Goal: Information Seeking & Learning: Learn about a topic

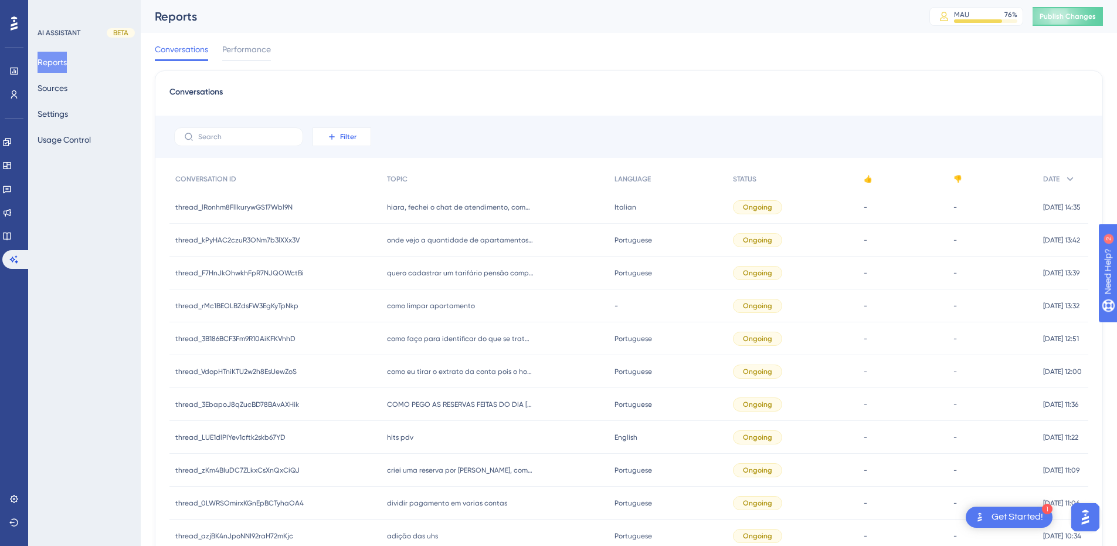
click at [354, 139] on span "Filter" at bounding box center [348, 136] width 16 height 9
click at [341, 307] on span "Date Created" at bounding box center [354, 311] width 48 height 14
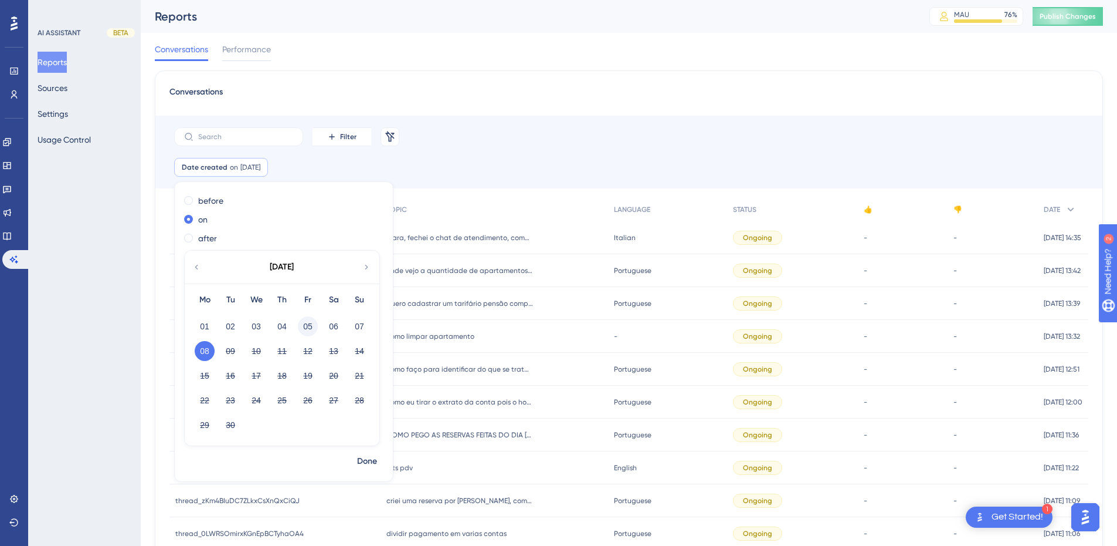
click at [309, 326] on button "05" at bounding box center [308, 326] width 20 height 20
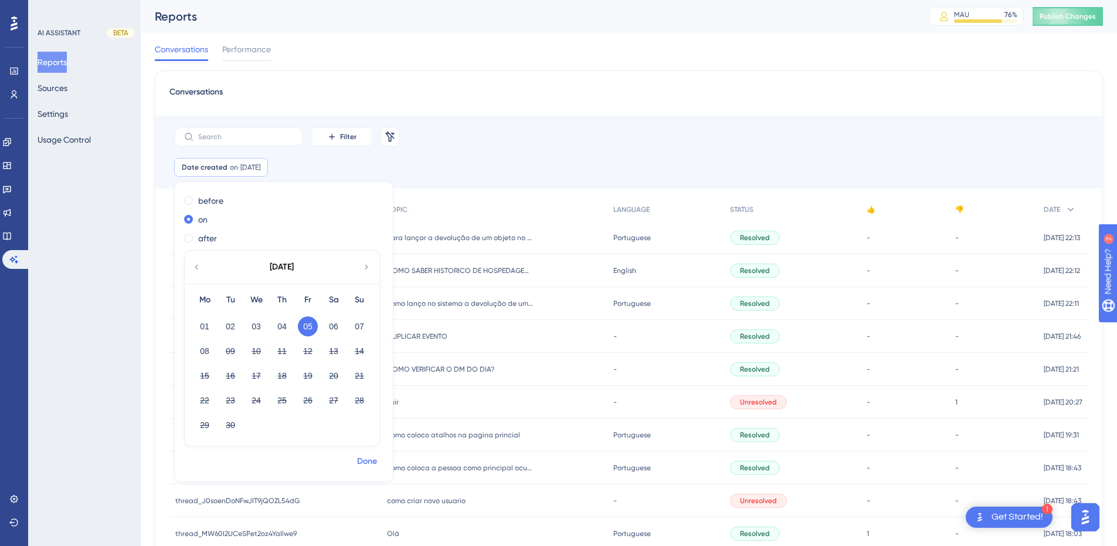
click at [371, 455] on span "Done" at bounding box center [367, 461] width 20 height 14
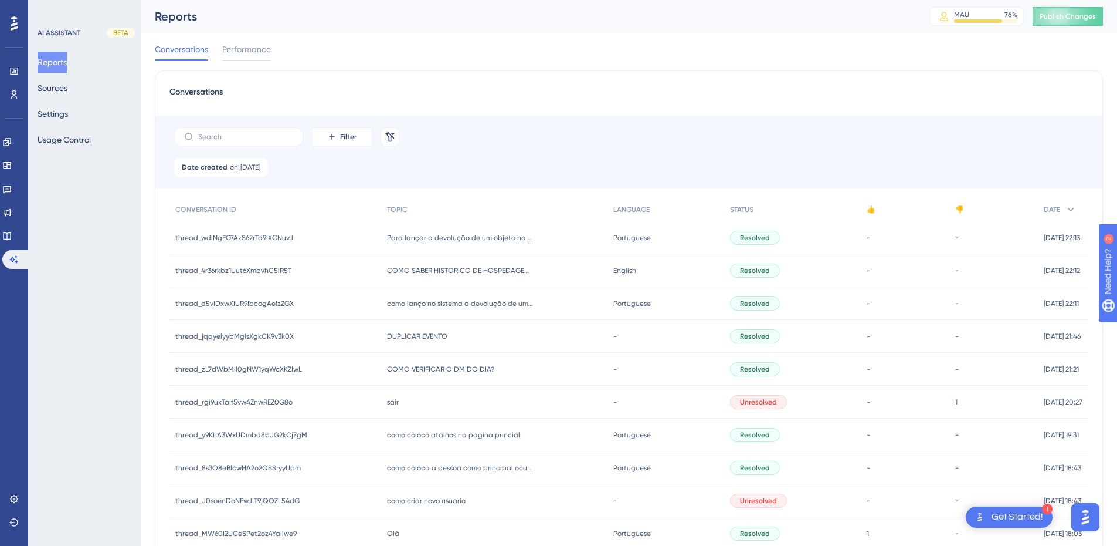
scroll to position [427, 0]
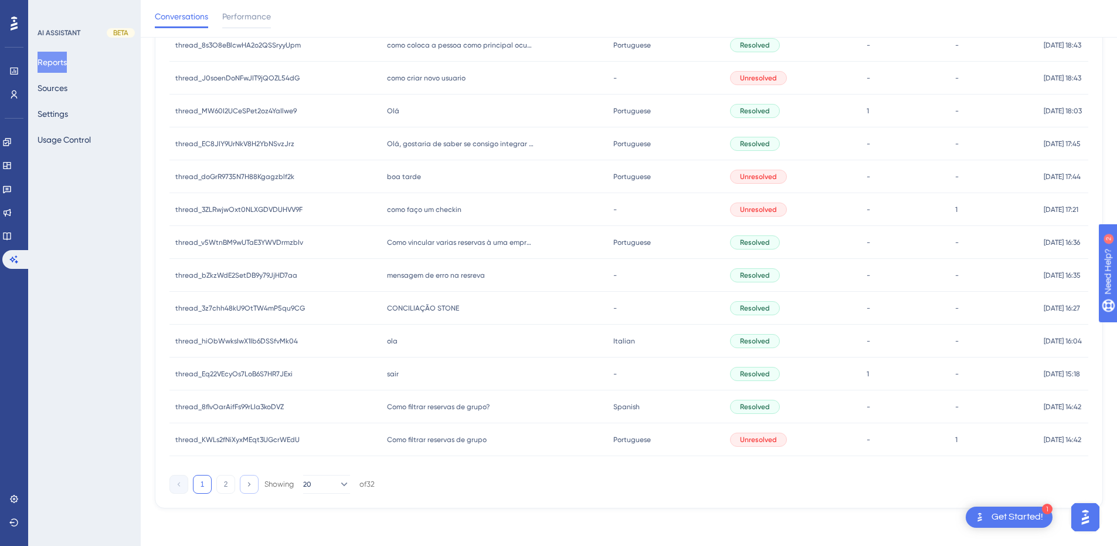
click at [246, 483] on icon at bounding box center [249, 484] width 8 height 8
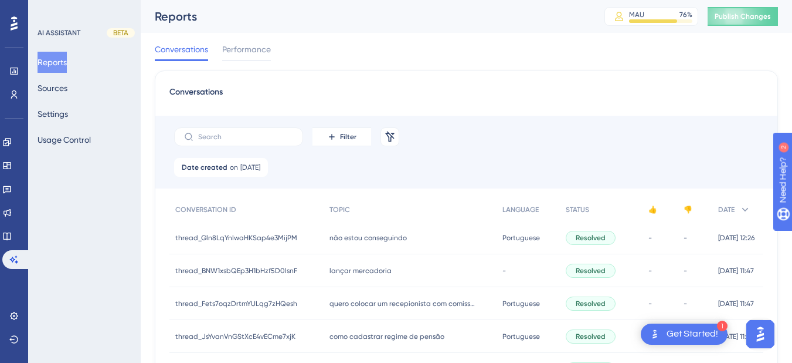
scroll to position [347, 0]
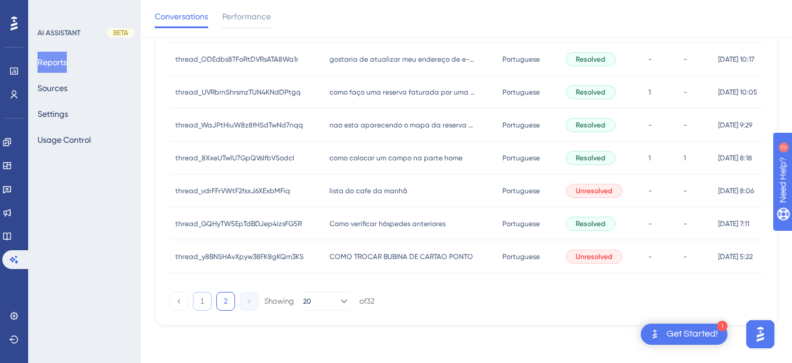
click at [203, 305] on button "1" at bounding box center [202, 301] width 19 height 19
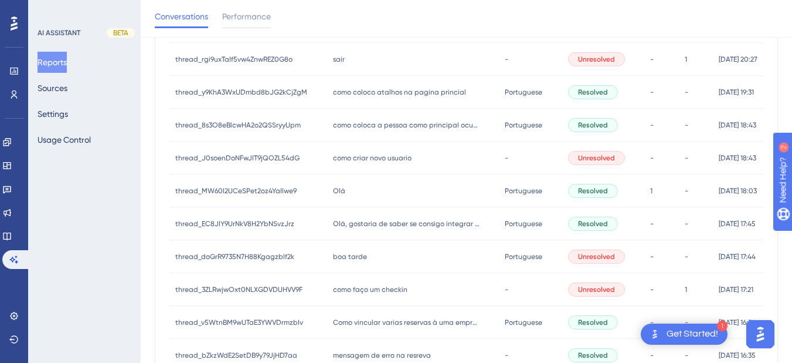
scroll to position [0, 0]
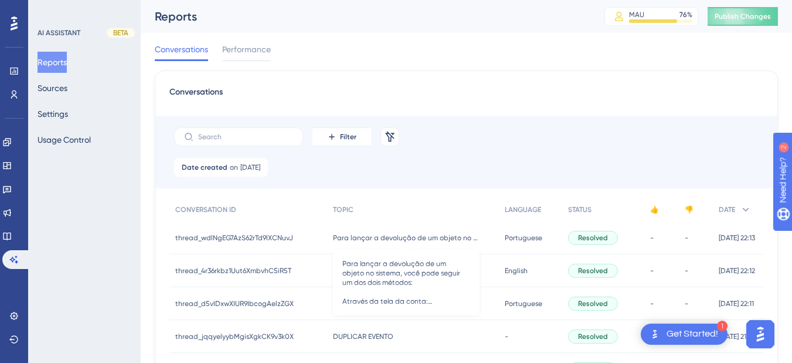
click at [343, 239] on span "Para lançar a devolução de um objeto no sistema, você pode seguir um dos dois m…" at bounding box center [406, 237] width 147 height 9
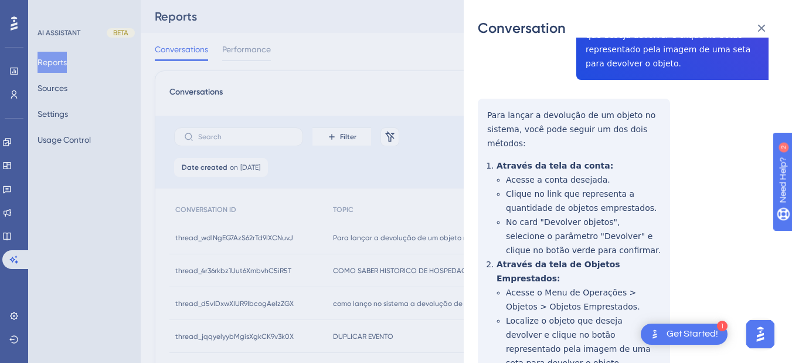
scroll to position [137, 0]
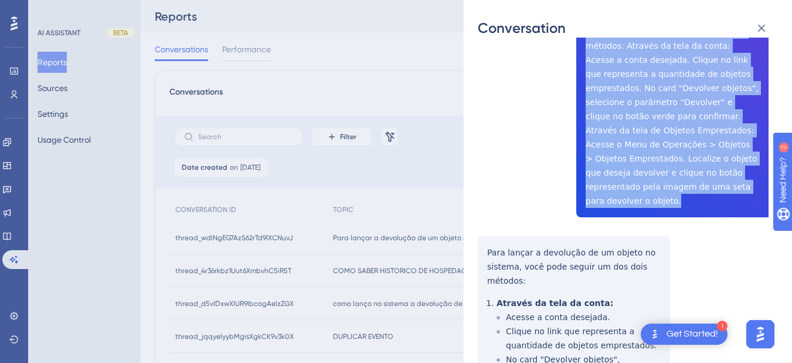
drag, startPoint x: 576, startPoint y: 158, endPoint x: 659, endPoint y: 195, distance: 91.4
click at [659, 195] on div "thread_wdlNgEG7AzS62rTd9lXCNuvJ Copy - - 11_Martins, [PERSON_NAME] User Convers…" at bounding box center [623, 343] width 291 height 857
copy span "Para lançar a devolução de um objeto no sistema, você pode seguir um dos dois m…"
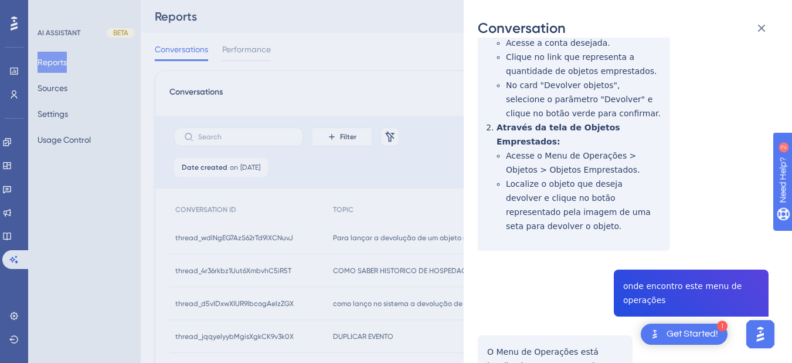
scroll to position [509, 0]
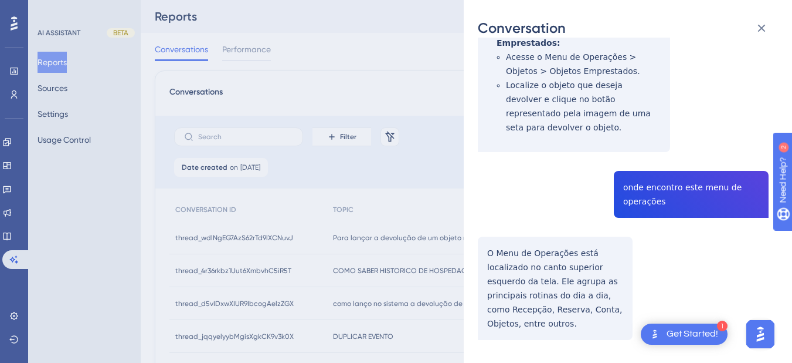
scroll to position [235, 0]
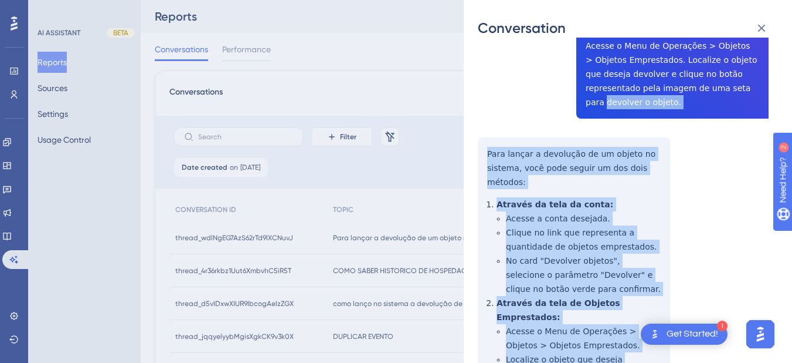
drag, startPoint x: 540, startPoint y: 105, endPoint x: 523, endPoint y: 120, distance: 22.4
click at [528, 114] on div "thread_wdlNgEG7AzS62rTd9lXCNuvJ Copy - - 11_Martins, [PERSON_NAME] User Convers…" at bounding box center [623, 244] width 291 height 857
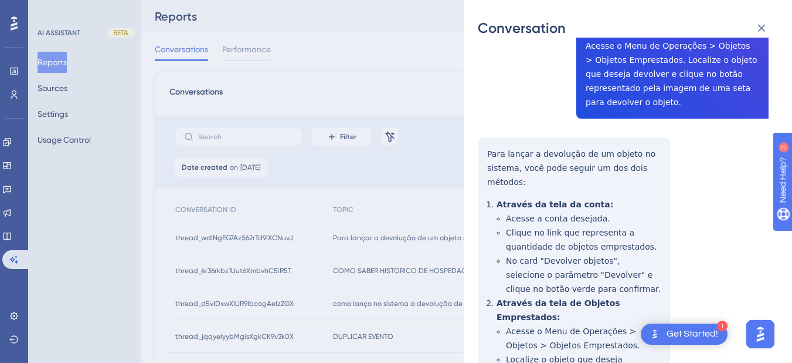
click at [491, 137] on div "thread_wdlNgEG7AzS62rTd9lXCNuvJ Copy - - 11_Martins, [PERSON_NAME] User Convers…" at bounding box center [623, 244] width 291 height 857
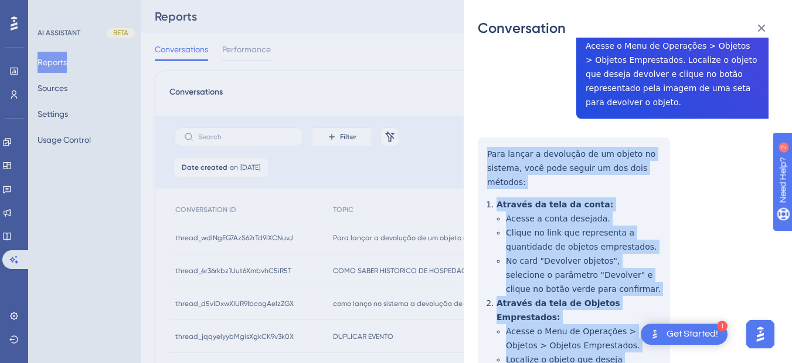
scroll to position [509, 0]
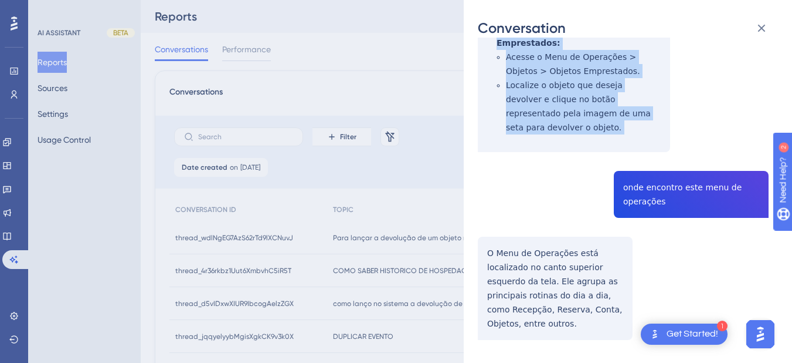
drag, startPoint x: 486, startPoint y: 137, endPoint x: 528, endPoint y: 91, distance: 61.9
copy div "Para lançar a devolução de um objeto no sistema, você pode seguir um dos dois m…"
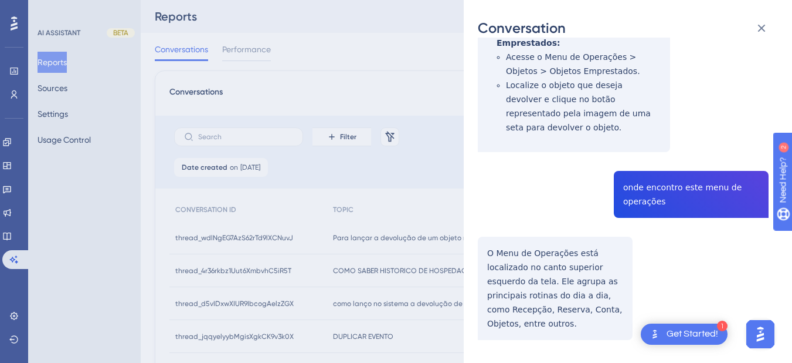
copy span "onde encontro este menu de operações"
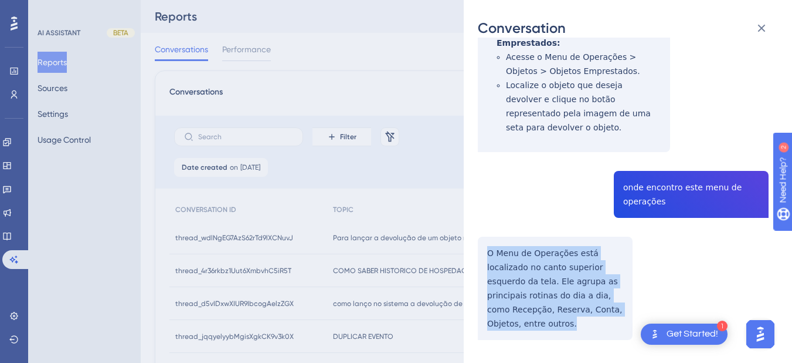
drag, startPoint x: 489, startPoint y: 222, endPoint x: 548, endPoint y: 300, distance: 98.8
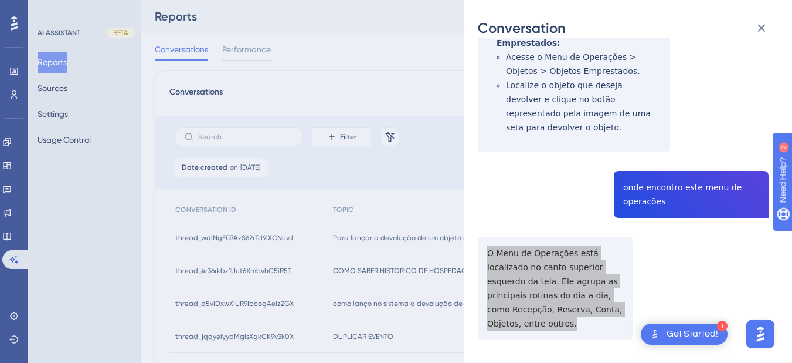
scroll to position [0, 0]
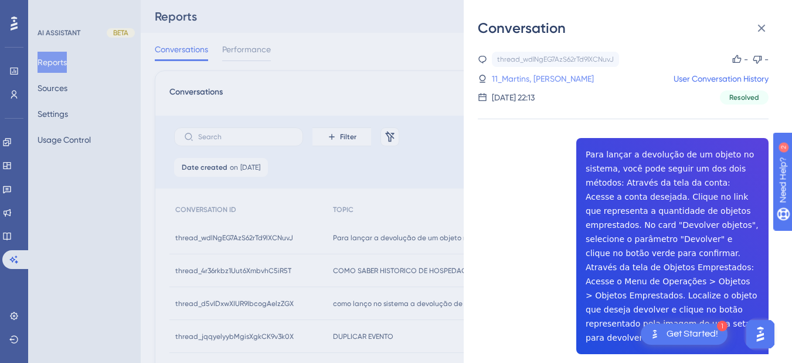
click at [534, 76] on link "11_Martins, [PERSON_NAME]" at bounding box center [543, 79] width 102 height 14
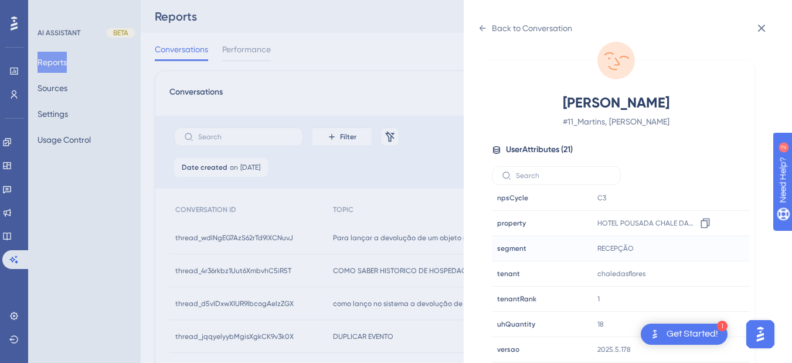
scroll to position [137, 0]
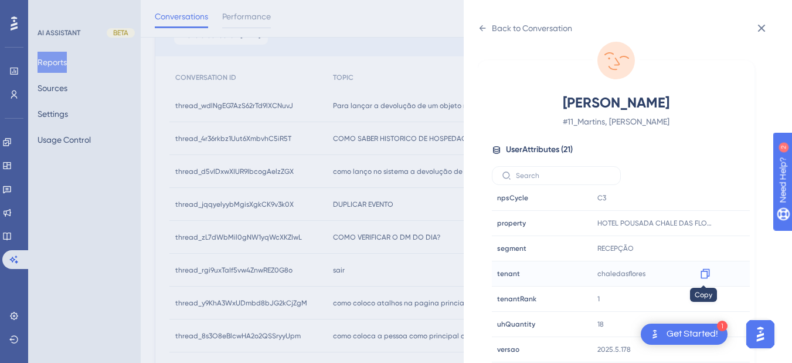
click at [702, 275] on icon at bounding box center [706, 273] width 12 height 12
click at [478, 30] on icon at bounding box center [482, 27] width 9 height 9
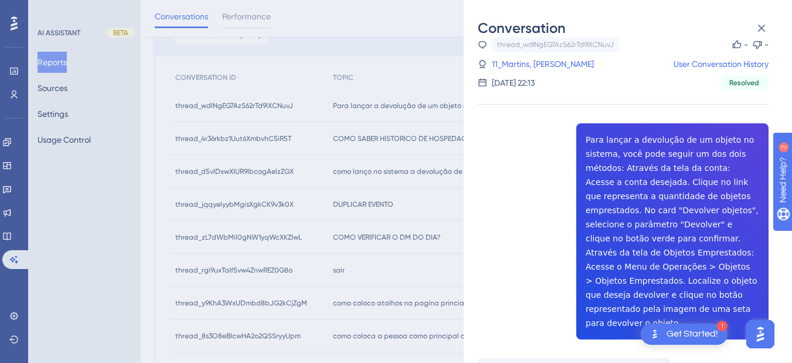
scroll to position [151, 0]
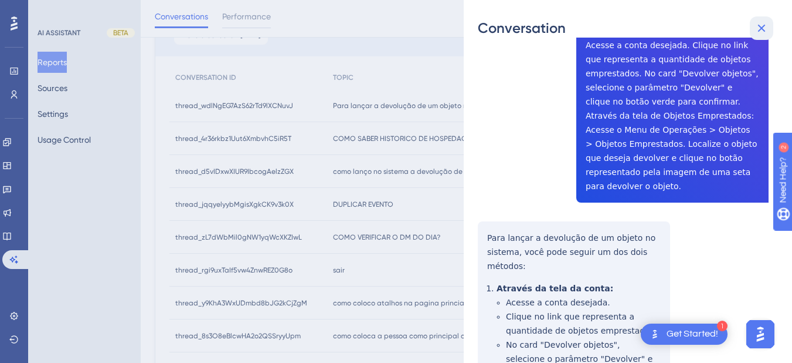
click at [753, 30] on button at bounding box center [761, 27] width 23 height 23
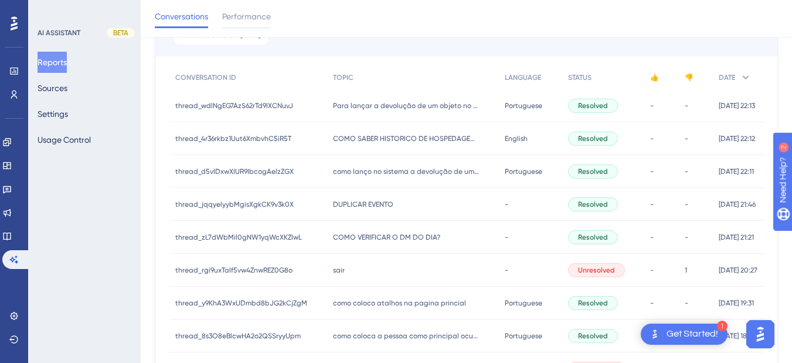
click at [377, 148] on div "COMO SABER HISTORICO DE HOSPEDAGEM DO HOSPDE COMO SABER HISTORICO DE HOSPEDAGEM…" at bounding box center [413, 138] width 172 height 33
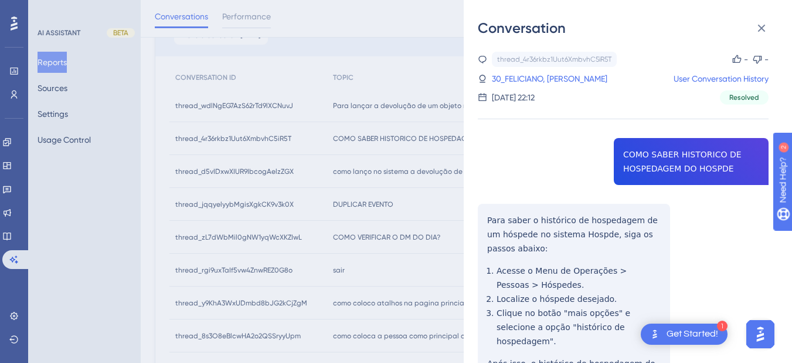
click at [638, 159] on div "thread_4r36rkbz1Uut6XmbvhC5iR5T Copy - - 30_FELICIANO, [PERSON_NAME] User Conve…" at bounding box center [623, 274] width 291 height 444
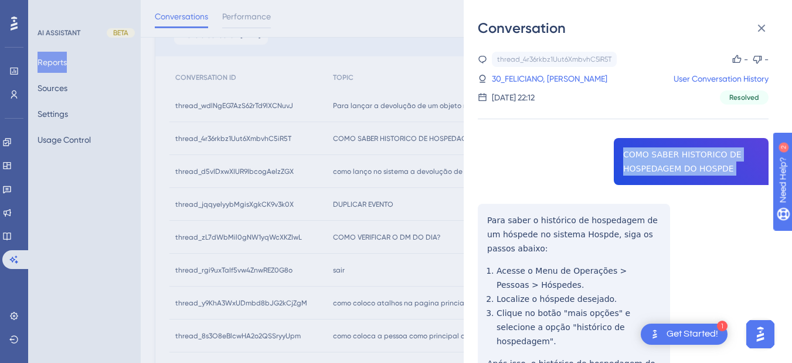
click at [638, 159] on div "thread_4r36rkbz1Uut6XmbvhC5iR5T Copy - - 30_FELICIANO, [PERSON_NAME] User Conve…" at bounding box center [623, 274] width 291 height 444
copy span "COMO SABER HISTORICO DE HOSPEDAGEM DO HOSPDE"
click at [480, 210] on div "thread_4r36rkbz1Uut6XmbvhC5iR5T Copy - - 30_FELICIANO, [PERSON_NAME] User Conve…" at bounding box center [623, 274] width 291 height 444
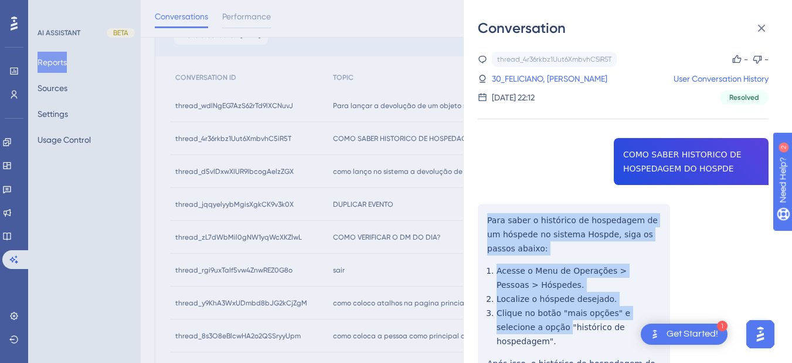
scroll to position [96, 0]
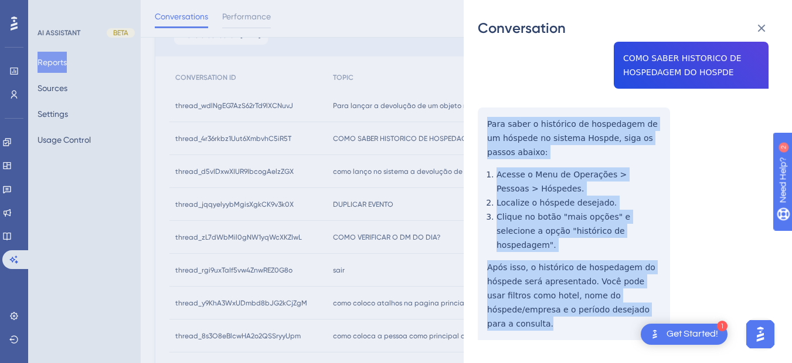
drag, startPoint x: 482, startPoint y: 218, endPoint x: 610, endPoint y: 273, distance: 139.3
click at [634, 310] on div "thread_4r36rkbz1Uut6XmbvhC5iR5T Copy - - 30_FELICIANO, [PERSON_NAME] User Conve…" at bounding box center [623, 177] width 291 height 444
copy div "Para saber o histórico de hospedagem de um hóspede no sistema Hospde, siga os p…"
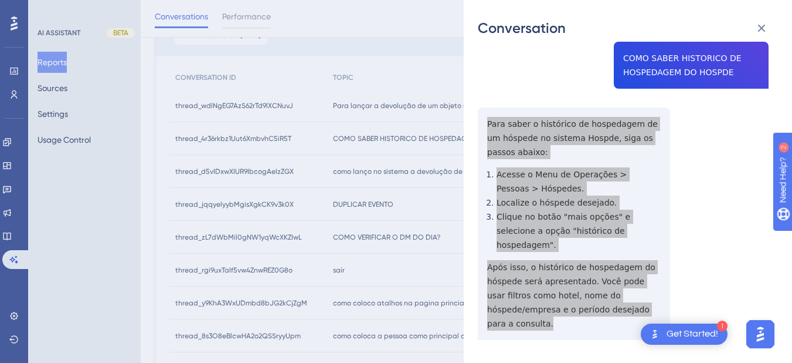
scroll to position [0, 0]
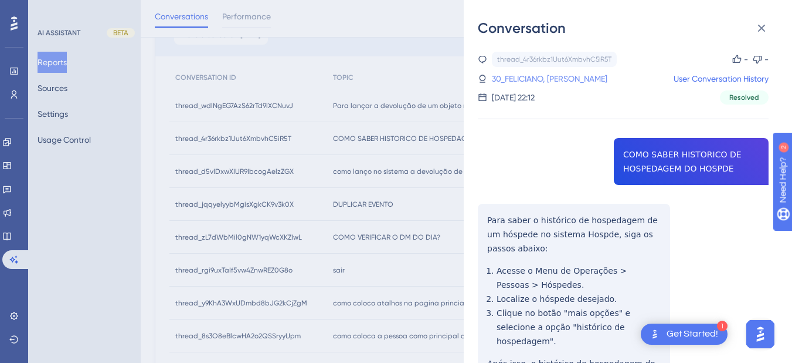
click at [542, 79] on link "30_FELICIANO, [PERSON_NAME]" at bounding box center [550, 79] width 116 height 14
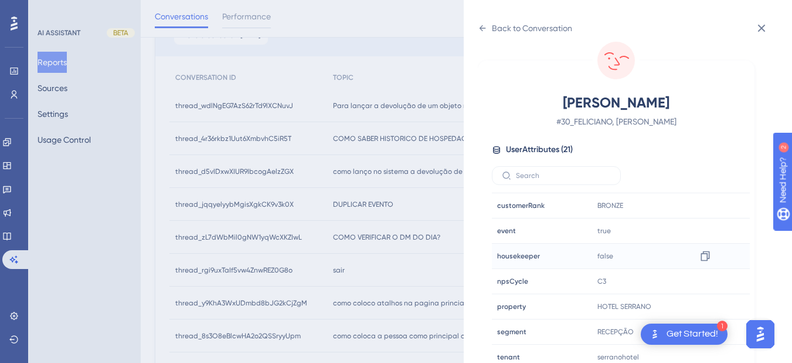
scroll to position [357, 0]
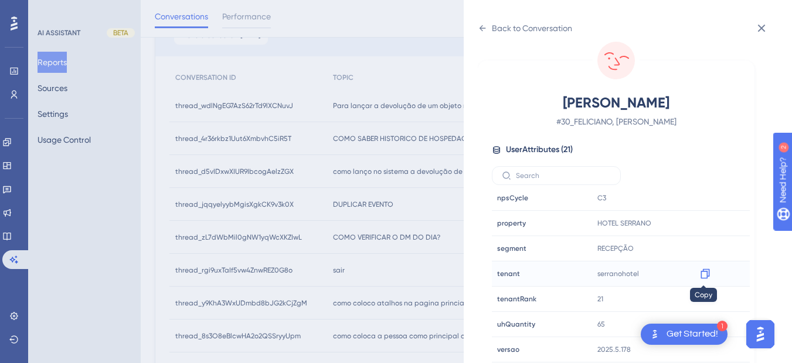
click at [702, 272] on icon at bounding box center [706, 273] width 12 height 12
click at [704, 276] on icon at bounding box center [706, 273] width 12 height 12
click at [488, 31] on div "Back to Conversation" at bounding box center [525, 28] width 94 height 19
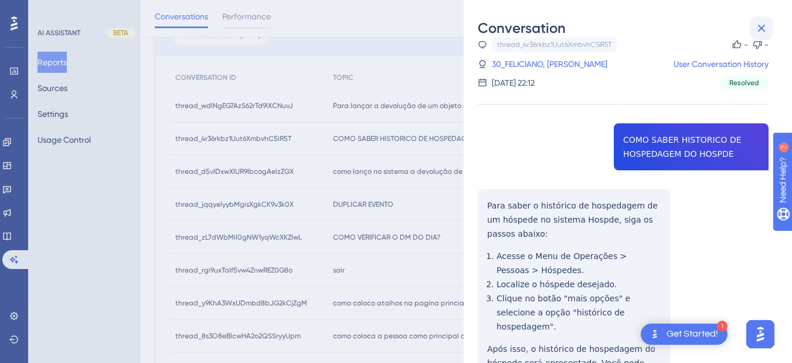
click at [773, 32] on button at bounding box center [761, 27] width 23 height 23
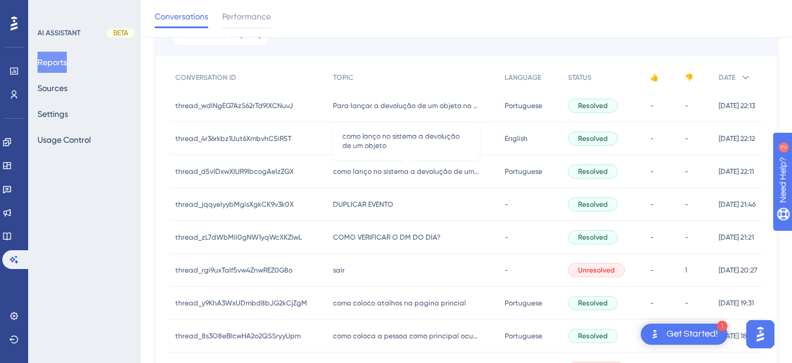
click at [388, 171] on span "como lanço no sistema a devolução de um objeto" at bounding box center [406, 171] width 147 height 9
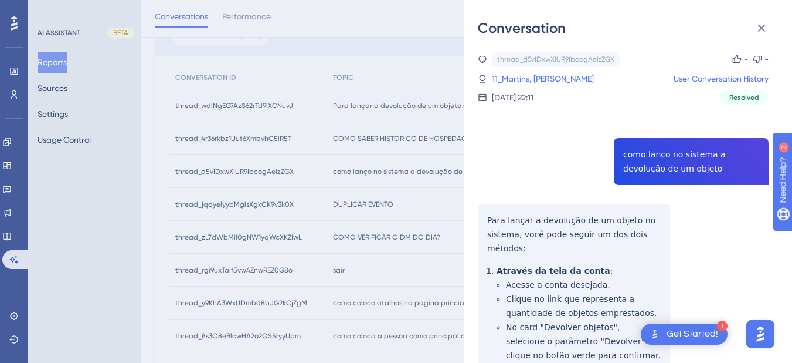
click at [639, 160] on div "thread_d5vIDxwXIUR9IbcogAelzZGX Copy - - 11_Martins, [PERSON_NAME] User Convers…" at bounding box center [623, 302] width 291 height 500
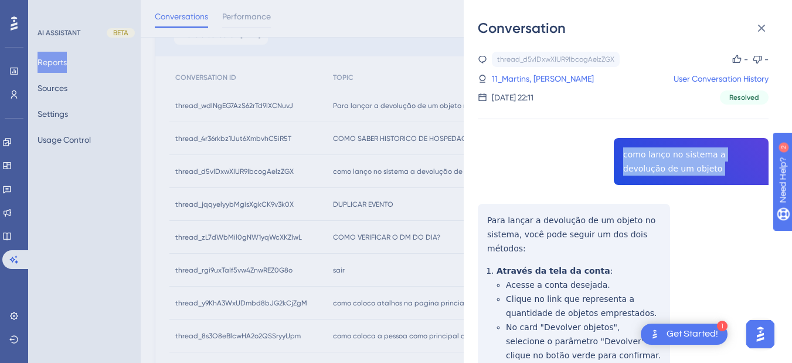
click at [639, 160] on div "thread_d5vIDxwXIUR9IbcogAelzZGX Copy - - 11_Martins, [PERSON_NAME] User Convers…" at bounding box center [623, 302] width 291 height 500
copy span "como lanço no sistema a devolução de um objeto"
click at [486, 219] on div "thread_d5vIDxwXIUR9IbcogAelzZGX Copy - - 11_Martins, [PERSON_NAME] User Convers…" at bounding box center [623, 302] width 291 height 500
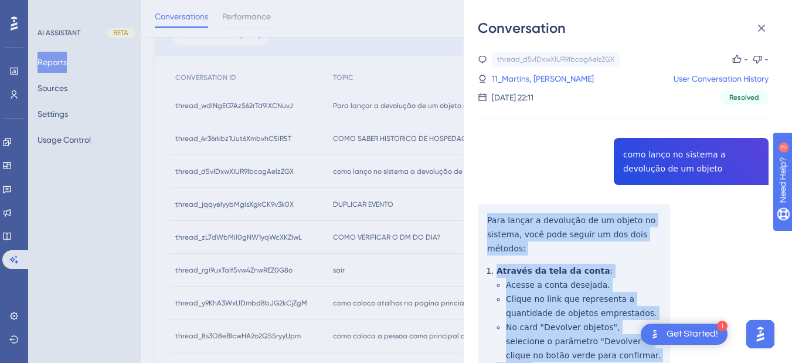
scroll to position [137, 0]
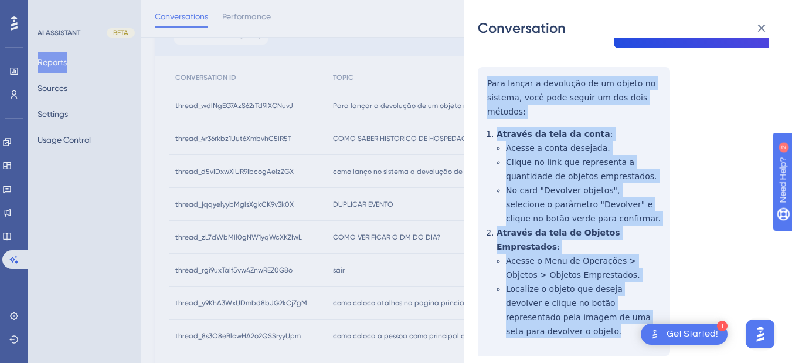
drag, startPoint x: 486, startPoint y: 219, endPoint x: 558, endPoint y: 328, distance: 130.8
click at [558, 328] on div "thread_d5vIDxwXIUR9IbcogAelzZGX Copy - - 11_Martins, [PERSON_NAME] User Convers…" at bounding box center [623, 165] width 291 height 500
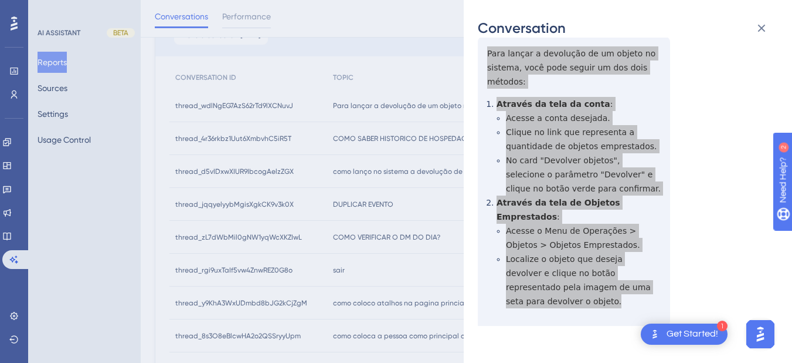
scroll to position [0, 0]
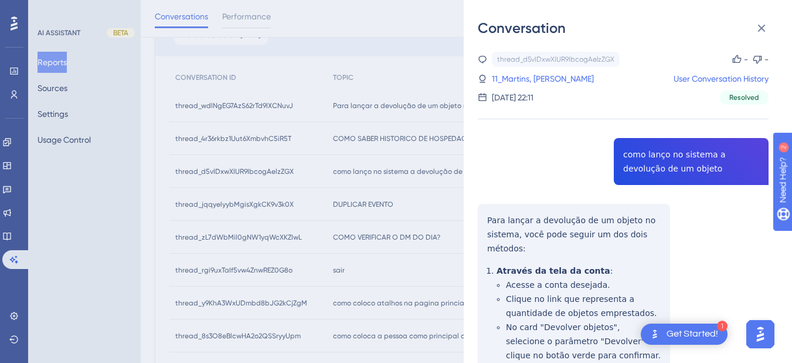
click at [560, 71] on div "thread_d5vIDxwXIUR9IbcogAelzZGX Copy - - 11_Martins, [PERSON_NAME] User Convers…" at bounding box center [623, 78] width 291 height 53
click at [560, 73] on link "11_Martins, [PERSON_NAME]" at bounding box center [543, 79] width 102 height 14
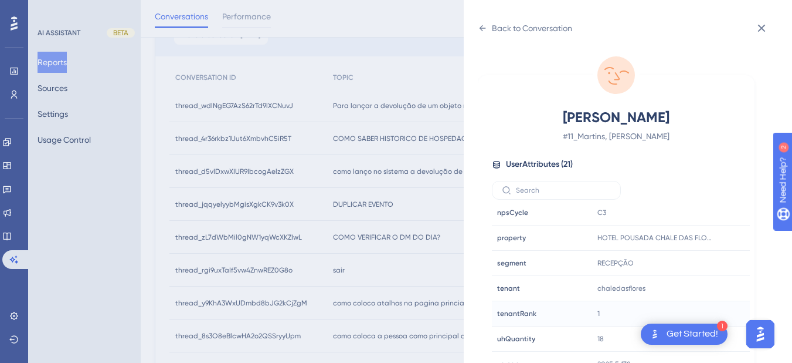
scroll to position [15, 0]
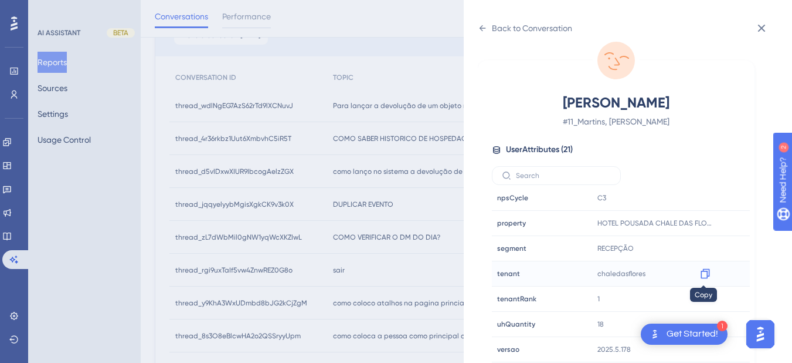
click at [697, 272] on div at bounding box center [705, 273] width 19 height 19
click at [482, 25] on icon at bounding box center [482, 27] width 9 height 9
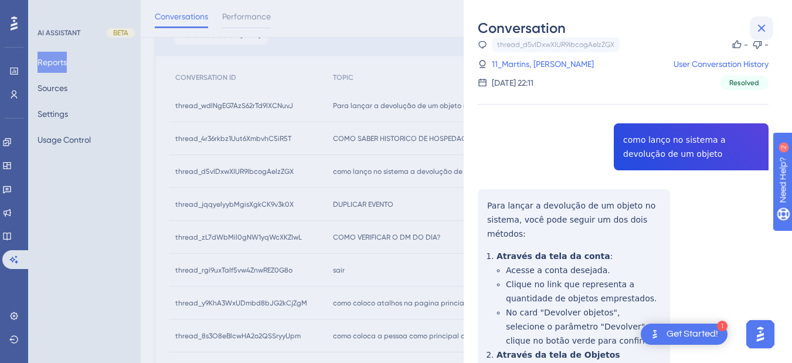
click at [766, 23] on icon at bounding box center [762, 28] width 14 height 14
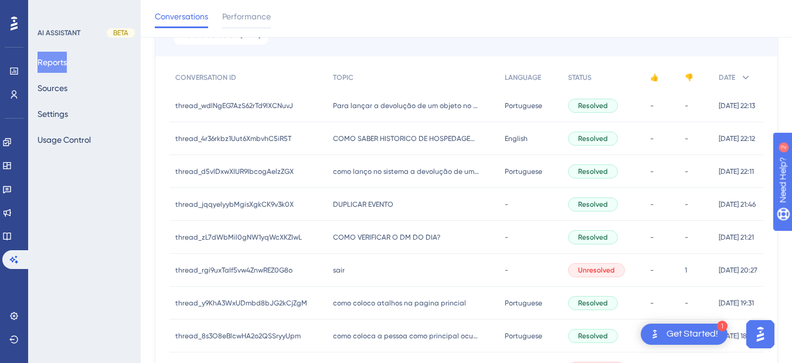
click at [369, 204] on span "DUPLICAR EVENTO" at bounding box center [363, 203] width 60 height 9
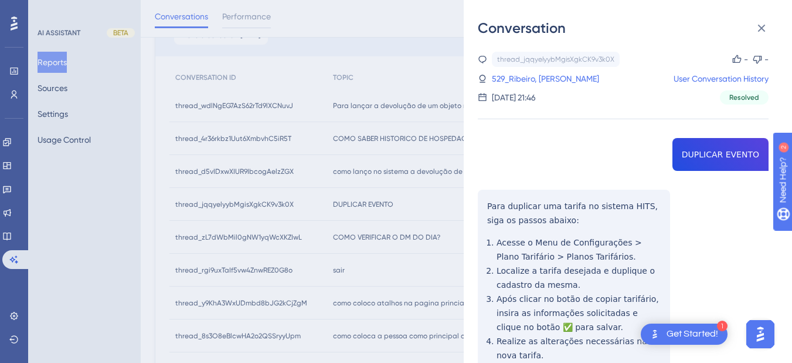
click at [741, 159] on div "thread_jqqyelyybMgisXgkCK9v3k0X Copy - - 529_Ribeiro, [PERSON_NAME] User Conver…" at bounding box center [623, 281] width 291 height 458
copy span "DUPLICAR EVENTO"
drag, startPoint x: 494, startPoint y: 218, endPoint x: 485, endPoint y: 202, distance: 18.2
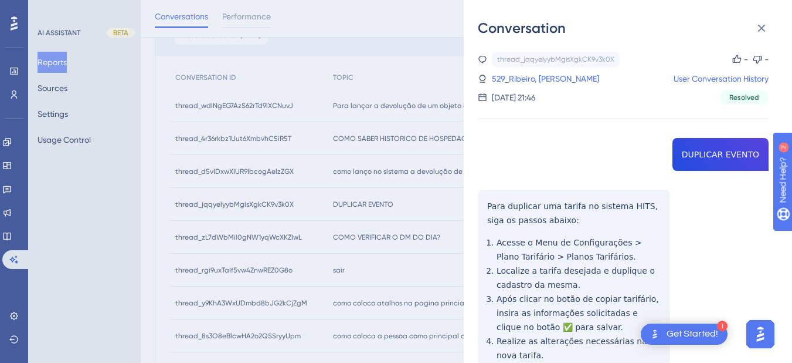
click at [494, 218] on div "thread_jqqyelyybMgisXgkCK9v3k0X Copy - - 529_Ribeiro, [PERSON_NAME] User Conver…" at bounding box center [623, 281] width 291 height 458
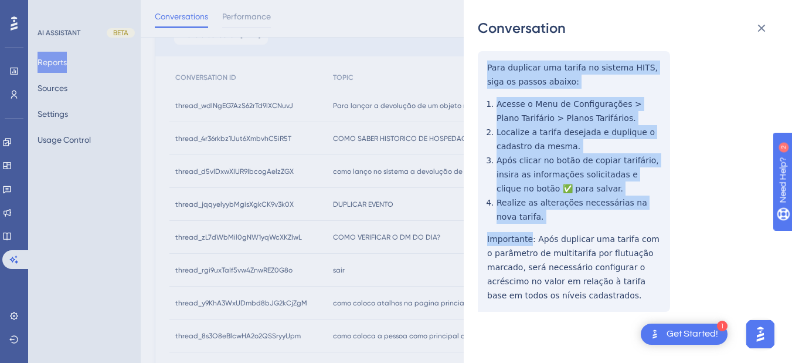
scroll to position [411, 0]
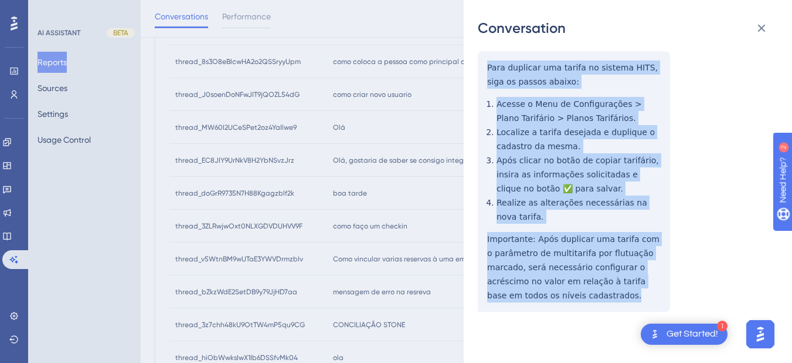
drag, startPoint x: 485, startPoint y: 202, endPoint x: 599, endPoint y: 313, distance: 159.3
click at [599, 313] on div "thread_jqqyelyybMgisXgkCK9v3k0X Copy - - 529_Ribeiro, [PERSON_NAME] User Conver…" at bounding box center [623, 142] width 291 height 458
copy div "Para duplicar uma tarifa no sistema HITS, siga os passos abaixo: Acesse o Menu …"
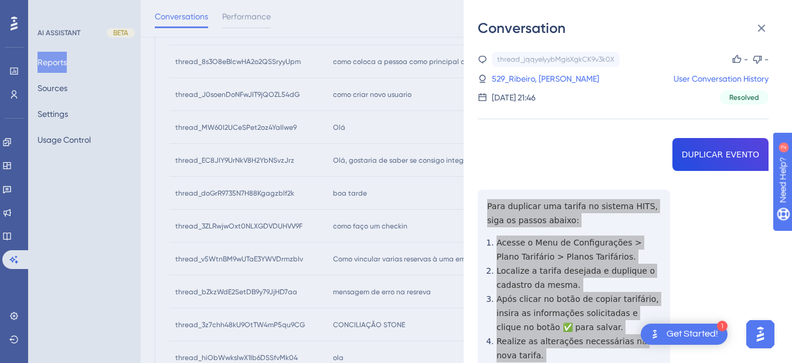
scroll to position [274, 0]
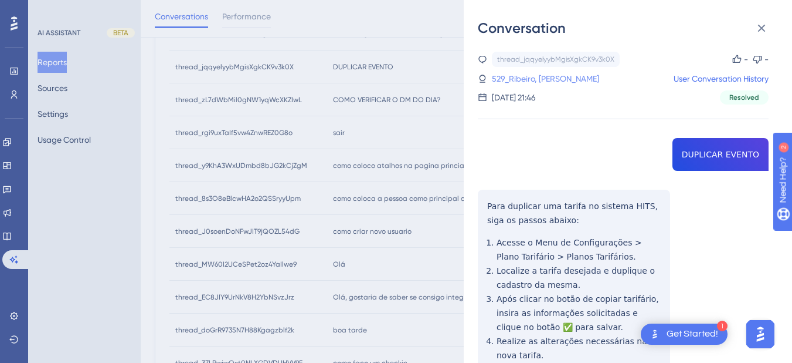
click at [550, 72] on link "529_Ribeiro, [PERSON_NAME]" at bounding box center [545, 79] width 107 height 14
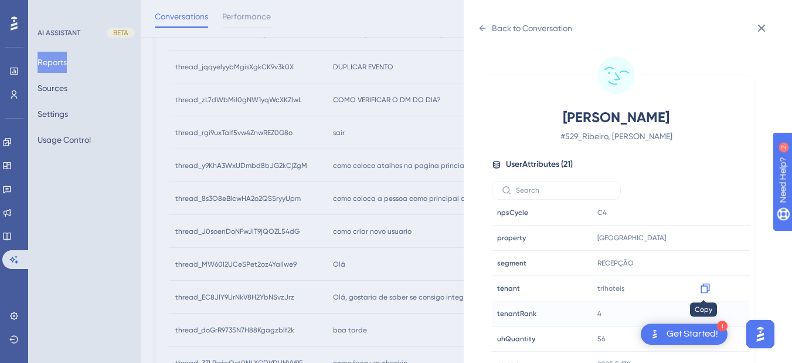
scroll to position [15, 0]
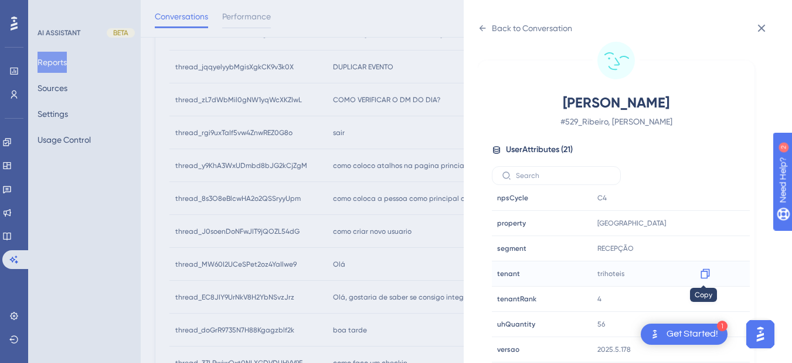
click at [710, 272] on div at bounding box center [705, 273] width 19 height 19
click at [704, 275] on icon at bounding box center [706, 273] width 12 height 12
drag, startPoint x: 710, startPoint y: 219, endPoint x: 658, endPoint y: 232, distance: 53.2
click at [710, 219] on div at bounding box center [705, 223] width 19 height 19
click at [702, 225] on icon at bounding box center [706, 223] width 12 height 12
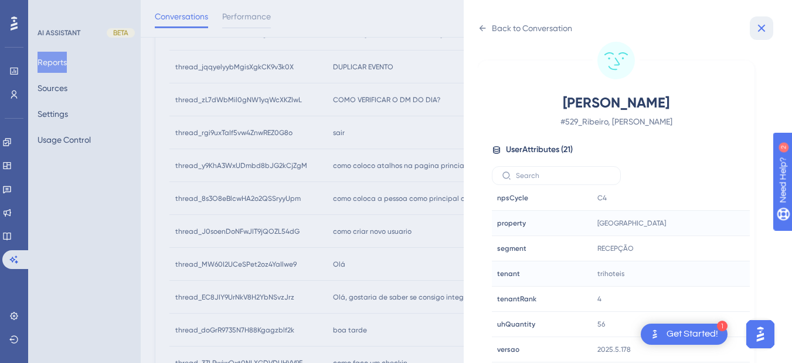
drag, startPoint x: 766, startPoint y: 21, endPoint x: 759, endPoint y: 35, distance: 15.2
click at [766, 21] on icon at bounding box center [762, 28] width 14 height 14
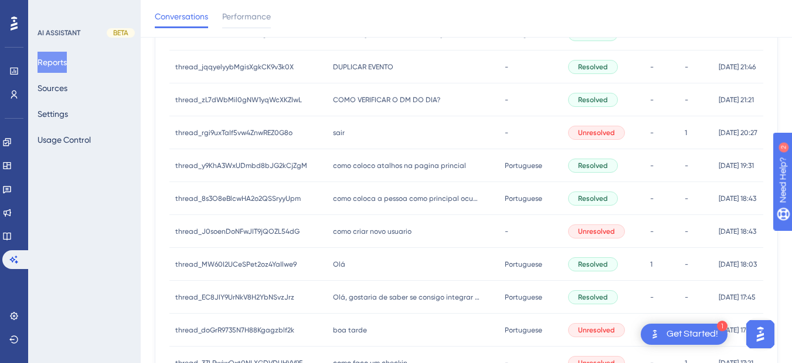
scroll to position [0, 0]
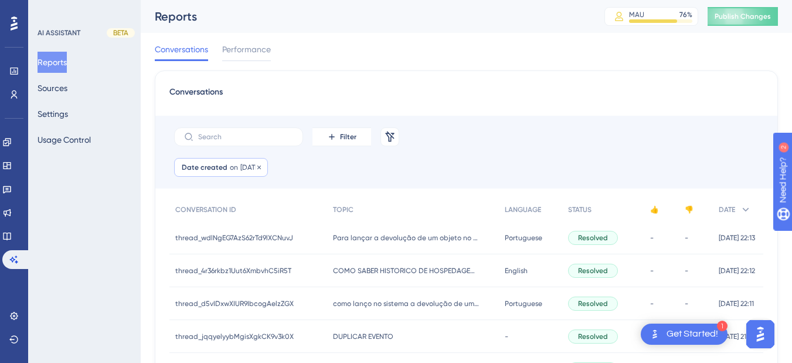
click at [227, 170] on div "Date created on [DATE] [DATE] Remove" at bounding box center [221, 167] width 94 height 19
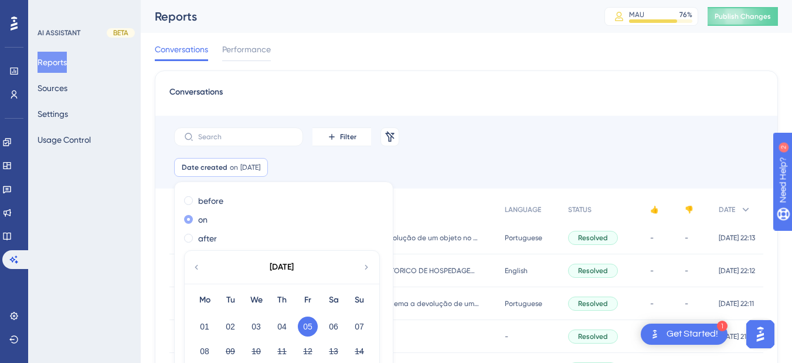
scroll to position [54, 0]
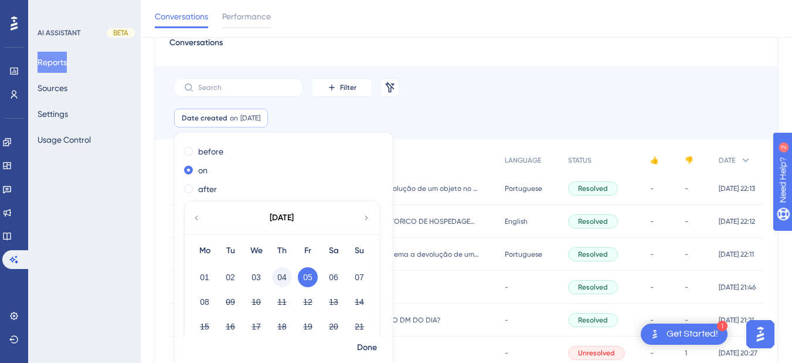
click at [286, 278] on button "04" at bounding box center [282, 277] width 20 height 20
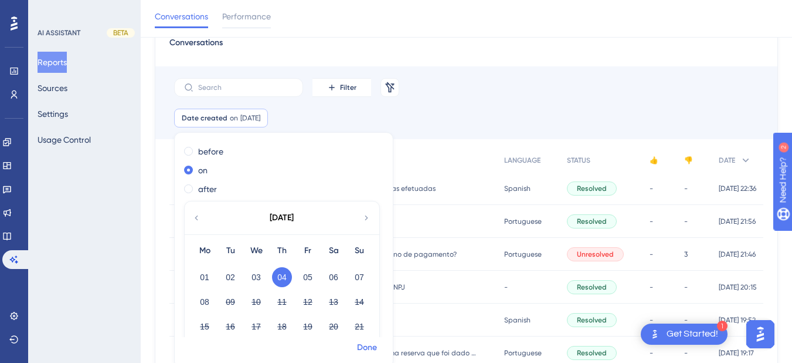
click at [361, 348] on span "Done" at bounding box center [367, 347] width 20 height 14
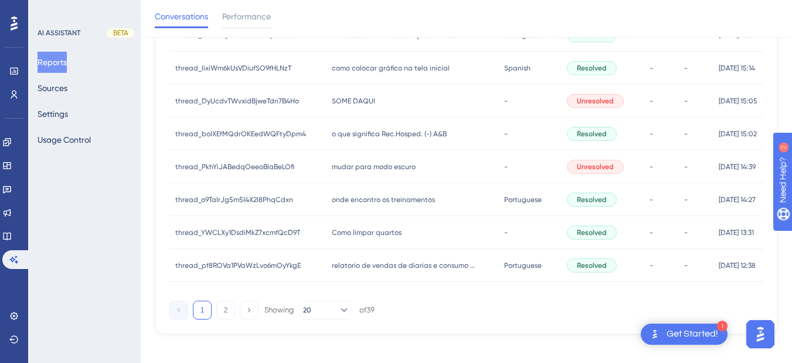
scroll to position [610, 0]
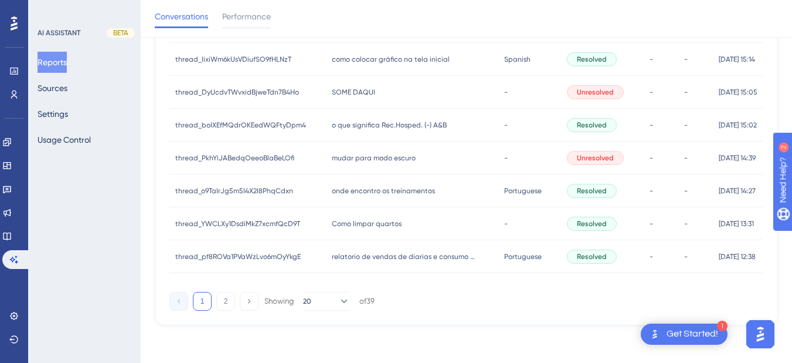
click at [489, 290] on div "1 2 Showing 20 of 39" at bounding box center [467, 298] width 594 height 23
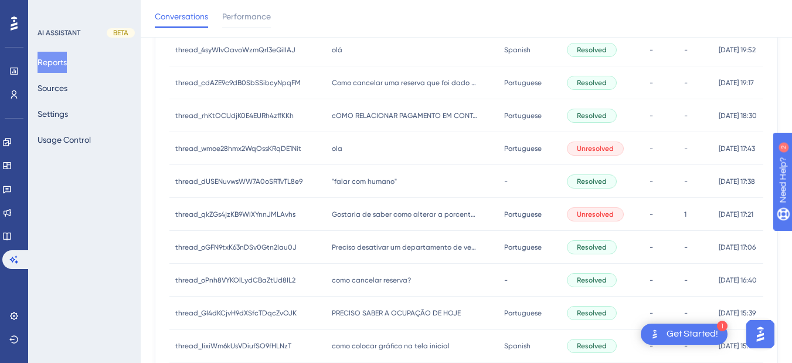
click at [327, 174] on div ""falar com humano" "falar com humano"" at bounding box center [412, 181] width 172 height 33
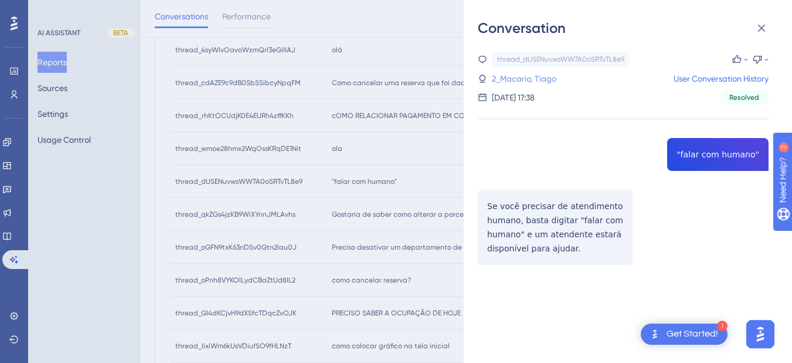
click at [527, 82] on link "2_Macario, Tiago" at bounding box center [524, 79] width 65 height 14
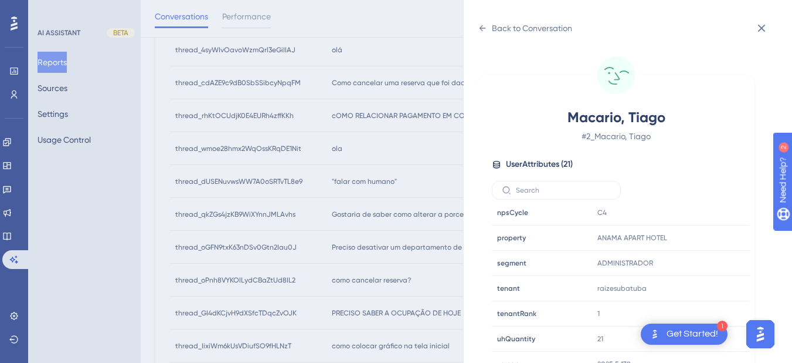
scroll to position [0, 0]
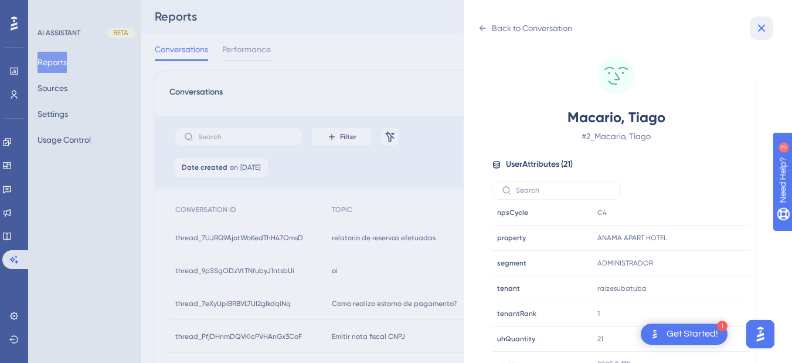
click at [766, 28] on icon at bounding box center [762, 28] width 14 height 14
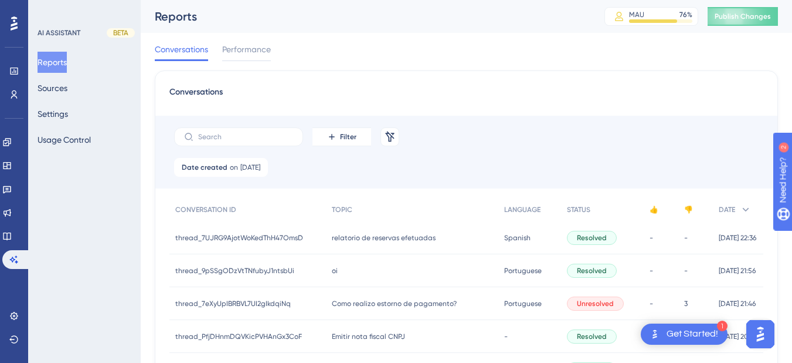
scroll to position [319, 0]
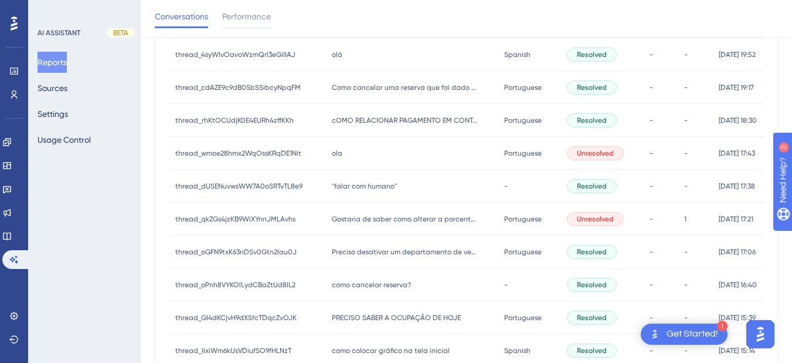
click at [366, 189] on span ""falar com humano"" at bounding box center [364, 185] width 65 height 9
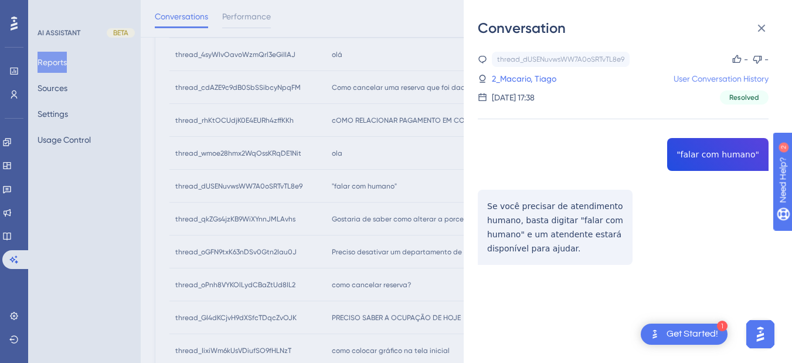
click at [706, 75] on link "User Conversation History" at bounding box center [721, 79] width 95 height 14
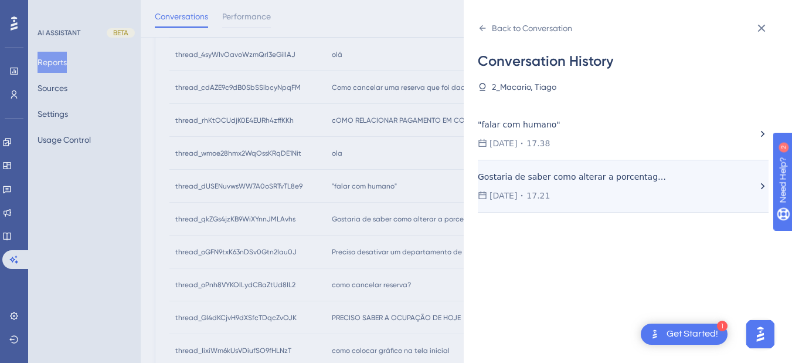
click at [586, 188] on div "Gostaria de saber como alterar a porcentagem de desconto na forma de pagamento …" at bounding box center [617, 186] width 279 height 33
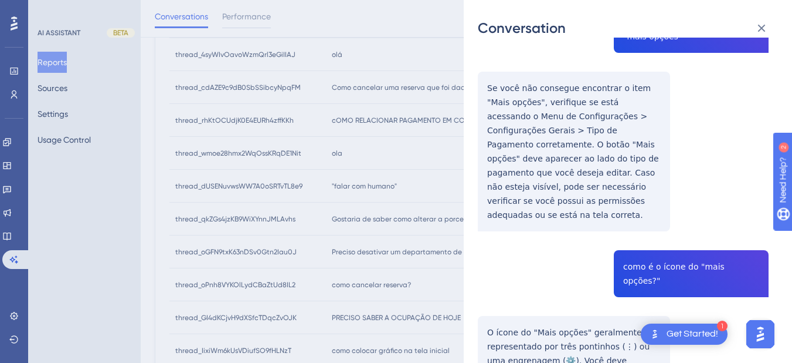
scroll to position [274, 0]
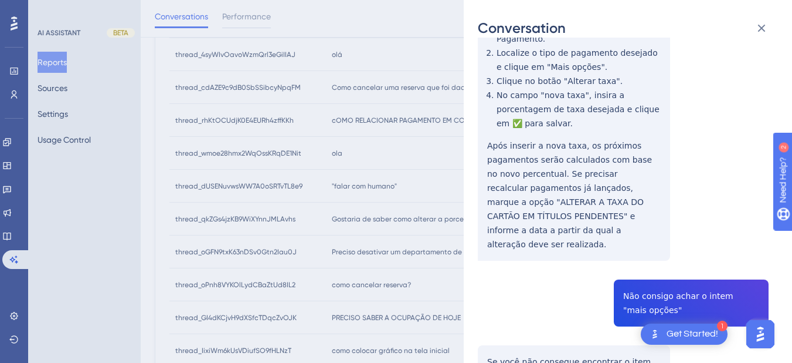
copy span "Não consigo achar o intem "mais opções""
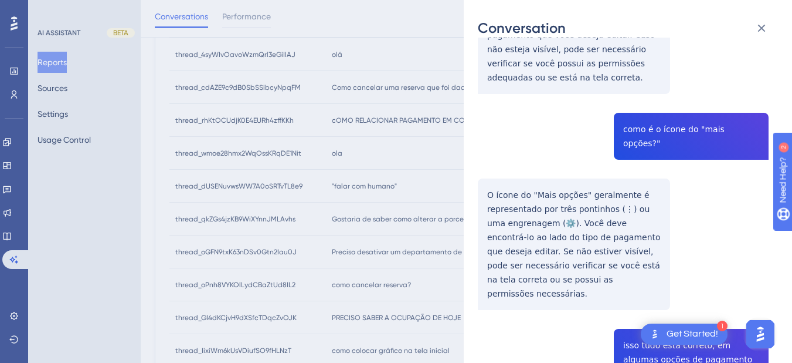
scroll to position [547, 0]
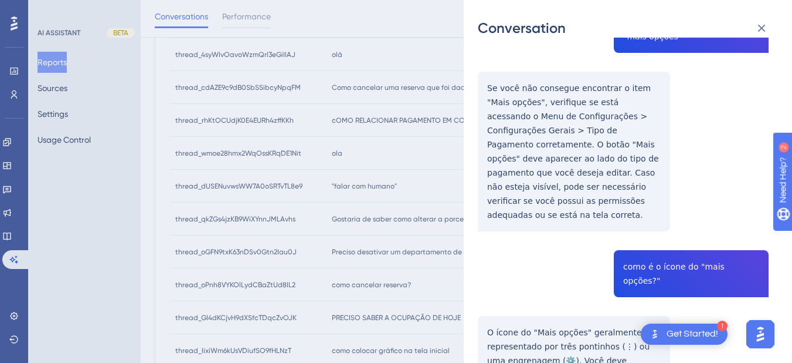
copy span "como é o ícone do "mais opções?""
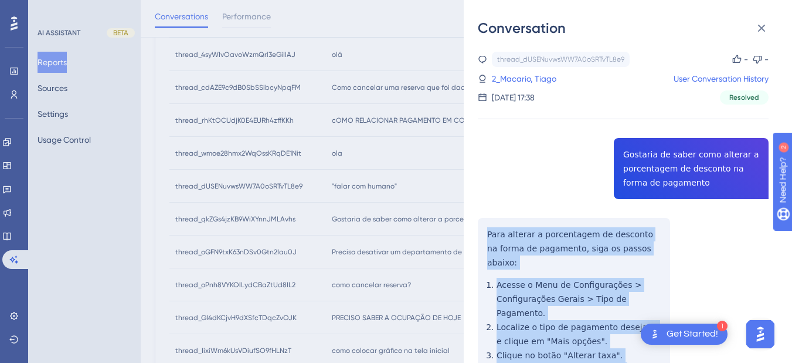
scroll to position [274, 0]
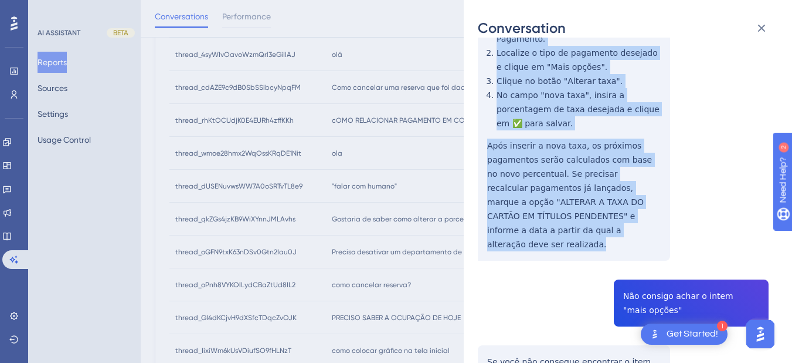
drag, startPoint x: 487, startPoint y: 231, endPoint x: 568, endPoint y: 167, distance: 102.7
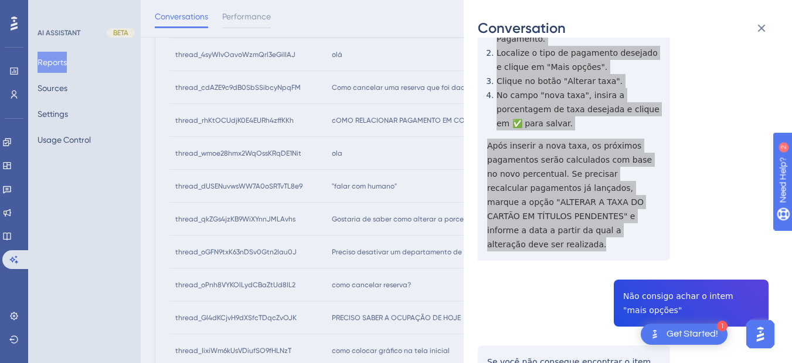
scroll to position [1369, 0]
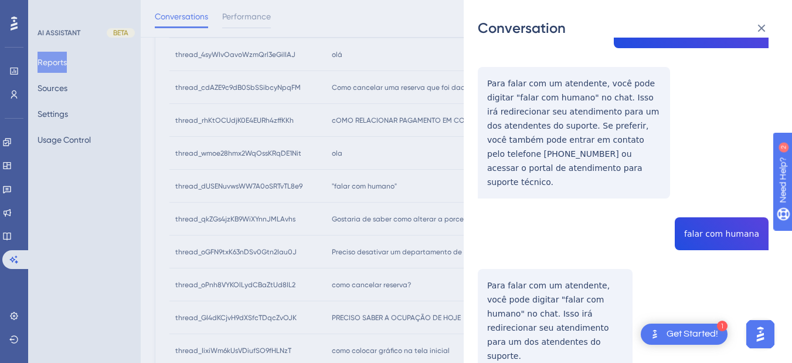
drag, startPoint x: 13, startPoint y: 235, endPoint x: 153, endPoint y: 0, distance: 273.5
click at [13, 235] on div "Conversation thread_dUSENuvwsWW7A0oSRTvTL8e9 Copy - - 2_Macario, Tiago User Con…" at bounding box center [396, 181] width 792 height 363
click at [761, 28] on icon at bounding box center [762, 29] width 8 height 8
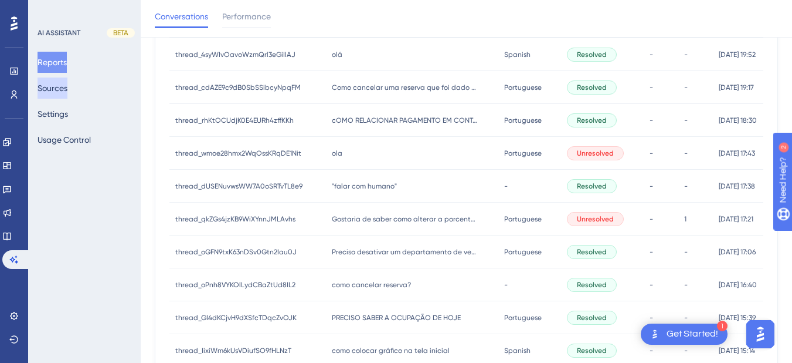
drag, startPoint x: 49, startPoint y: 90, endPoint x: 79, endPoint y: 89, distance: 29.9
click at [49, 90] on button "Sources" at bounding box center [53, 87] width 30 height 21
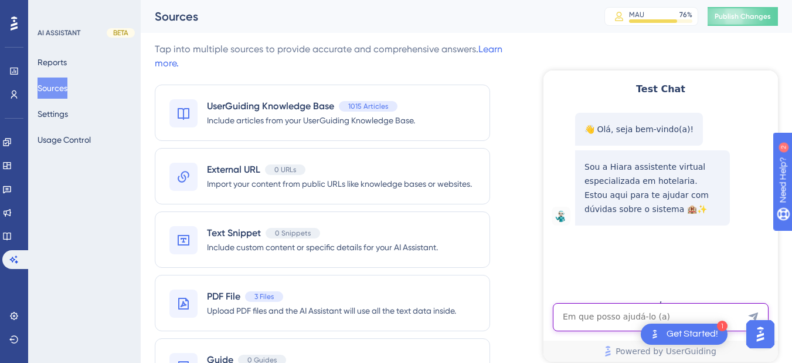
click at [609, 320] on textarea "AI Assistant Text Input" at bounding box center [661, 317] width 216 height 28
paste textarea "como pesquiso diária media ?"
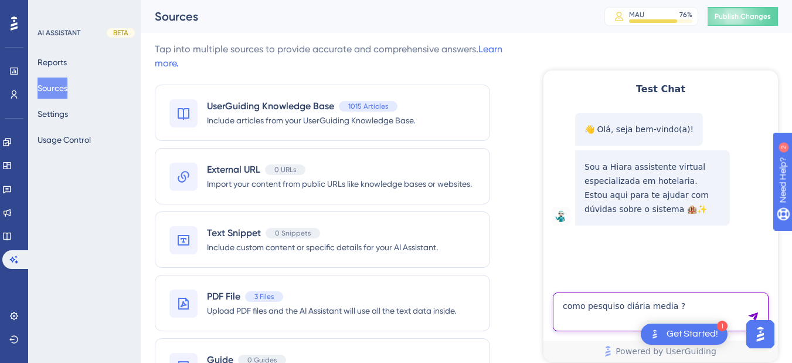
type textarea "como pesquiso diária media ?"
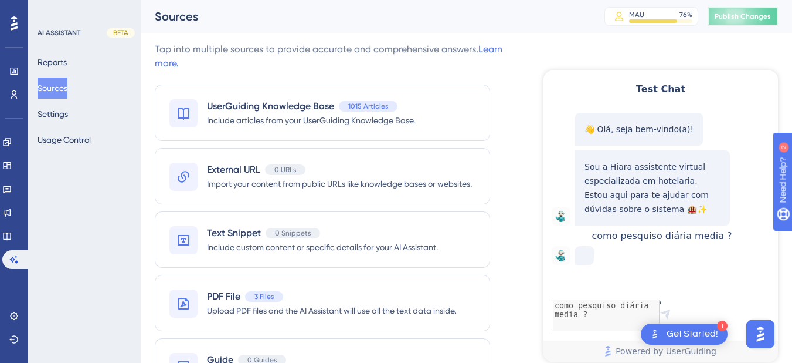
click at [746, 11] on button "Publish Changes" at bounding box center [743, 16] width 70 height 19
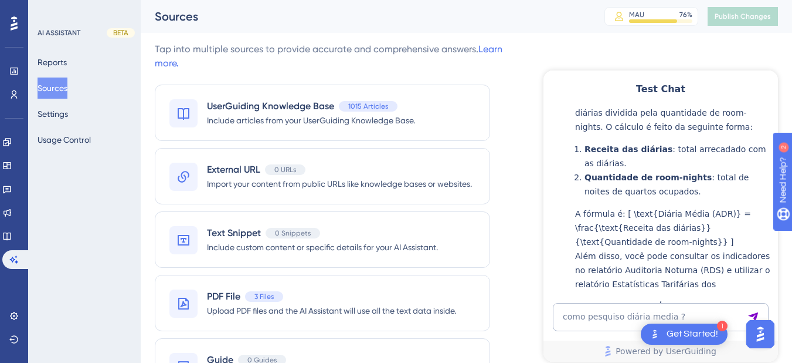
scroll to position [334, 0]
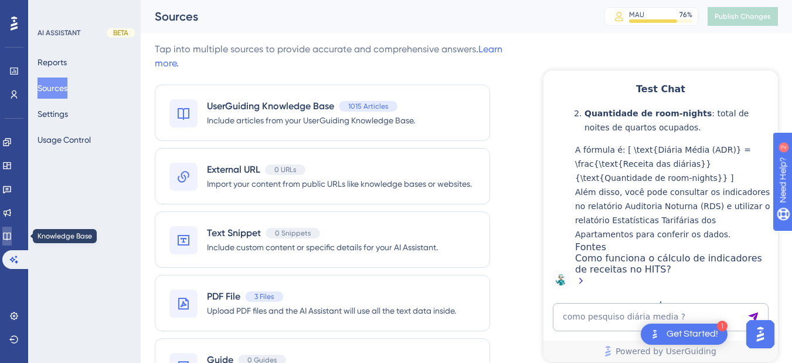
click at [12, 240] on icon at bounding box center [6, 235] width 9 height 9
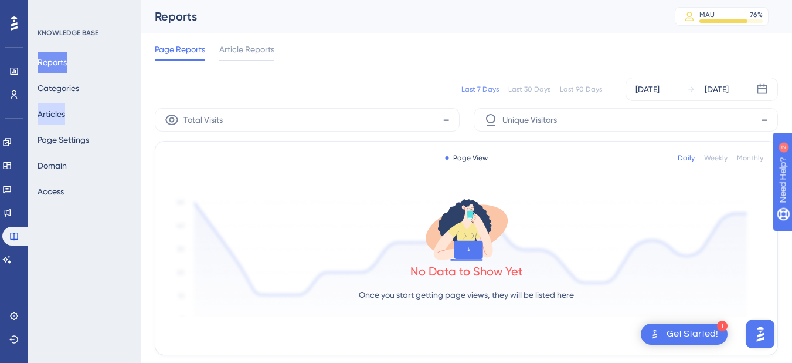
click at [59, 107] on button "Articles" at bounding box center [52, 113] width 28 height 21
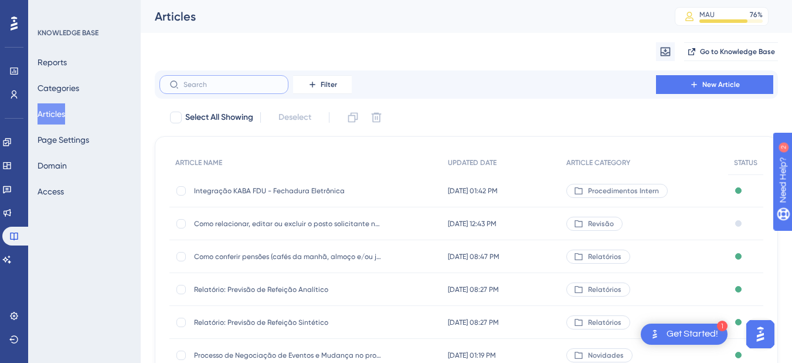
click at [209, 80] on input "text" at bounding box center [231, 84] width 95 height 8
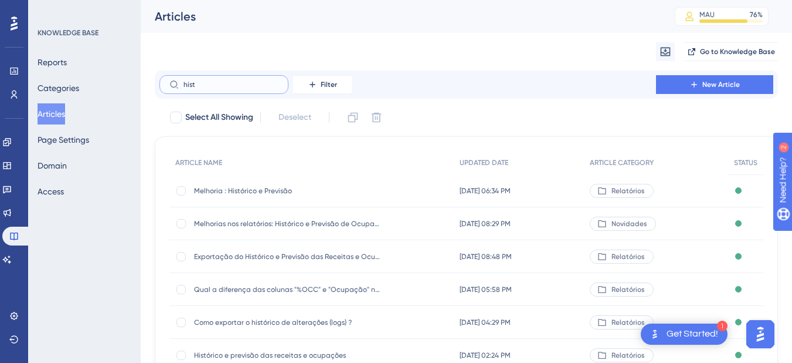
type input "histo"
checkbox input "true"
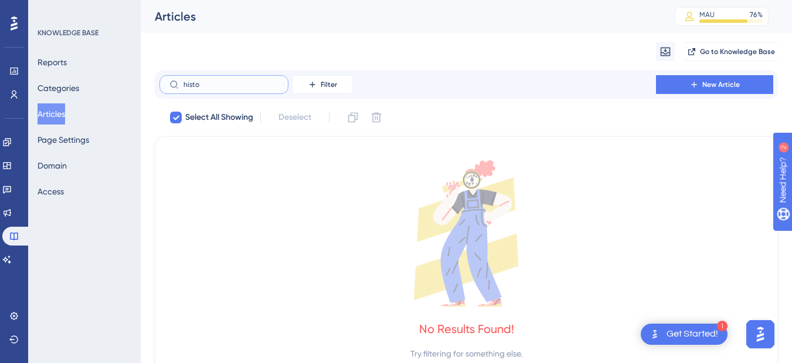
type input "hist"
checkbox input "false"
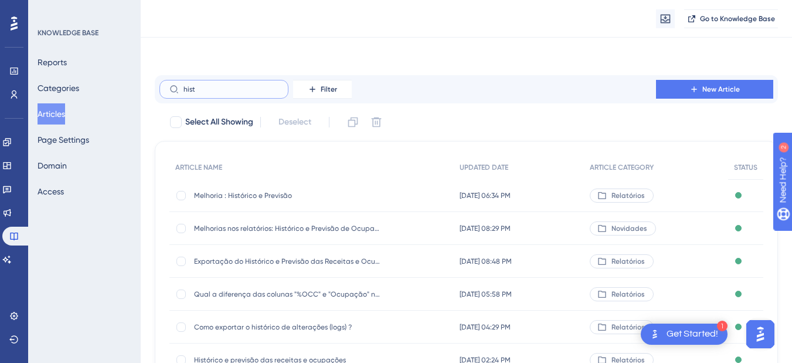
scroll to position [211, 0]
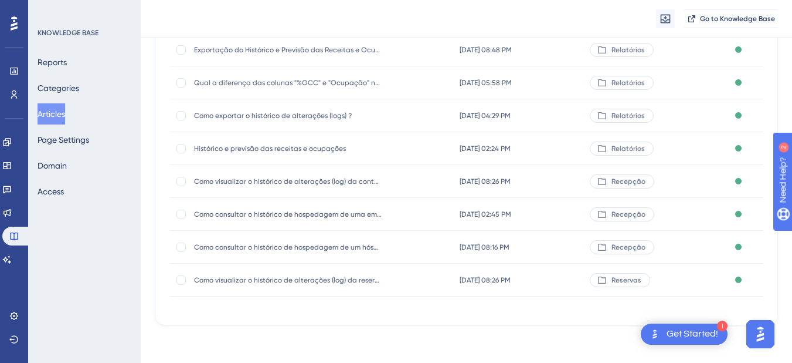
type input "hist"
click at [280, 147] on span "Histórico e previsão das receitas e ocupações" at bounding box center [288, 148] width 188 height 9
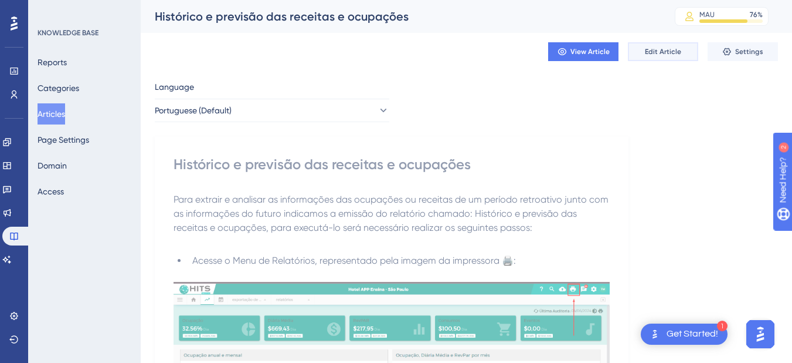
click at [658, 50] on span "Edit Article" at bounding box center [663, 51] width 36 height 9
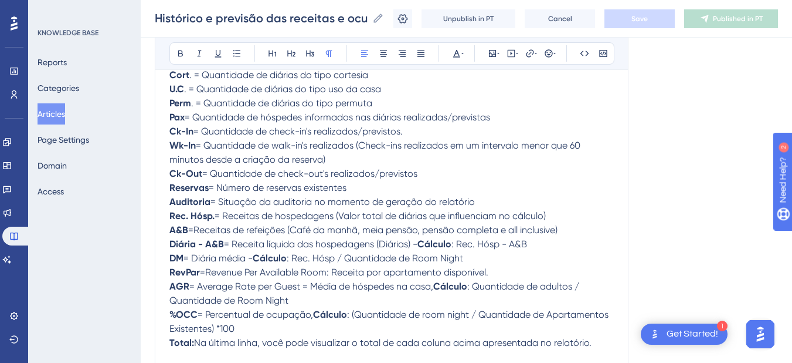
scroll to position [1462, 0]
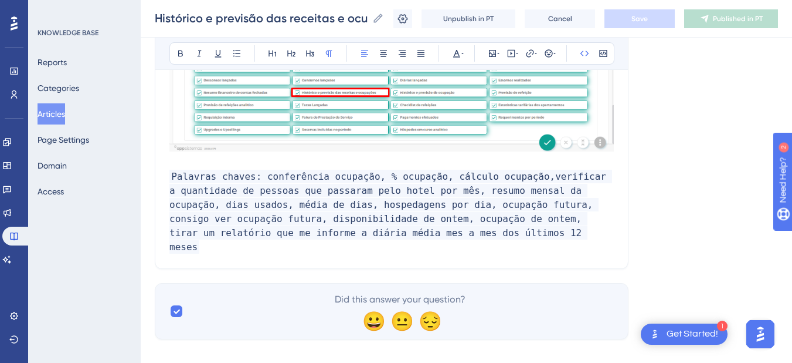
click at [435, 233] on p "Palavras chaves: conferência ocupação, % ocupação, cálculo ocupação,verificar a…" at bounding box center [392, 212] width 445 height 84
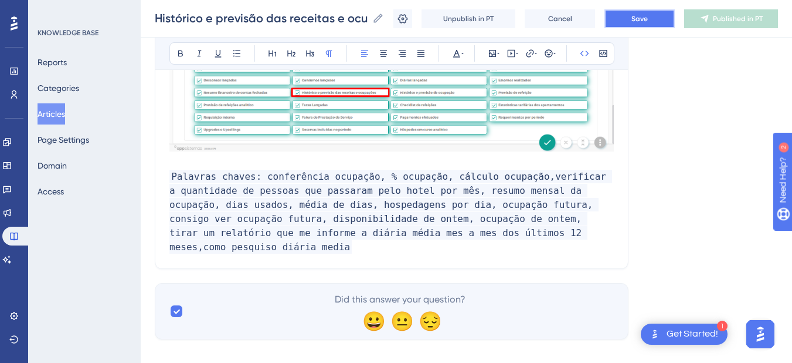
click at [632, 18] on button "Save" at bounding box center [640, 18] width 70 height 19
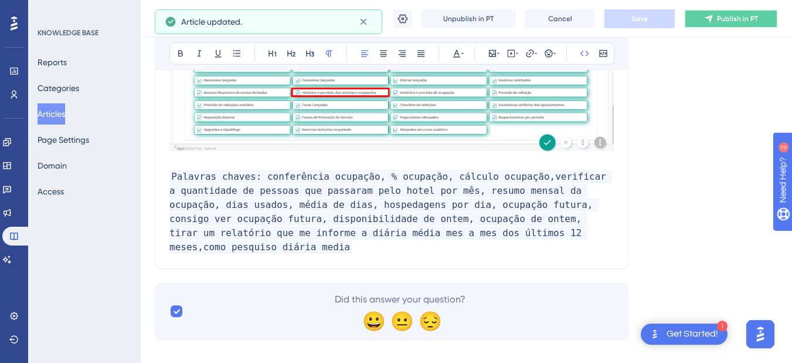
click at [726, 26] on button "Publish in PT" at bounding box center [732, 18] width 94 height 19
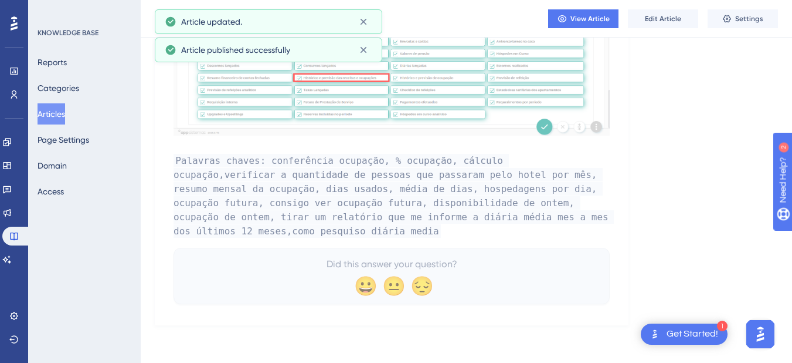
scroll to position [1407, 0]
drag, startPoint x: 15, startPoint y: 268, endPoint x: 25, endPoint y: 263, distance: 11.3
click at [12, 268] on link at bounding box center [6, 259] width 9 height 19
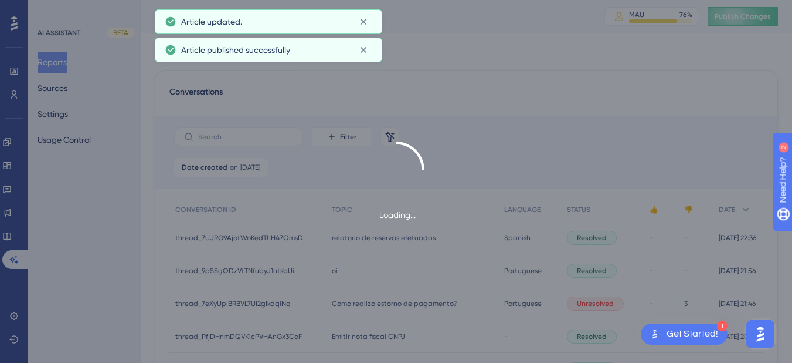
click at [747, 13] on div "Loading..." at bounding box center [396, 181] width 792 height 363
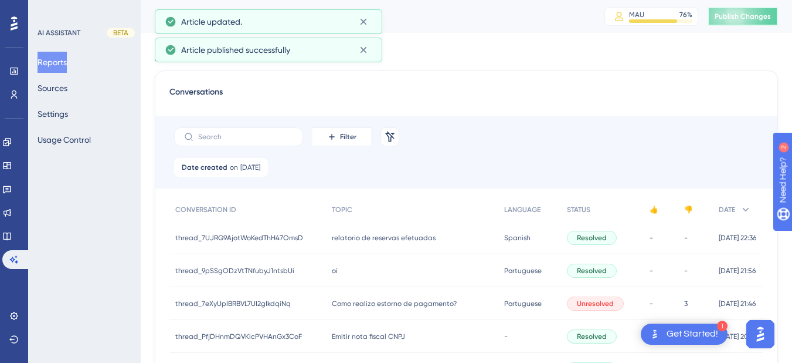
click at [736, 18] on span "Publish Changes" at bounding box center [743, 16] width 56 height 9
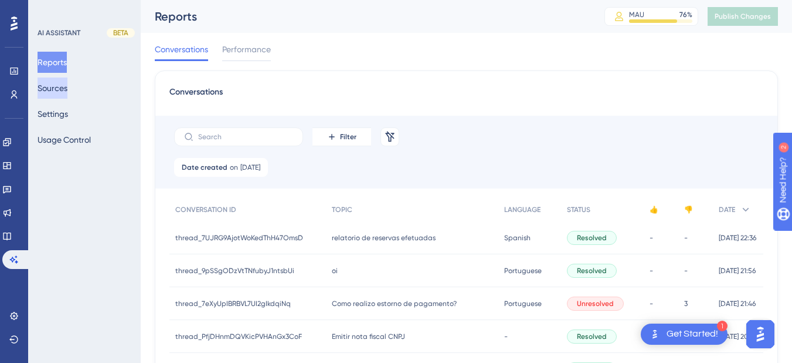
drag, startPoint x: 67, startPoint y: 89, endPoint x: 123, endPoint y: 87, distance: 55.2
click at [67, 89] on button "Sources" at bounding box center [53, 87] width 30 height 21
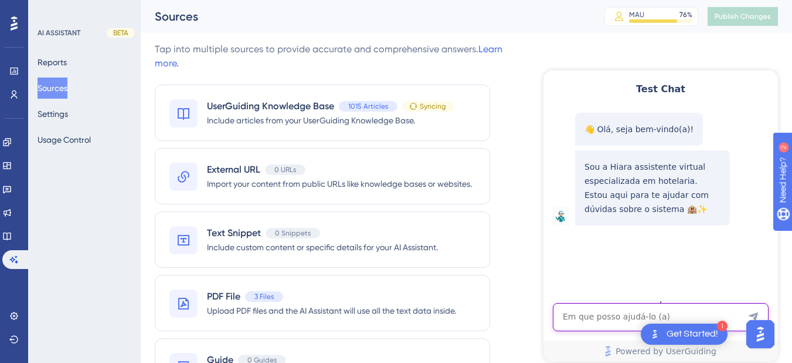
click at [600, 326] on textarea "AI Assistant Text Input" at bounding box center [661, 317] width 216 height 28
paste textarea "como pesquiso diária media"
type textarea "como pesquiso diária media"
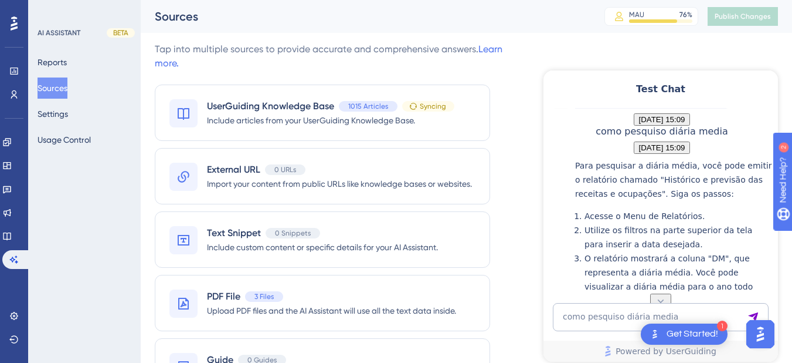
scroll to position [253, 0]
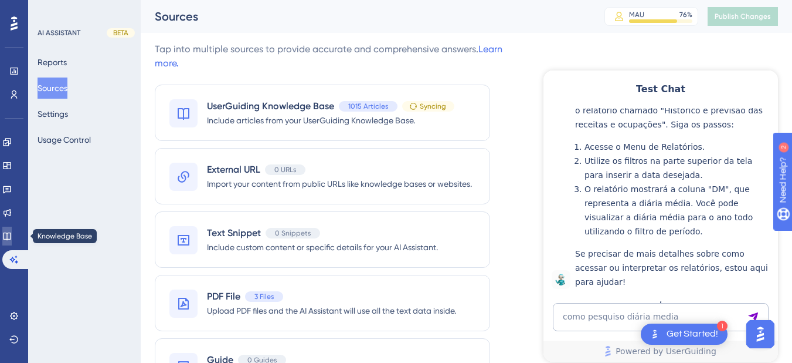
click at [11, 239] on icon at bounding box center [7, 236] width 8 height 8
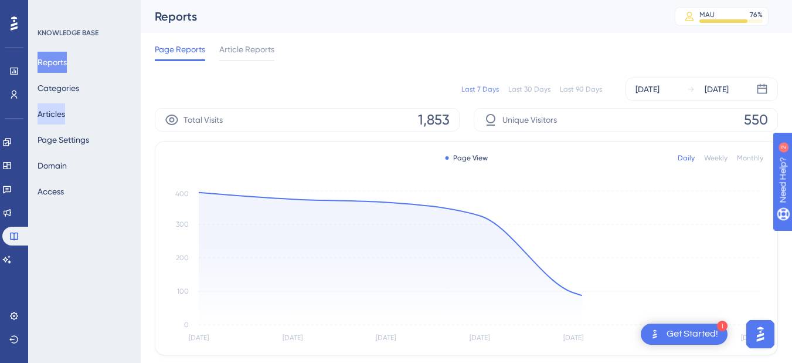
click at [59, 111] on button "Articles" at bounding box center [52, 113] width 28 height 21
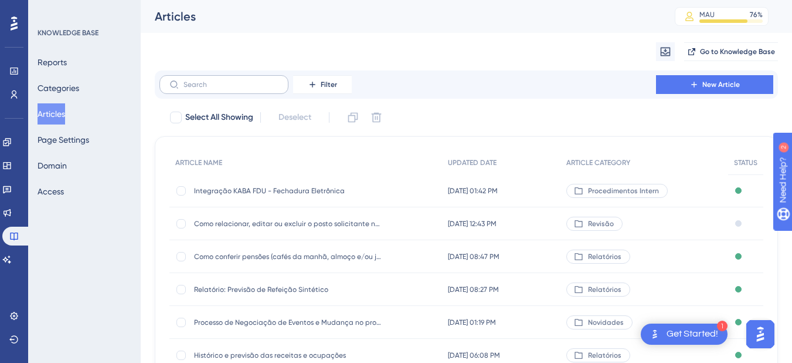
click at [198, 79] on label at bounding box center [224, 84] width 129 height 19
click at [198, 80] on input "text" at bounding box center [231, 84] width 95 height 8
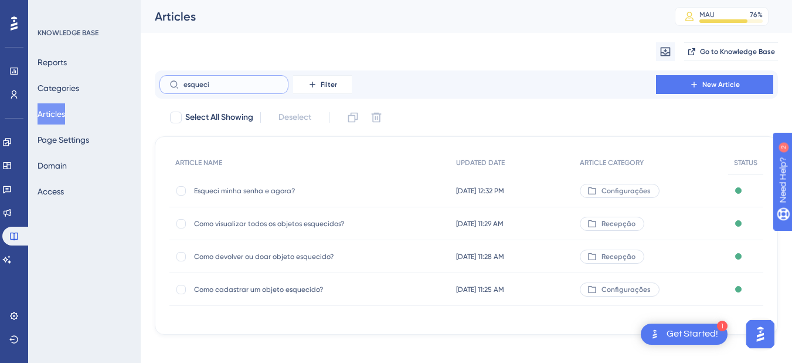
type input "esqueci"
click at [254, 195] on span "Esqueci minha senha e agora?" at bounding box center [288, 190] width 188 height 9
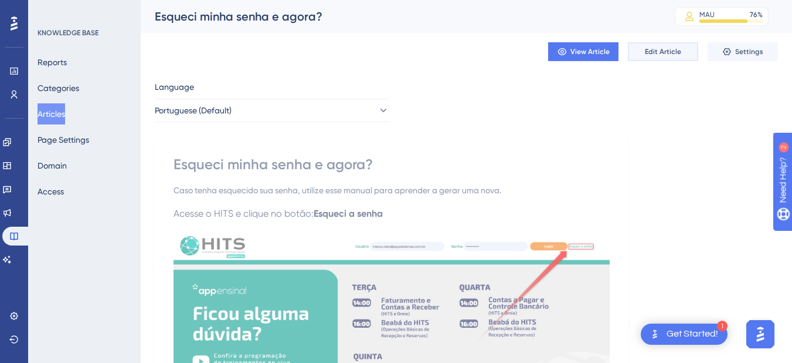
click at [664, 52] on span "Edit Article" at bounding box center [663, 51] width 36 height 9
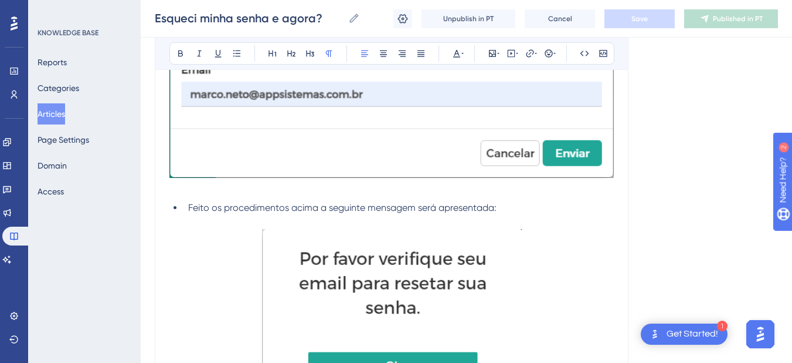
scroll to position [1442, 0]
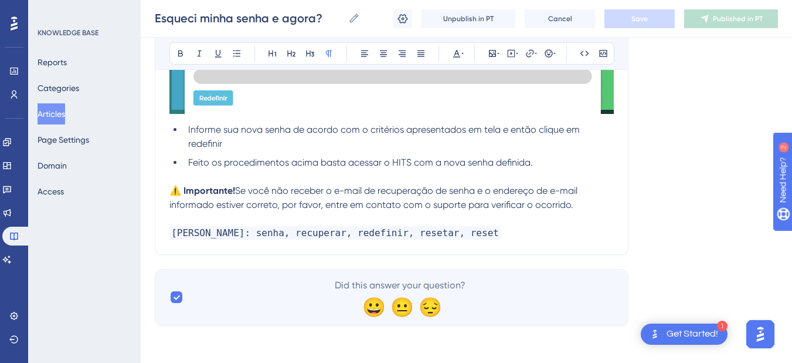
click at [502, 223] on p at bounding box center [392, 219] width 445 height 14
click at [510, 229] on p "[PERSON_NAME]: senha, recuperar, redefinir, resetar, reset" at bounding box center [392, 233] width 445 height 14
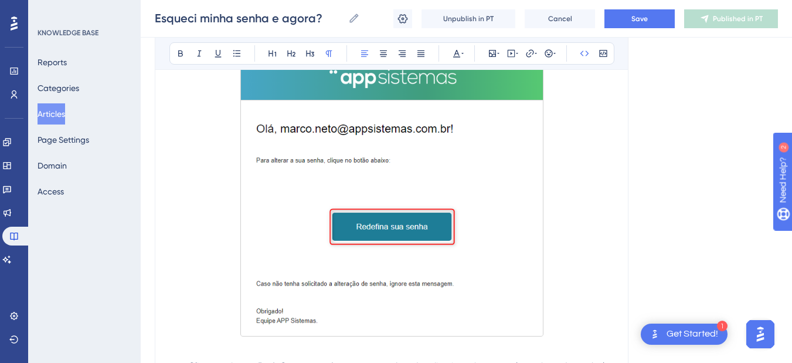
scroll to position [1456, 0]
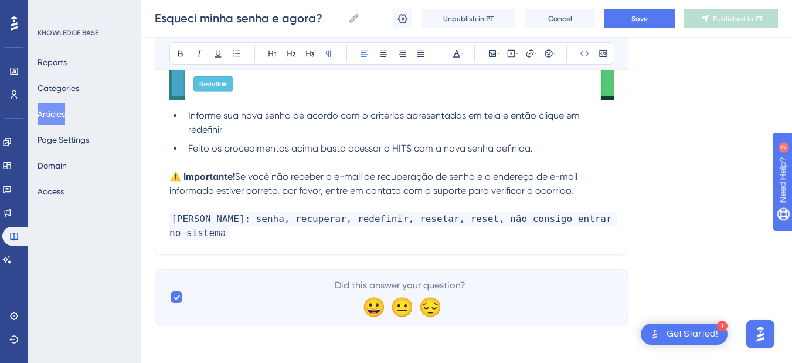
click at [239, 231] on p "[PERSON_NAME]: senha, recuperar, redefinir, resetar, reset, não consigo entrar …" at bounding box center [392, 226] width 445 height 28
click at [638, 19] on span "Save" at bounding box center [640, 18] width 16 height 9
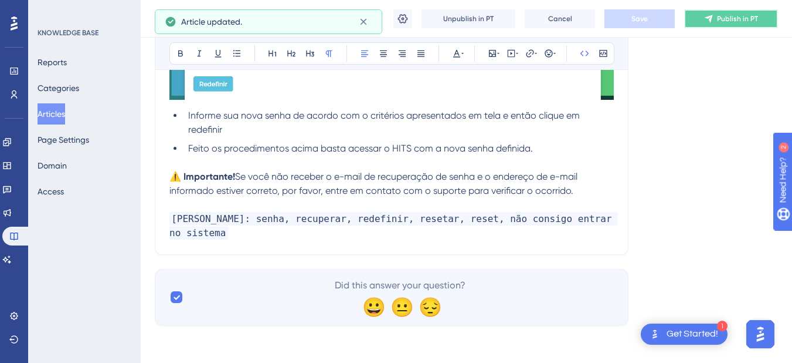
click at [710, 19] on icon at bounding box center [709, 19] width 8 height 8
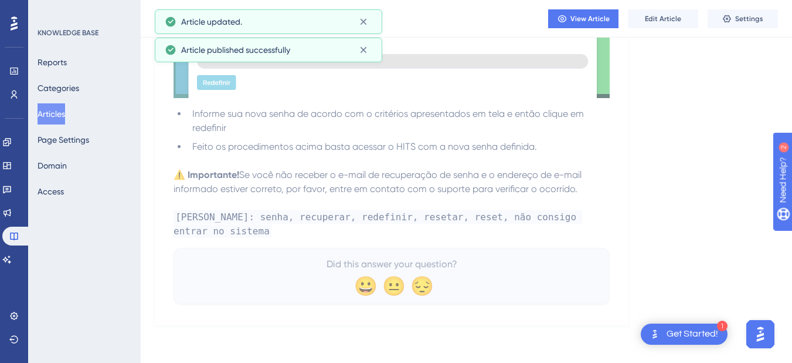
scroll to position [1399, 0]
click at [10, 264] on link at bounding box center [6, 259] width 9 height 19
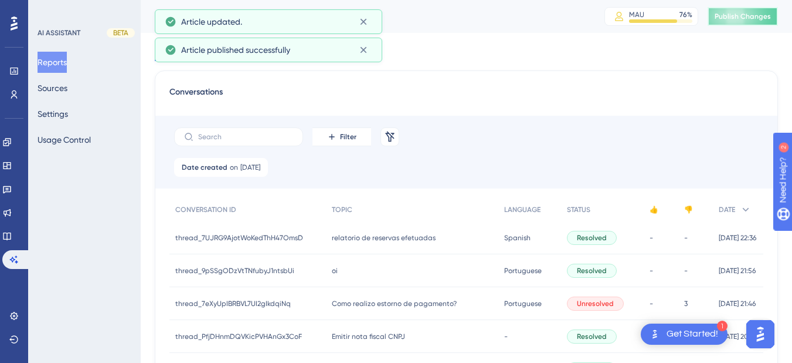
click at [764, 19] on span "Publish Changes" at bounding box center [743, 16] width 56 height 9
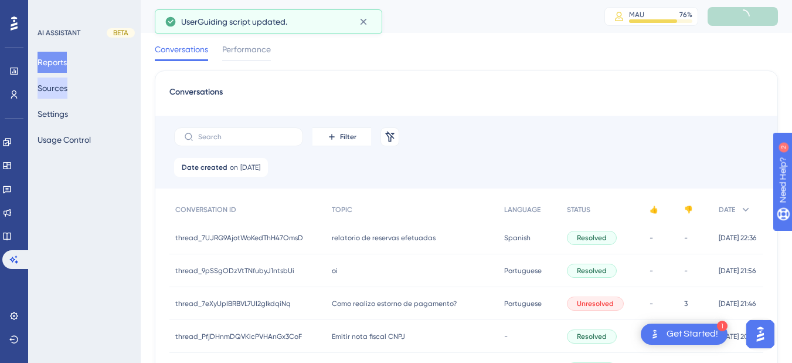
click at [61, 86] on button "Sources" at bounding box center [53, 87] width 30 height 21
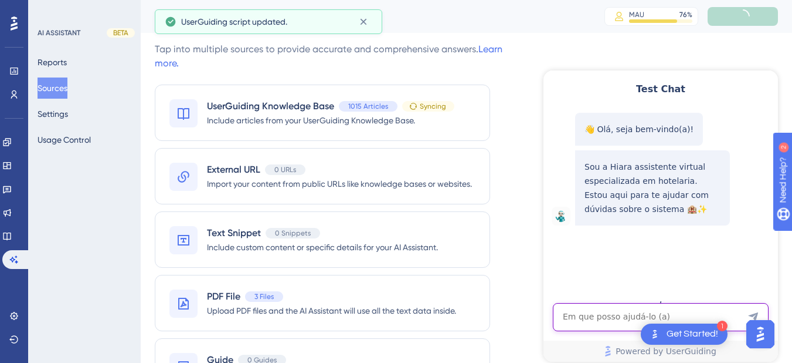
click at [630, 316] on textarea "AI Assistant Text Input" at bounding box center [661, 317] width 216 height 28
paste textarea "NAO CONSIGO ENTRAR NO SISTEMA"
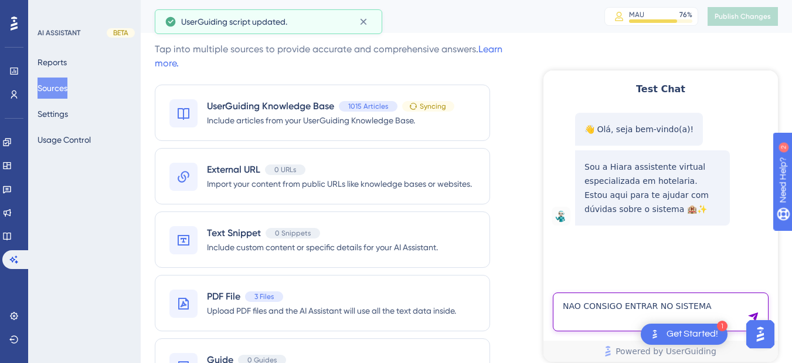
type textarea "NAO CONSIGO ENTRAR NO SISTEMA"
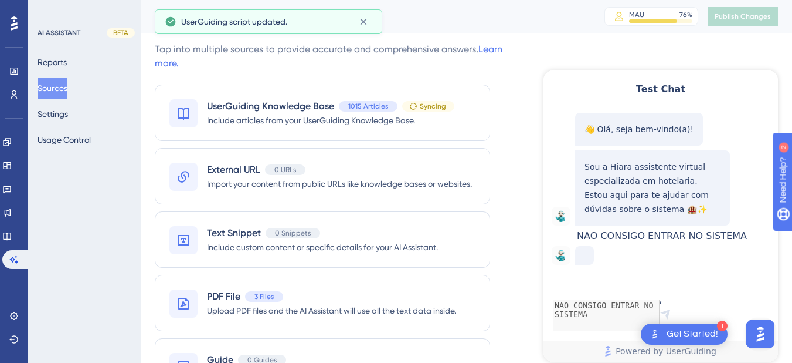
scroll to position [28, 0]
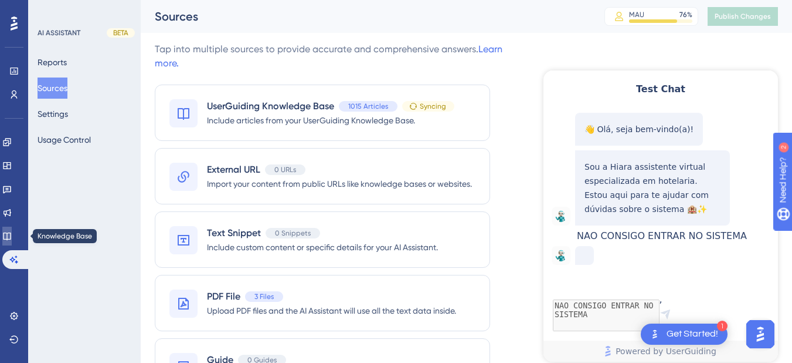
click at [12, 236] on icon at bounding box center [6, 235] width 9 height 9
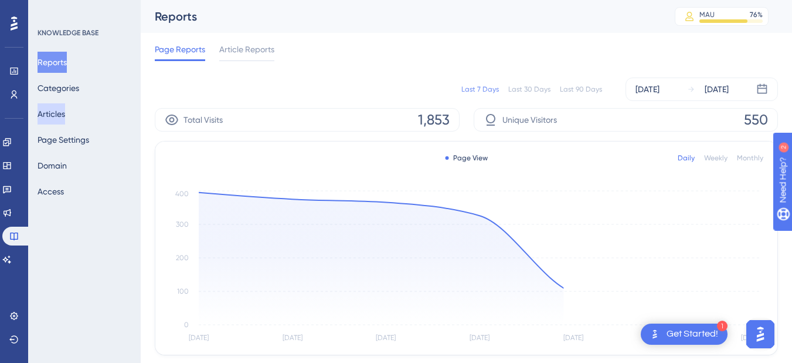
click at [55, 114] on button "Articles" at bounding box center [52, 113] width 28 height 21
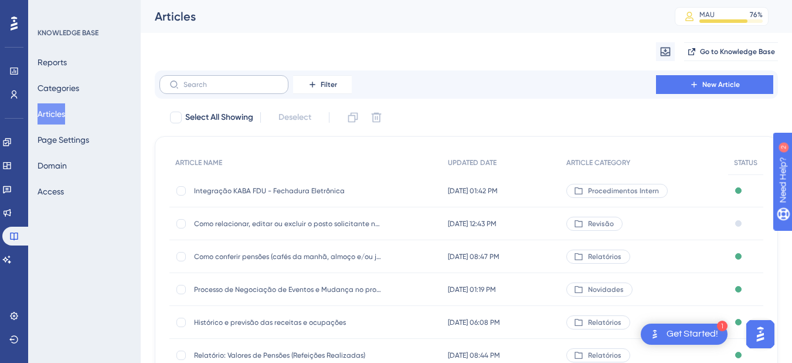
click at [249, 89] on label at bounding box center [224, 84] width 129 height 19
click at [249, 89] on input "text" at bounding box center [231, 84] width 95 height 8
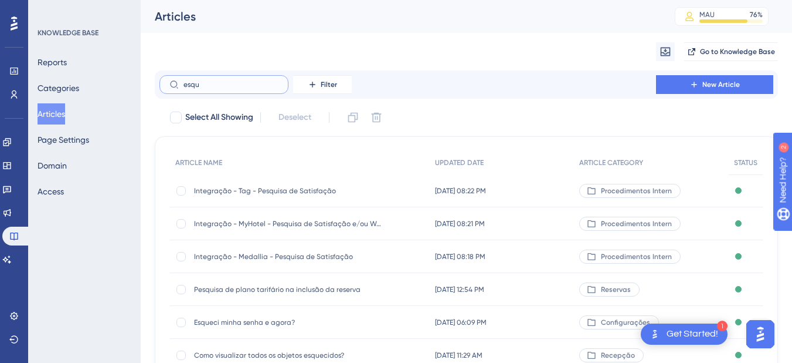
type input "esqu"
click at [269, 331] on div "Esqueci minha senha e agora? Esqueci minha senha e agora?" at bounding box center [288, 322] width 188 height 33
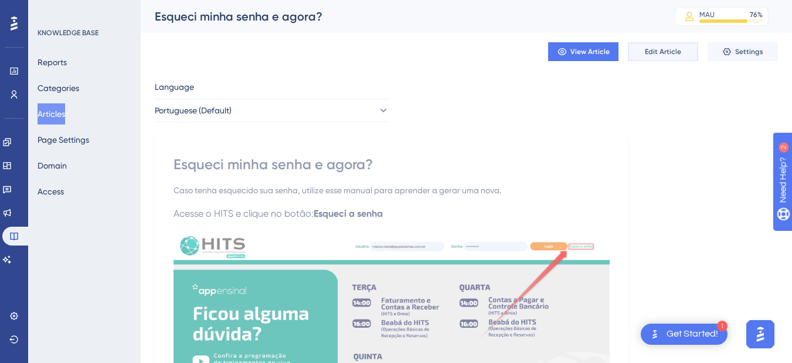
click at [669, 43] on button "Edit Article" at bounding box center [663, 51] width 70 height 19
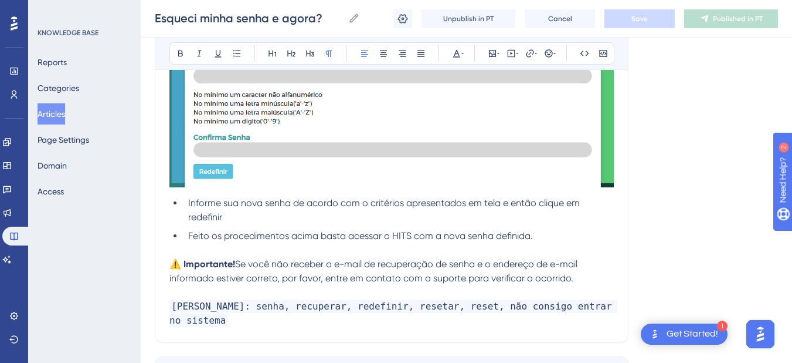
scroll to position [1456, 0]
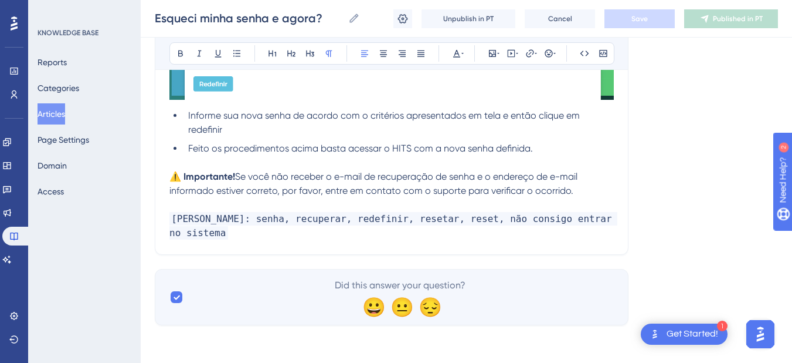
click at [243, 179] on span "Se você não receber o e-mail de recuperação de senha e o endereço de e-mail inf…" at bounding box center [375, 183] width 411 height 25
click at [587, 191] on p "⚠️ Importante! Se você não receber o e-mail de recuperação de senha e o endereç…" at bounding box center [392, 184] width 445 height 28
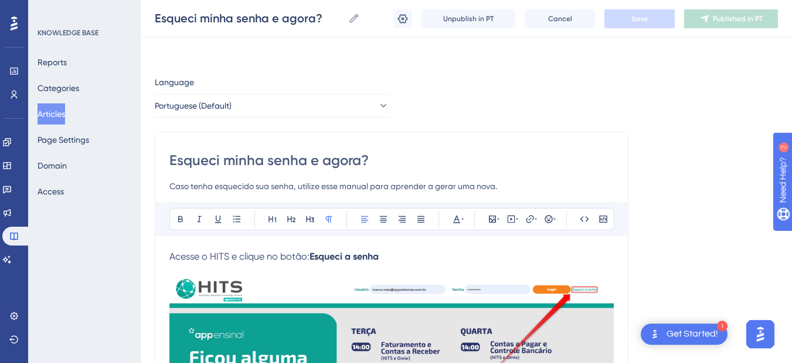
scroll to position [1095, 0]
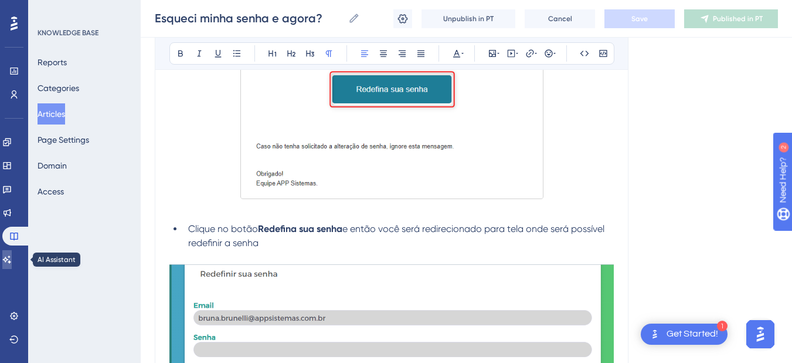
click at [11, 258] on icon at bounding box center [7, 259] width 8 height 8
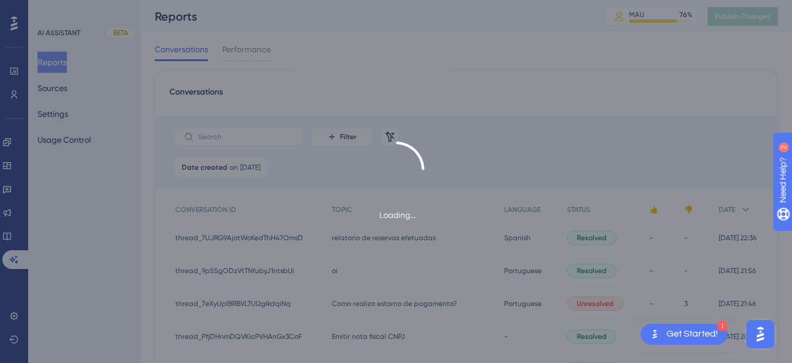
click at [59, 83] on div "Loading..." at bounding box center [396, 181] width 792 height 363
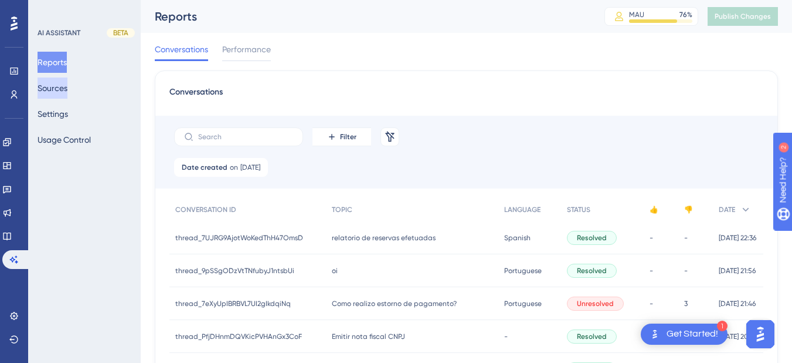
click at [59, 92] on button "Sources" at bounding box center [53, 87] width 30 height 21
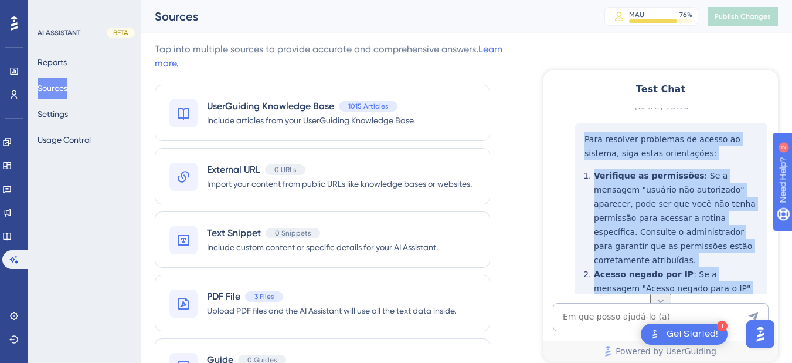
scroll to position [489, 0]
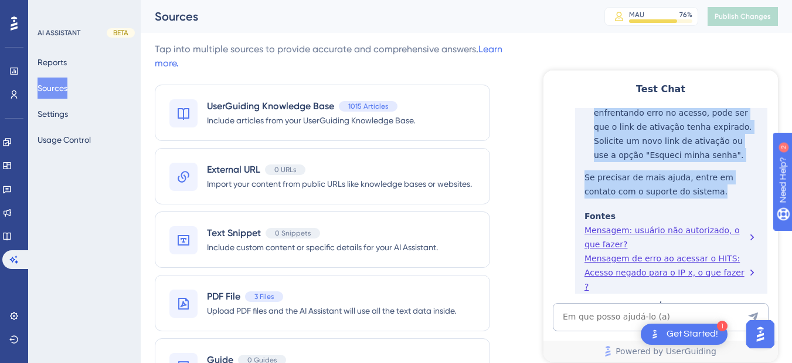
drag, startPoint x: 592, startPoint y: 145, endPoint x: 709, endPoint y: 164, distance: 117.7
click at [709, 164] on div "Para resolver problemas de acesso ao sistema, siga estas orientações: Verifique…" at bounding box center [671, 97] width 192 height 496
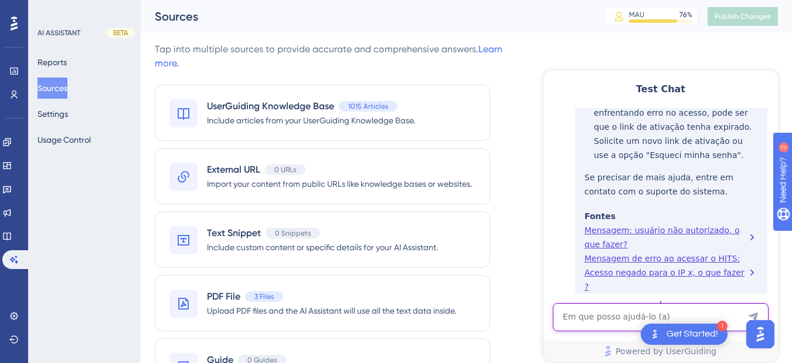
click at [594, 322] on textarea "AI Assistant Text Input" at bounding box center [661, 317] width 216 height 28
paste textarea "como pesquiso diária media ?"
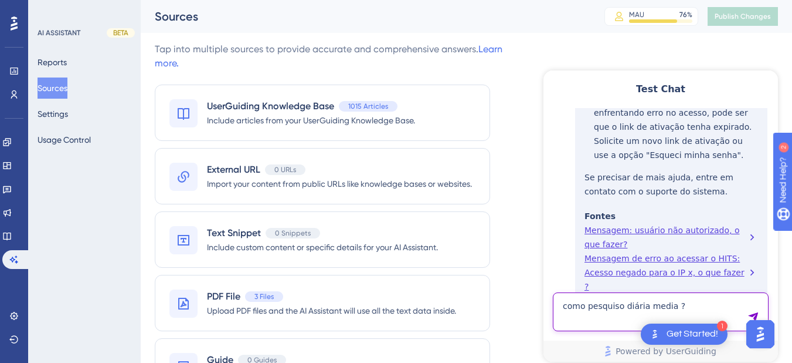
type textarea "como pesquiso diária media ?"
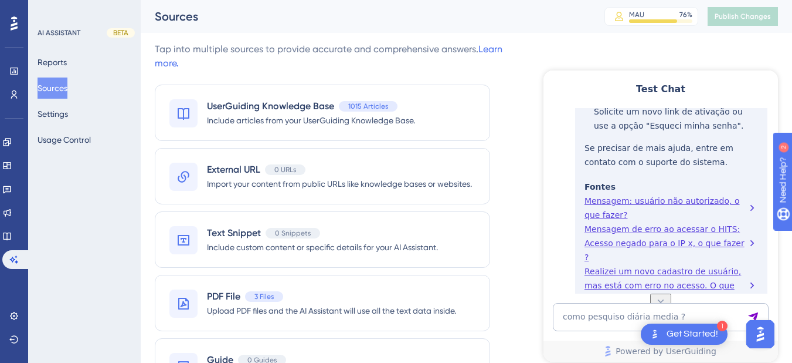
scroll to position [792, 0]
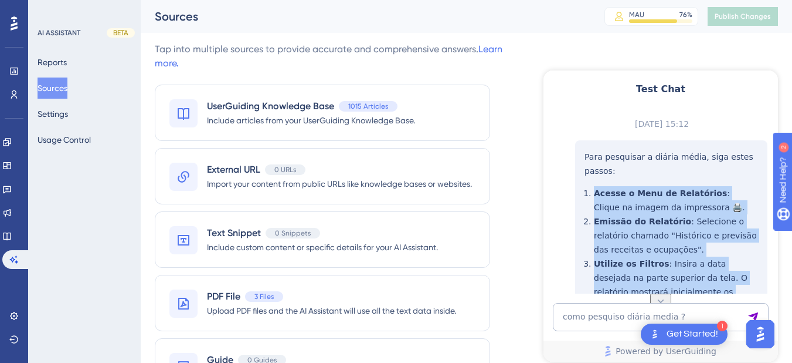
drag, startPoint x: 686, startPoint y: 194, endPoint x: 583, endPoint y: 122, distance: 126.0
click at [583, 140] on div "Para pesquisar a diária média, siga estes passos: Acesse o Menu de Relatórios :…" at bounding box center [671, 332] width 192 height 384
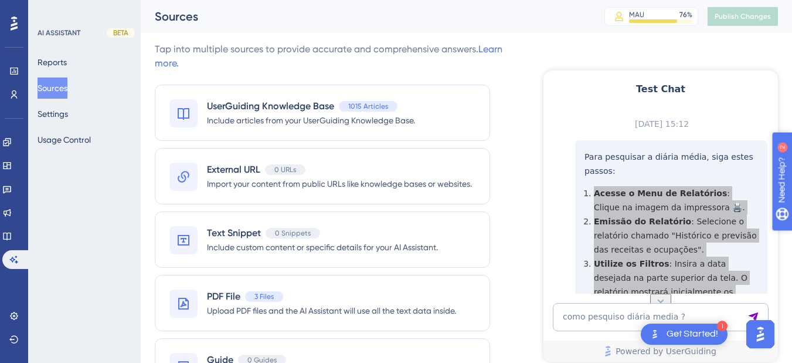
scroll to position [0, 0]
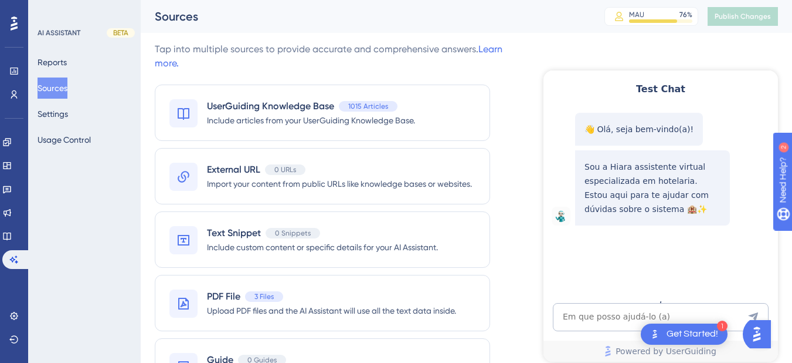
click at [597, 316] on textarea "AI Assistant Text Input" at bounding box center [661, 317] width 216 height 28
click at [594, 321] on textarea "AI Assistant Text Input" at bounding box center [661, 317] width 216 height 28
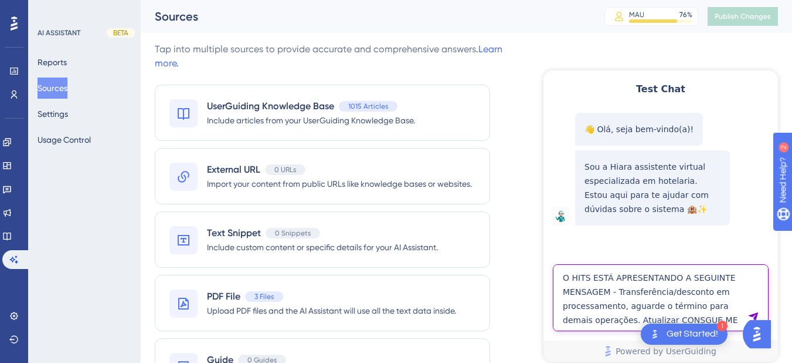
type textarea "O HITS ESTÁ APRESENTANDO A SEGUINTE MENSAGEM - Transferência/desconto em proces…"
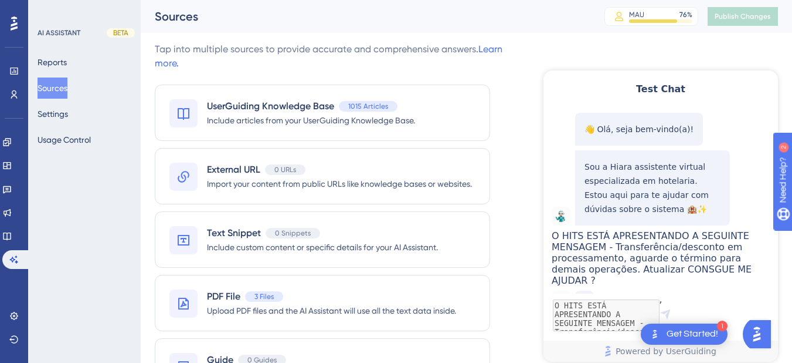
scroll to position [84, 0]
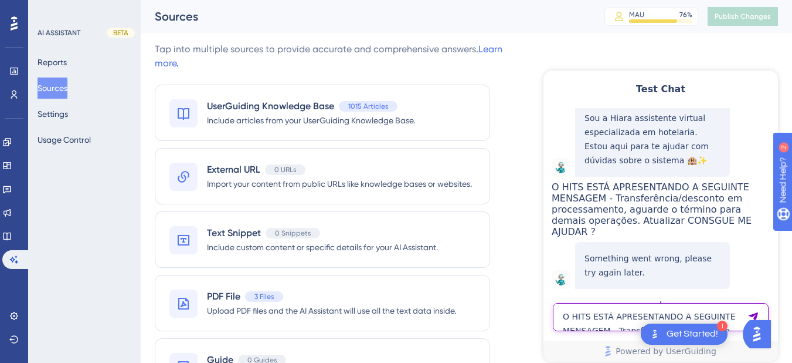
click at [629, 327] on textarea "O HITS ESTÁ APRESENTANDO A SEGUINTE MENSAGEM - Transferência/desconto em proces…" at bounding box center [661, 317] width 216 height 28
paste textarea "COMO CADASTRAR OUTRO GRUPO PARA LANCAMENTO DE CONSUMOS"
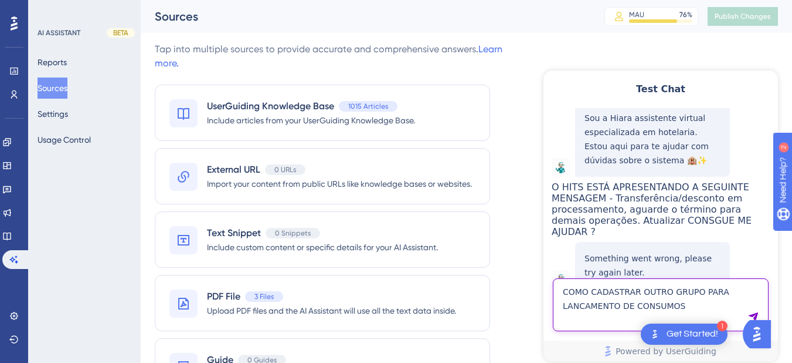
type textarea "COMO CADASTRAR OUTRO GRUPO PARA LANCAMENTO DE CONSUMOS"
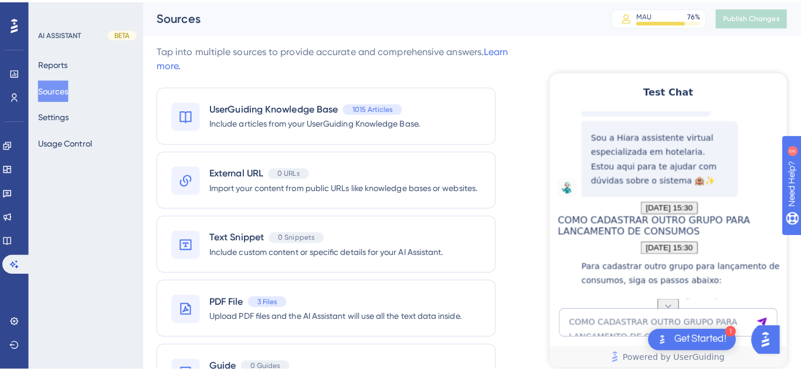
scroll to position [306, 0]
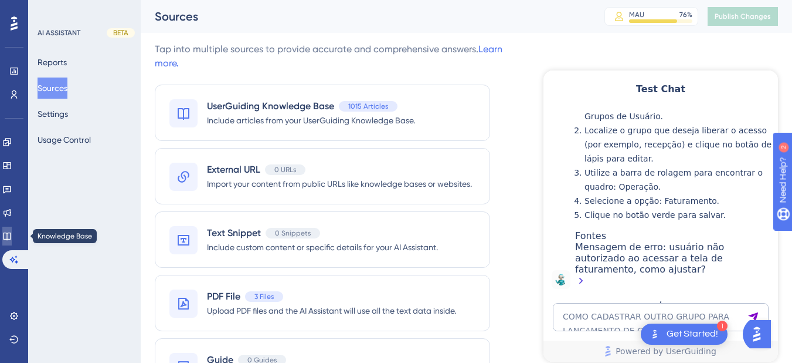
click at [12, 238] on icon at bounding box center [6, 235] width 9 height 9
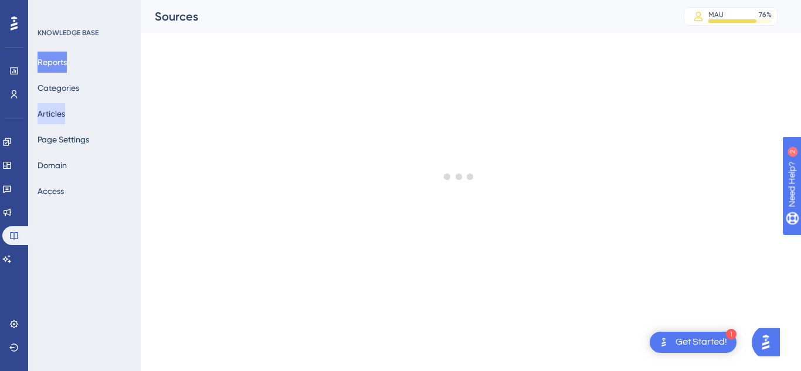
click at [63, 113] on button "Articles" at bounding box center [52, 113] width 28 height 21
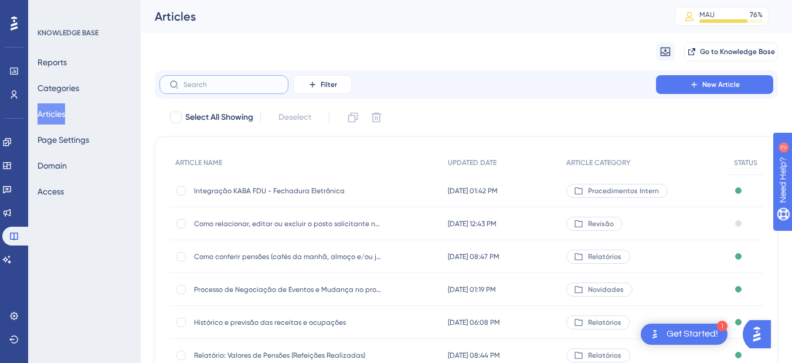
click at [212, 86] on input "text" at bounding box center [231, 84] width 95 height 8
paste input "Como cadastrar um departamento?"
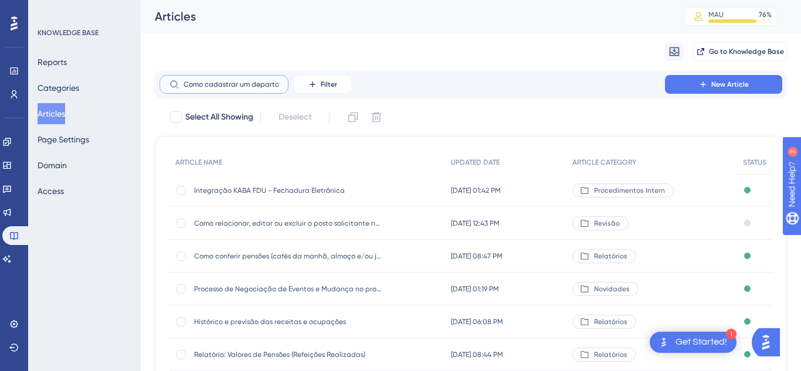
scroll to position [0, 22]
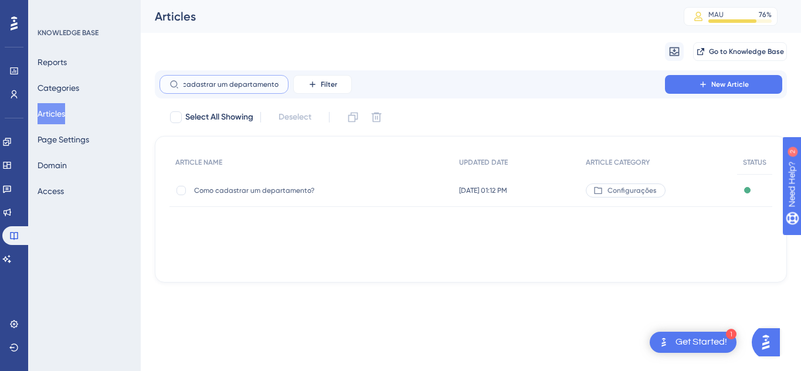
type input "Como cadastrar um departamento?"
click at [230, 186] on span "Como cadastrar um departamento?" at bounding box center [288, 190] width 188 height 9
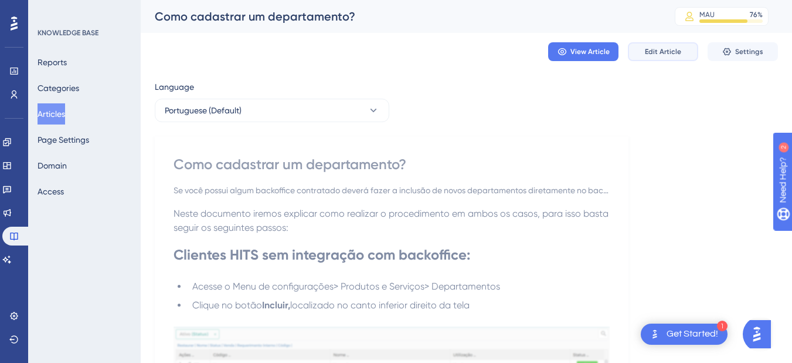
click at [655, 55] on span "Edit Article" at bounding box center [663, 51] width 36 height 9
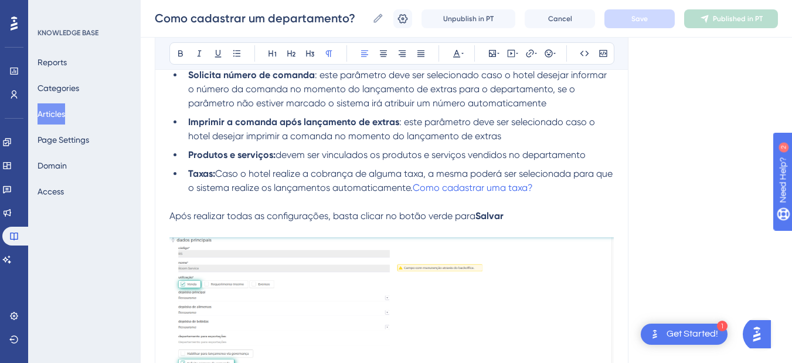
scroll to position [2803, 0]
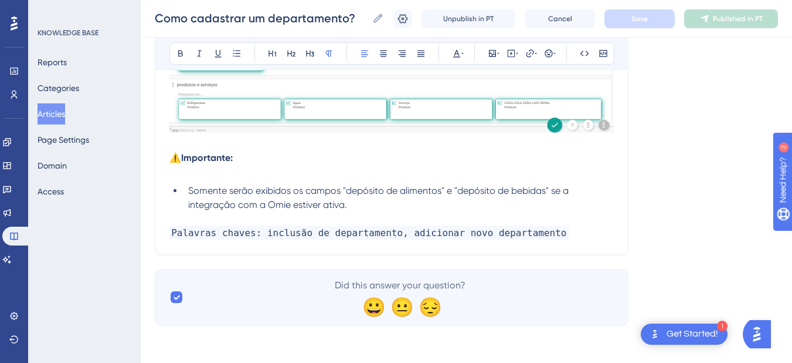
click at [576, 232] on p "Palavras chaves: inclusão de departamento, adicionar novo departamento" at bounding box center [392, 233] width 445 height 14
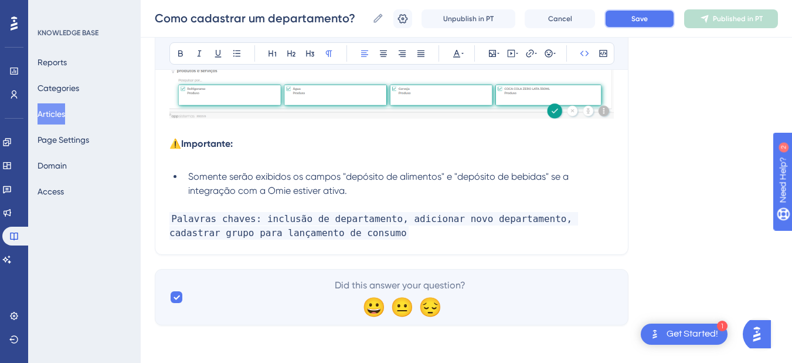
click at [631, 15] on button "Save" at bounding box center [640, 18] width 70 height 19
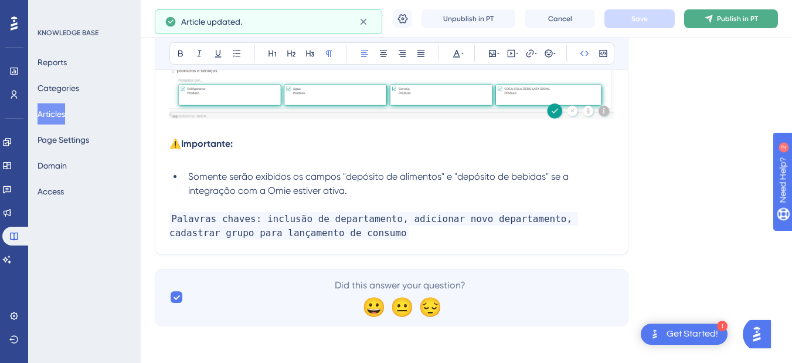
click at [725, 17] on span "Publish in PT" at bounding box center [737, 18] width 41 height 9
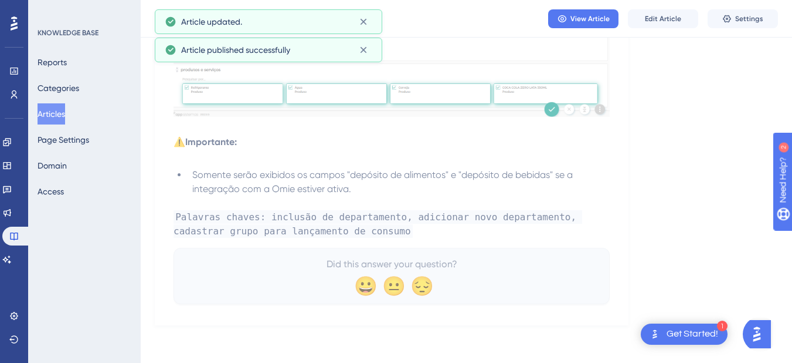
scroll to position [2749, 0]
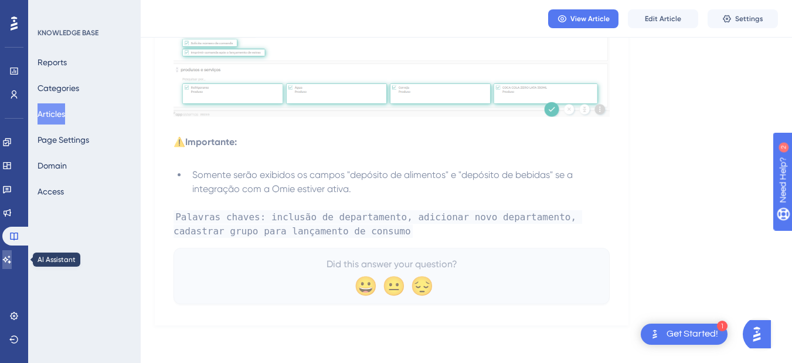
click at [11, 261] on icon at bounding box center [7, 259] width 8 height 8
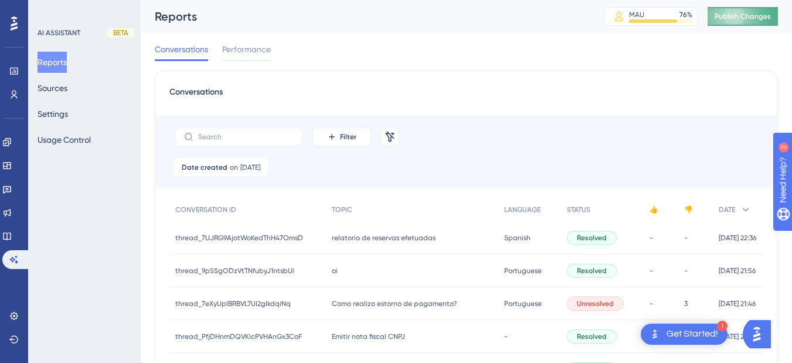
click at [734, 20] on span "Publish Changes" at bounding box center [743, 16] width 56 height 9
click at [67, 88] on button "Sources" at bounding box center [53, 87] width 30 height 21
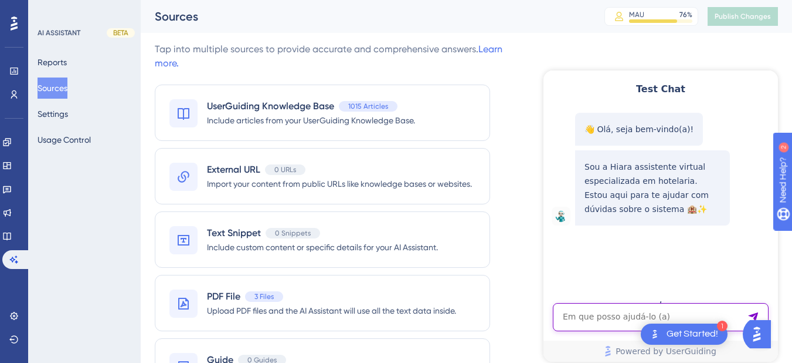
click at [586, 326] on textarea "AI Assistant Text Input" at bounding box center [661, 317] width 216 height 28
paste textarea "COMO CADASTRAR OUTRO GRUPO PARA LANCAMENTO DE CONSUMOS"
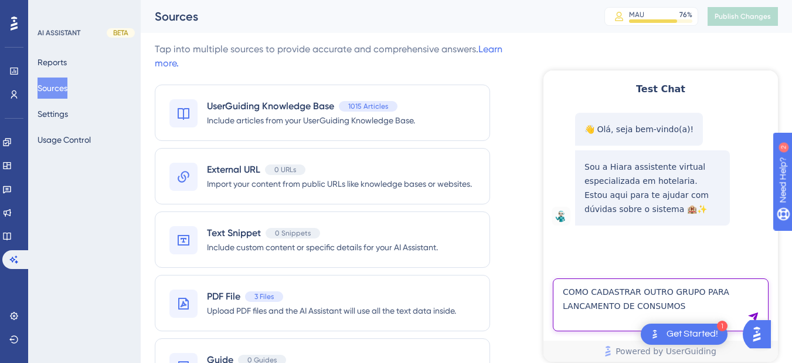
type textarea "COMO CADASTRAR OUTRO GRUPO PARA LANCAMENTO DE CONSUMOS"
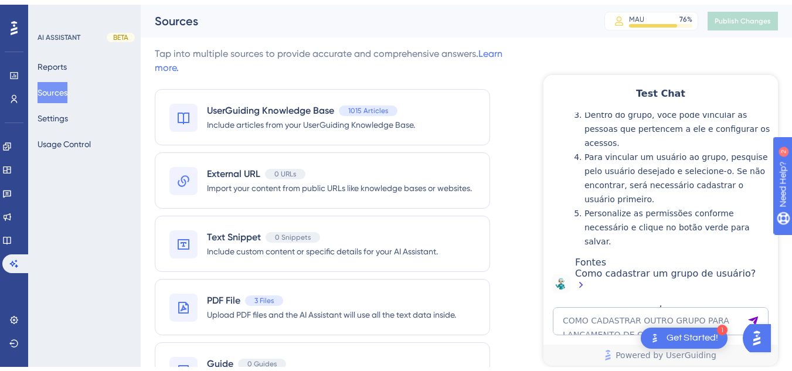
scroll to position [60, 0]
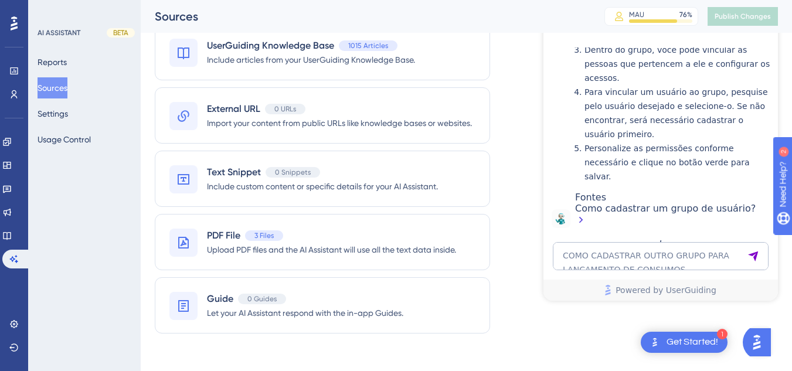
click at [602, 206] on div "Como cadastrar um grupo de usuário?" at bounding box center [673, 215] width 197 height 25
click at [56, 92] on button "Sources" at bounding box center [53, 87] width 30 height 21
drag, startPoint x: 16, startPoint y: 243, endPoint x: 31, endPoint y: 234, distance: 17.4
click at [12, 243] on link at bounding box center [6, 235] width 9 height 19
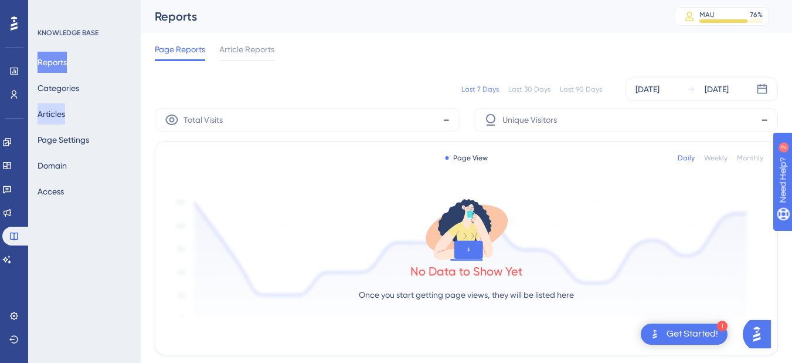
click at [58, 117] on button "Articles" at bounding box center [52, 113] width 28 height 21
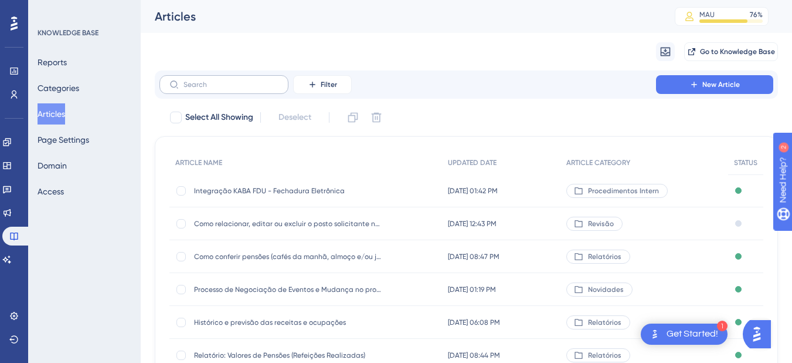
click at [211, 79] on label at bounding box center [224, 84] width 129 height 19
click at [211, 80] on input "text" at bounding box center [231, 84] width 95 height 8
paste input "Como cadastrar um grupo de usuário?"
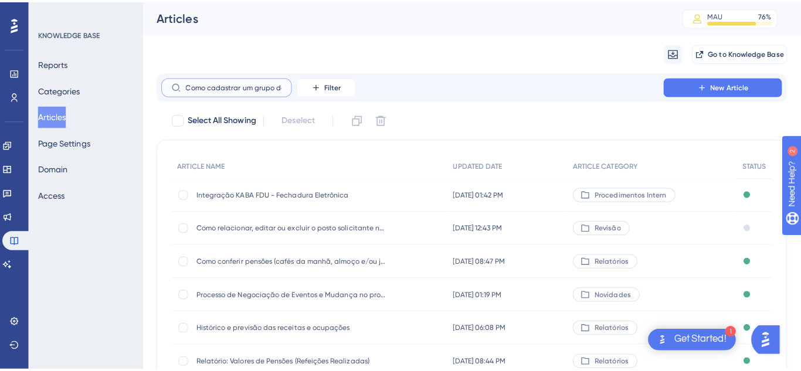
scroll to position [0, 30]
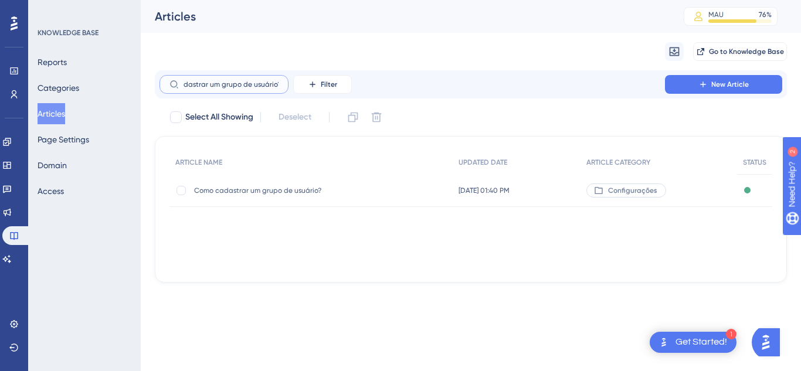
type input "Como cadastrar um grupo de usuário?"
click at [270, 205] on div "Como cadastrar um grupo de usuário? Como cadastrar um grupo de usuário?" at bounding box center [288, 190] width 188 height 33
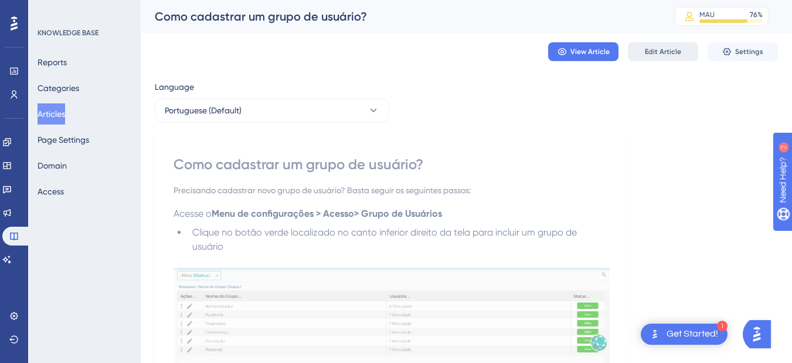
click at [669, 46] on button "Edit Article" at bounding box center [663, 51] width 70 height 19
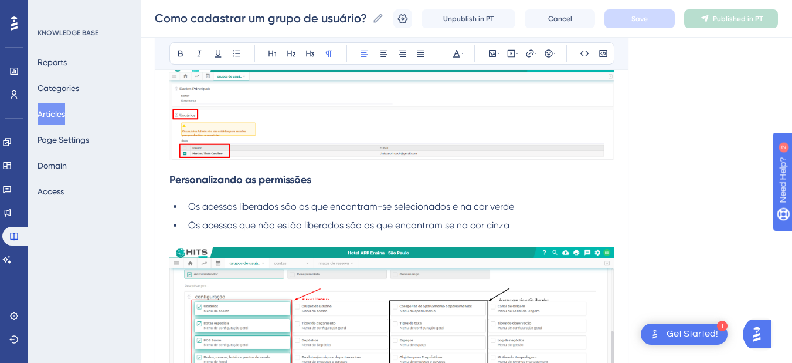
scroll to position [901, 0]
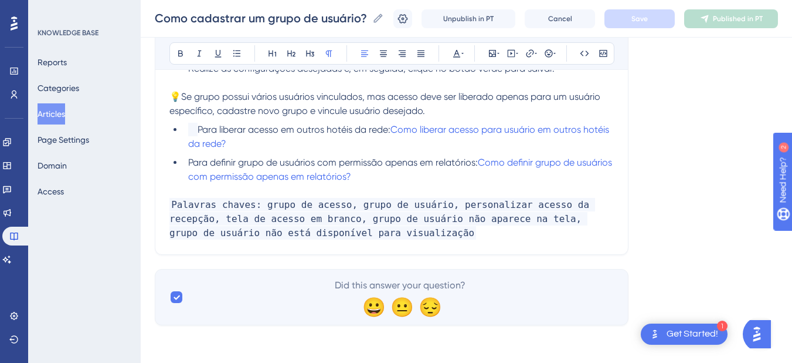
click at [385, 223] on span "Palavras chaves: grupo de acesso, grupo de usuário, personalizar acesso da rece…" at bounding box center [383, 219] width 426 height 42
click at [371, 231] on p "Palavras chaves: grupo de acesso, grupo de usuário, personalizar acesso da rece…" at bounding box center [392, 219] width 445 height 42
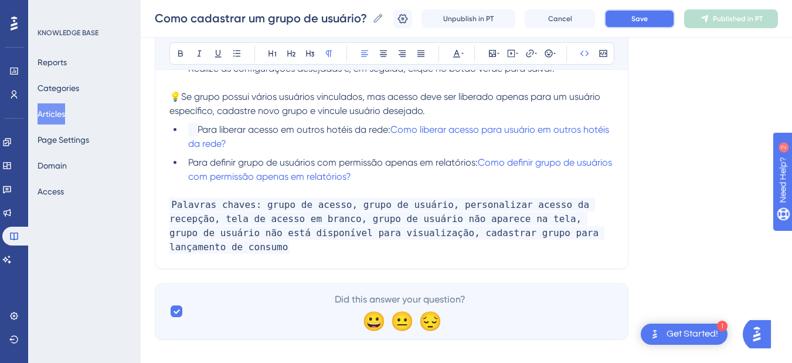
click at [648, 16] on span "Save" at bounding box center [640, 18] width 16 height 9
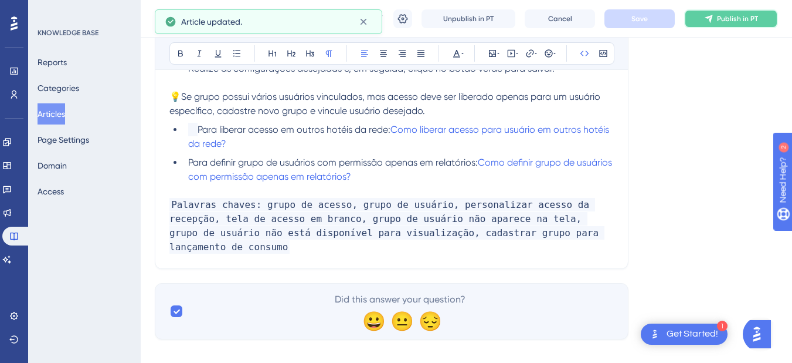
click at [713, 21] on icon at bounding box center [709, 19] width 8 height 8
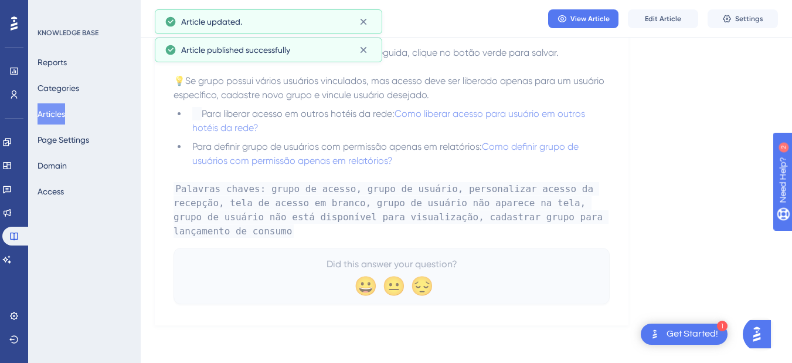
scroll to position [861, 0]
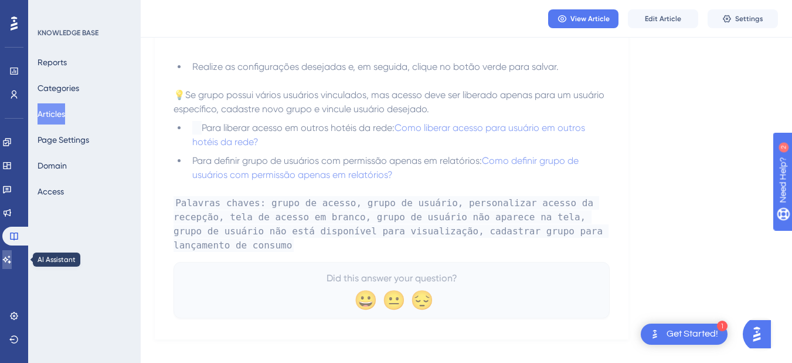
drag, startPoint x: 14, startPoint y: 260, endPoint x: 611, endPoint y: 72, distance: 626.0
click at [11, 260] on icon at bounding box center [7, 259] width 8 height 8
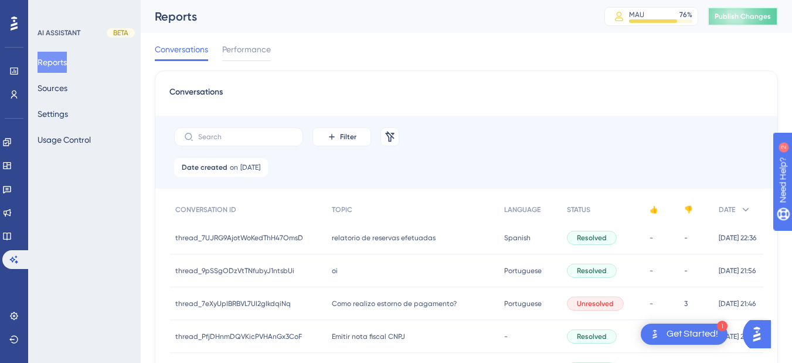
click at [736, 8] on button "Publish Changes" at bounding box center [743, 16] width 70 height 19
click at [62, 90] on button "Sources" at bounding box center [53, 87] width 30 height 21
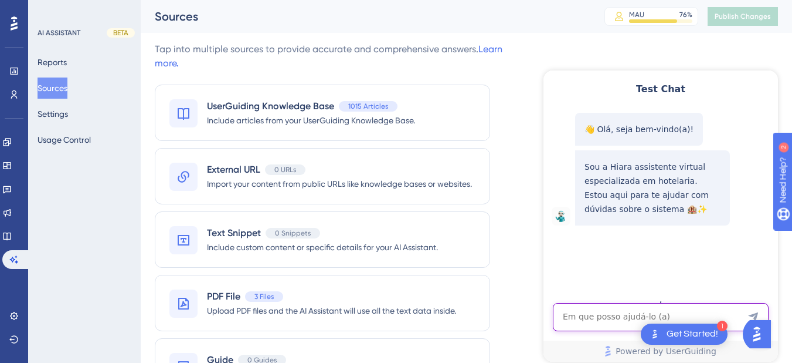
click at [604, 318] on textarea "AI Assistant Text Input" at bounding box center [661, 317] width 216 height 28
paste textarea "COMO CADASTRAR OUTRO GRUPO PARA LANCAMENTO DE CONSUMOS"
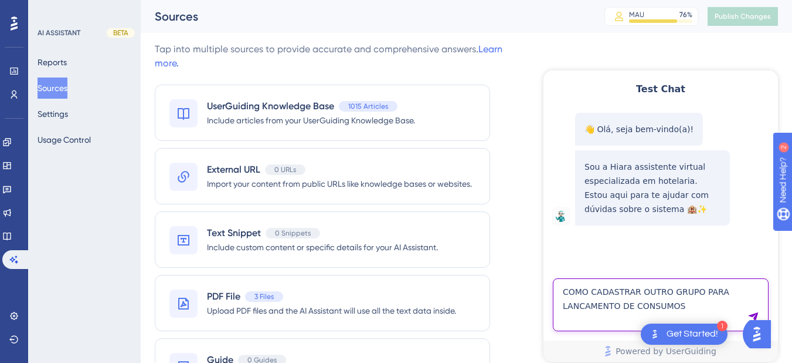
type textarea "COMO CADASTRAR OUTRO GRUPO PARA LANCAMENTO DE CONSUMOS"
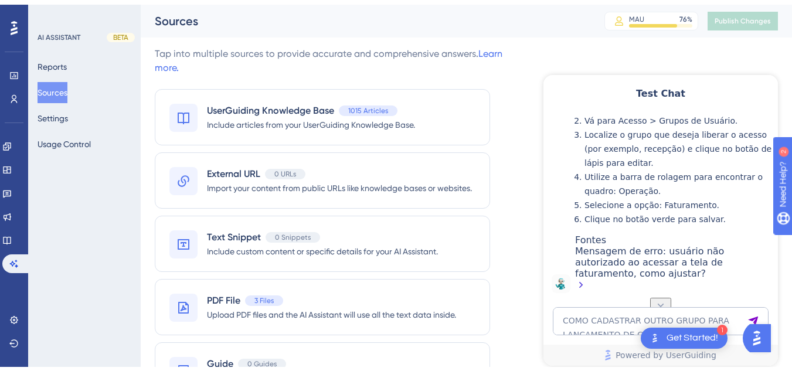
scroll to position [60, 0]
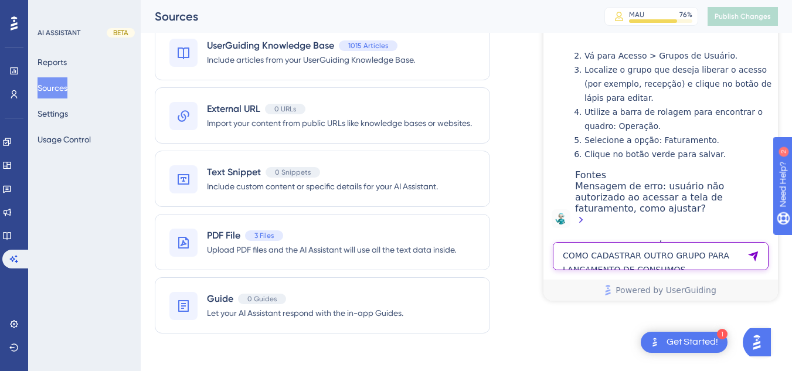
click at [623, 246] on textarea "COMO CADASTRAR OUTRO GRUPO PARA LANCAMENTO DE CONSUMOS" at bounding box center [661, 256] width 216 height 28
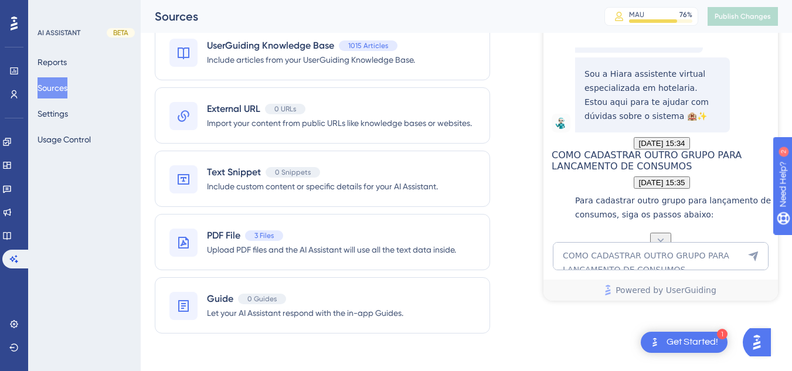
scroll to position [170, 0]
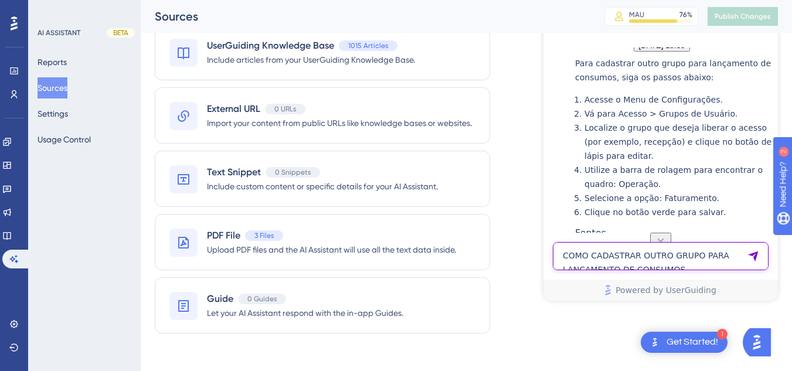
click at [602, 248] on textarea "COMO CADASTRAR OUTRO GRUPO PARA LANCAMENTO DE CONSUMOS" at bounding box center [661, 256] width 216 height 28
paste textarea "EARLY CHECK IN"
type textarea "EARLY CHECK IN"
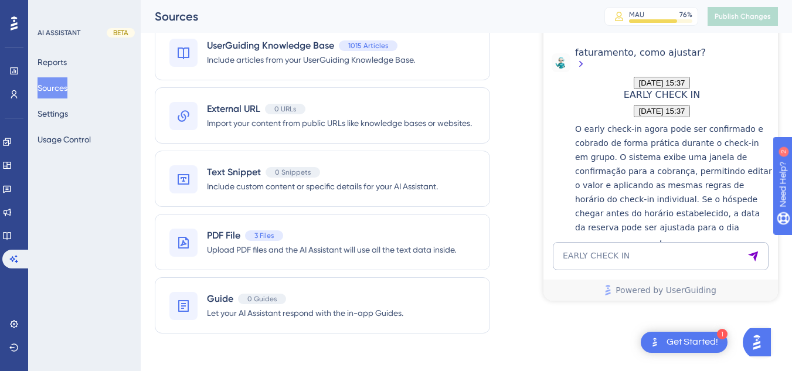
scroll to position [631, 0]
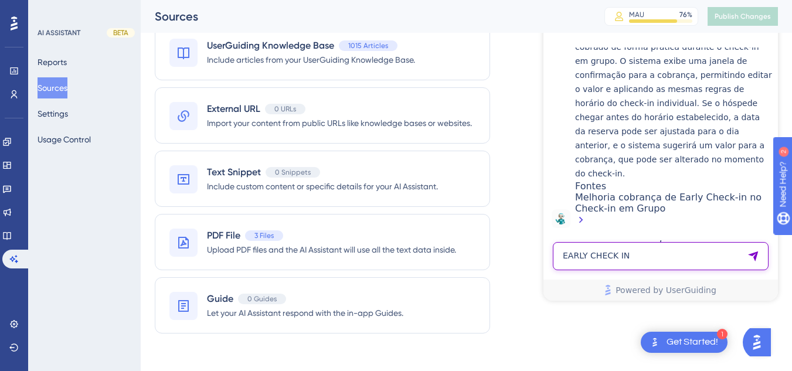
click at [608, 248] on textarea "EARLY CHECK IN" at bounding box center [661, 256] width 216 height 28
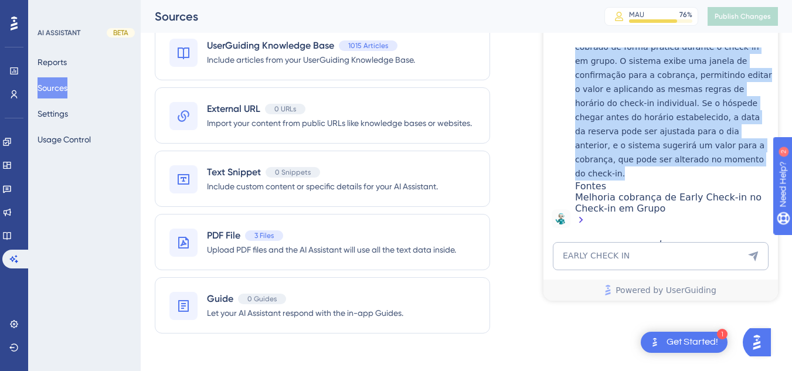
drag, startPoint x: 582, startPoint y: 154, endPoint x: 628, endPoint y: 166, distance: 47.8
click at [628, 166] on div "O early check-in agora pode ser confirmado e cobrado de forma prática durante o…" at bounding box center [673, 127] width 197 height 202
copy p "O early check-in agora pode ser confirmado e cobrado de forma prática durante o…"
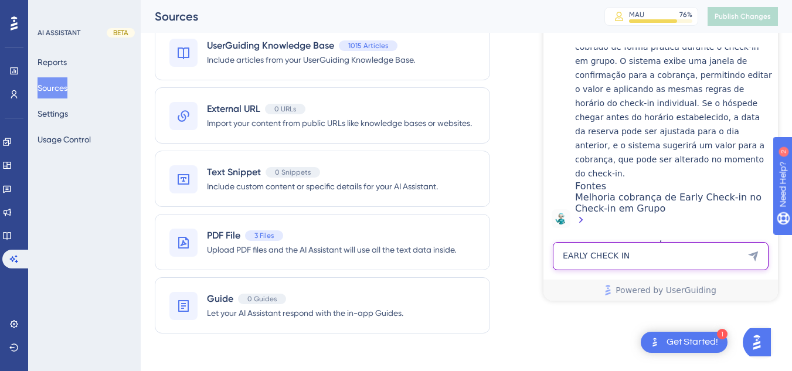
click at [634, 255] on textarea "EARLY CHECK IN" at bounding box center [661, 256] width 216 height 28
paste textarea "RECEITA CAFE MANHA"
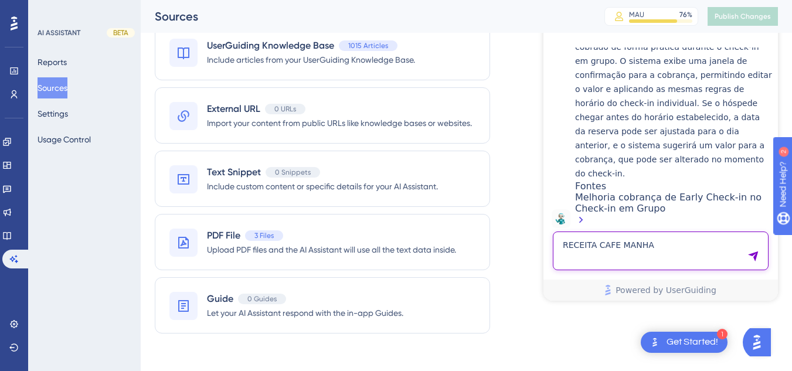
type textarea "RECEITA CAFE MANHA"
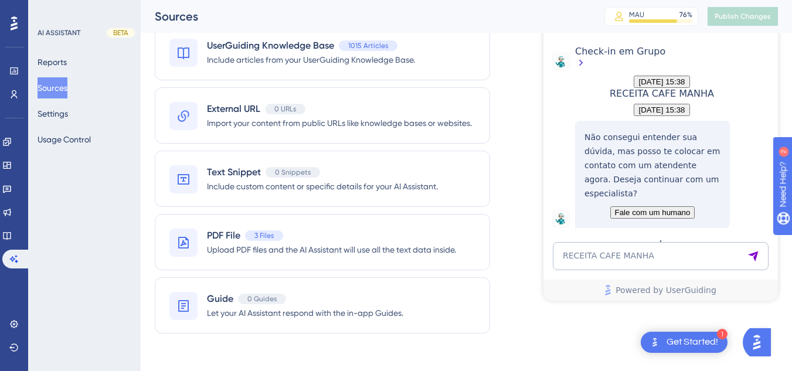
scroll to position [834, 0]
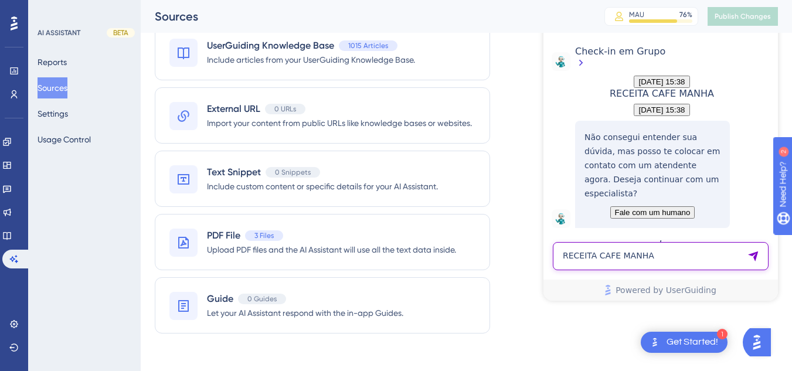
click at [575, 262] on textarea "RECEITA CAFE MANHA" at bounding box center [661, 256] width 216 height 28
paste textarea "SUB TOTAL RECEITAS CAFE MANHA"
type textarea "SUB TOTAL RECEITAS CAFE MANHA"
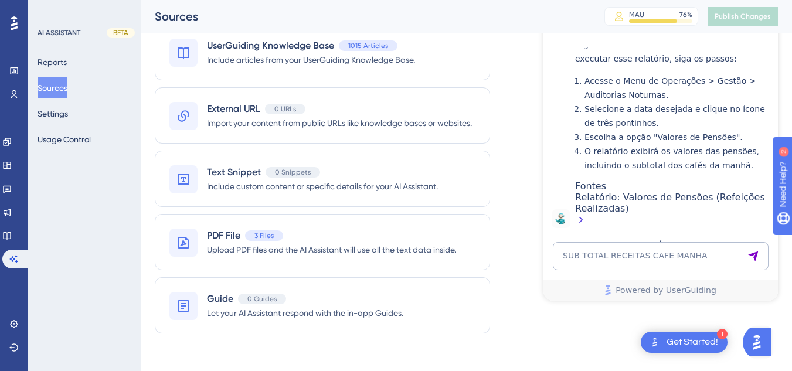
scroll to position [1218, 0]
click at [602, 213] on div "Relatório: Valores de Pensões (Refeições Realizadas)" at bounding box center [673, 210] width 197 height 36
drag, startPoint x: 7, startPoint y: 236, endPoint x: 48, endPoint y: 202, distance: 53.7
click at [7, 236] on link at bounding box center [6, 235] width 9 height 19
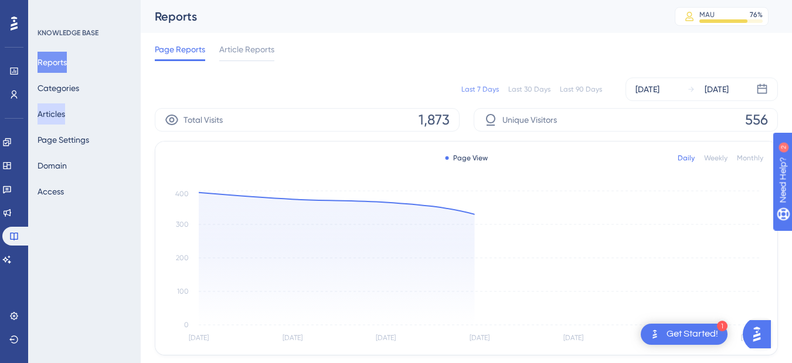
click at [65, 114] on button "Articles" at bounding box center [52, 113] width 28 height 21
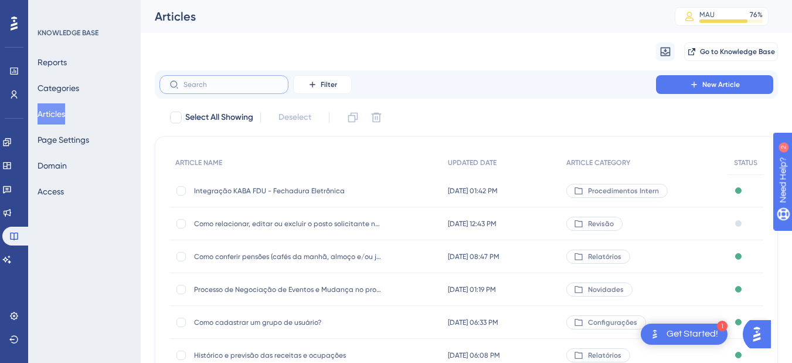
click at [216, 87] on input "text" at bounding box center [231, 84] width 95 height 8
paste input "Relatório: Valores de Pensões (Refeições Realizadas)"
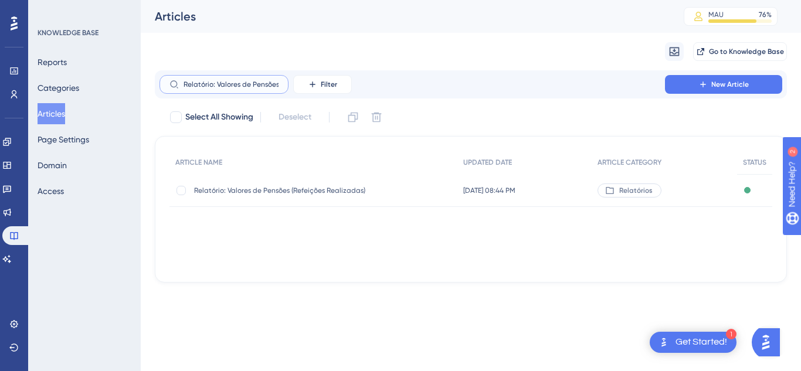
scroll to position [0, 73]
type input "Relatório: Valores de Pensões (Refeições Realizadas)"
click at [312, 197] on div "Relatório: Valores de Pensões (Refeições Realizadas) Relatório: Valores de Pens…" at bounding box center [288, 190] width 188 height 33
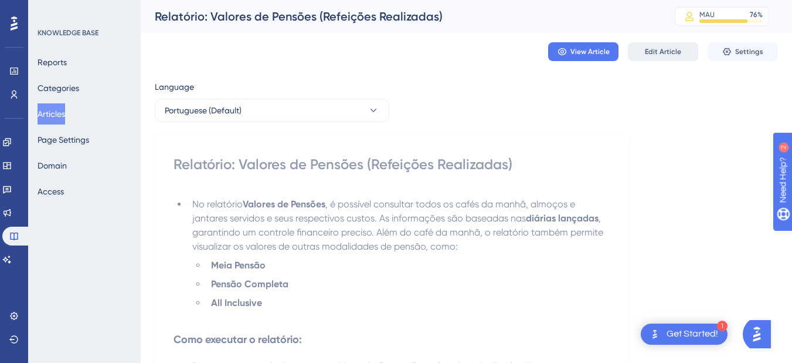
click at [654, 48] on span "Edit Article" at bounding box center [663, 51] width 36 height 9
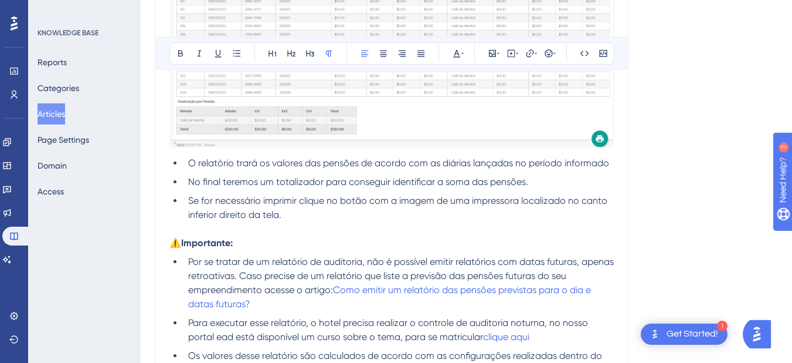
scroll to position [1116, 0]
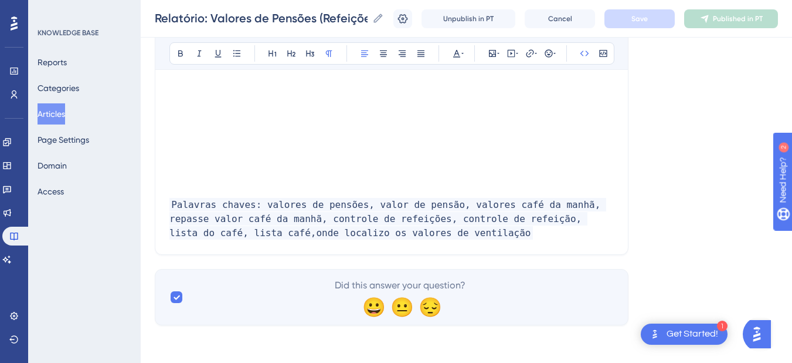
click at [409, 235] on p "Palavras chaves: valores de pensões, valor de pensão, valores café da manhã, re…" at bounding box center [392, 219] width 445 height 42
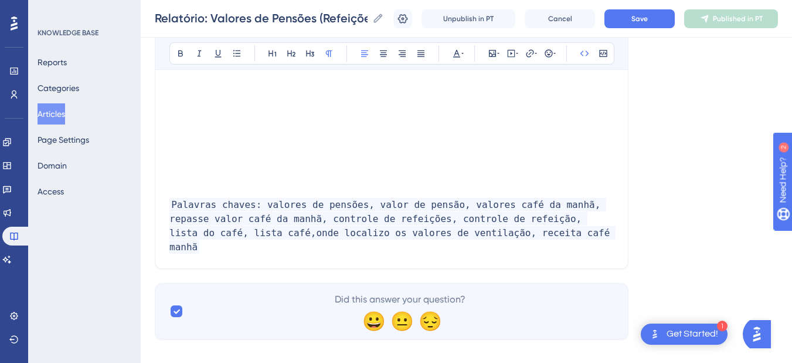
click at [436, 235] on span "Palavras chaves: valores de pensões, valor de pensão, valores café da manhã, re…" at bounding box center [393, 226] width 446 height 56
click at [648, 17] on span "Save" at bounding box center [640, 18] width 16 height 9
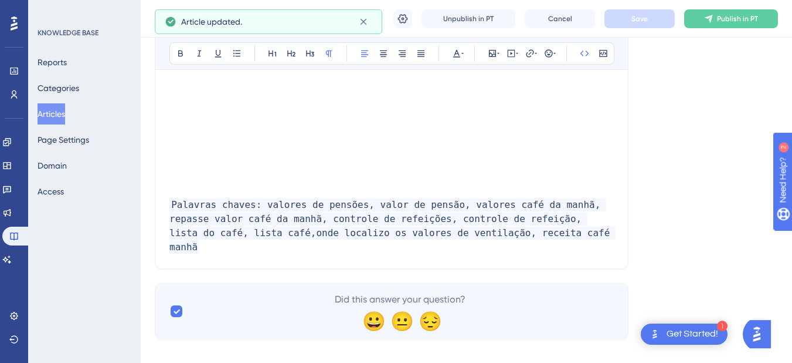
click at [763, 29] on div "Relatório: Valores de Pensões (Refeições Realizadas) Relatório: Valores de Pens…" at bounding box center [467, 19] width 652 height 38
click at [713, 21] on icon at bounding box center [709, 19] width 8 height 8
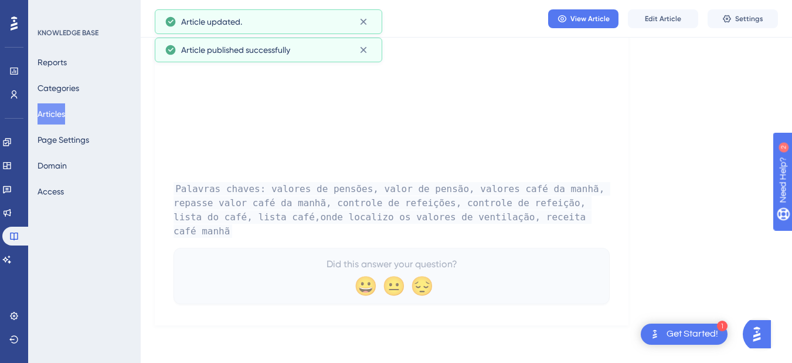
scroll to position [1095, 0]
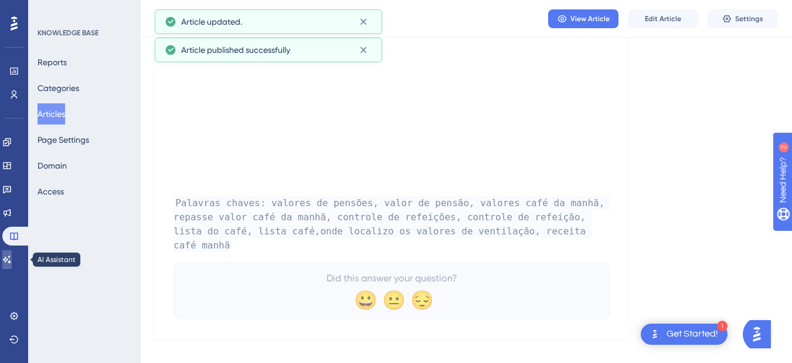
drag, startPoint x: 15, startPoint y: 263, endPoint x: 80, endPoint y: 231, distance: 72.4
click at [12, 263] on icon at bounding box center [6, 259] width 9 height 9
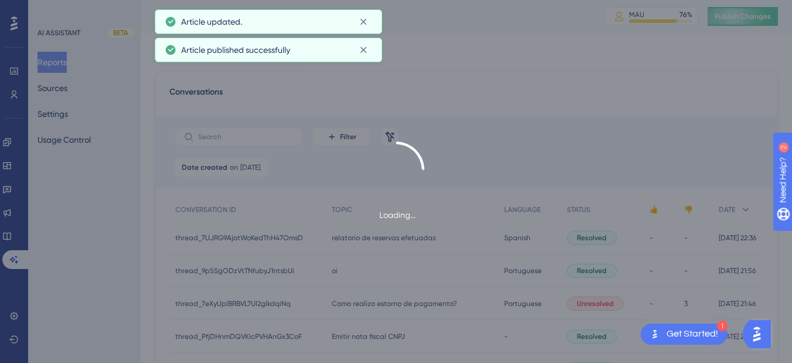
click at [741, 15] on div "Loading..." at bounding box center [396, 181] width 792 height 363
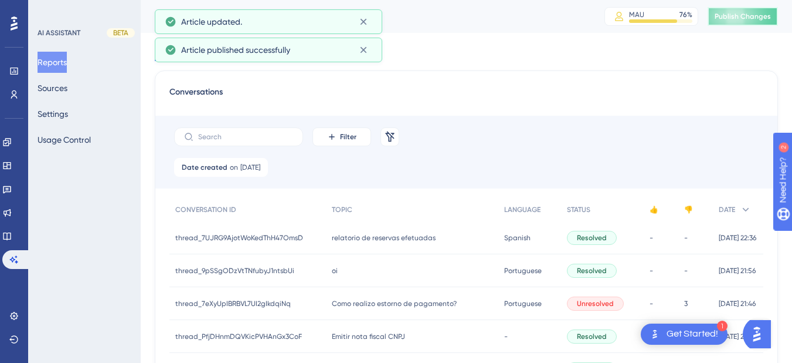
click at [731, 22] on button "Publish Changes" at bounding box center [743, 16] width 70 height 19
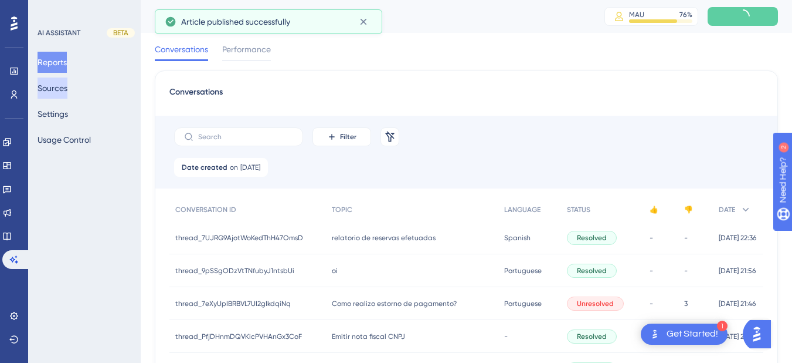
click at [67, 94] on button "Sources" at bounding box center [53, 87] width 30 height 21
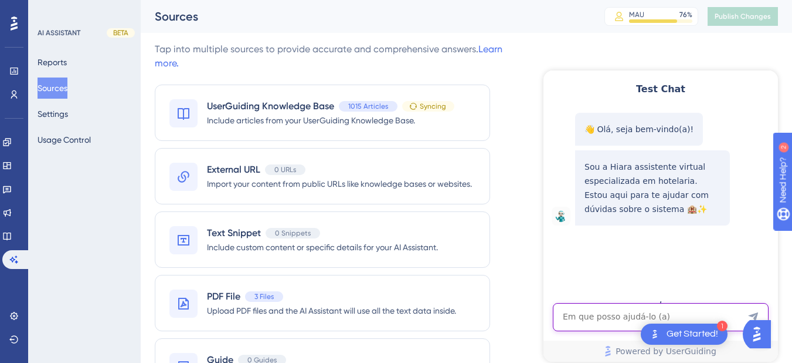
click at [594, 319] on textarea "AI Assistant Text Input" at bounding box center [661, 317] width 216 height 28
paste textarea "RECEITA CAFE MANHA"
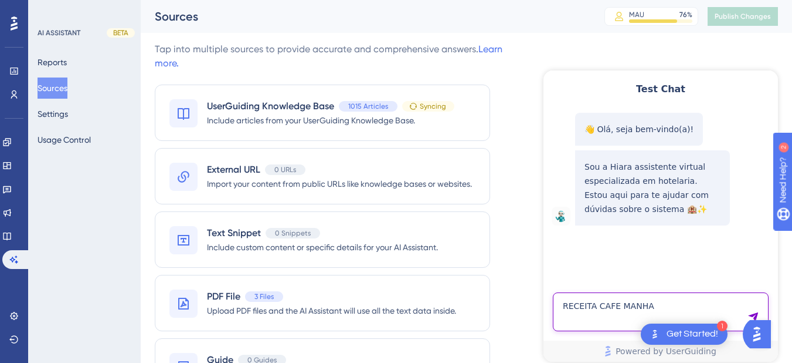
type textarea "RECEITA CAFE MANHA"
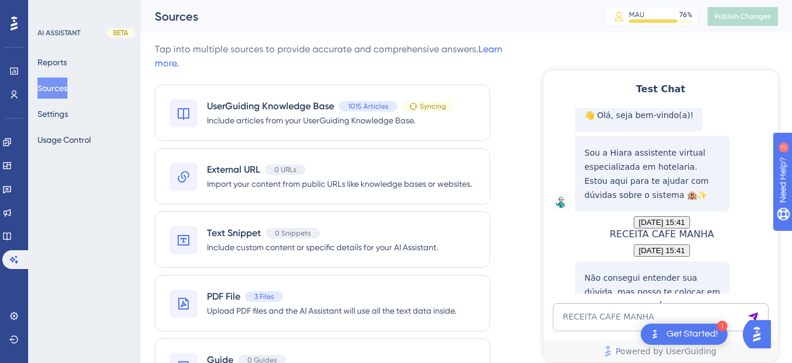
scroll to position [140, 0]
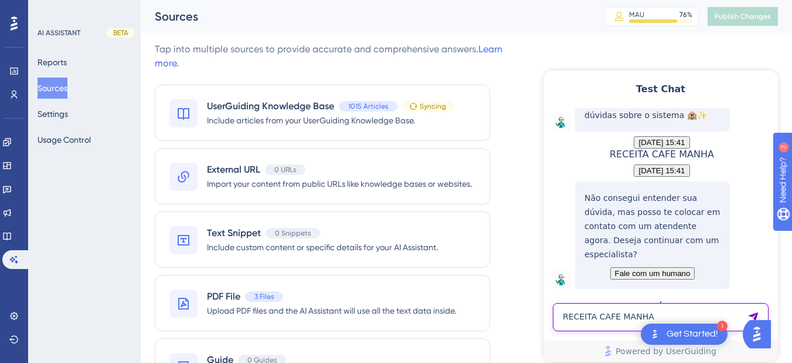
click at [626, 316] on textarea "RECEITA CAFE MANHA" at bounding box center [661, 317] width 216 height 28
click at [587, 322] on textarea "RECEITA CAFE MANHA" at bounding box center [661, 317] width 216 height 28
paste textarea "RECEITA CAFE MANHA"
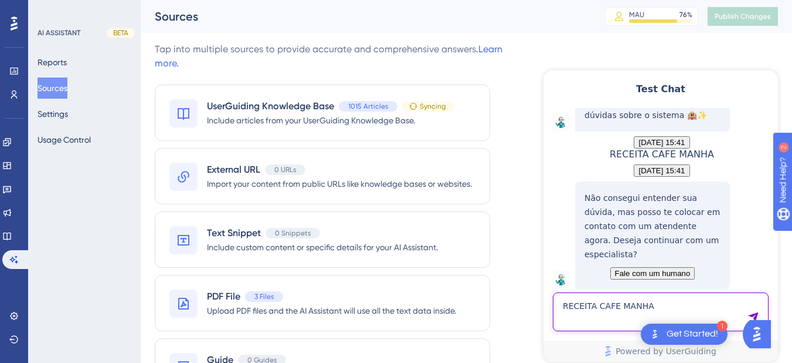
type textarea "RECEITA CAFE MANHA"
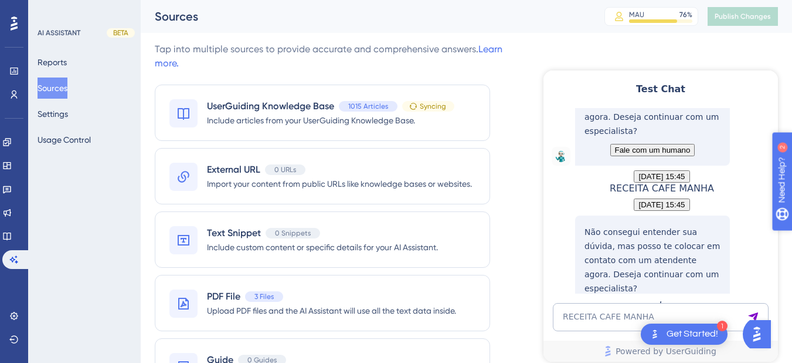
scroll to position [343, 0]
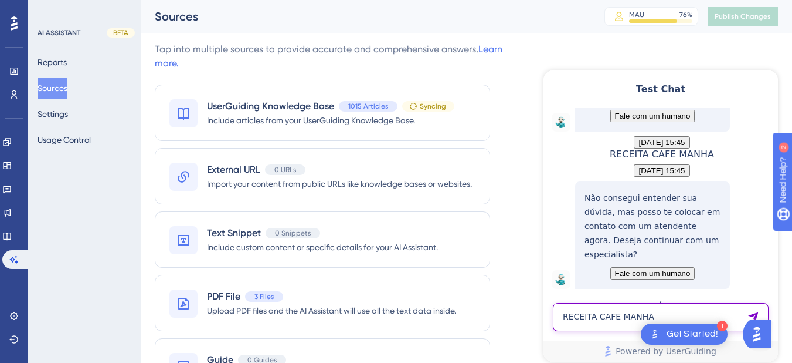
click at [634, 318] on textarea "RECEITA CAFE MANHA" at bounding box center [661, 317] width 216 height 28
paste textarea "RECEITA MES DE AGOSTO"
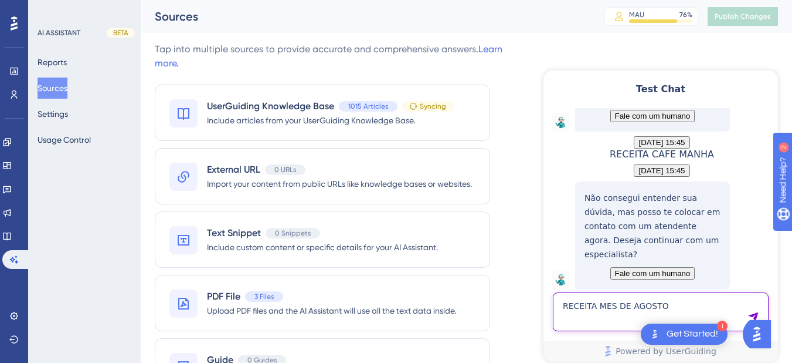
type textarea "RECEITA MES DE AGOSTO"
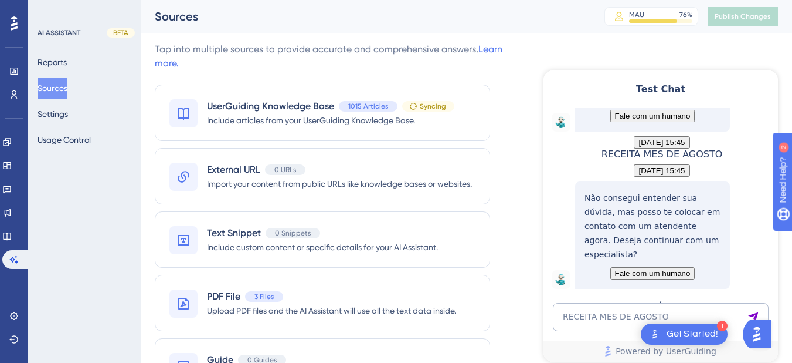
scroll to position [546, 0]
click at [12, 242] on link at bounding box center [6, 235] width 9 height 19
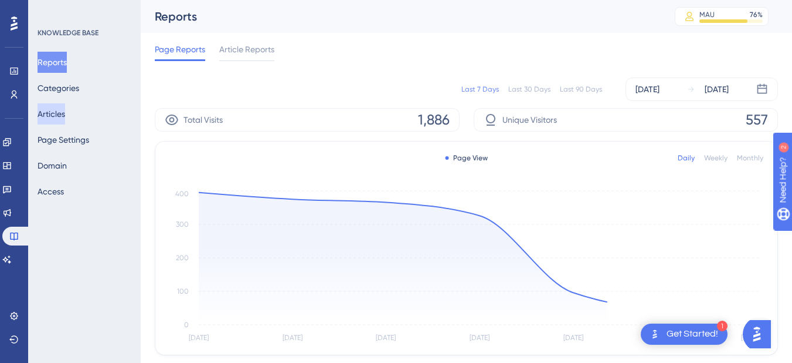
click at [52, 121] on button "Articles" at bounding box center [52, 113] width 28 height 21
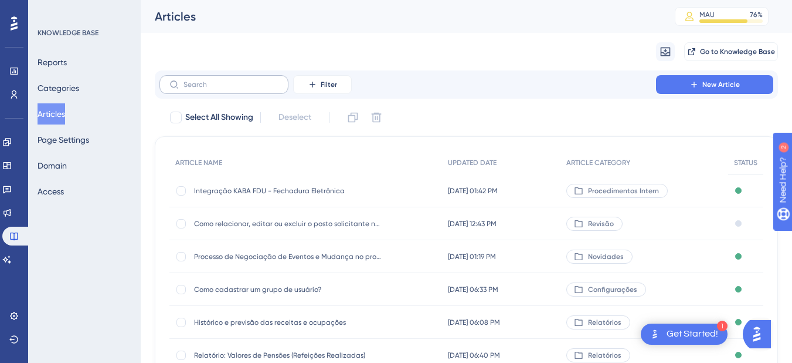
click at [208, 77] on label at bounding box center [224, 84] width 129 height 19
click at [208, 80] on input "text" at bounding box center [231, 84] width 95 height 8
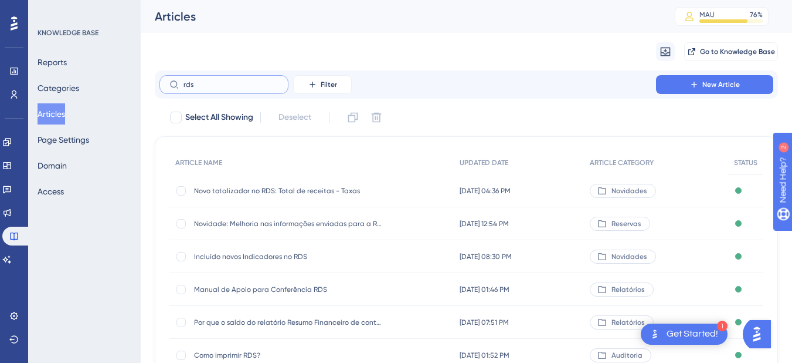
scroll to position [75, 0]
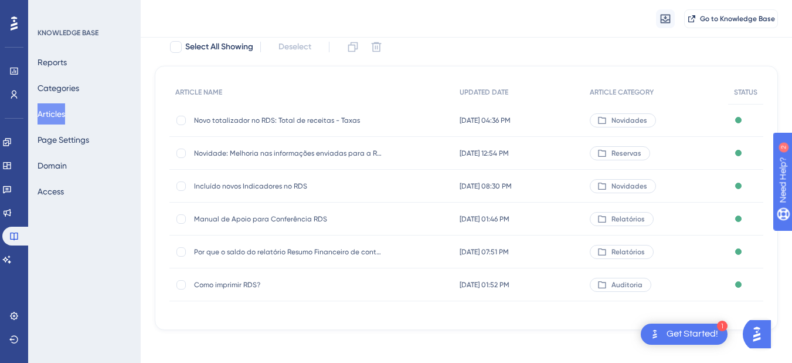
type input "rds"
click at [282, 184] on span "Incluído novos Indicadores no RDS" at bounding box center [288, 185] width 188 height 9
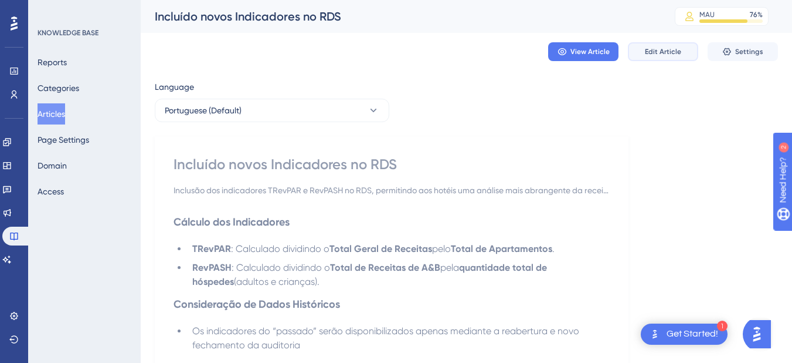
click at [659, 43] on button "Edit Article" at bounding box center [663, 51] width 70 height 19
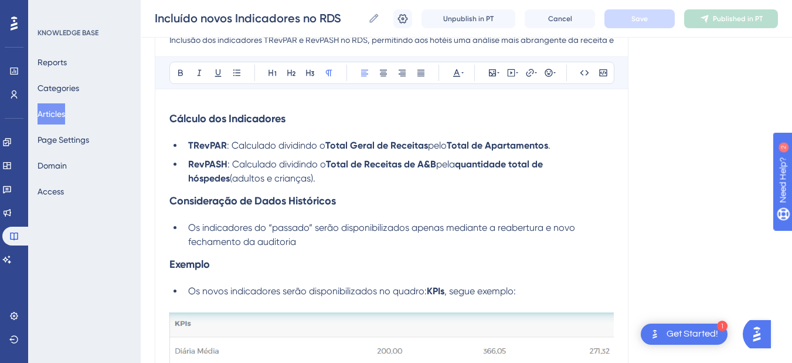
scroll to position [480, 0]
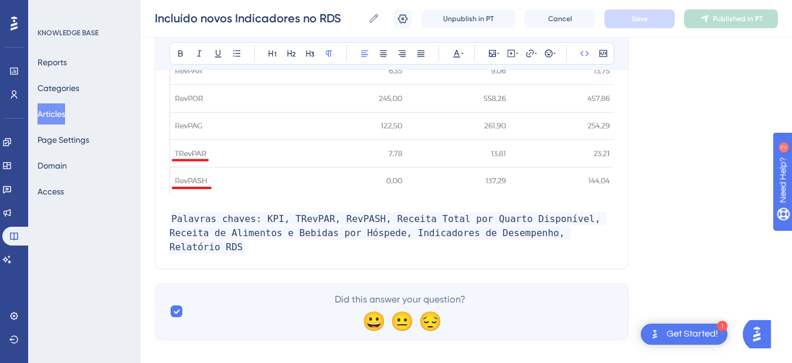
click at [606, 221] on span "Palavras chaves: KPI, TRevPAR, RevPASH, Receita Total por Quarto Disponível, Re…" at bounding box center [388, 233] width 437 height 42
click at [583, 231] on p "Palavras chaves: KPI, TRevPAR, RevPASH, Receita Total por Quarto Disponível, Re…" at bounding box center [392, 233] width 445 height 42
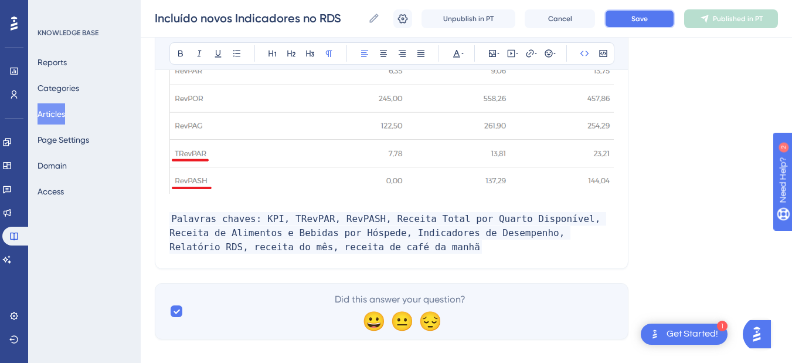
click at [621, 24] on button "Save" at bounding box center [640, 18] width 70 height 19
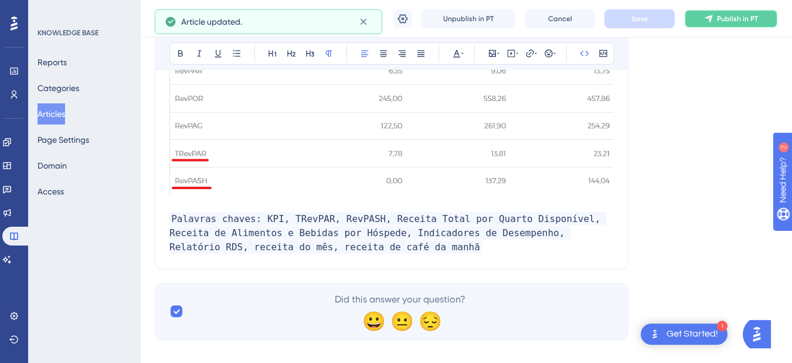
click at [751, 11] on button "Publish in PT" at bounding box center [732, 18] width 94 height 19
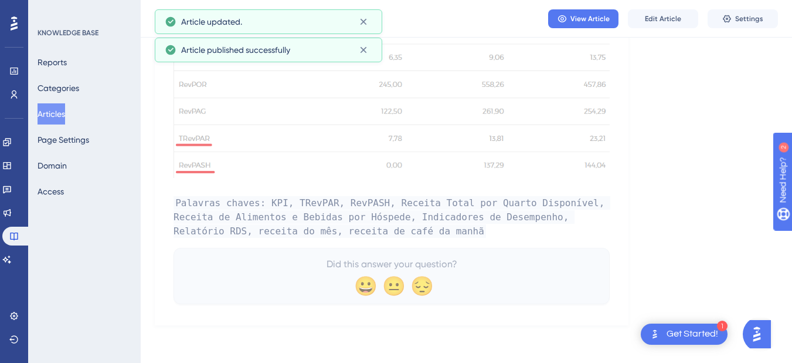
scroll to position [445, 0]
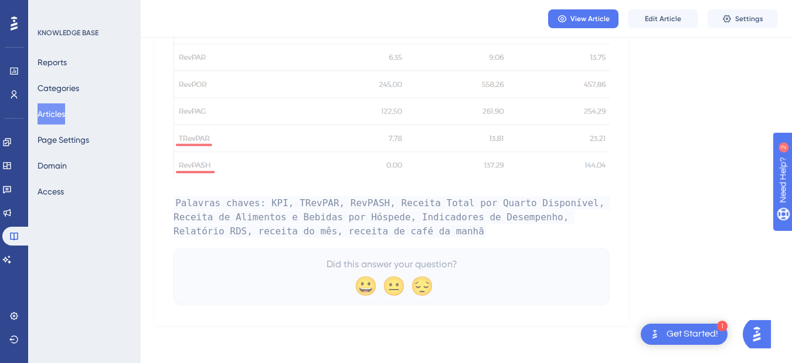
drag, startPoint x: 66, startPoint y: 113, endPoint x: 93, endPoint y: 15, distance: 102.3
click at [65, 113] on button "Articles" at bounding box center [52, 113] width 28 height 21
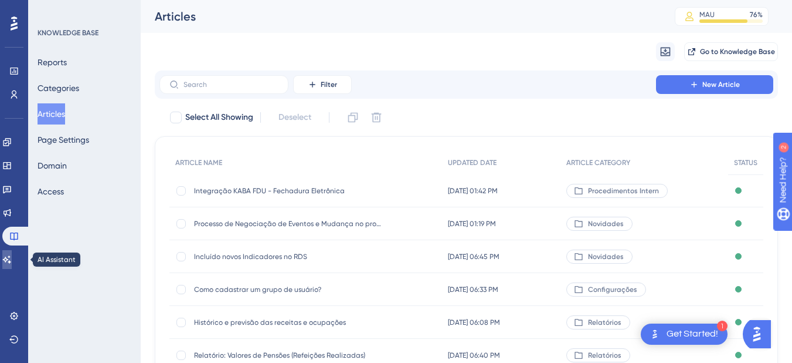
click at [11, 262] on icon at bounding box center [7, 259] width 8 height 8
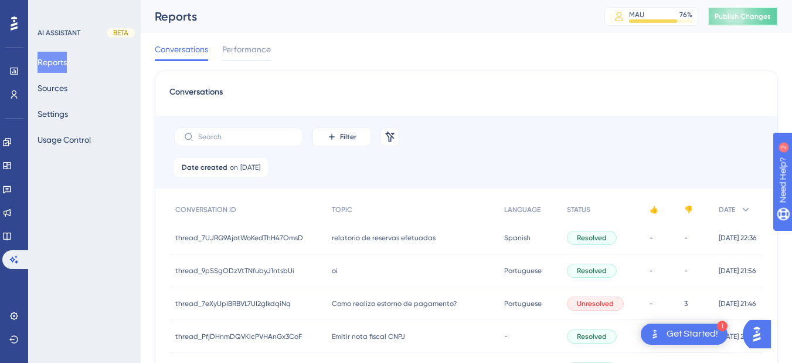
click at [740, 19] on button "Publish Changes" at bounding box center [743, 16] width 70 height 19
click at [28, 238] on div "AI ASSISTANT BETA Reports Sources Settings Usage Control" at bounding box center [84, 181] width 113 height 363
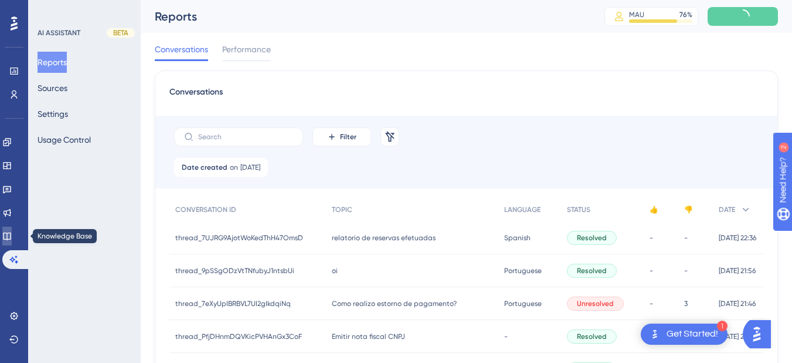
click at [12, 237] on icon at bounding box center [6, 235] width 9 height 9
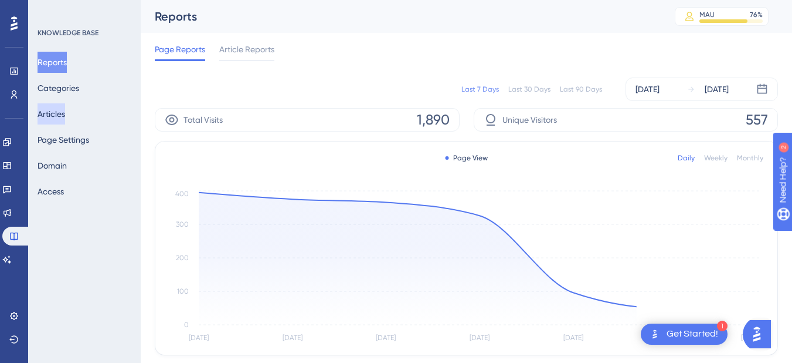
click at [60, 119] on button "Articles" at bounding box center [52, 113] width 28 height 21
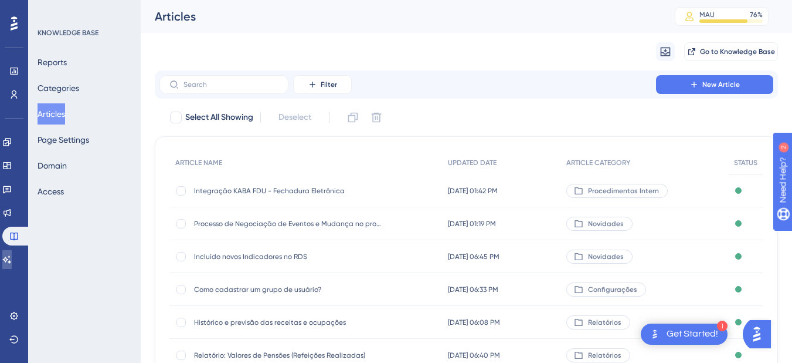
click at [5, 260] on link at bounding box center [6, 259] width 9 height 19
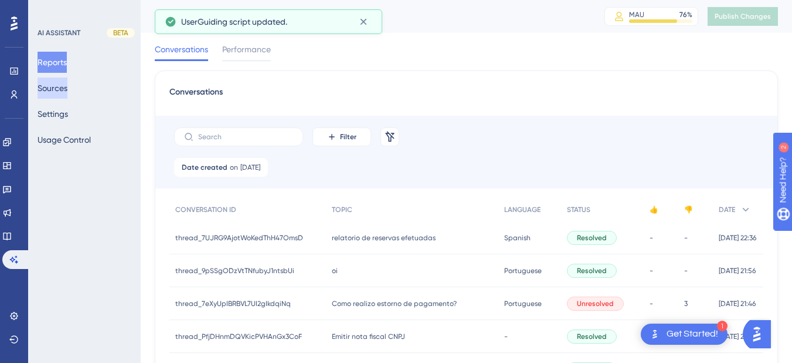
click at [65, 88] on button "Sources" at bounding box center [53, 87] width 30 height 21
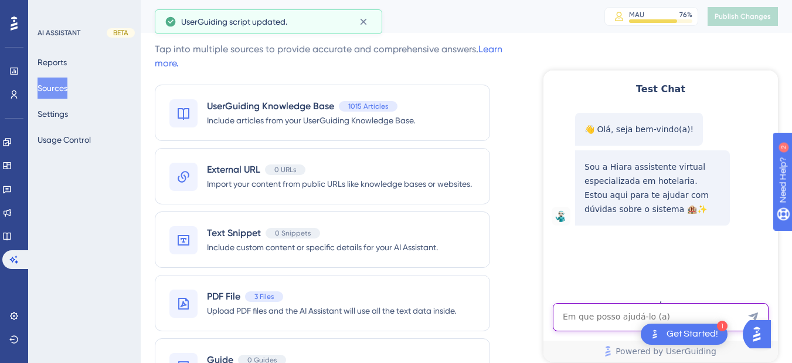
click at [608, 319] on textarea "AI Assistant Text Input" at bounding box center [661, 317] width 216 height 28
paste textarea "COMPRAS,VENDAS ,GANHOS ,PERCAS ,VENCIMENTO VALIDADE"
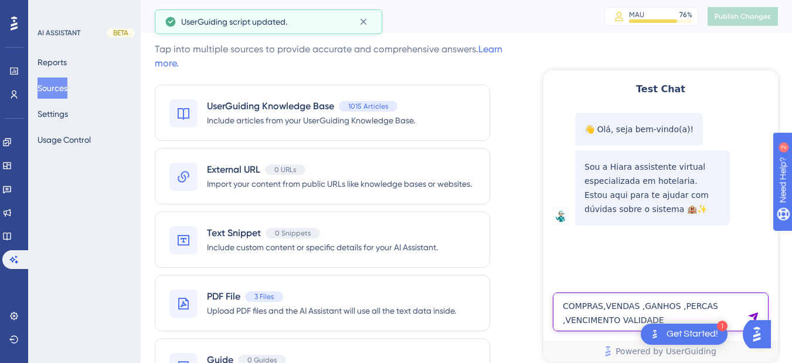
type textarea "COMPRAS,VENDAS ,GANHOS ,PERCAS ,VENCIMENTO VALIDADE"
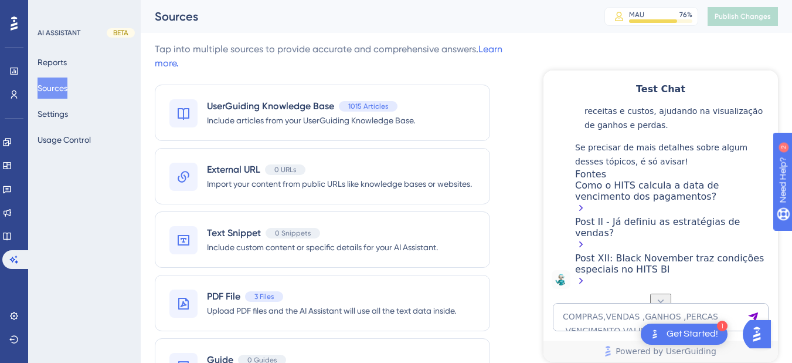
scroll to position [324, 0]
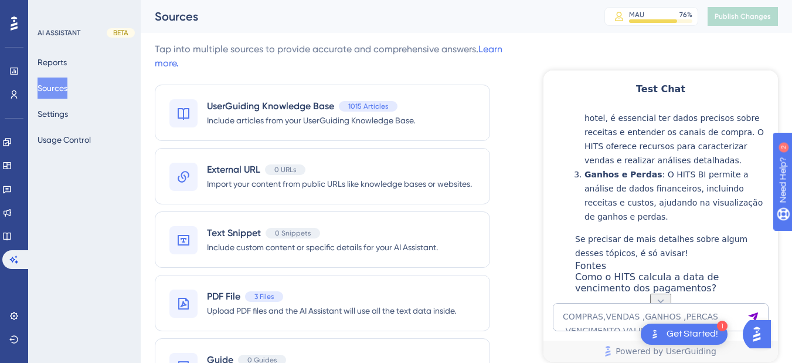
click at [604, 109] on strong "Vendas" at bounding box center [601, 103] width 33 height 9
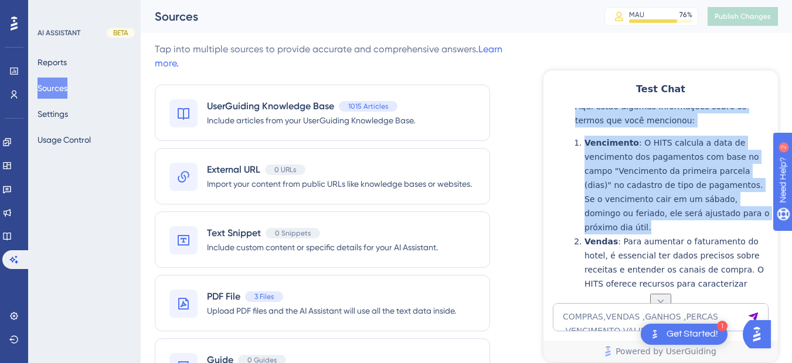
scroll to position [461, 0]
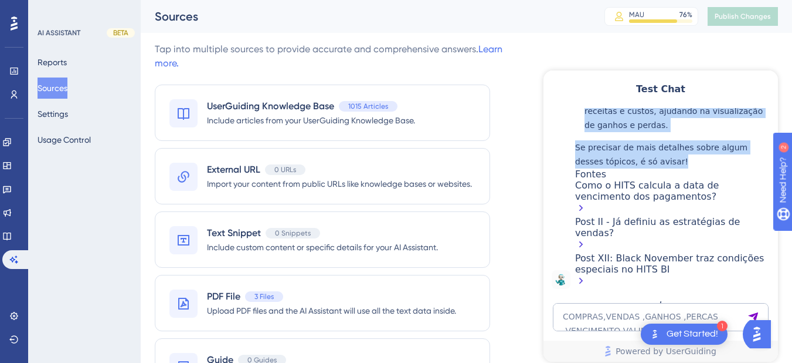
drag, startPoint x: 588, startPoint y: 164, endPoint x: 664, endPoint y: 168, distance: 76.4
click at [693, 168] on div "Aqui estão algumas informações sobre os termos que você mencionou: Vencimento :…" at bounding box center [673, 19] width 197 height 298
copy div "Aqui estão algumas informações sobre os termos que você mencionou: Vencimento :…"
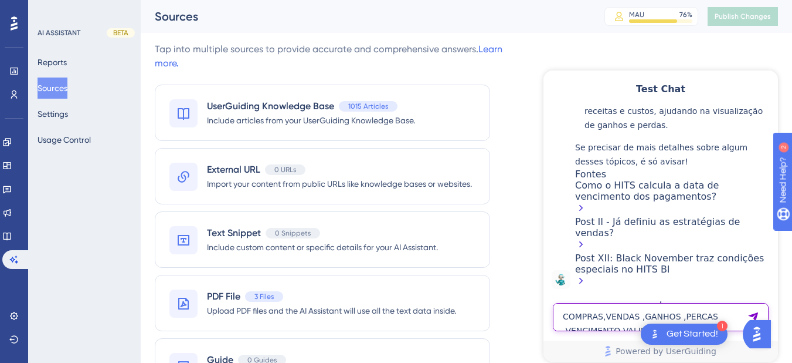
click at [594, 318] on textarea "COMPRAS,VENDAS ,GANHOS ,PERCAS ,VENCIMENTO VALIDADE" at bounding box center [661, 317] width 216 height 28
paste textarea "Hiara como eu faço para atualizar o estoque"
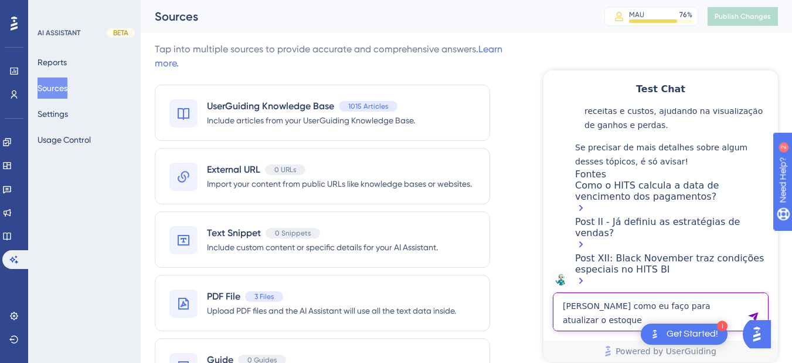
type textarea "Hiara como eu faço para atualizar o estoque"
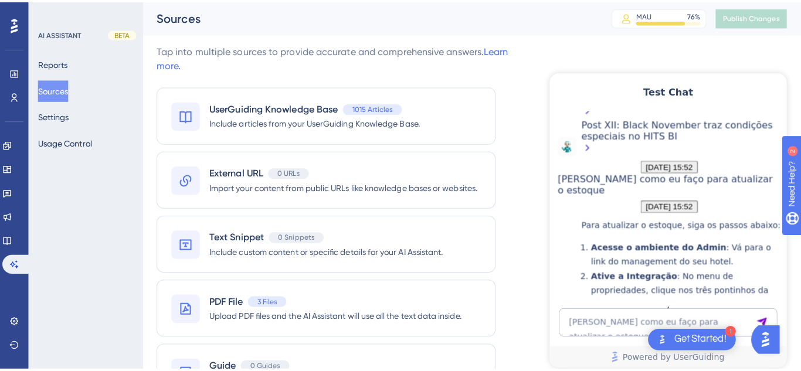
scroll to position [975, 0]
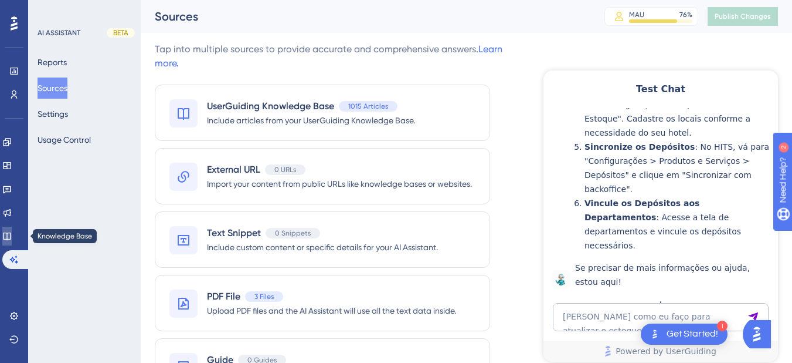
click at [12, 237] on link at bounding box center [6, 235] width 9 height 19
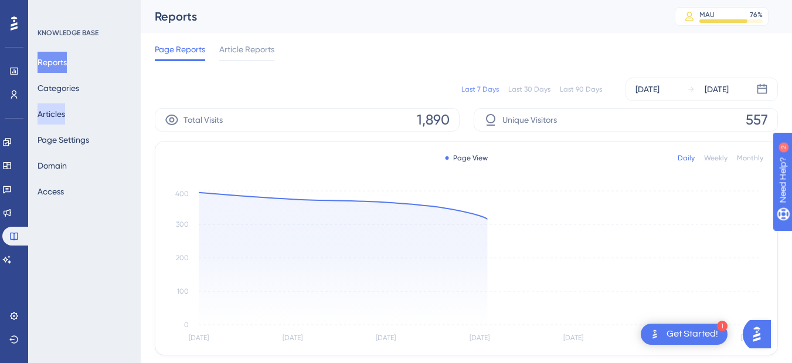
click at [55, 113] on button "Articles" at bounding box center [52, 113] width 28 height 21
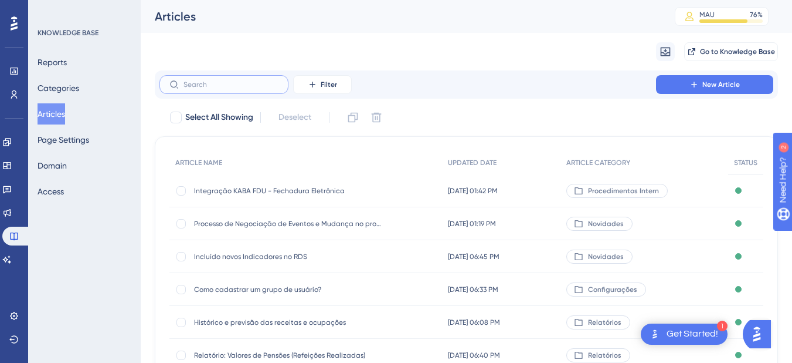
click at [216, 87] on input "text" at bounding box center [231, 84] width 95 height 8
paste input "Como consultar créditos pendentes / pagamentos com saldo?"
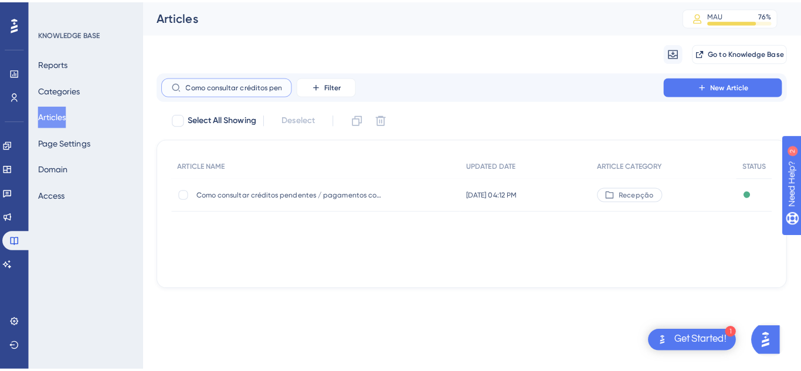
scroll to position [0, 108]
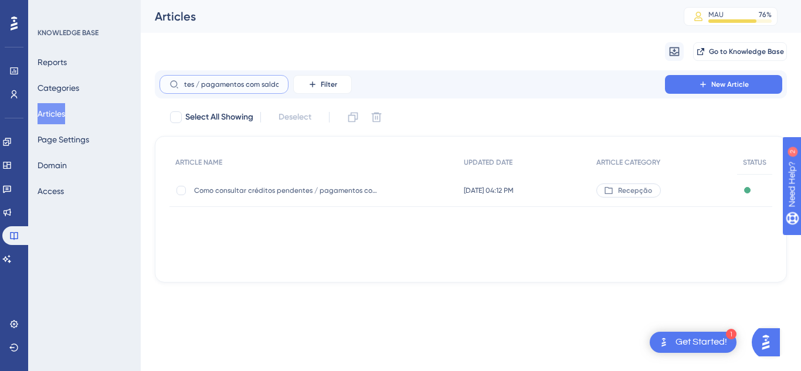
type input "Como consultar créditos pendentes / pagamentos com saldo?"
click at [257, 199] on div "Como consultar créditos pendentes / pagamentos com saldo? Como consultar crédit…" at bounding box center [288, 190] width 188 height 33
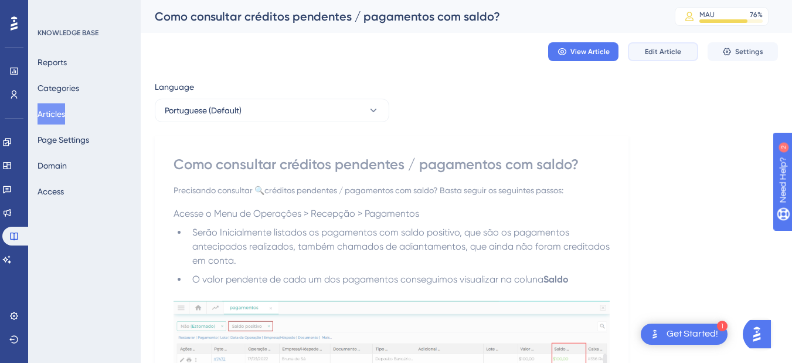
click at [676, 57] on button "Edit Article" at bounding box center [663, 51] width 70 height 19
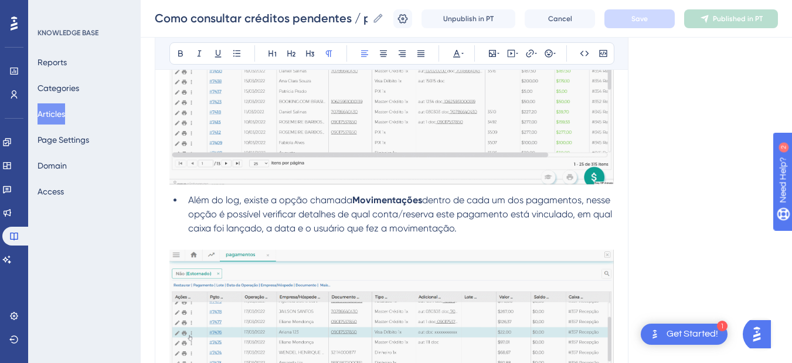
scroll to position [1482, 0]
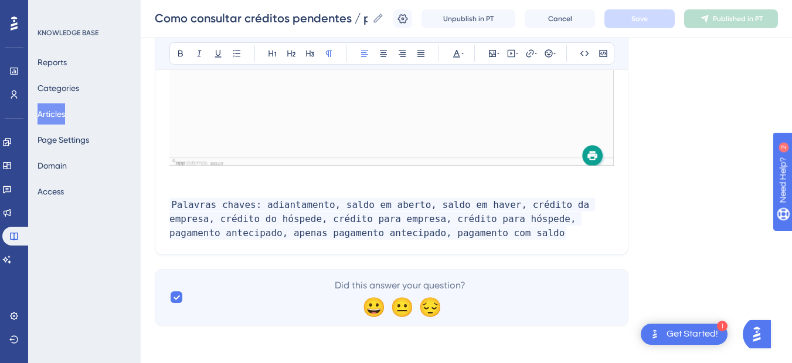
click at [450, 232] on p "Palavras chaves: adiantamento, saldo em aberto, saldo em haver, crédito da empr…" at bounding box center [392, 212] width 445 height 56
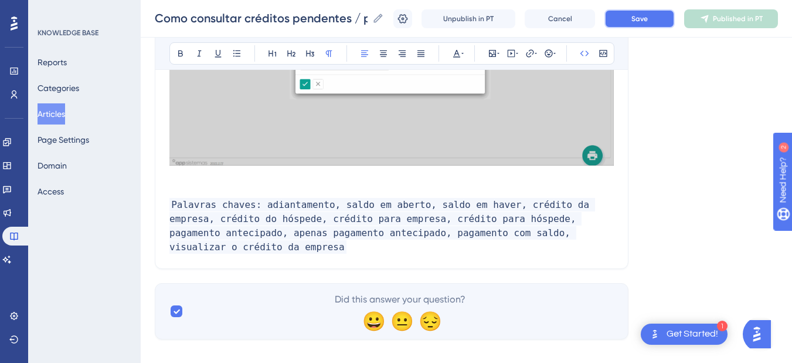
click at [650, 23] on button "Save" at bounding box center [640, 18] width 70 height 19
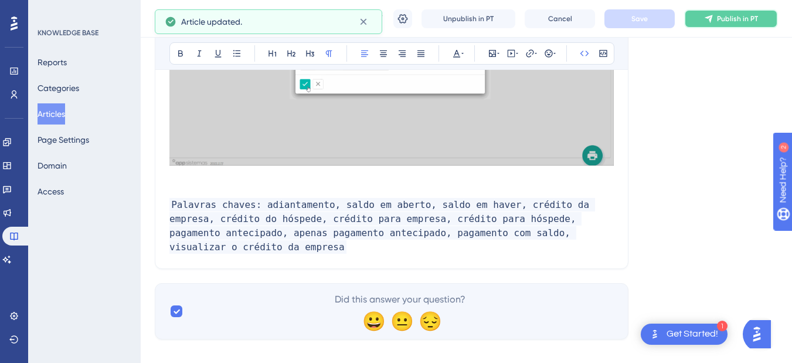
click at [714, 21] on icon at bounding box center [708, 18] width 9 height 9
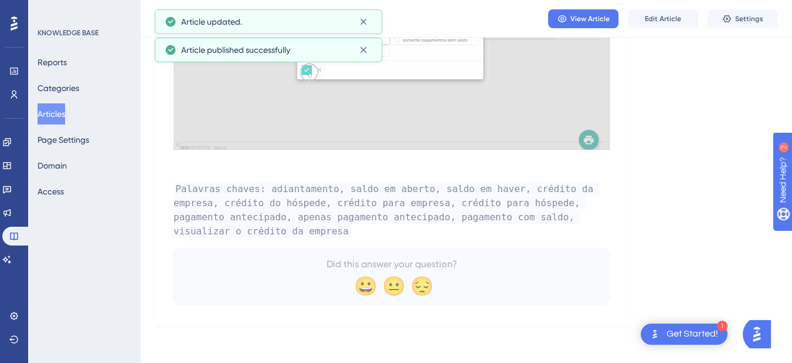
scroll to position [1432, 0]
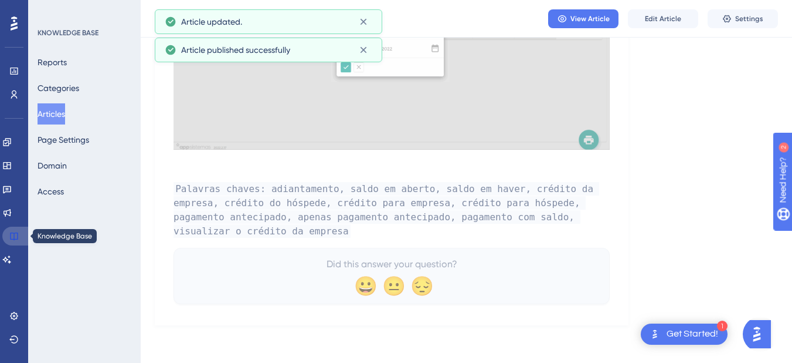
click at [13, 239] on icon at bounding box center [14, 236] width 8 height 8
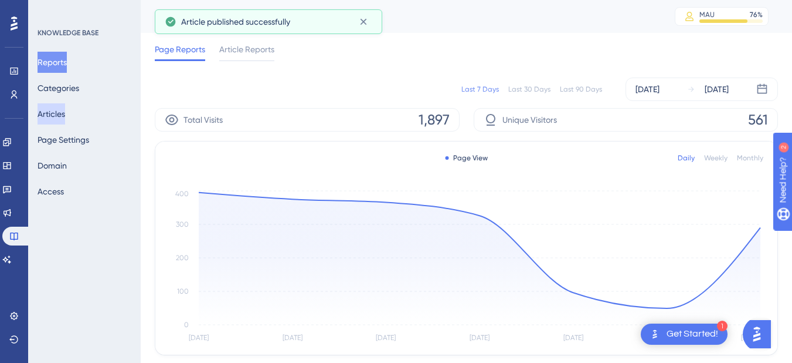
click at [63, 112] on button "Articles" at bounding box center [52, 113] width 28 height 21
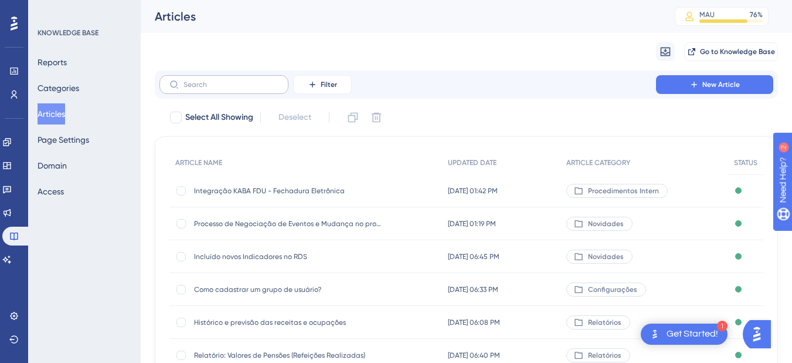
click at [223, 78] on label at bounding box center [224, 84] width 129 height 19
click at [223, 80] on input "text" at bounding box center [231, 84] width 95 height 8
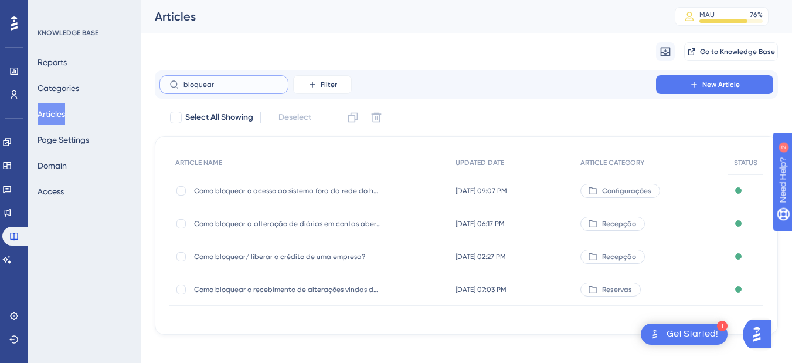
type input "bloquear"
click at [284, 255] on span "Como bloquear/ liberar o crédito de uma empresa?" at bounding box center [288, 256] width 188 height 9
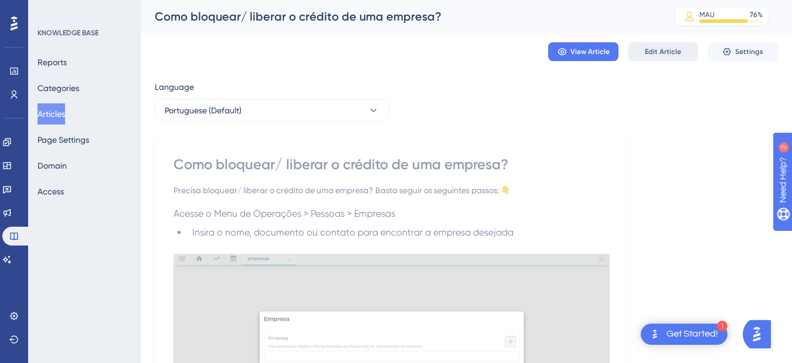
click at [669, 54] on span "Edit Article" at bounding box center [663, 51] width 36 height 9
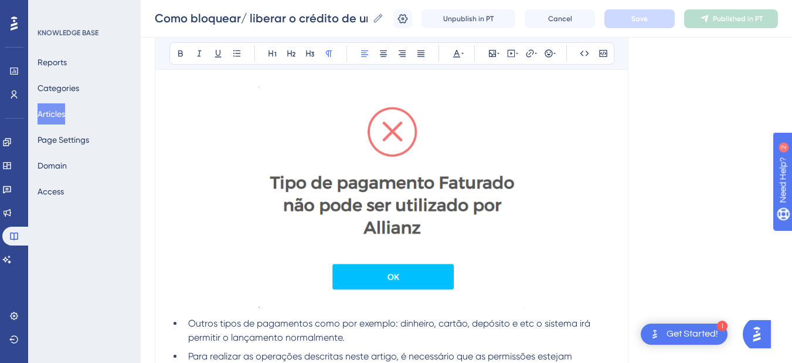
scroll to position [1285, 0]
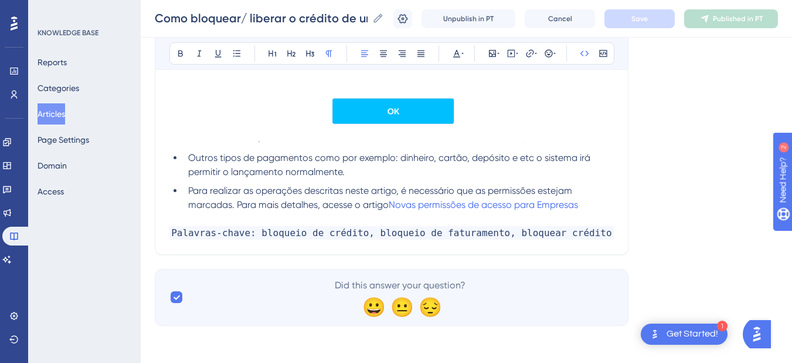
click at [592, 227] on p "Palavras-chave: bloqueio de crédito, bloqueio de faturamento, bloquear crédito" at bounding box center [392, 233] width 445 height 14
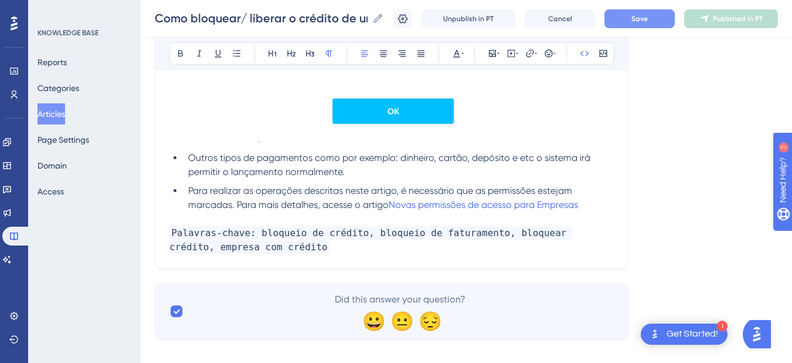
click at [635, 18] on button "Save" at bounding box center [640, 18] width 70 height 19
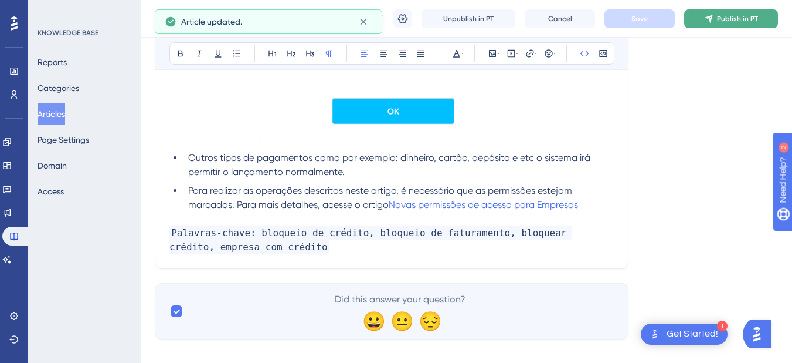
click at [739, 22] on span "Publish in PT" at bounding box center [737, 18] width 41 height 9
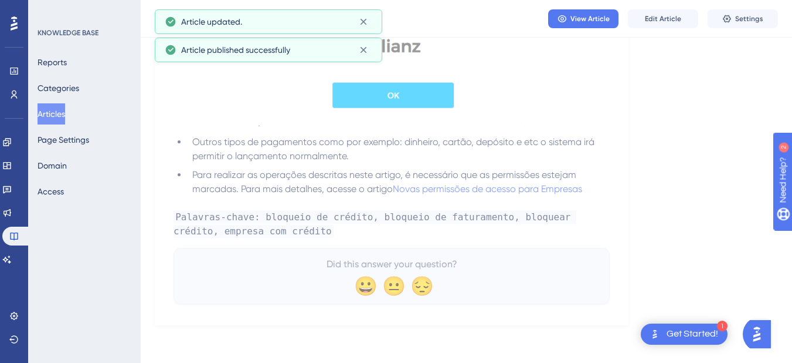
scroll to position [1247, 0]
click at [9, 262] on icon at bounding box center [6, 259] width 9 height 9
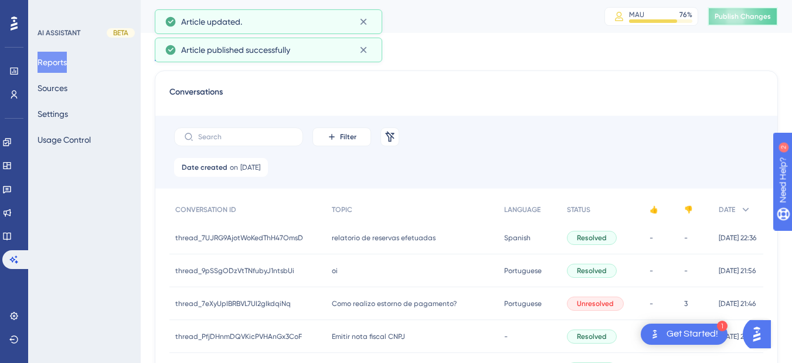
click at [747, 11] on button "Publish Changes" at bounding box center [743, 16] width 70 height 19
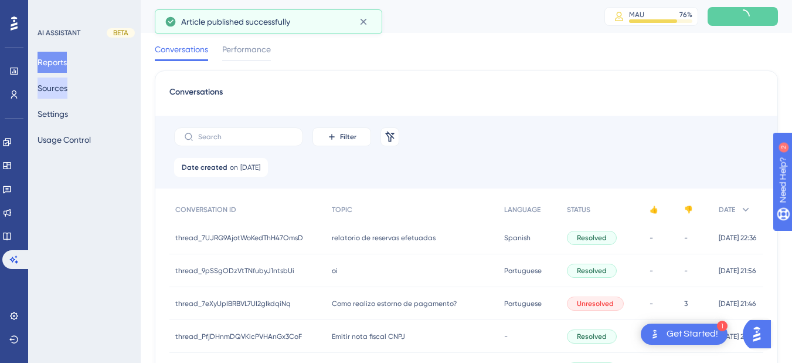
click at [49, 90] on button "Sources" at bounding box center [53, 87] width 30 height 21
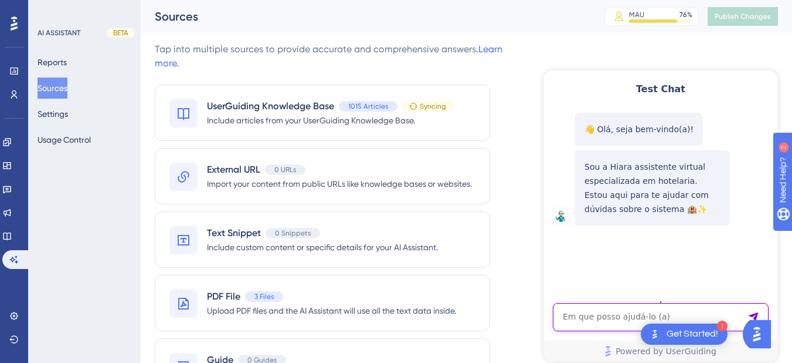
click at [601, 307] on textarea "AI Assistant Text Input" at bounding box center [661, 317] width 216 height 28
paste textarea "olá como ver credito da empresa"
type textarea "olá como ver credito da empresa"
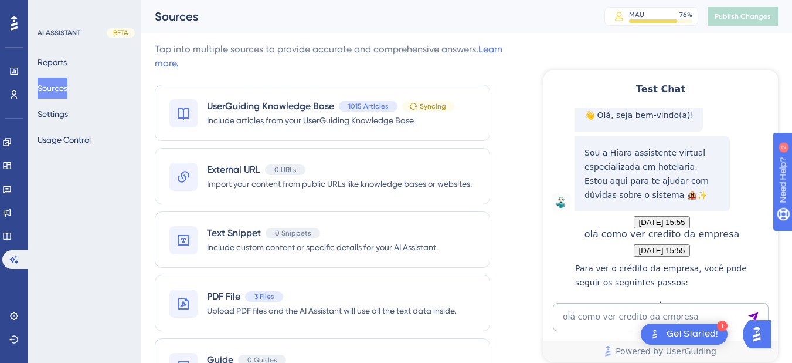
scroll to position [320, 0]
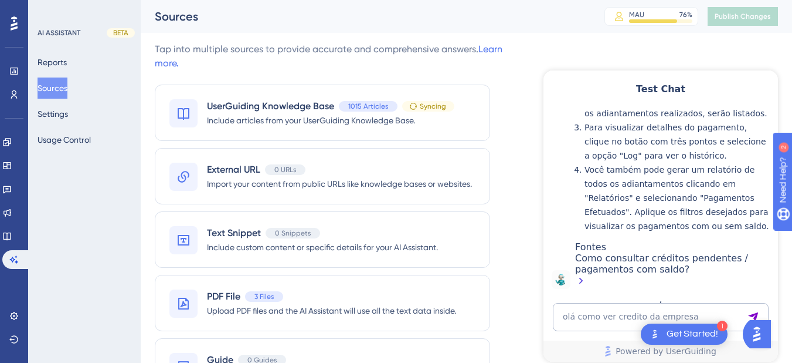
click at [9, 246] on div "Engagement Widgets Feedback Product Updates Knowledge Base AI Assistant" at bounding box center [13, 201] width 23 height 136
click at [13, 225] on div "Engagement Widgets Feedback Product Updates Knowledge Base AI Assistant" at bounding box center [13, 201] width 23 height 136
click at [12, 239] on icon at bounding box center [6, 235] width 9 height 9
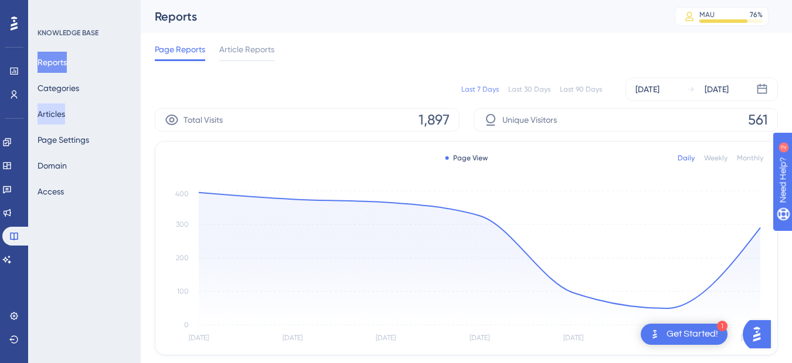
click at [53, 123] on button "Articles" at bounding box center [52, 113] width 28 height 21
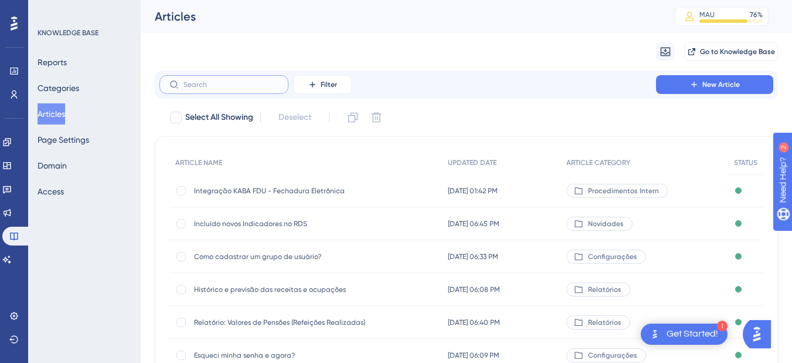
click at [206, 87] on input "text" at bounding box center [231, 84] width 95 height 8
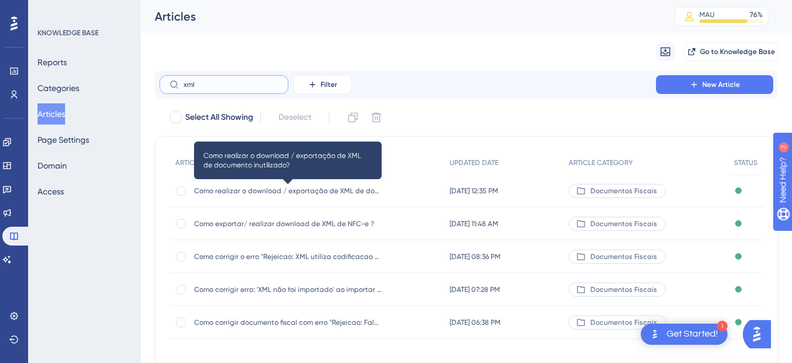
type input "xml"
click at [244, 188] on span "Como realizar o download / exportação de XML de documento inutilizado?" at bounding box center [288, 190] width 188 height 9
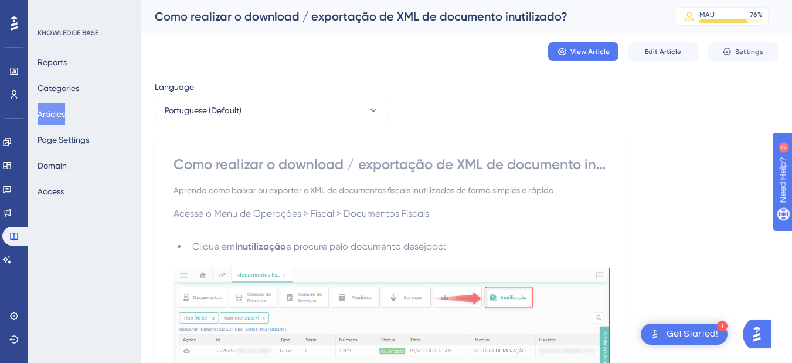
click at [47, 110] on button "Articles" at bounding box center [52, 113] width 28 height 21
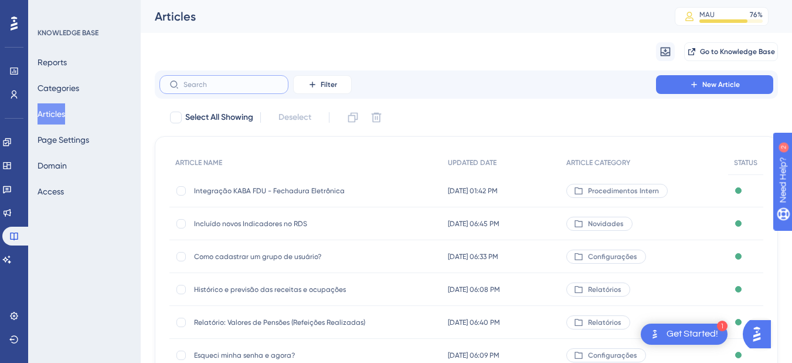
click at [197, 81] on input "text" at bounding box center [231, 84] width 95 height 8
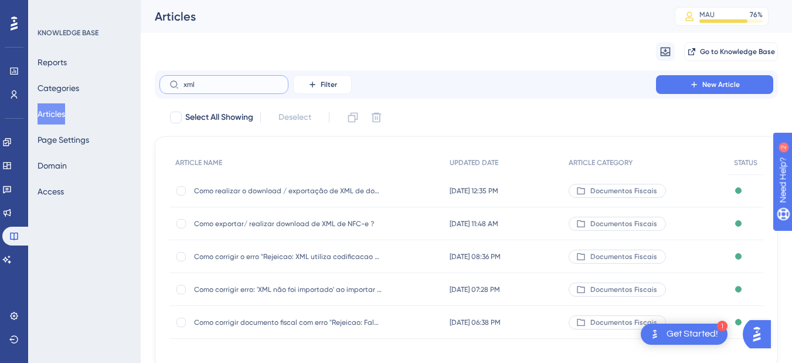
type input "xml"
click at [253, 221] on span "Como exportar/ realizar download de XML de NFC-e ?" at bounding box center [288, 223] width 188 height 9
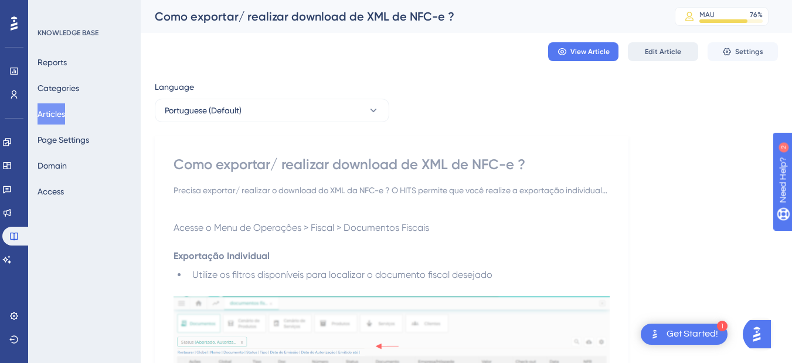
click at [661, 52] on span "Edit Article" at bounding box center [663, 51] width 36 height 9
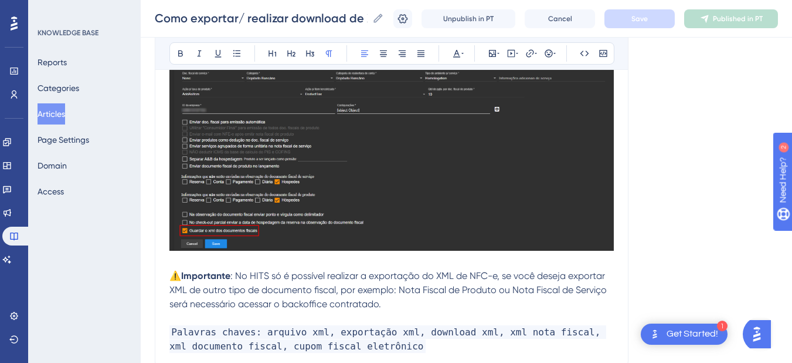
scroll to position [1552, 0]
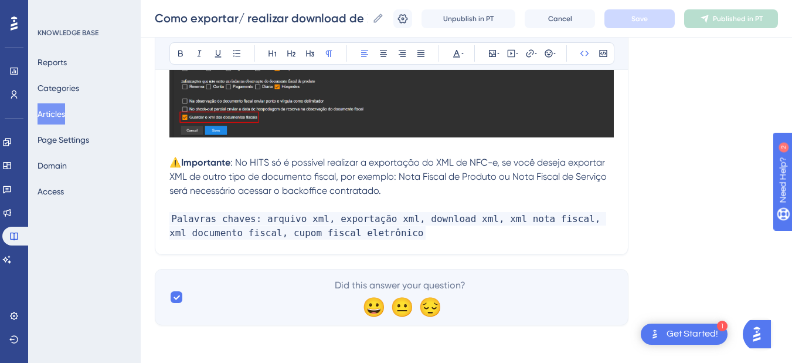
click at [412, 236] on p "Palavras chaves: arquivo xml, exportação xml, download xml, xml nota fiscal, xm…" at bounding box center [392, 226] width 445 height 28
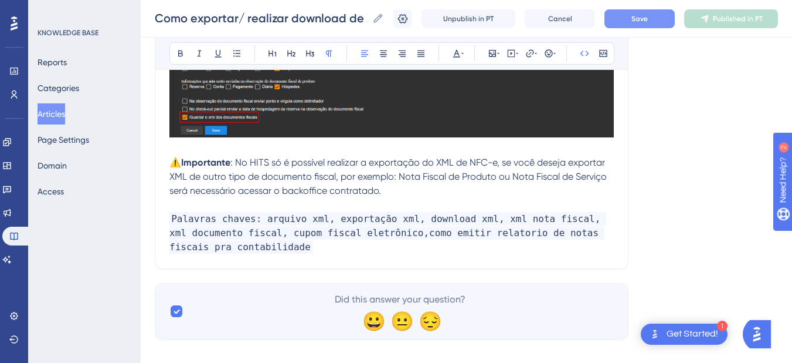
click at [626, 23] on button "Save" at bounding box center [640, 18] width 70 height 19
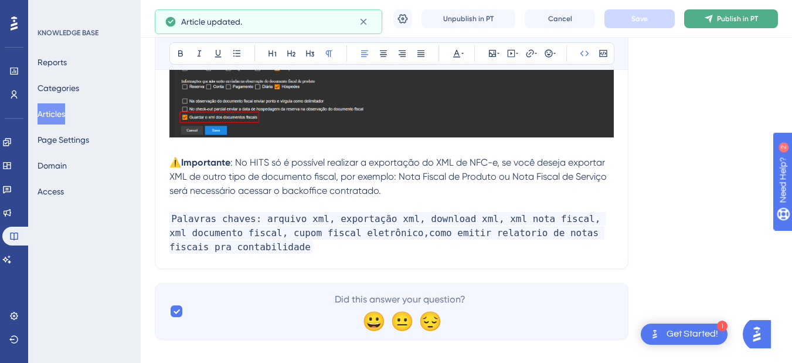
click at [724, 19] on button "Publish in PT" at bounding box center [732, 18] width 94 height 19
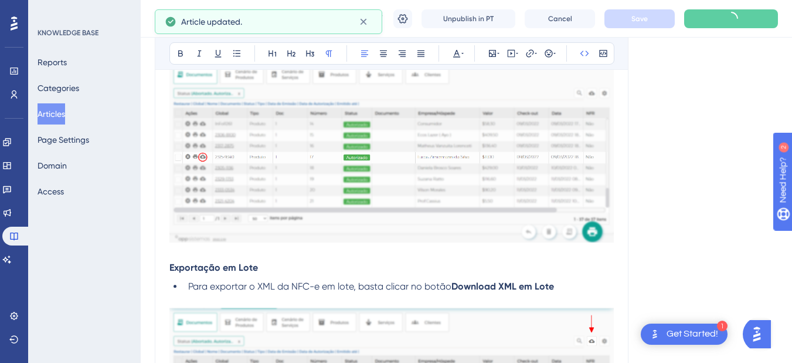
scroll to position [1501, 0]
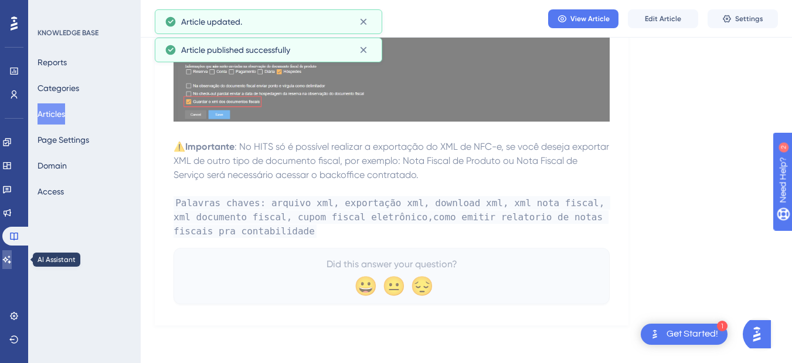
click at [11, 259] on icon at bounding box center [7, 259] width 8 height 8
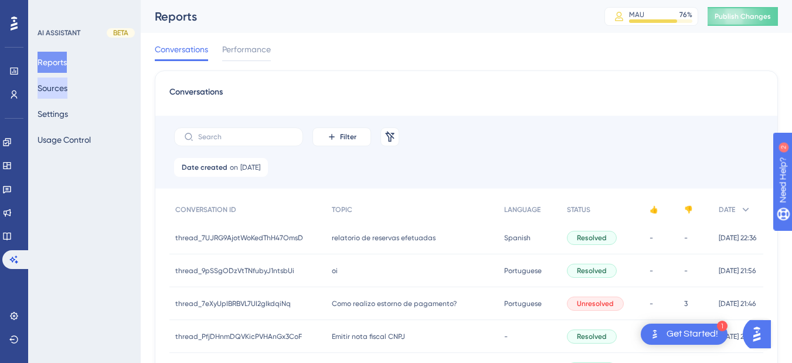
click at [62, 89] on button "Sources" at bounding box center [53, 87] width 30 height 21
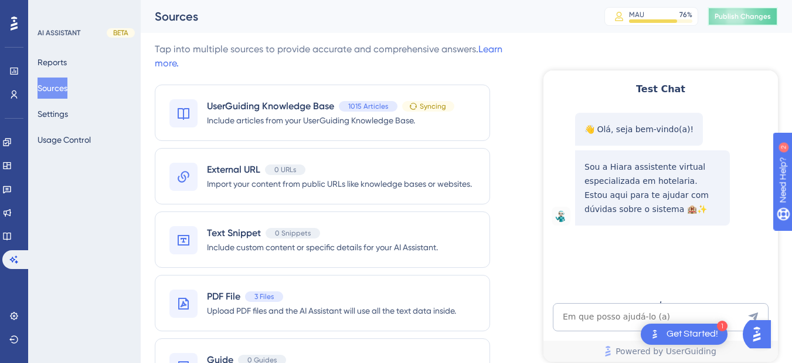
click at [727, 17] on span "Publish Changes" at bounding box center [743, 16] width 56 height 9
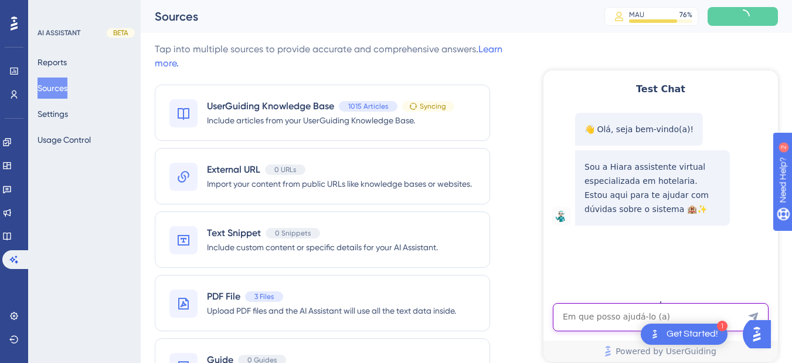
click at [605, 323] on textarea "AI Assistant Text Input" at bounding box center [661, 317] width 216 height 28
click at [601, 311] on textarea "AI Assistant Text Input" at bounding box center [661, 317] width 216 height 28
paste textarea "como emitir relatorio de notas fiscais pra contabilidade"
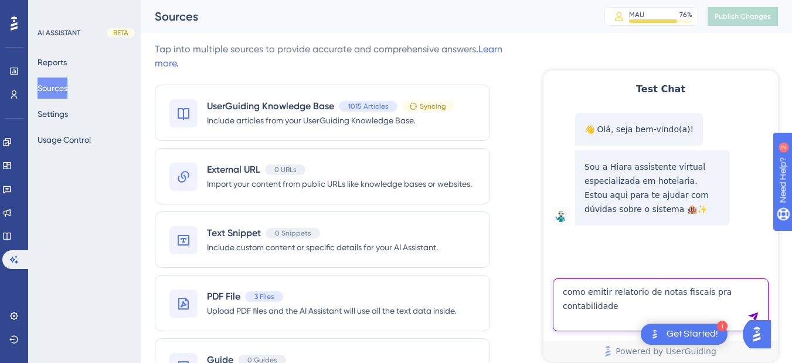
type textarea "como emitir relatorio de notas fiscais pra contabilidade"
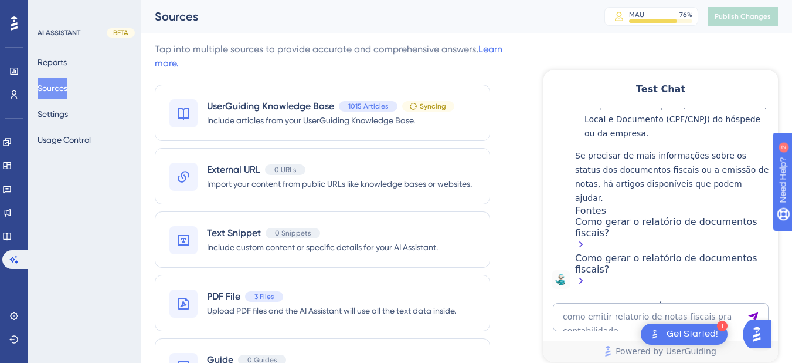
scroll to position [240, 0]
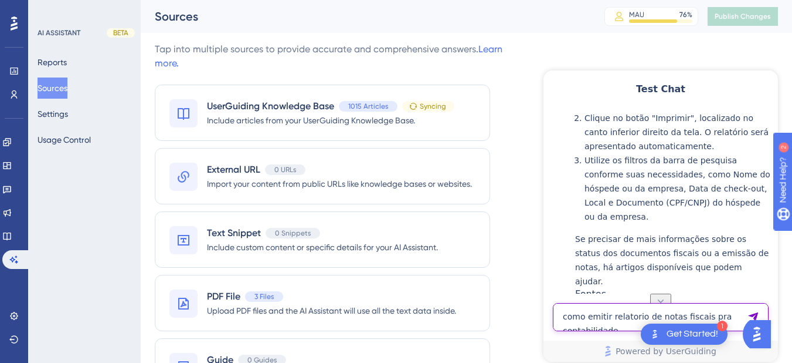
click at [611, 323] on textarea "como emitir relatorio de notas fiscais pra contabilidade" at bounding box center [661, 317] width 216 height 28
paste textarea "Como editar os atalhos"
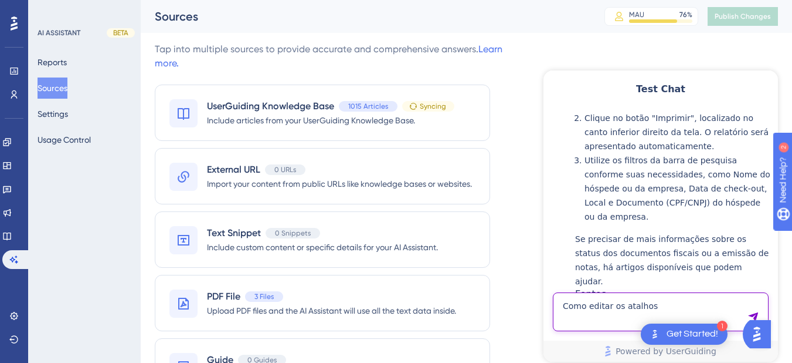
type textarea "Como editar os atalhos"
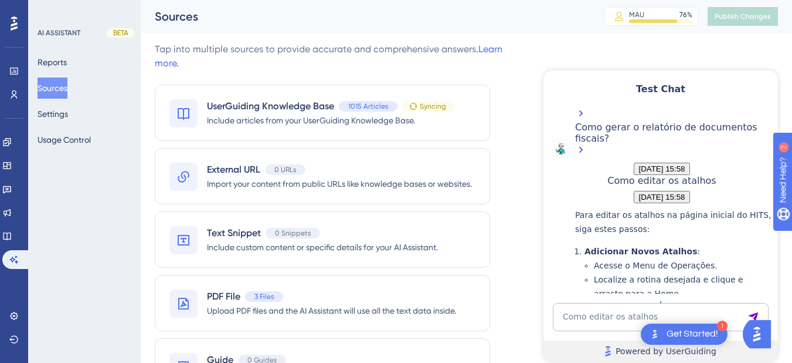
scroll to position [901, 0]
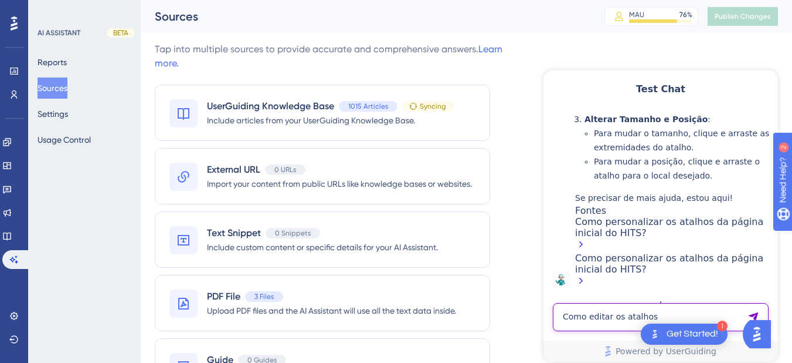
click at [617, 327] on textarea "Como editar os atalhos" at bounding box center [661, 317] width 216 height 28
paste textarea "dei check-in com a diaria zerada"
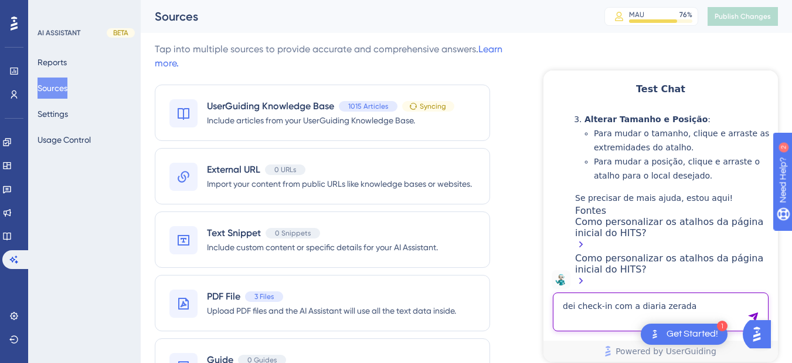
type textarea "dei check-in com a diaria zerada"
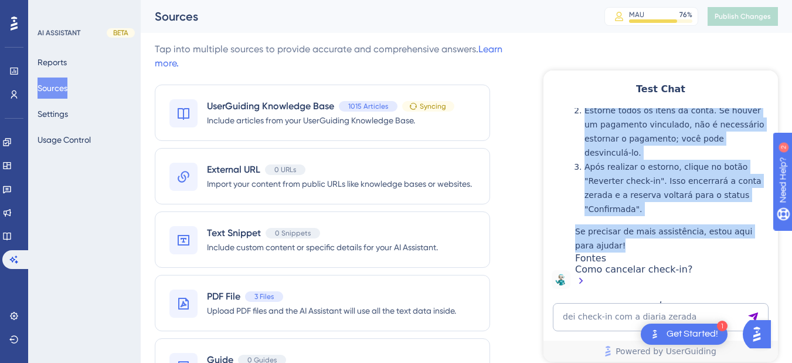
scroll to position [1147, 0]
drag, startPoint x: 622, startPoint y: 236, endPoint x: 587, endPoint y: 159, distance: 85.3
click at [587, 159] on div "Se você realizou um check-in com a diária zerada, é possível cancelar esse chec…" at bounding box center [673, 139] width 197 height 228
copy div "Se você realizou um check-in com a diária zerada, é possível cancelar esse chec…"
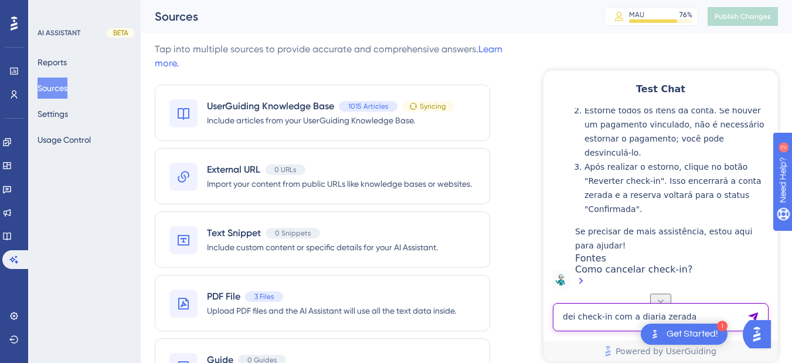
drag, startPoint x: 583, startPoint y: 317, endPoint x: 1065, endPoint y: 273, distance: 483.6
click at [583, 317] on textarea "dei check-in com a diaria zerada" at bounding box center [661, 317] width 216 height 28
paste textarea "como lançar iss na diaria?"
type textarea "como lançar iss na diaria?"
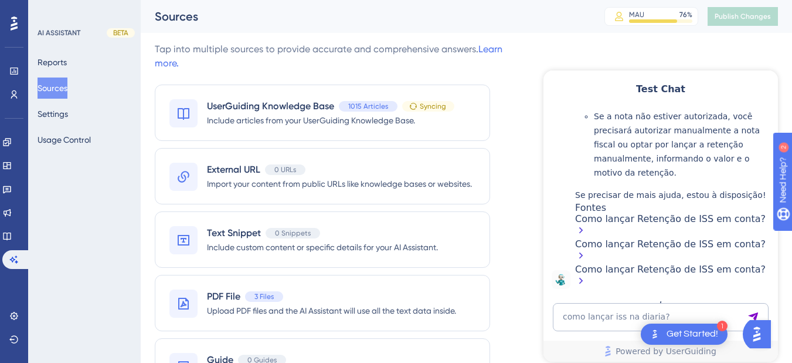
scroll to position [1978, 0]
click at [579, 328] on textarea "como lançar iss na diaria?" at bounding box center [661, 317] width 216 height 28
paste textarea "faturas que enviei para omie nao estao aparecendo as notas fiscais de ordem de …"
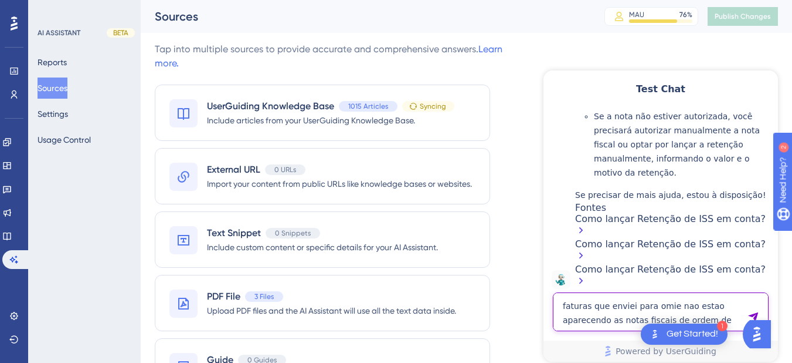
type textarea "faturas que enviei para omie nao estao aparecendo as notas fiscais de ordem de …"
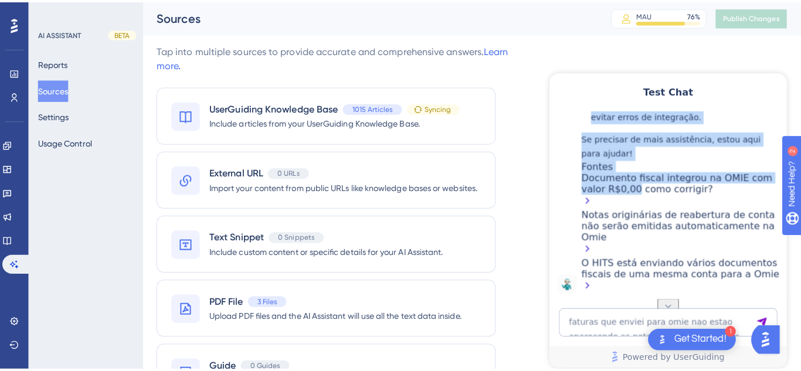
scroll to position [2657, 0]
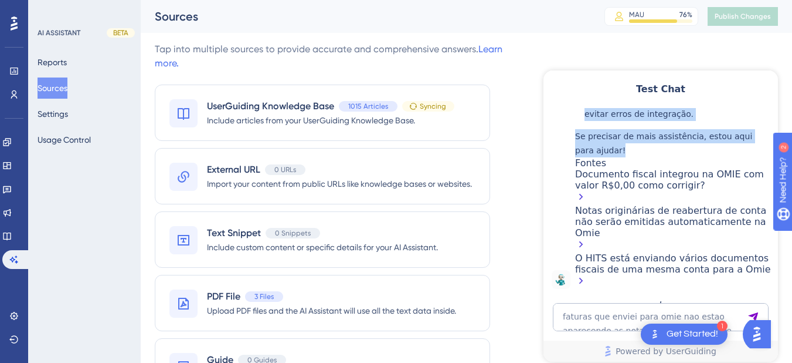
drag, startPoint x: 584, startPoint y: 165, endPoint x: 634, endPoint y: 150, distance: 52.1
click at [634, 150] on div "Se as faturas que você enviou para a Omie não estão aparecendo as notas fiscais…" at bounding box center [673, 18] width 197 height 542
copy div "Se as faturas que você enviou para a Omie não estão aparecendo as notas fiscais…"
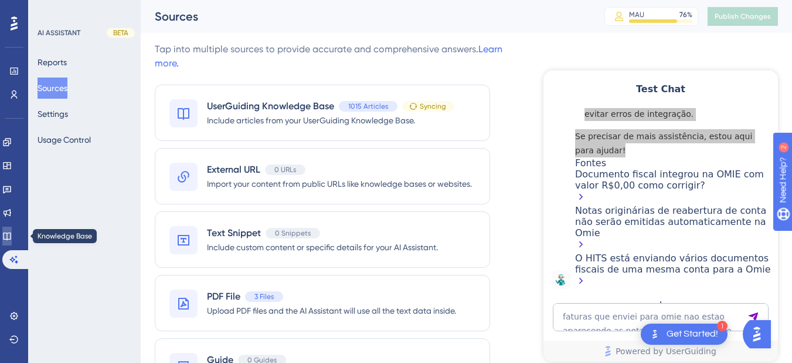
click at [12, 231] on link at bounding box center [6, 235] width 9 height 19
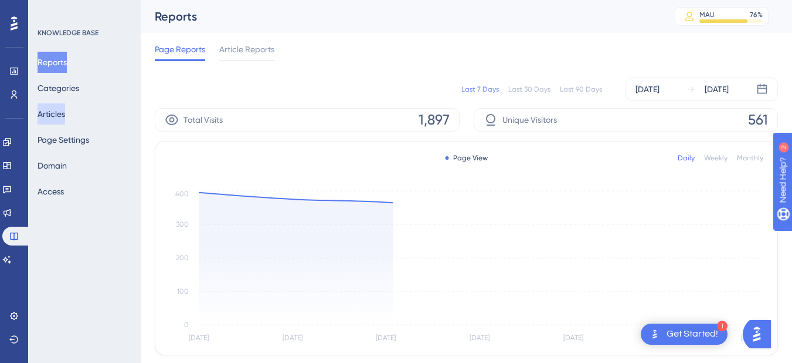
click at [64, 109] on button "Articles" at bounding box center [52, 113] width 28 height 21
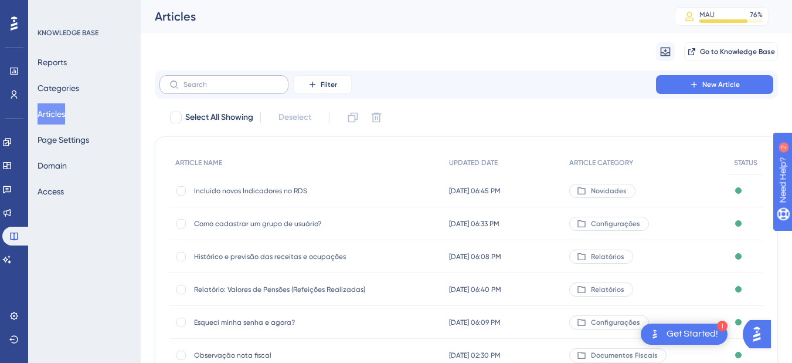
click at [195, 90] on label at bounding box center [224, 84] width 129 height 19
click at [195, 89] on input "text" at bounding box center [231, 84] width 95 height 8
paste input "Como realizar a manutenção de taxa em uma conta aberta?"
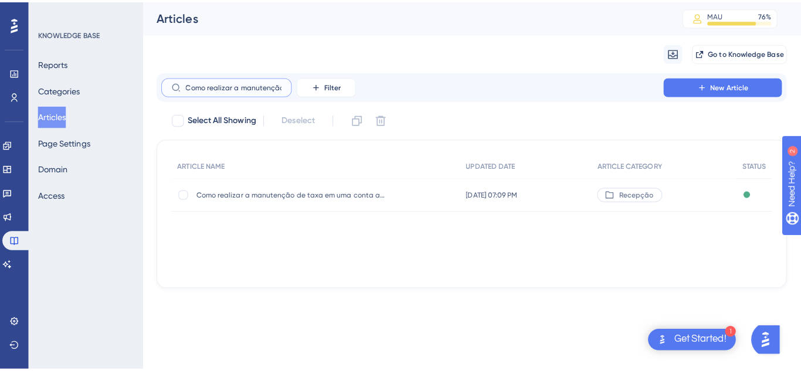
scroll to position [0, 103]
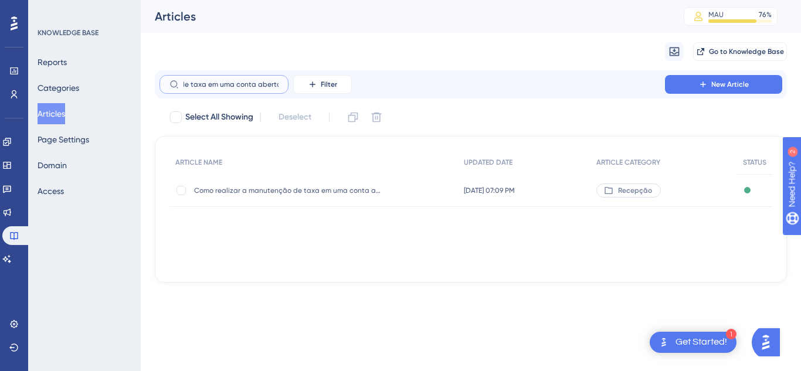
type input "Como realizar a manutenção de taxa em uma conta aberta?"
click at [257, 202] on div "Como realizar a manutenção de taxa em uma conta aberta? Como realizar a manuten…" at bounding box center [288, 190] width 188 height 33
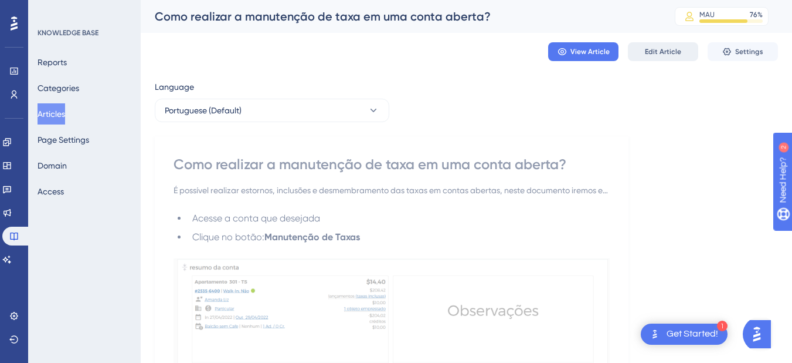
click at [666, 52] on span "Edit Article" at bounding box center [663, 51] width 36 height 9
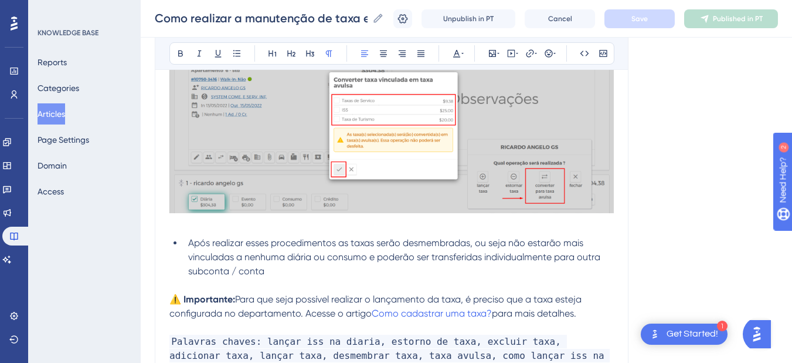
scroll to position [1693, 0]
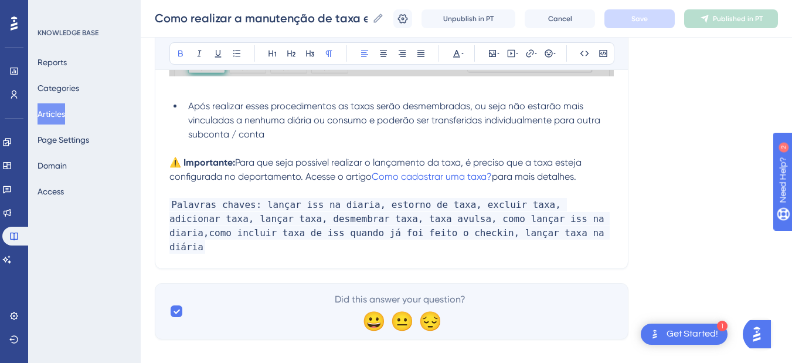
click at [238, 164] on span "Para que seja possível realizar o lançamento da taxa, é preciso que a taxa este…" at bounding box center [377, 169] width 415 height 25
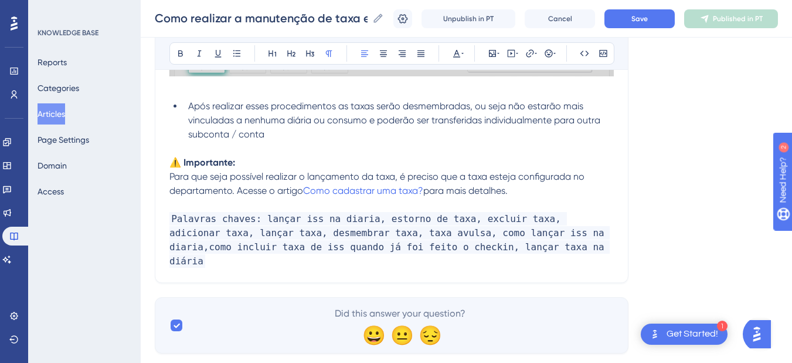
drag, startPoint x: 530, startPoint y: 190, endPoint x: 164, endPoint y: 178, distance: 366.2
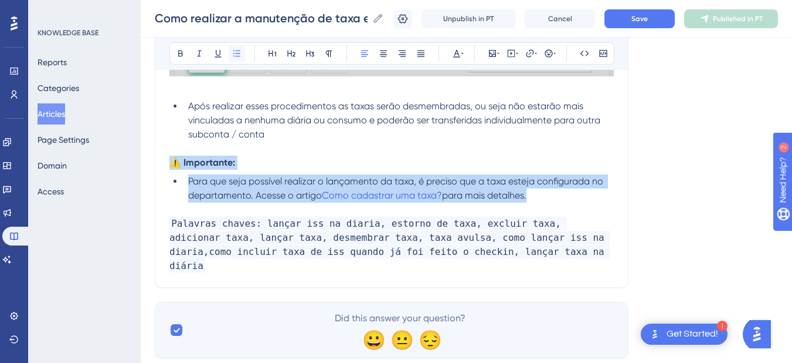
click at [238, 57] on icon at bounding box center [236, 53] width 9 height 9
click at [233, 179] on span "Para que seja possível realizar o lançamento da taxa, é preciso que a taxa este…" at bounding box center [397, 187] width 418 height 25
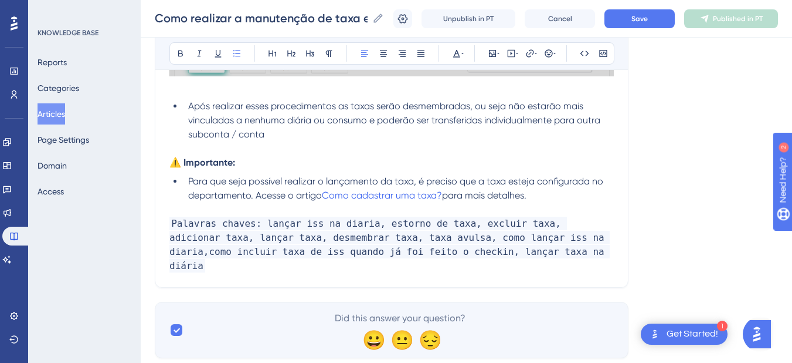
click at [417, 180] on span "Para que seja possível realizar o lançamento da taxa, é preciso que a taxa este…" at bounding box center [397, 187] width 418 height 25
click at [413, 181] on span "Para que seja possível realizar o lançamento da taxa, é preciso que a taxa este…" at bounding box center [397, 187] width 418 height 25
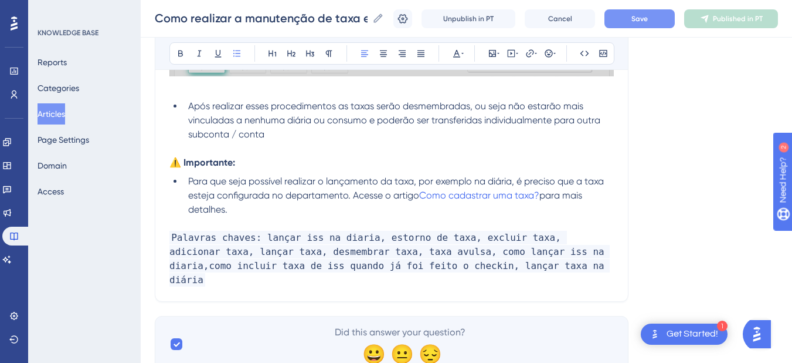
click at [648, 21] on span "Save" at bounding box center [640, 18] width 16 height 9
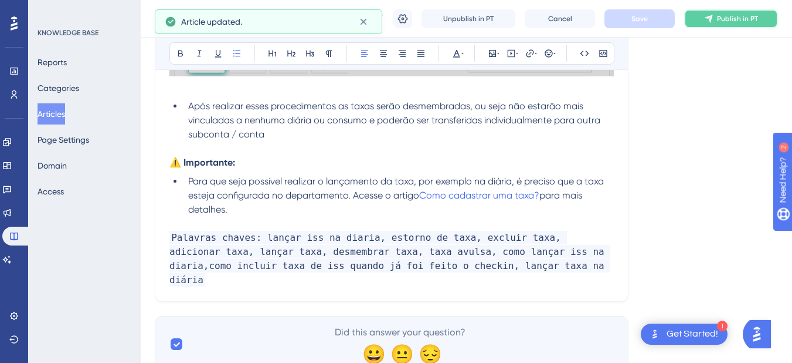
click at [731, 25] on button "Publish in PT" at bounding box center [732, 18] width 94 height 19
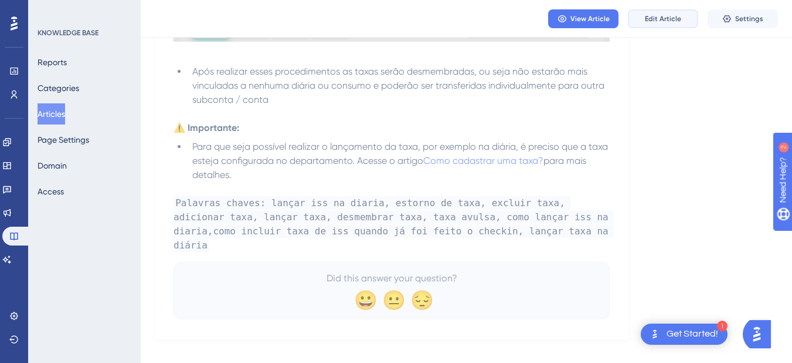
click at [658, 18] on span "Edit Article" at bounding box center [663, 18] width 36 height 9
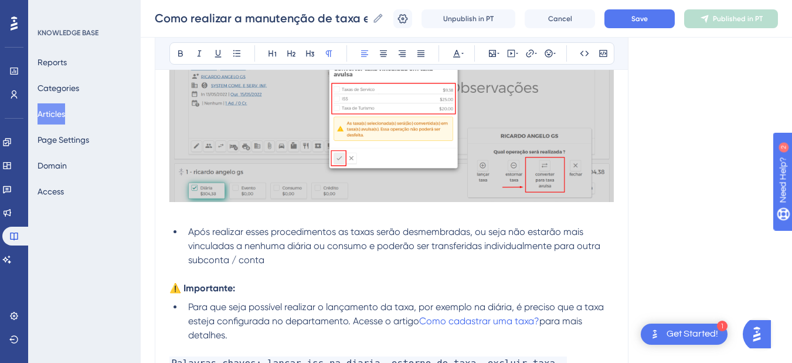
scroll to position [1726, 0]
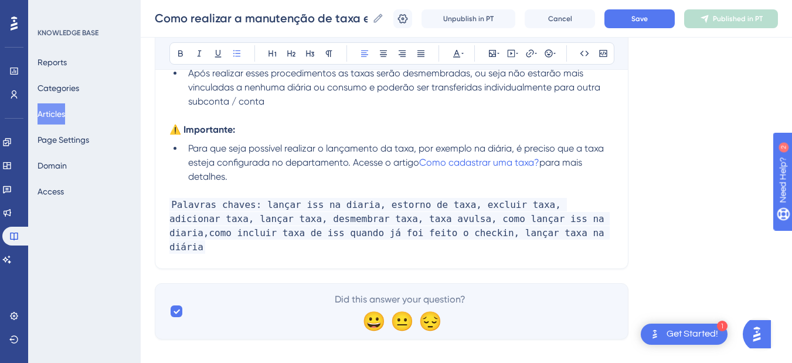
click at [418, 150] on span "Para que seja possível realizar o lançamento da taxa, por exemplo na diária, é …" at bounding box center [397, 155] width 418 height 25
drag, startPoint x: 494, startPoint y: 148, endPoint x: 443, endPoint y: 148, distance: 51.0
click at [443, 148] on span "Para que seja possível realizar o lançamento da taxa de issi por exemplo na diá…" at bounding box center [399, 155] width 422 height 25
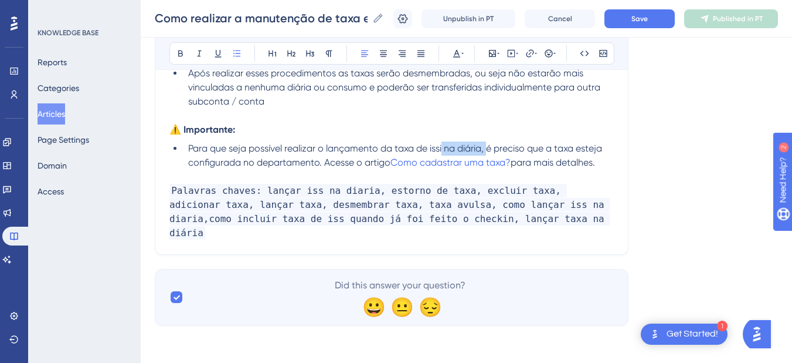
scroll to position [1712, 0]
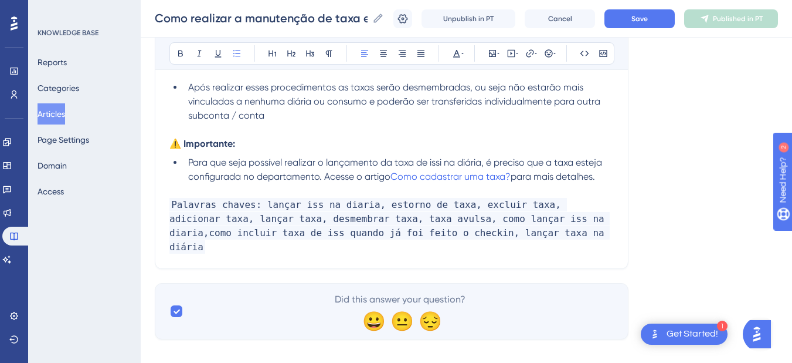
click at [482, 160] on span "Para que seja possível realizar o lançamento da taxa de issi na diária, é preci…" at bounding box center [396, 169] width 416 height 25
click at [487, 161] on span "Para que seja possível realizar o lançamento da taxa de issi na diária, é preci…" at bounding box center [396, 169] width 416 height 25
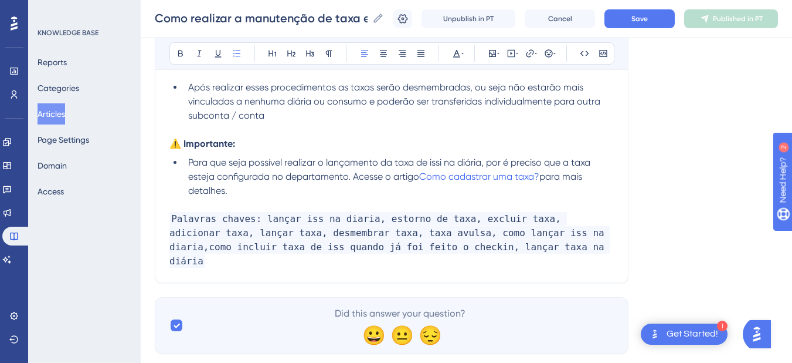
scroll to position [1726, 0]
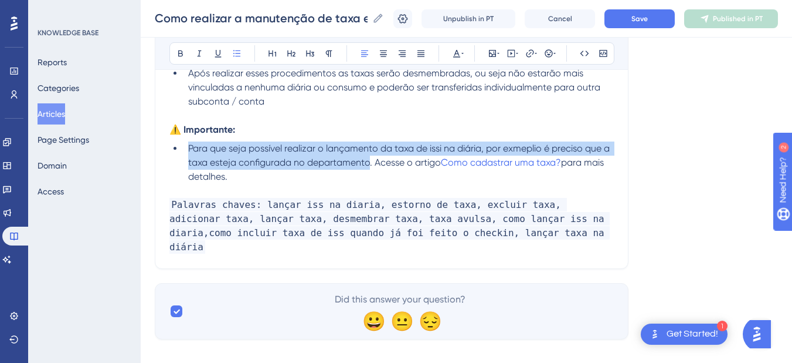
drag, startPoint x: 368, startPoint y: 161, endPoint x: 170, endPoint y: 148, distance: 198.1
click at [170, 148] on ul "Para que seja possível realizar o lançamento da taxa de issi na diária, por exm…" at bounding box center [392, 162] width 445 height 42
copy span "Para que seja possível realizar o lançamento da taxa de issi na diária, por exm…"
click at [371, 162] on span "Para que seja possível realizar o lançamento da taxa de issi na diária, por exm…" at bounding box center [400, 155] width 424 height 25
drag, startPoint x: 371, startPoint y: 162, endPoint x: 186, endPoint y: 147, distance: 185.4
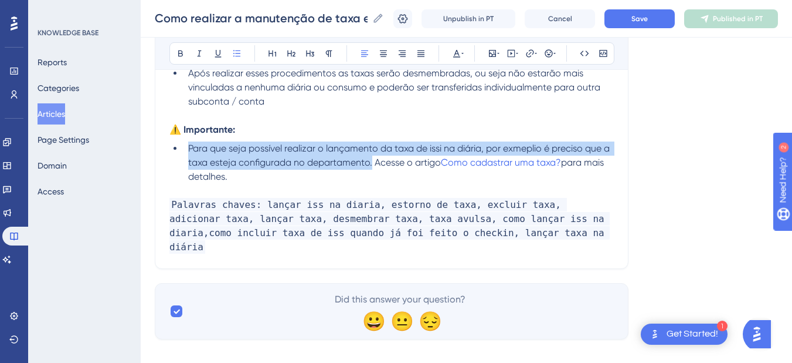
click at [186, 147] on li "Para que seja possível realizar o lançamento da taxa de issi na diária, por exm…" at bounding box center [399, 162] width 431 height 42
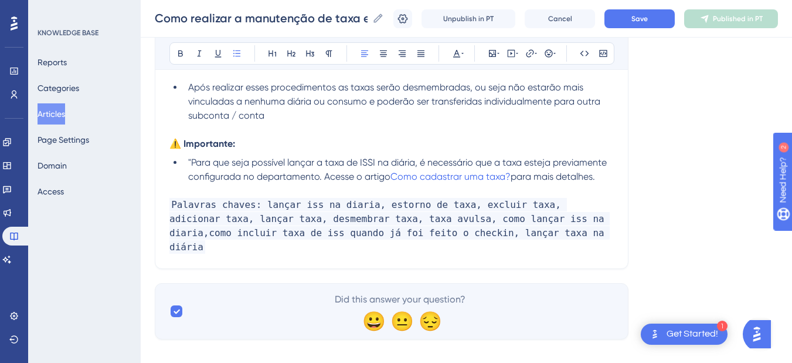
click at [192, 161] on span ""Para que seja possível lançar a taxa de ISSI na diária, é necessário que a tax…" at bounding box center [398, 169] width 421 height 25
click at [320, 178] on span "Para que seja possível lançar a taxa de ISSI na diária, é necessário que a taxa…" at bounding box center [397, 169] width 418 height 25
click at [267, 144] on p "⚠️ Importante:" at bounding box center [392, 144] width 445 height 14
click at [188, 161] on li "Para que seja possível lançar a taxa de ISSI na diária, é necessário que a taxa…" at bounding box center [399, 169] width 431 height 28
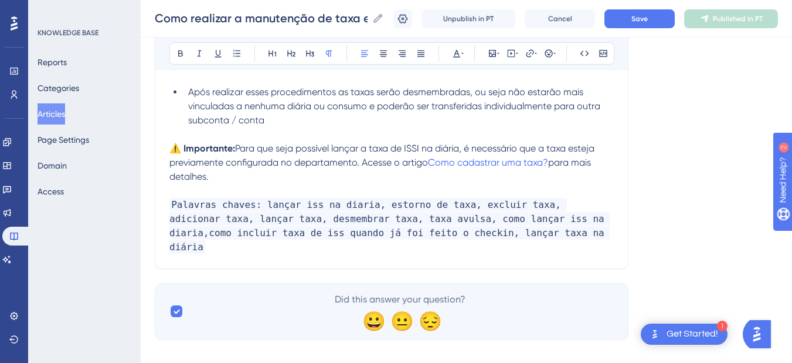
click at [252, 172] on p "⚠️ Importante: Para que seja possível lançar a taxa de ISSI na diária, é necess…" at bounding box center [392, 162] width 445 height 42
click at [363, 148] on span "Para que seja possível lançar a taxa de ISSI na diária, é necessário que a taxa…" at bounding box center [384, 155] width 428 height 25
click at [395, 148] on span "Para que seja possível lançar a taxa de ISSI na diária, é necessário que a taxa…" at bounding box center [384, 155] width 428 height 25
click at [465, 148] on span "Para que seja possível lançar a taxa de ISSI na diária, é necessário que a taxa…" at bounding box center [384, 155] width 428 height 25
click at [469, 148] on span "Para que seja possível lançar a taxa de ISSI na diária, é necessário que a taxa…" at bounding box center [384, 155] width 428 height 25
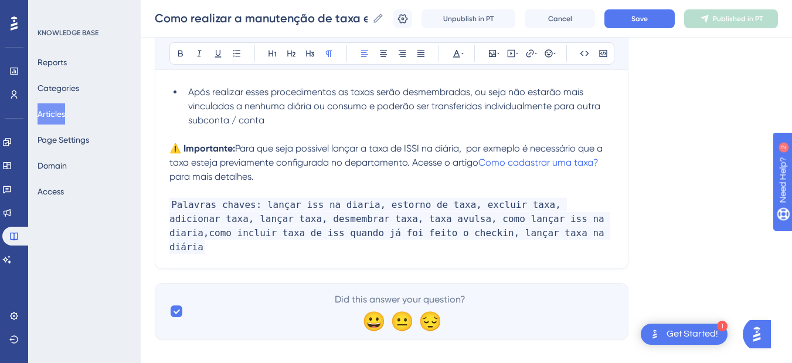
click at [280, 177] on p "⚠️ Importante: Para que seja possível lançar a taxa de ISSI na diária, por exme…" at bounding box center [392, 162] width 445 height 42
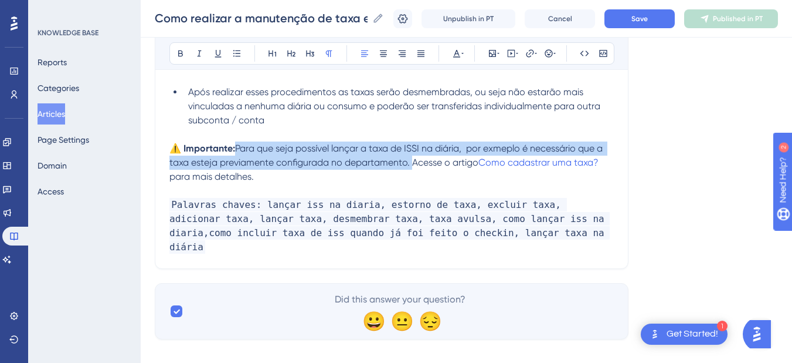
drag, startPoint x: 411, startPoint y: 161, endPoint x: 239, endPoint y: 152, distance: 172.1
click at [239, 152] on span "Para que seja possível lançar a taxa de ISSI na diária, por exmeplo é necessári…" at bounding box center [388, 155] width 436 height 25
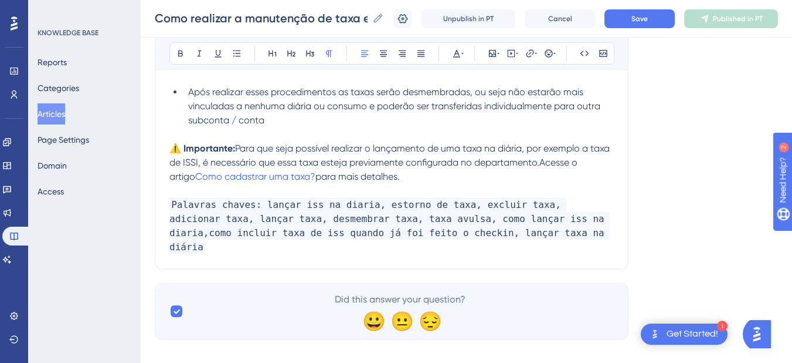
click at [219, 161] on span "Para que seja possível realizar o lançamento de uma taxa na diária, por exemplo…" at bounding box center [391, 162] width 443 height 39
click at [648, 18] on span "Save" at bounding box center [640, 18] width 16 height 9
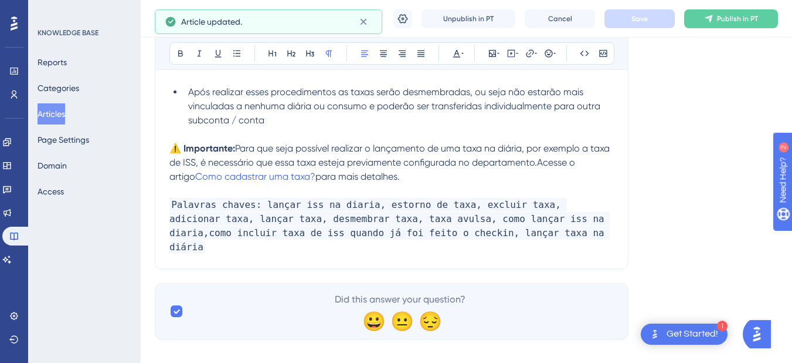
click at [561, 160] on span "Para que seja possível realizar o lançamento de uma taxa na diária, por exemplo…" at bounding box center [391, 162] width 443 height 39
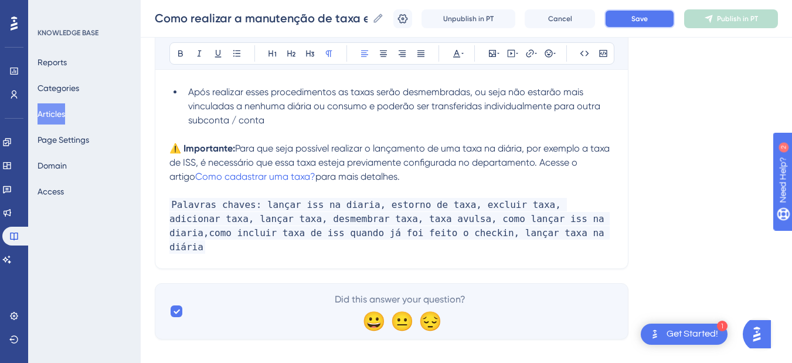
click at [645, 18] on span "Save" at bounding box center [640, 18] width 16 height 9
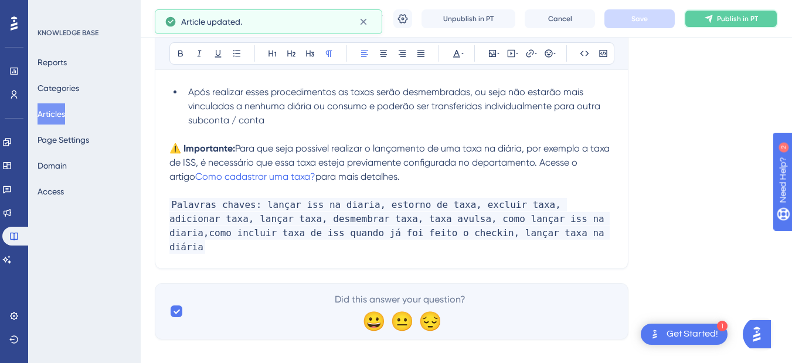
click at [735, 20] on span "Publish in PT" at bounding box center [737, 18] width 41 height 9
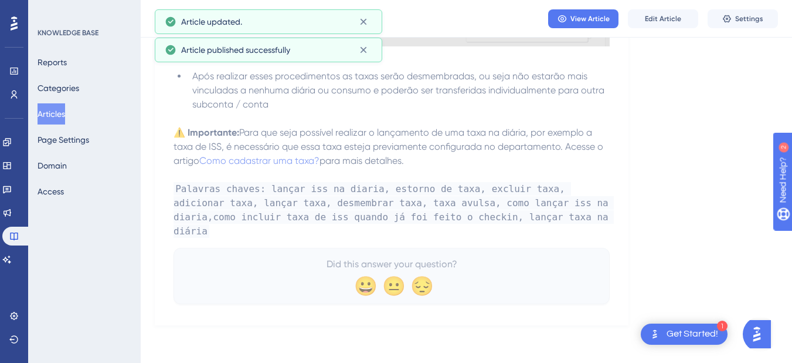
scroll to position [1645, 0]
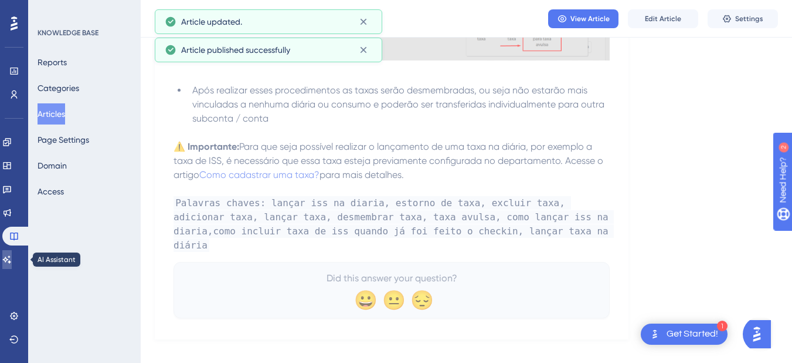
click at [12, 262] on icon at bounding box center [6, 259] width 9 height 9
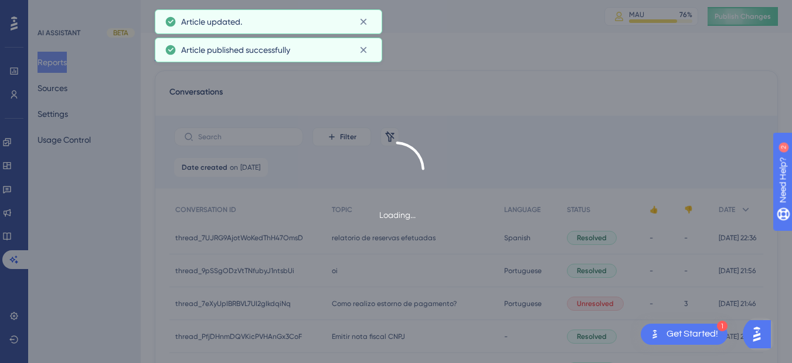
click at [750, 13] on div "Loading..." at bounding box center [396, 181] width 792 height 363
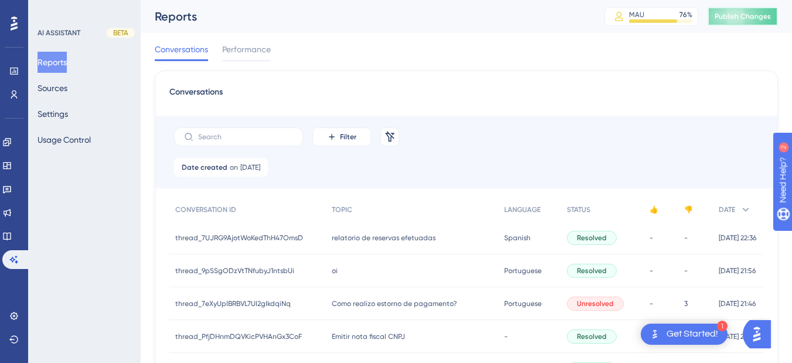
click at [745, 15] on span "Publish Changes" at bounding box center [743, 16] width 56 height 9
click at [56, 87] on button "Sources" at bounding box center [53, 87] width 30 height 21
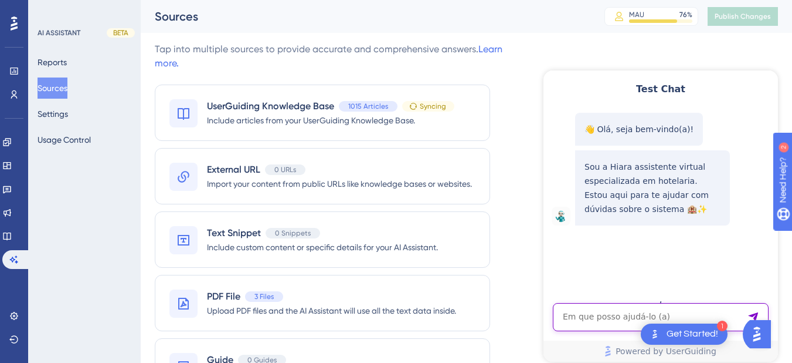
click at [632, 310] on textarea "AI Assistant Text Input" at bounding box center [661, 317] width 216 height 28
paste textarea "como lançar iss na diaria?"
type textarea "como lançar iss na diaria?"
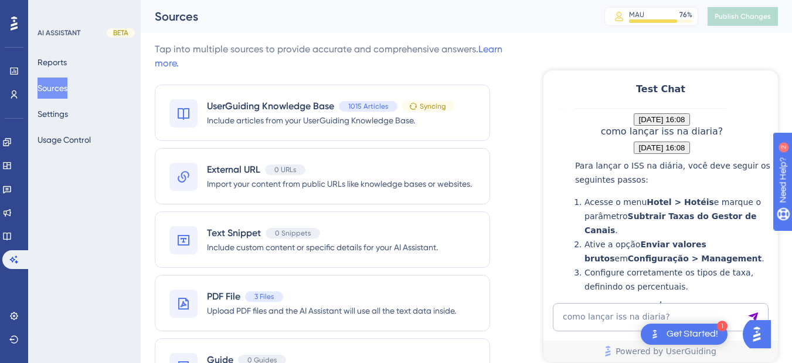
scroll to position [391, 0]
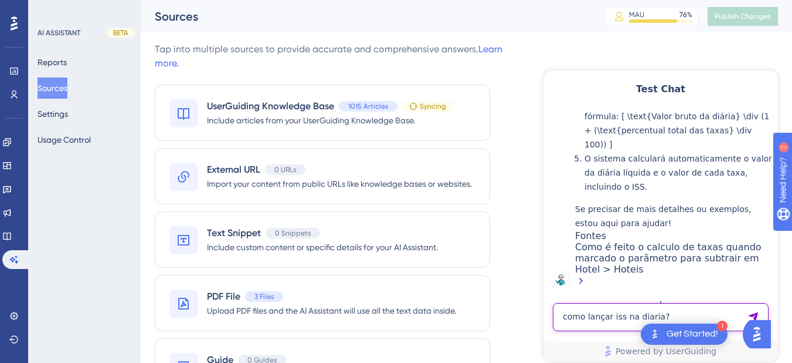
drag, startPoint x: 758, startPoint y: 310, endPoint x: 601, endPoint y: 313, distance: 157.8
click at [601, 313] on textarea "como lançar iss na diaria?" at bounding box center [661, 317] width 216 height 28
type textarea "lançar na conta"
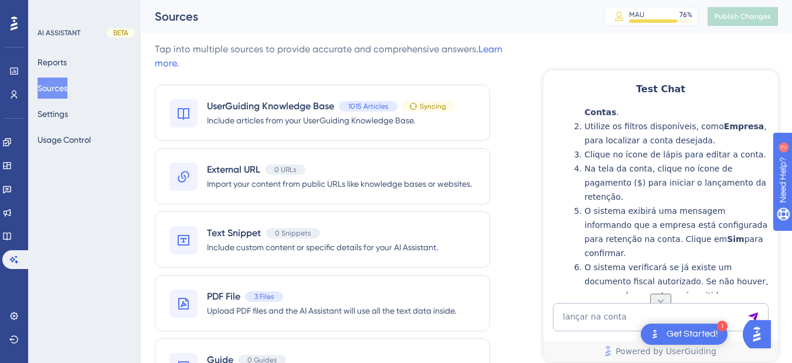
scroll to position [873, 0]
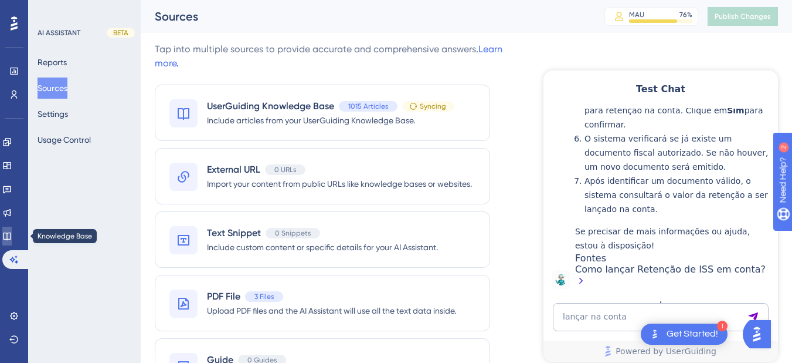
click at [11, 236] on icon at bounding box center [7, 236] width 8 height 8
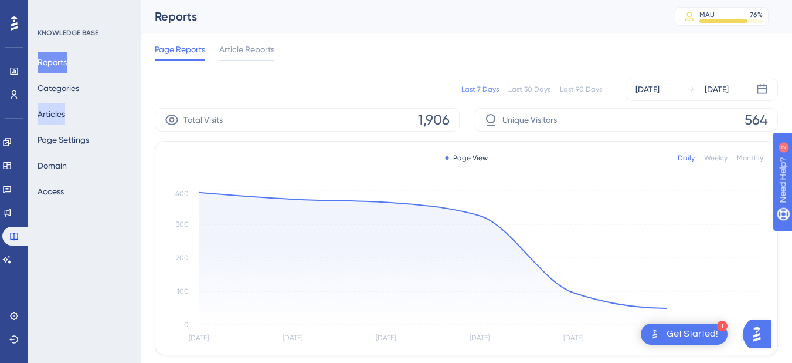
click at [60, 113] on button "Articles" at bounding box center [52, 113] width 28 height 21
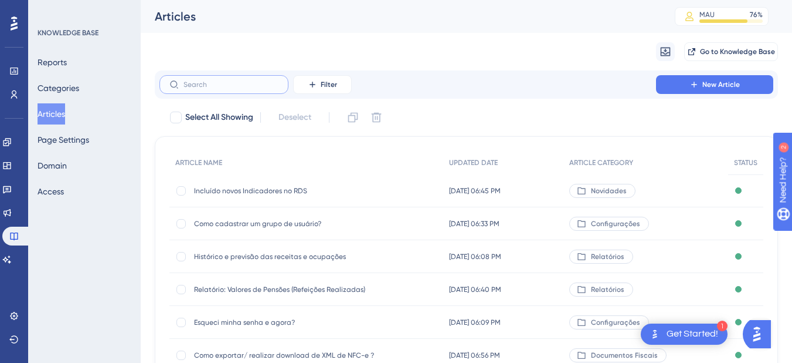
click at [225, 81] on input "text" at bounding box center [231, 84] width 95 height 8
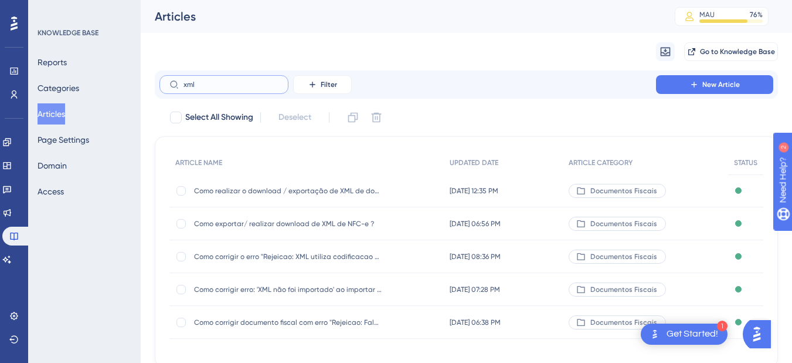
type input "xml"
click at [281, 223] on span "Como exportar/ realizar download de XML de NFC-e ?" at bounding box center [288, 223] width 188 height 9
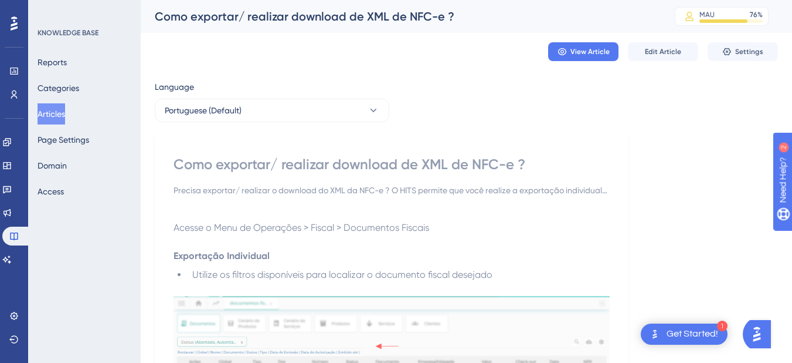
click at [640, 41] on div "View Article Edit Article Settings" at bounding box center [467, 52] width 624 height 38
click at [646, 46] on button "Edit Article" at bounding box center [663, 51] width 70 height 19
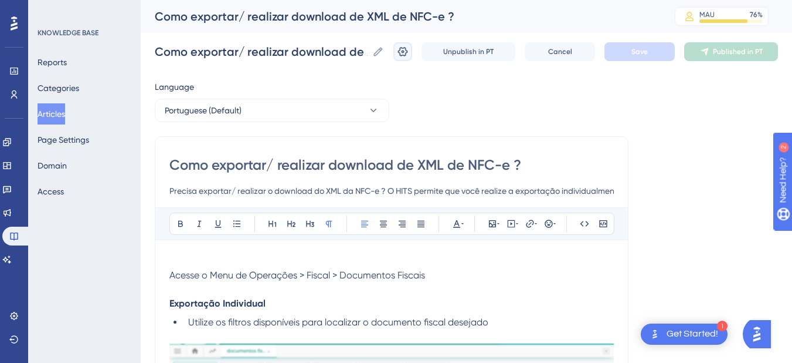
click at [409, 50] on icon at bounding box center [403, 52] width 12 height 12
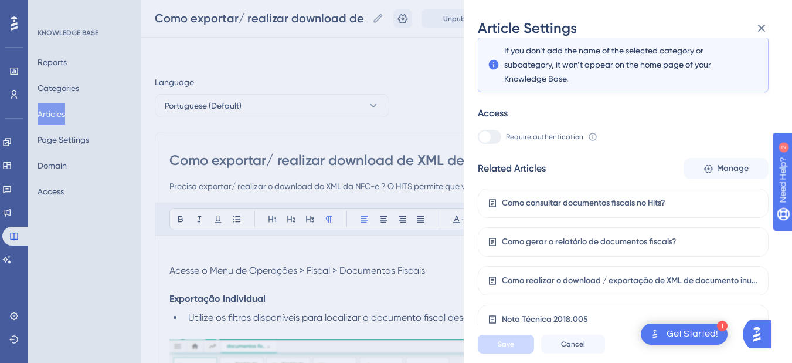
scroll to position [137, 0]
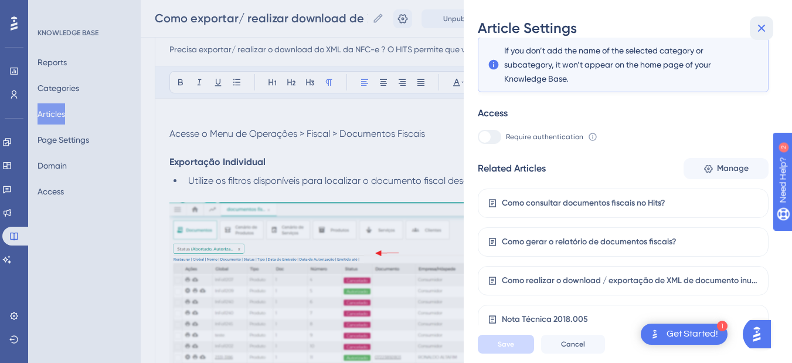
click at [764, 26] on icon at bounding box center [762, 29] width 8 height 8
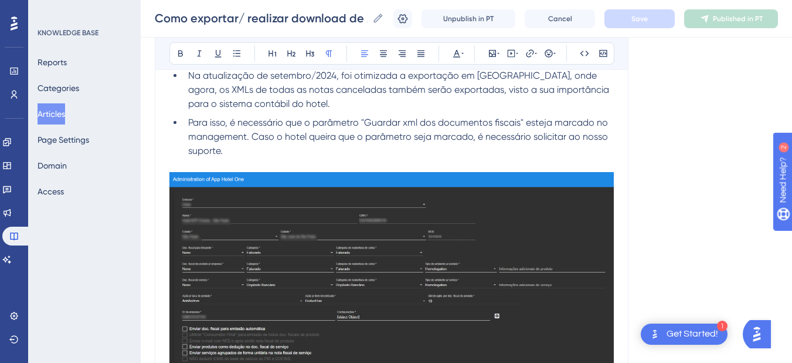
scroll to position [1566, 0]
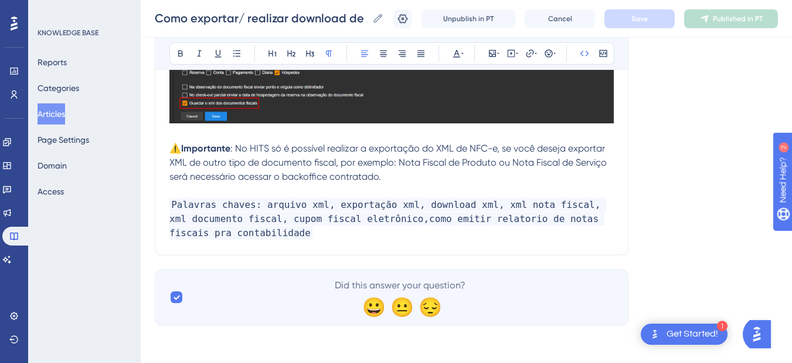
click at [275, 229] on p "Palavras chaves: arquivo xml, exportação xml, download xml, xml nota fiscal, xm…" at bounding box center [392, 219] width 445 height 42
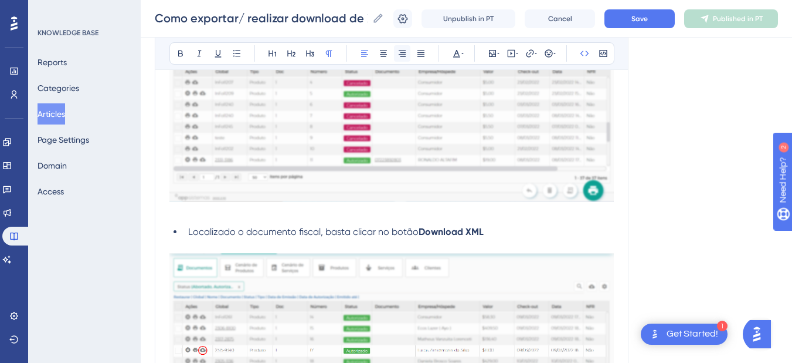
scroll to position [0, 0]
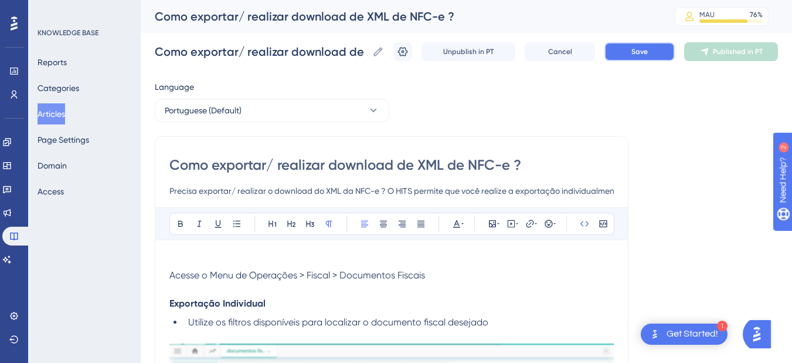
click at [645, 59] on button "Save" at bounding box center [640, 51] width 70 height 19
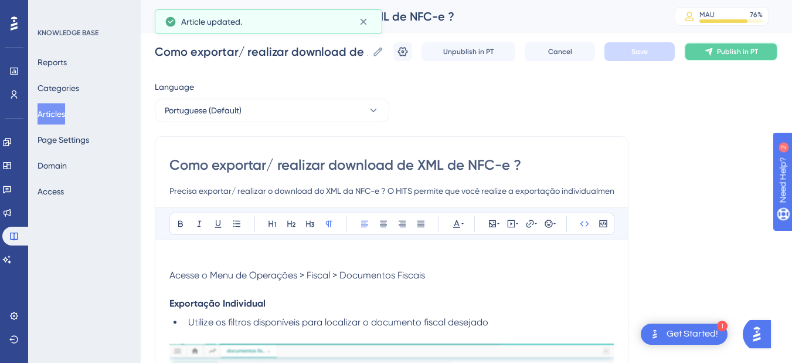
click at [737, 55] on span "Publish in PT" at bounding box center [737, 51] width 41 height 9
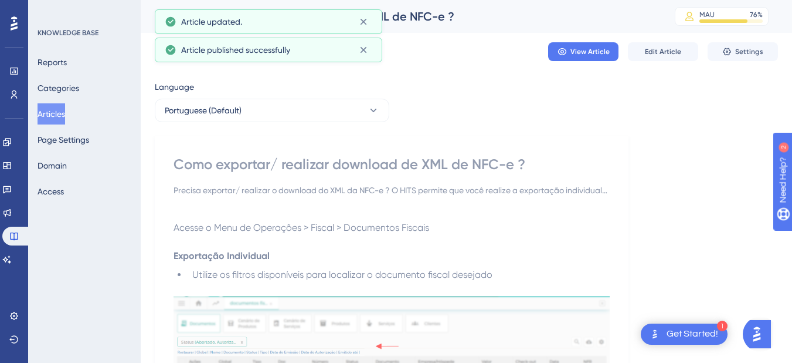
click at [62, 113] on button "Articles" at bounding box center [52, 113] width 28 height 21
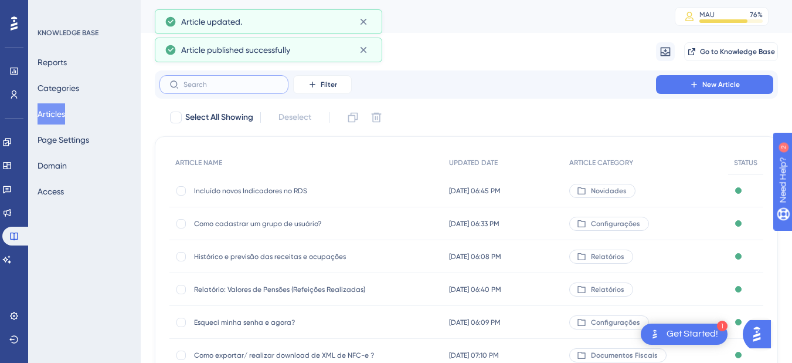
click at [232, 84] on input "text" at bounding box center [231, 84] width 95 height 8
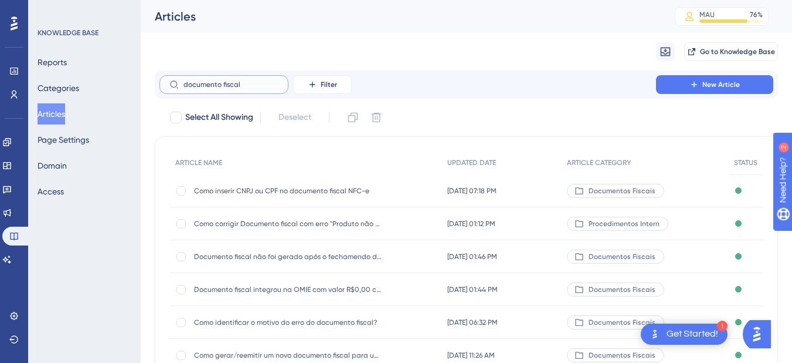
scroll to position [230, 0]
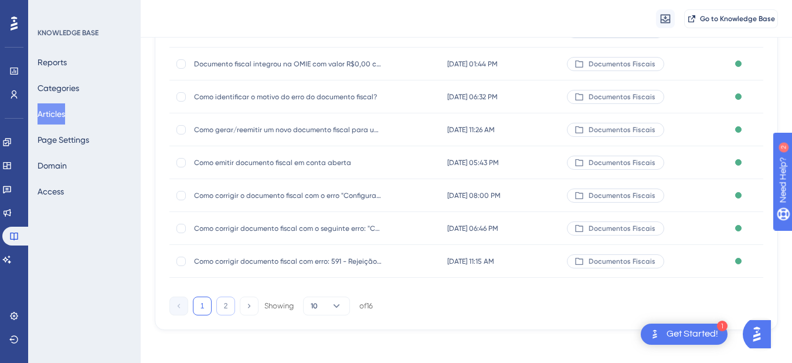
type input "documento fiscal"
click at [231, 304] on button "2" at bounding box center [225, 305] width 19 height 19
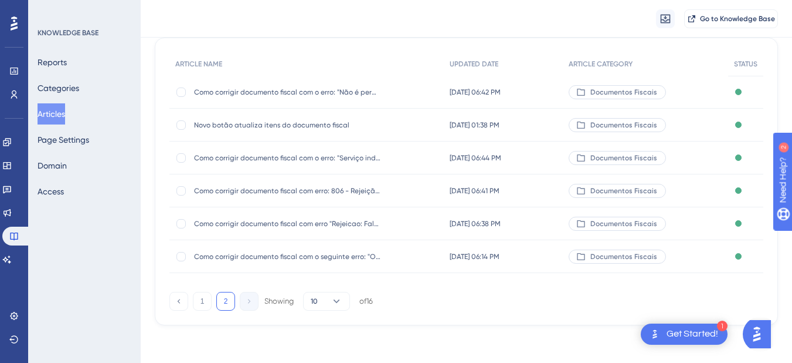
scroll to position [0, 0]
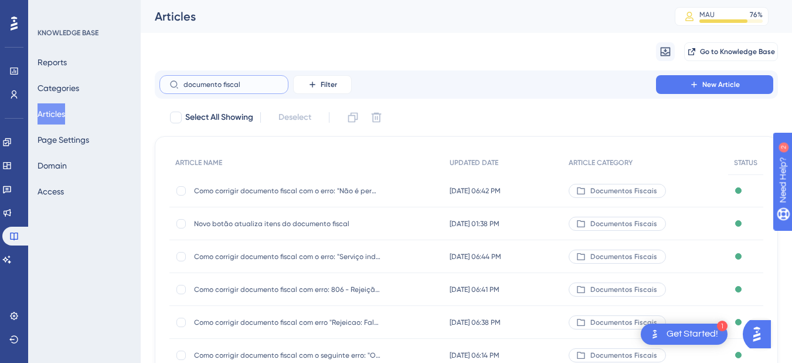
click at [224, 82] on input "documento fiscal" at bounding box center [231, 84] width 95 height 8
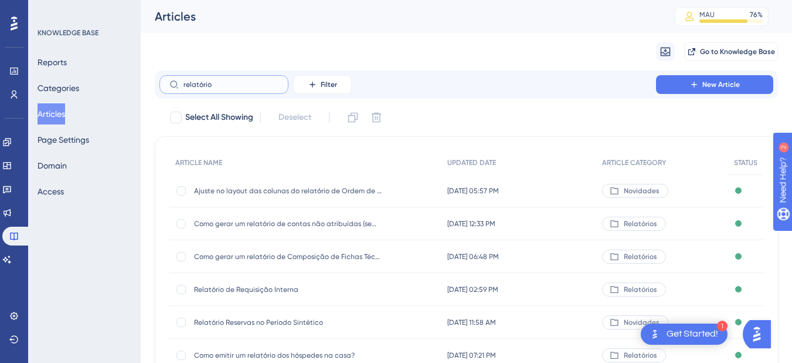
type input "relatório f"
checkbox input "true"
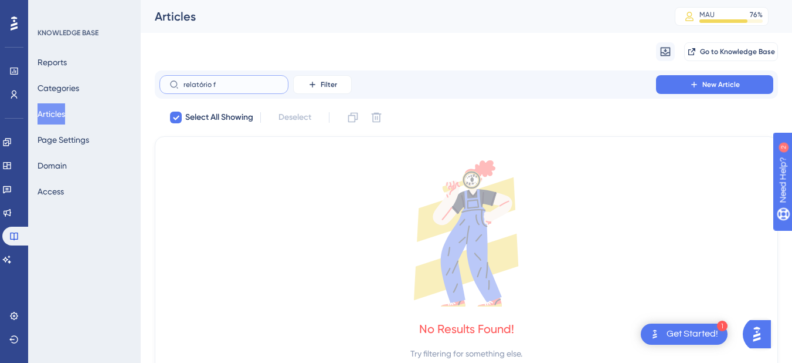
type input "relatório"
checkbox input "false"
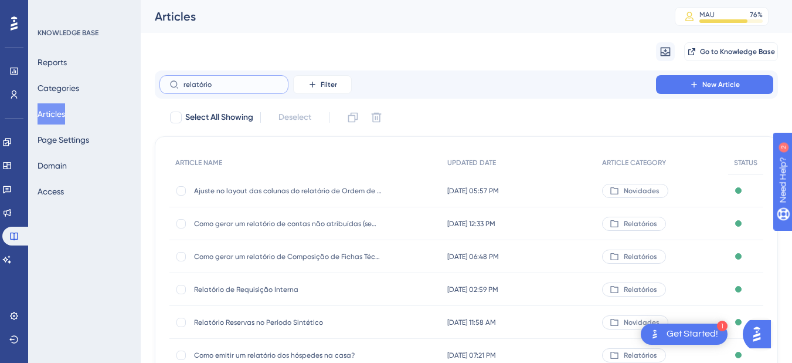
type input "relatório"
click at [198, 89] on label "relatório" at bounding box center [224, 84] width 129 height 19
click at [198, 89] on input "relatório" at bounding box center [231, 84] width 95 height 8
click at [198, 89] on label "relatório" at bounding box center [224, 84] width 129 height 19
click at [198, 89] on input "relatório" at bounding box center [231, 84] width 95 height 8
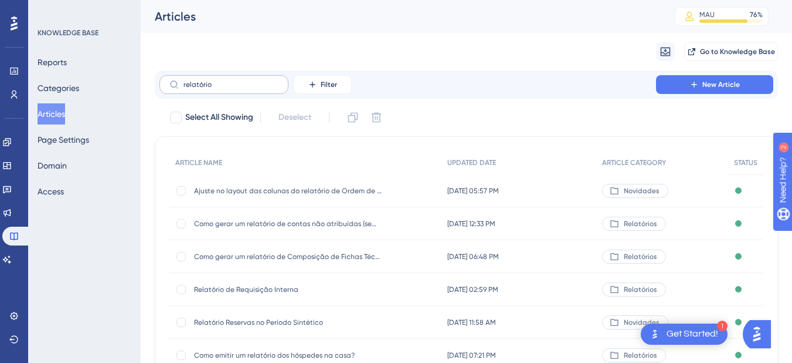
click at [198, 89] on label "relatório" at bounding box center [224, 84] width 129 height 19
click at [198, 89] on input "relatório" at bounding box center [231, 84] width 95 height 8
click at [206, 80] on input "relatório" at bounding box center [231, 84] width 95 height 8
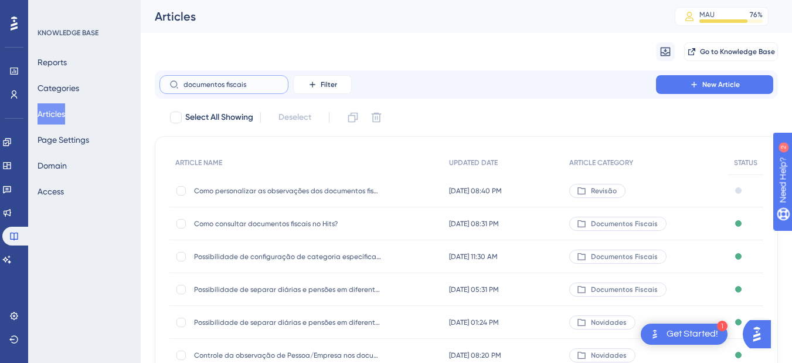
scroll to position [230, 0]
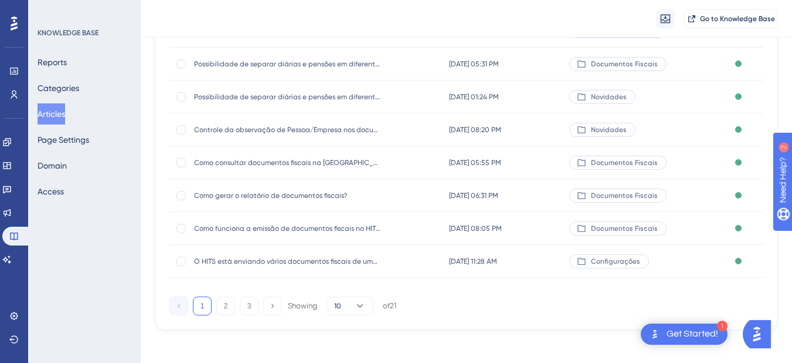
type input "documentos fiscais"
click at [250, 195] on span "Como gerar o relatório de documentos fiscais?" at bounding box center [288, 195] width 188 height 9
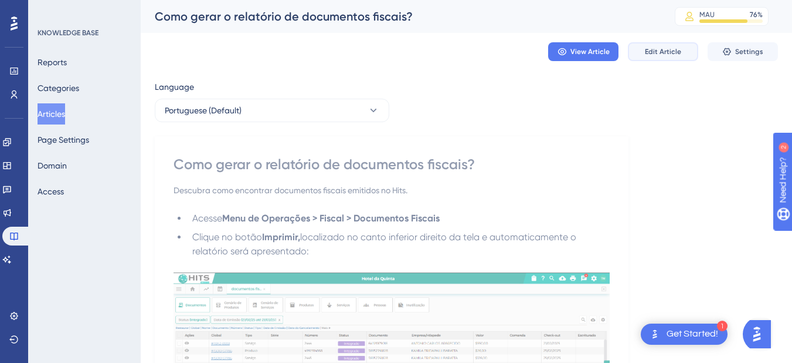
click at [665, 51] on span "Edit Article" at bounding box center [663, 51] width 36 height 9
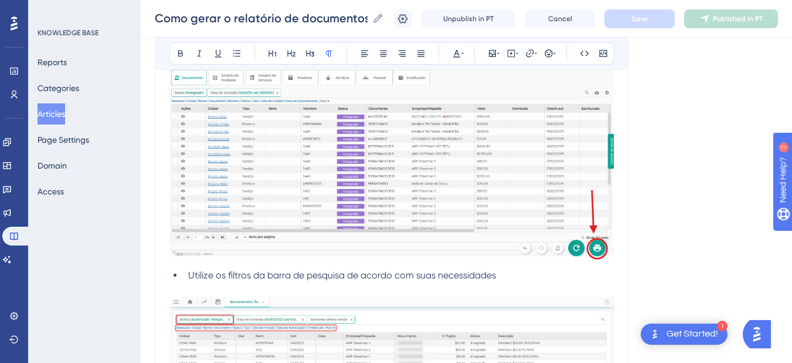
scroll to position [798, 0]
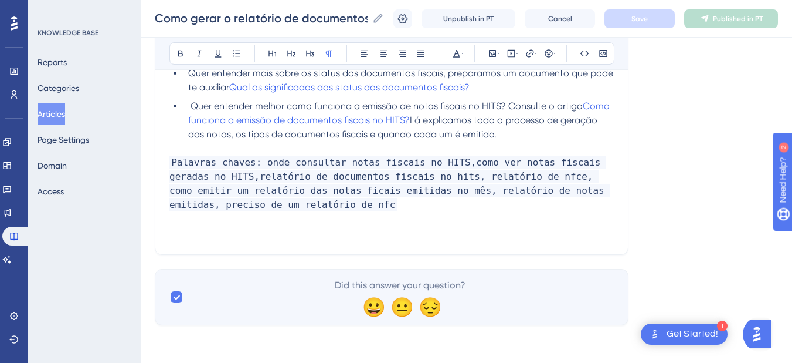
click at [285, 198] on p "Palavras chaves: onde consultar notas fiscais no HITS,como ver notas fiscais ge…" at bounding box center [392, 183] width 445 height 56
click at [409, 16] on icon at bounding box center [403, 19] width 12 height 12
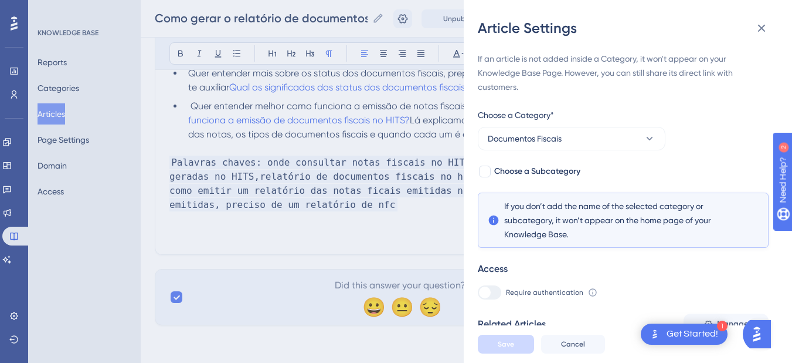
scroll to position [194, 0]
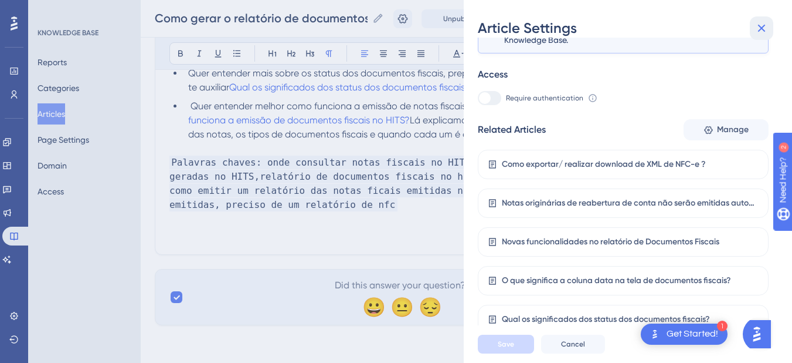
click at [766, 25] on icon at bounding box center [762, 28] width 14 height 14
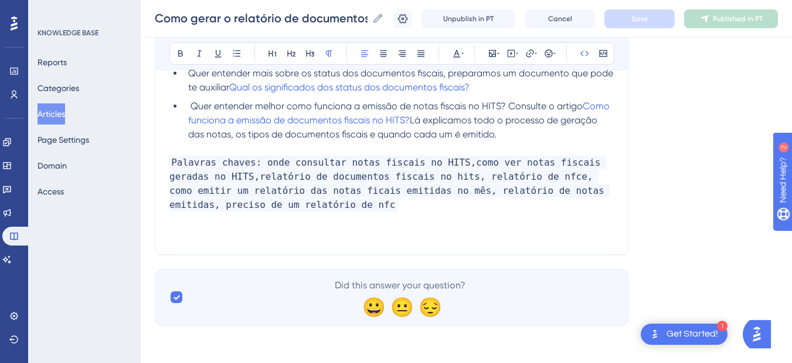
click at [276, 209] on p "Palavras chaves: onde consultar notas fiscais no HITS,como ver notas fiscais ge…" at bounding box center [392, 183] width 445 height 56
click at [266, 205] on span "Palavras chaves: onde consultar notas fiscais no HITS,como ver notas fiscais ge…" at bounding box center [390, 183] width 441 height 56
click at [361, 208] on p "Palavras chaves: onde consultar notas fiscais no HITS,como ver notas fiscais ge…" at bounding box center [392, 183] width 445 height 56
drag, startPoint x: 361, startPoint y: 208, endPoint x: 260, endPoint y: 211, distance: 100.9
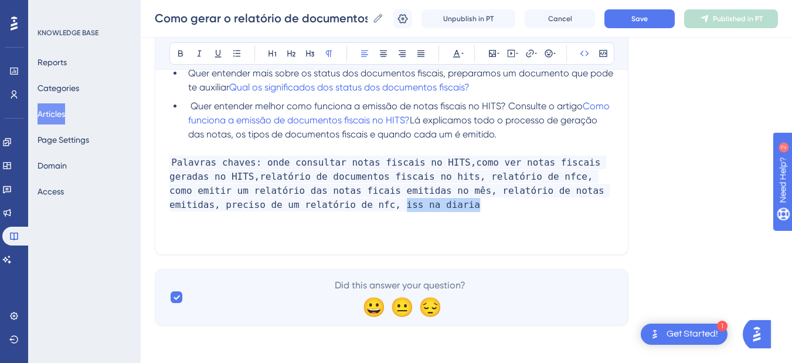
drag, startPoint x: 261, startPoint y: 209, endPoint x: 363, endPoint y: 208, distance: 101.5
click at [363, 208] on p "Palavras chaves: onde consultar notas fiscais no HITS,como ver notas fiscais ge…" at bounding box center [392, 183] width 445 height 56
click at [286, 208] on p "Palavras chaves: onde consultar notas fiscais no HITS,como ver notas fiscais ge…" at bounding box center [392, 183] width 445 height 56
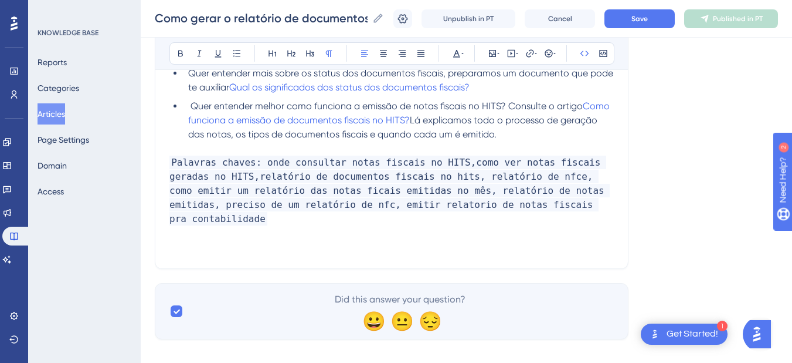
click at [265, 206] on span "Palavras chaves: onde consultar notas fiscais no HITS,como ver notas fiscais ge…" at bounding box center [390, 190] width 441 height 70
click at [641, 21] on span "Save" at bounding box center [640, 18] width 16 height 9
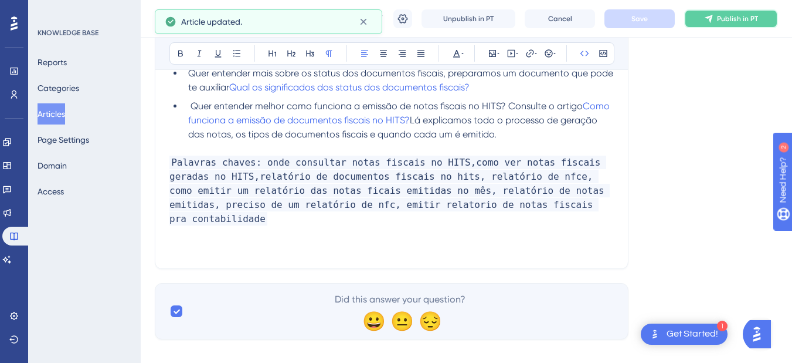
click at [713, 16] on icon at bounding box center [709, 19] width 8 height 8
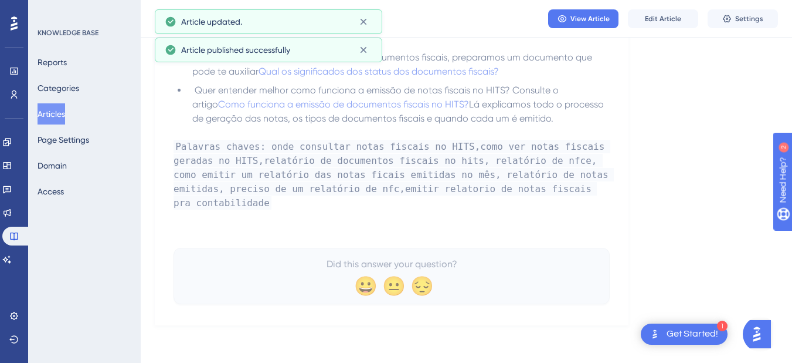
scroll to position [745, 0]
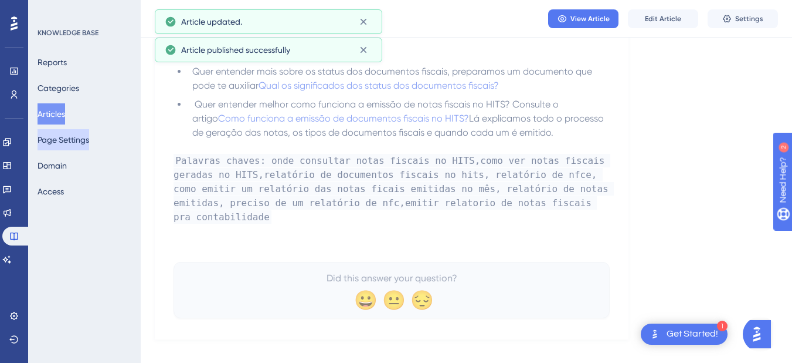
click at [62, 129] on button "Page Settings" at bounding box center [64, 139] width 52 height 21
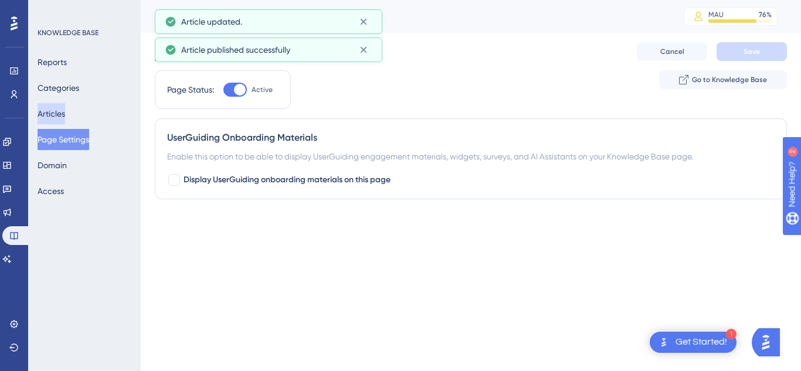
click at [60, 118] on button "Articles" at bounding box center [52, 113] width 28 height 21
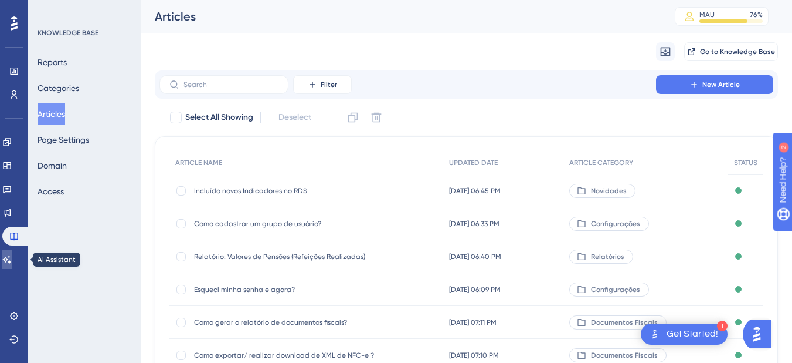
click at [7, 260] on link at bounding box center [6, 259] width 9 height 19
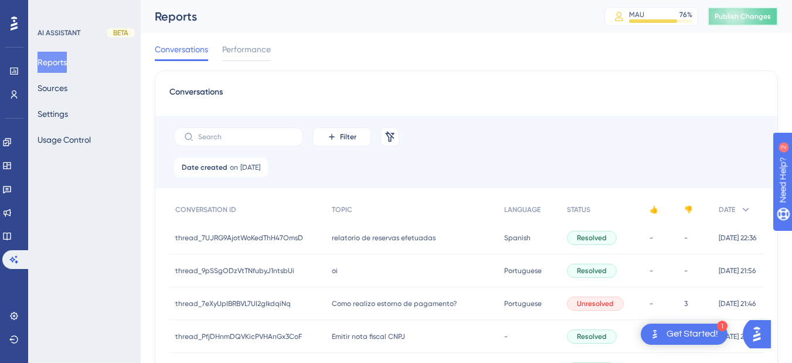
click at [730, 14] on span "Publish Changes" at bounding box center [743, 16] width 56 height 9
drag, startPoint x: 62, startPoint y: 87, endPoint x: 89, endPoint y: 9, distance: 83.1
click at [62, 87] on button "Sources" at bounding box center [53, 87] width 30 height 21
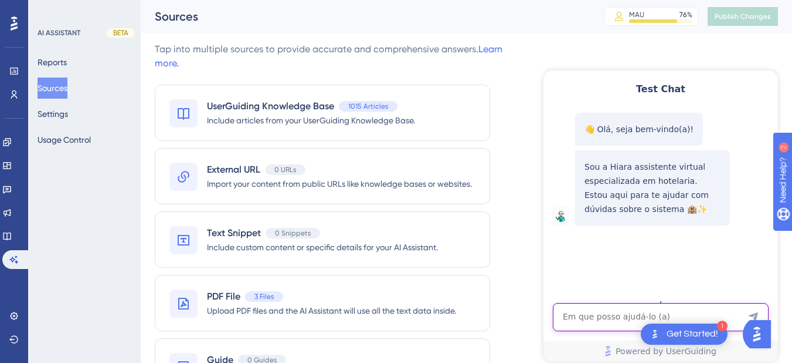
click at [615, 314] on textarea "AI Assistant Text Input" at bounding box center [661, 317] width 216 height 28
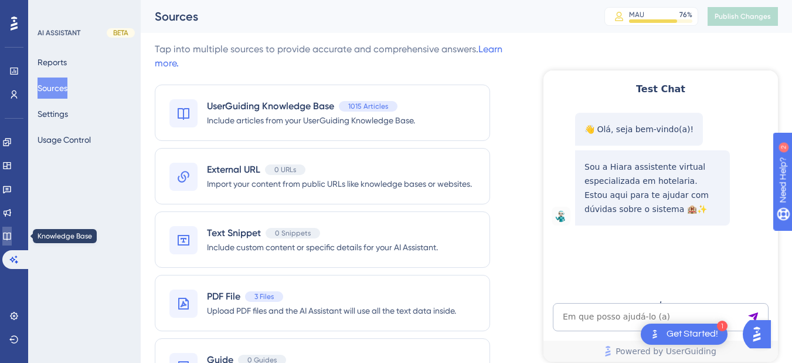
click at [12, 233] on link at bounding box center [6, 235] width 9 height 19
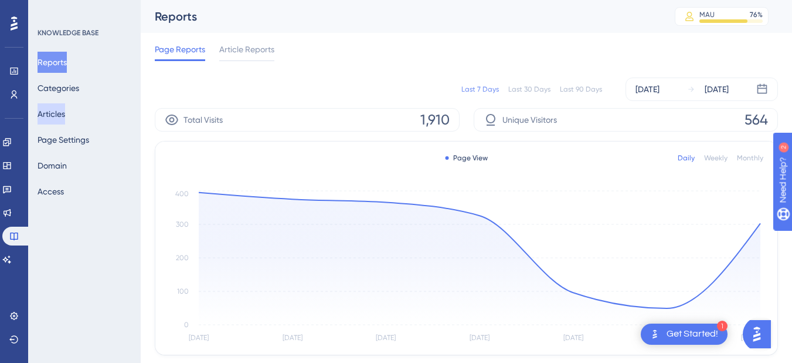
click at [59, 113] on button "Articles" at bounding box center [52, 113] width 28 height 21
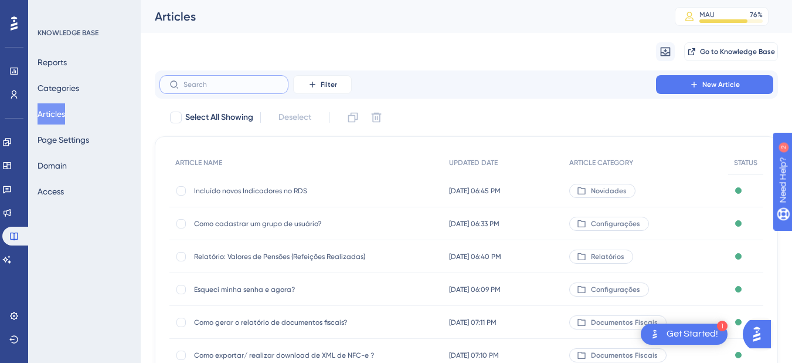
click at [221, 83] on input "text" at bounding box center [231, 84] width 95 height 8
type input "p´r"
checkbox input "true"
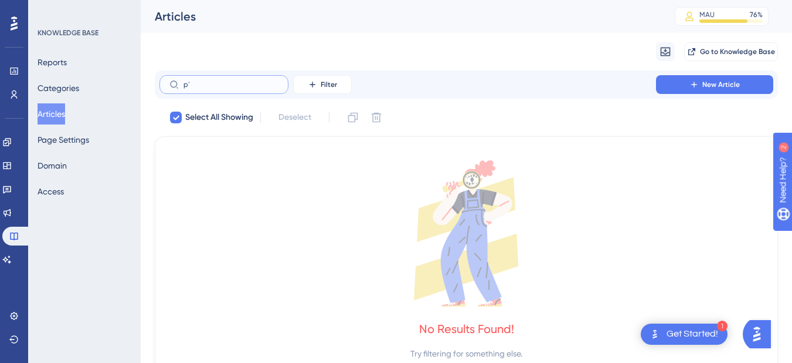
type input "p"
checkbox input "false"
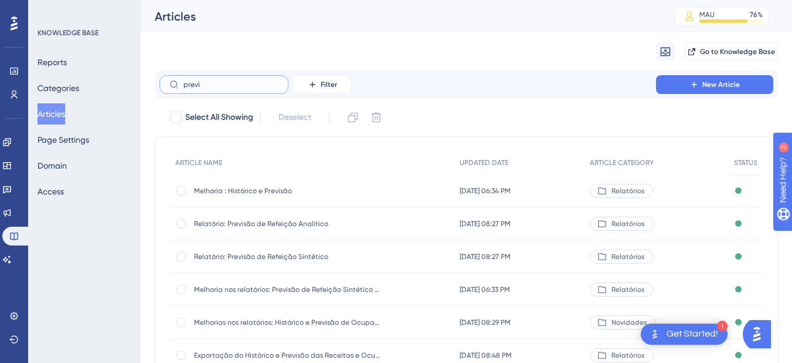
scroll to position [174, 0]
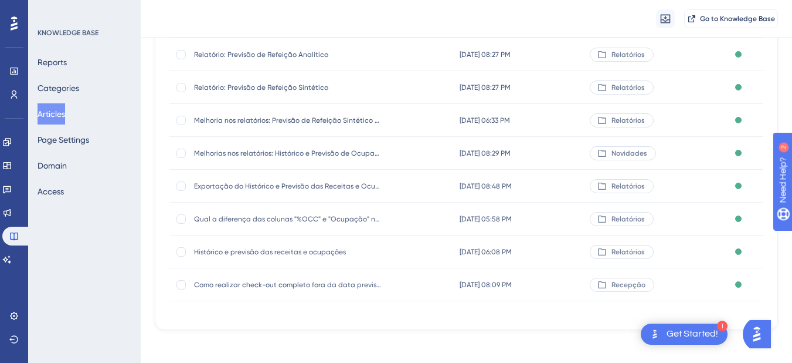
type input "previ"
click at [256, 260] on div "Histórico e previsão das receitas e ocupações Histórico e previsão das receitas…" at bounding box center [288, 251] width 188 height 33
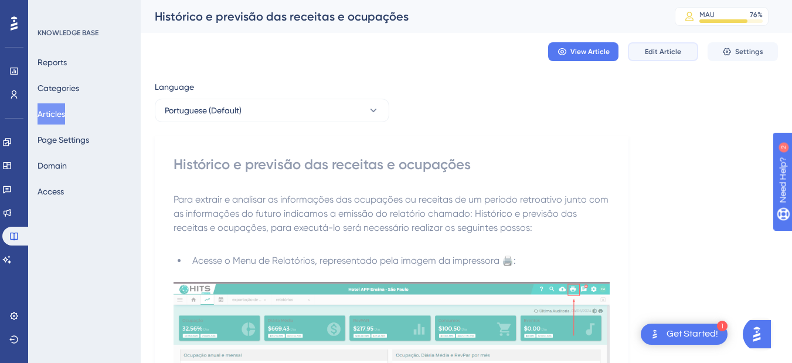
click at [644, 53] on button "Edit Article" at bounding box center [663, 51] width 70 height 19
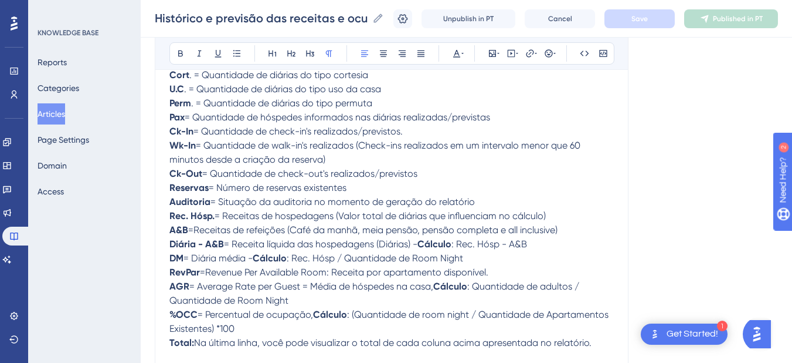
scroll to position [1462, 0]
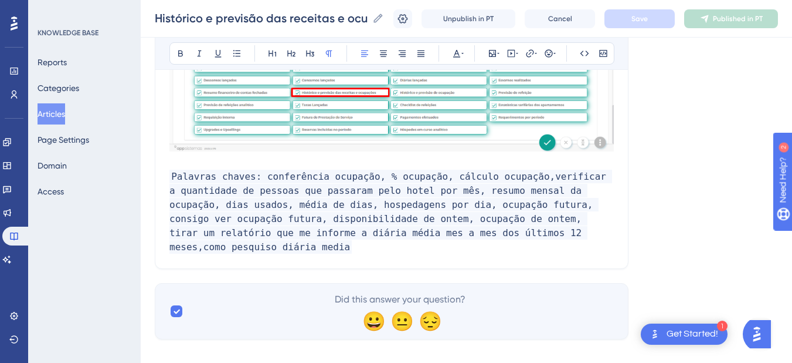
click at [563, 234] on p "Palavras chaves: conferência ocupação, % ocupação, cálculo ocupação,verificar a…" at bounding box center [392, 212] width 445 height 84
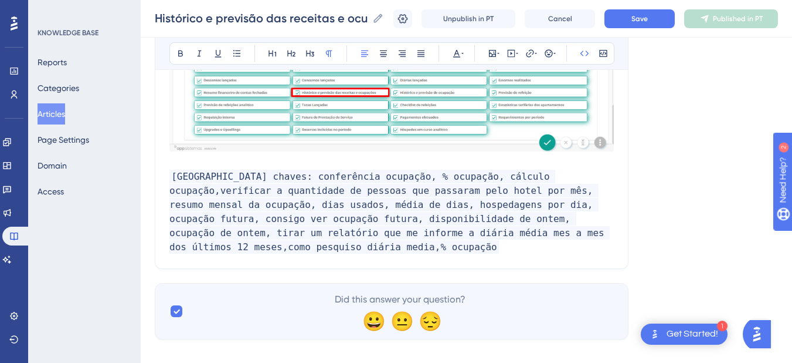
click at [554, 237] on span "Palavras chaves: conferência ocupação, % ocupação, cálculo ocupação,verificar a…" at bounding box center [390, 212] width 441 height 84
click at [546, 232] on span "Palavras chaves: conferência ocupação, % ocupação, cálculo ocupação,verificar a…" at bounding box center [390, 212] width 441 height 84
click at [641, 14] on span "Save" at bounding box center [640, 18] width 16 height 9
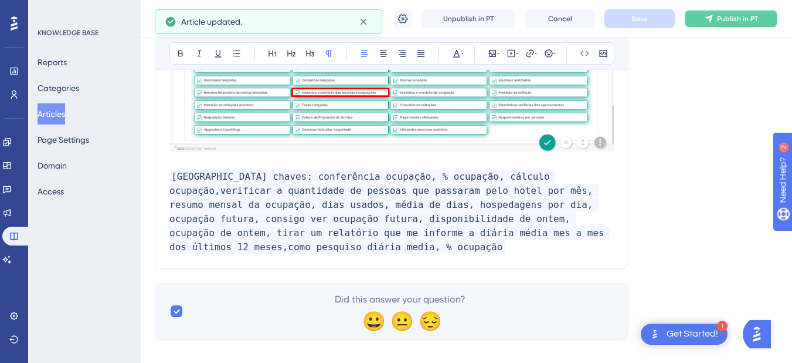
click at [714, 22] on icon at bounding box center [708, 18] width 9 height 9
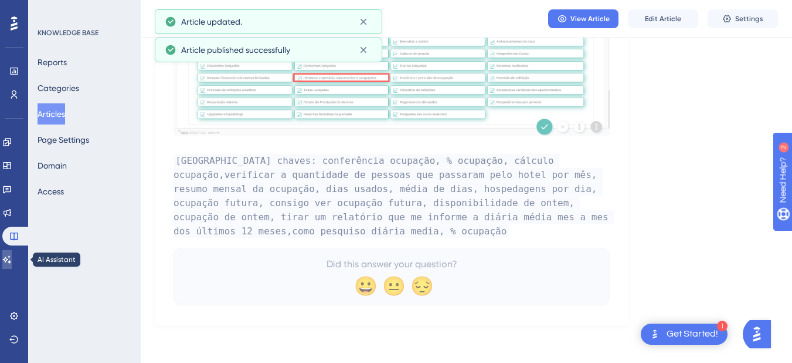
click at [12, 267] on link at bounding box center [6, 259] width 9 height 19
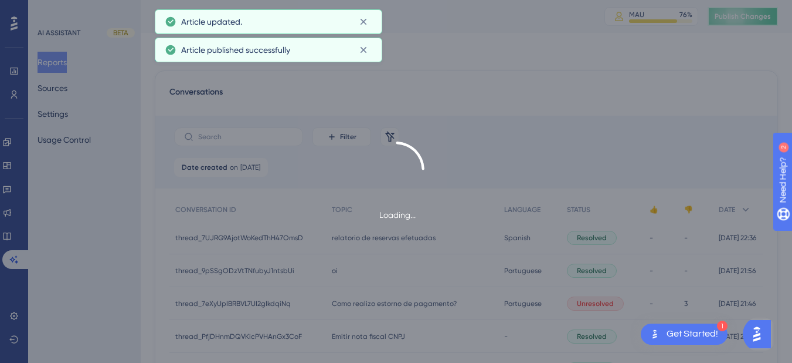
click at [751, 18] on span "Publish Changes" at bounding box center [743, 16] width 56 height 9
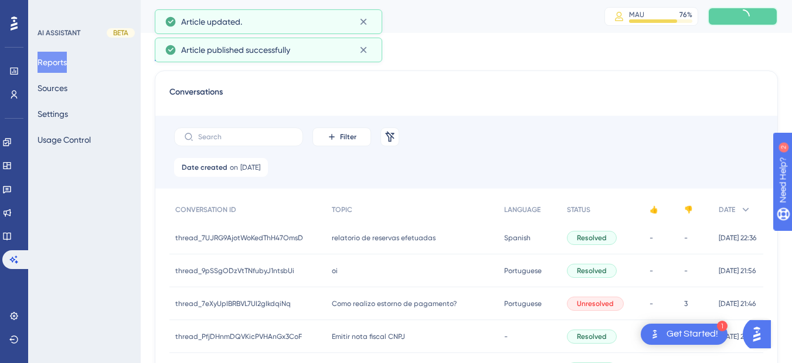
click at [751, 18] on icon at bounding box center [743, 16] width 15 height 15
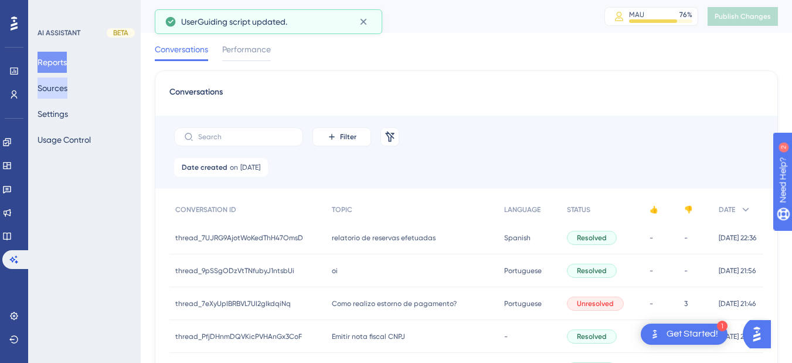
drag, startPoint x: 60, startPoint y: 86, endPoint x: 134, endPoint y: 86, distance: 73.3
click at [60, 86] on button "Sources" at bounding box center [53, 87] width 30 height 21
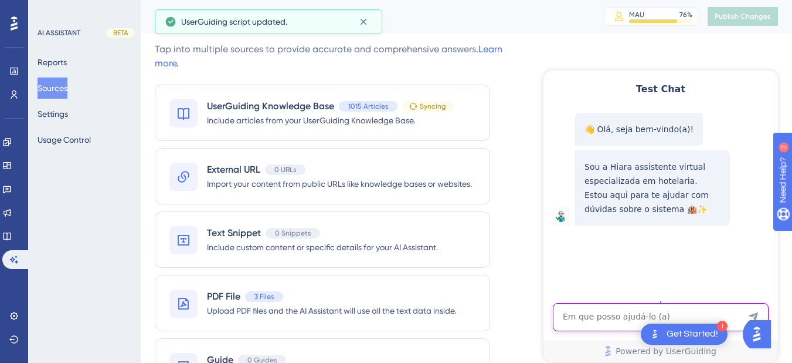
click at [619, 323] on textarea "AI Assistant Text Input" at bounding box center [661, 317] width 216 height 28
paste textarea "% ocupação"
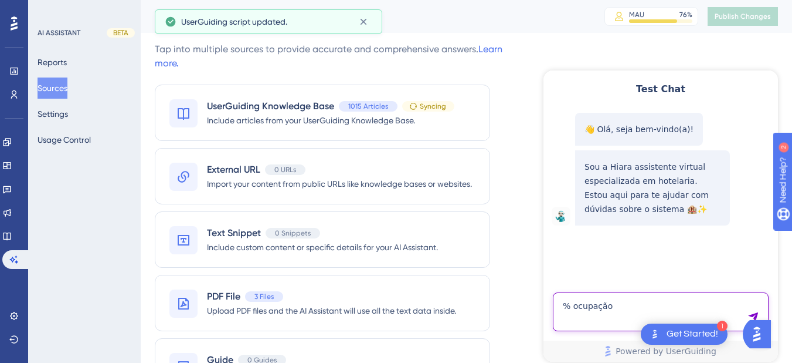
type textarea "% ocupação"
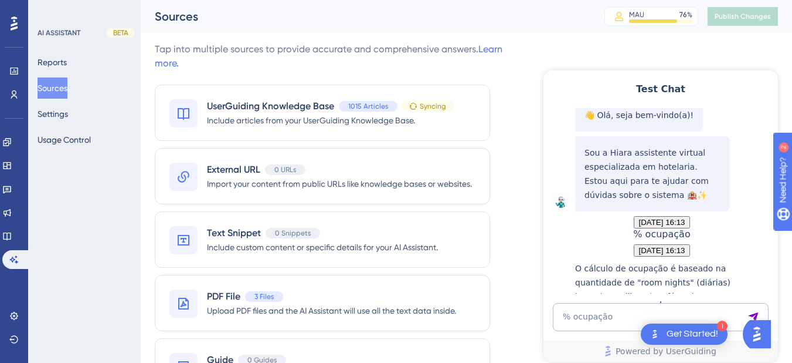
scroll to position [219, 0]
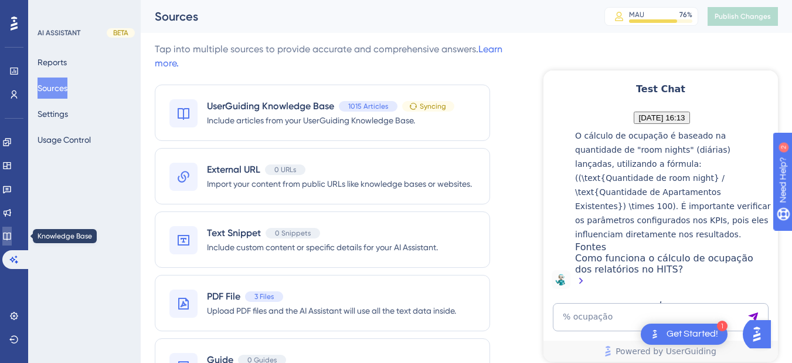
click at [11, 232] on icon at bounding box center [7, 236] width 8 height 8
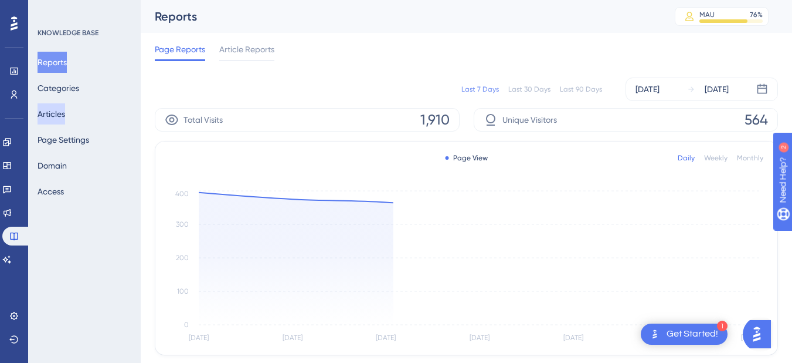
click at [55, 109] on button "Articles" at bounding box center [52, 113] width 28 height 21
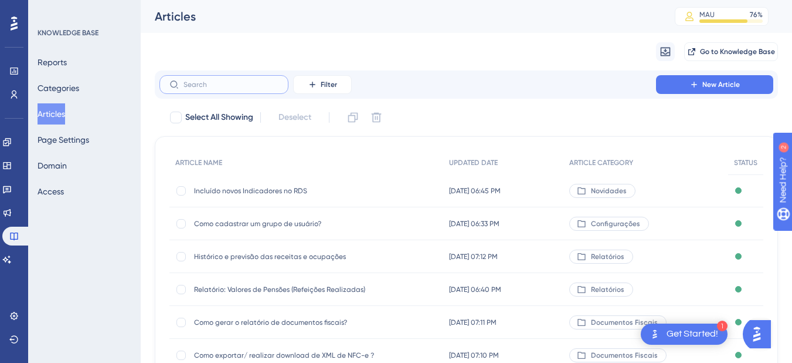
click at [200, 81] on input "text" at bounding box center [231, 84] width 95 height 8
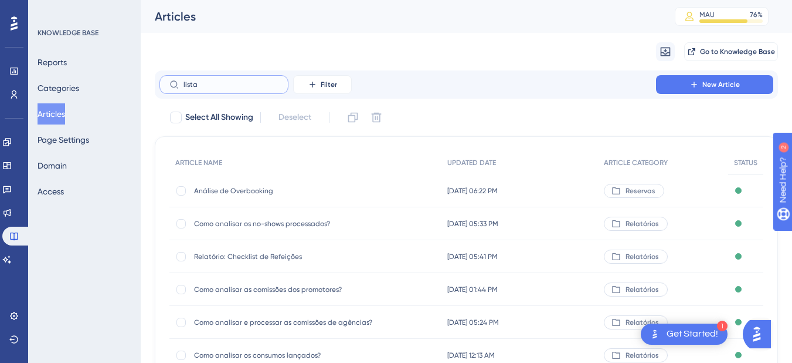
type input "listag"
checkbox input "true"
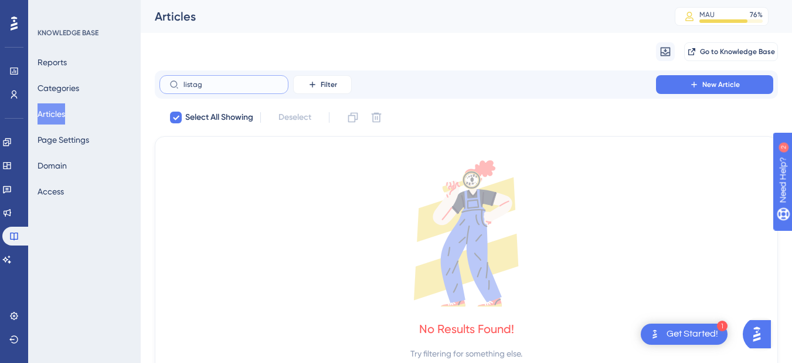
type input "lista"
checkbox input "false"
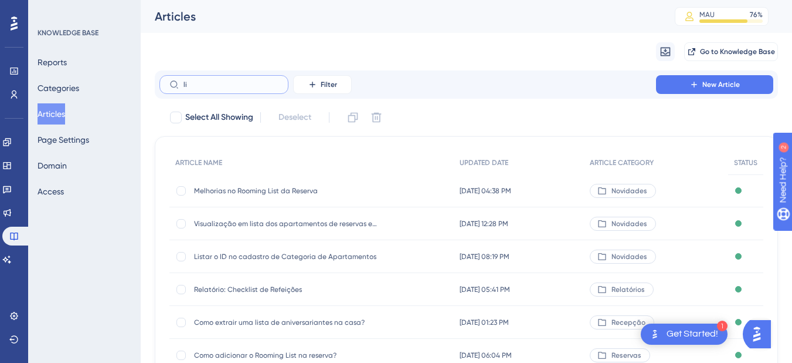
type input "l"
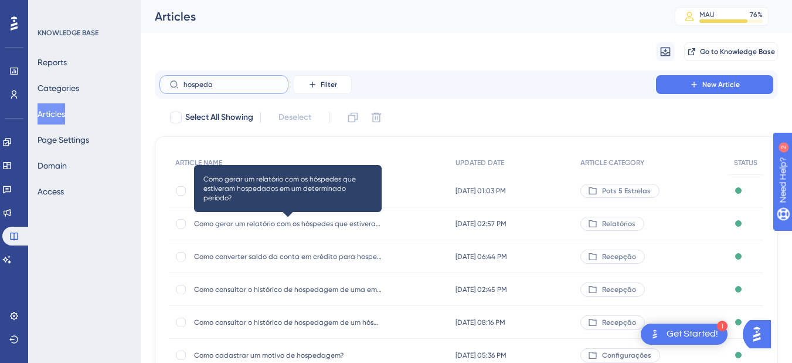
type input "hospeda"
click at [318, 226] on span "Como gerar um relatório com os hóspedes que estiveram hospedados em um determin…" at bounding box center [288, 223] width 188 height 9
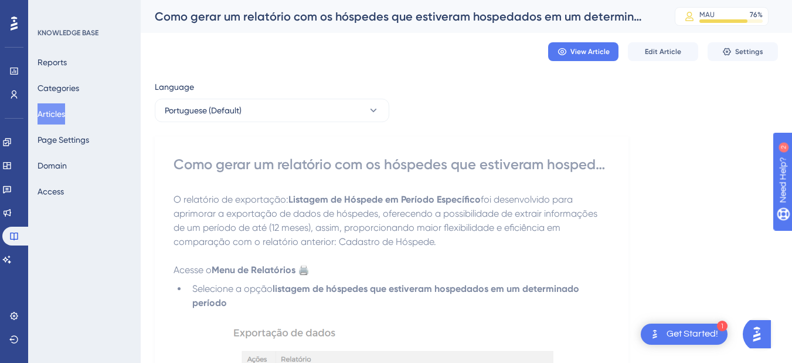
click at [700, 49] on div "View Article Edit Article Settings" at bounding box center [663, 51] width 230 height 19
click at [639, 45] on button "Edit Article" at bounding box center [663, 51] width 70 height 19
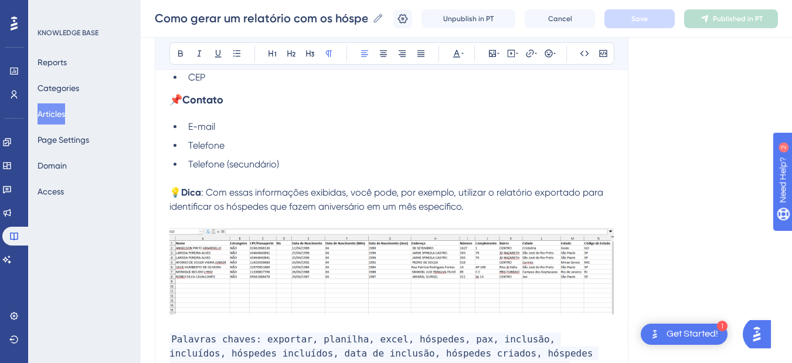
scroll to position [1880, 0]
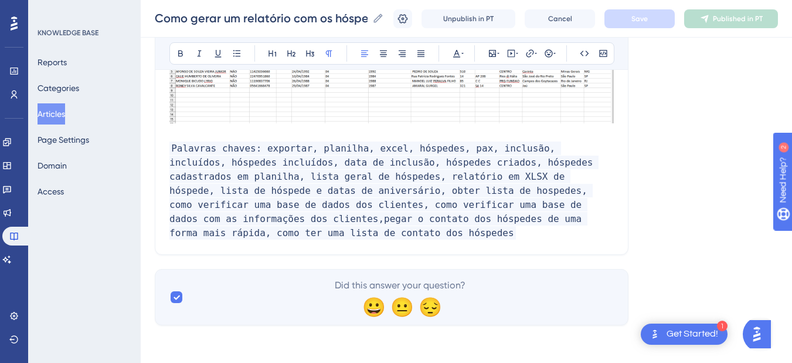
click at [289, 231] on p "Palavras chaves: exportar, planilha, excel, hóspedes, pax, inclusão, incluídos,…" at bounding box center [392, 190] width 445 height 99
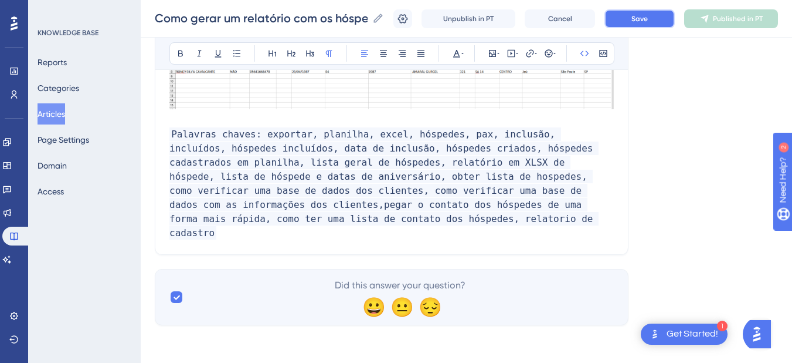
click at [641, 15] on span "Save" at bounding box center [640, 18] width 16 height 9
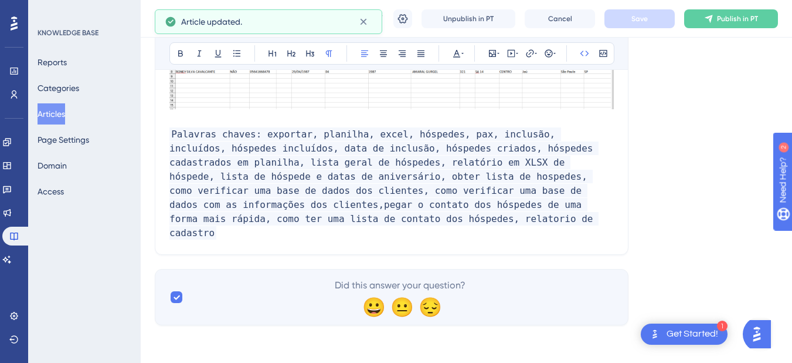
click at [736, 22] on span "Publish in PT" at bounding box center [737, 18] width 41 height 9
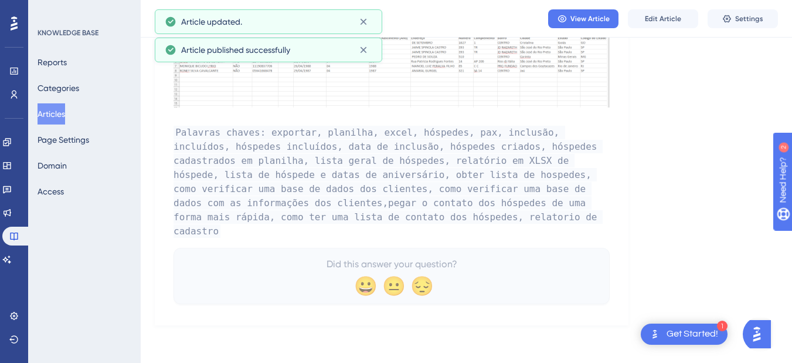
scroll to position [1814, 0]
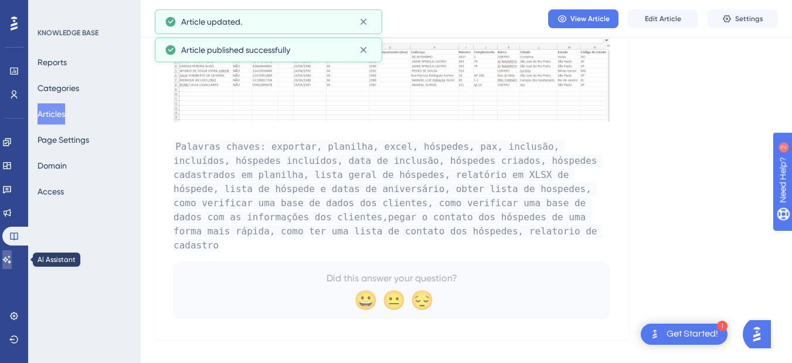
click at [11, 256] on icon at bounding box center [7, 259] width 8 height 8
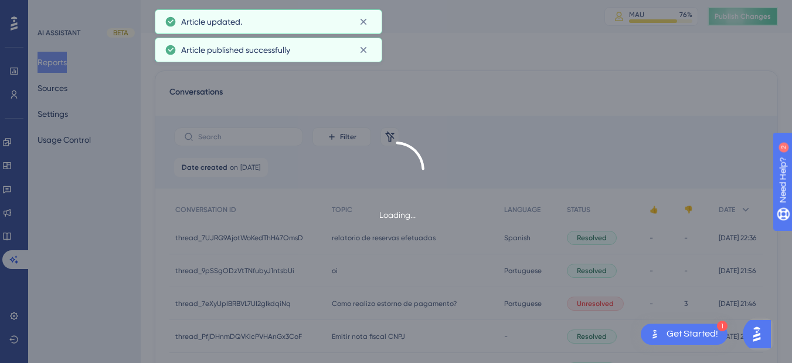
click at [740, 16] on span "Publish Changes" at bounding box center [743, 16] width 56 height 9
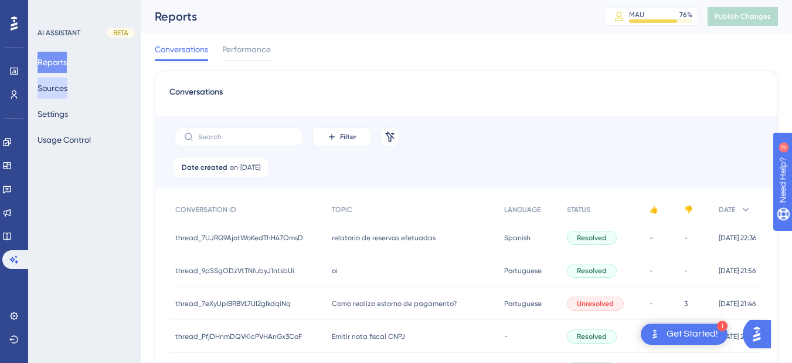
drag, startPoint x: 59, startPoint y: 88, endPoint x: 215, endPoint y: 73, distance: 157.3
click at [60, 88] on button "Sources" at bounding box center [53, 87] width 30 height 21
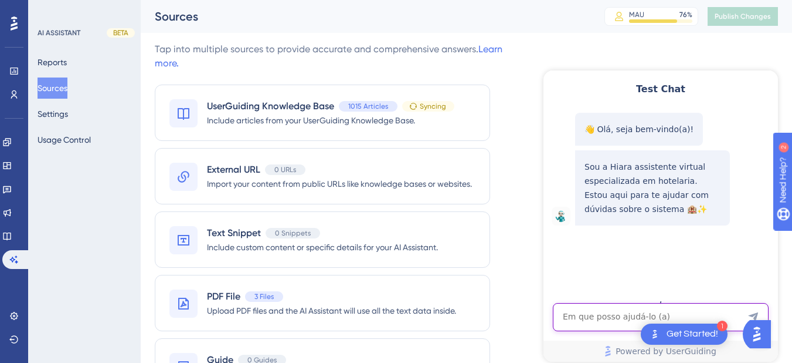
click at [602, 311] on textarea "AI Assistant Text Input" at bounding box center [661, 317] width 216 height 28
paste textarea "relatorio de cadastro"
type textarea "relatorio de cadastro"
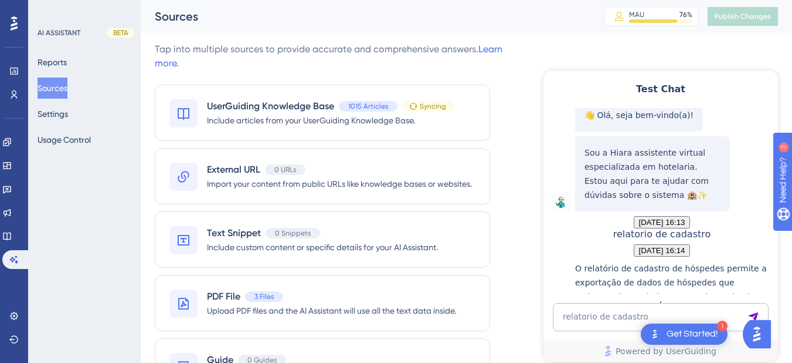
scroll to position [290, 0]
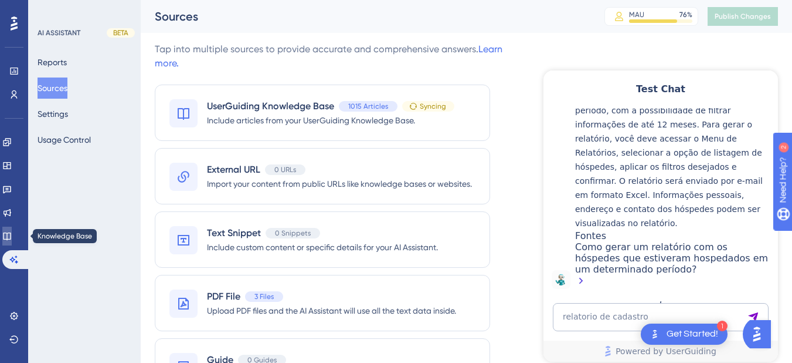
click at [12, 237] on icon at bounding box center [6, 235] width 9 height 9
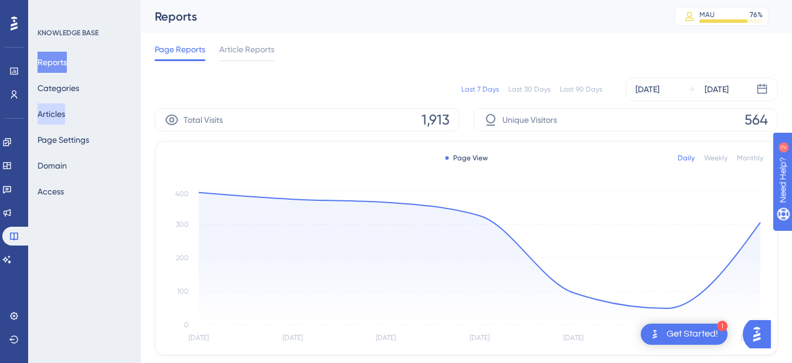
click at [62, 112] on button "Articles" at bounding box center [52, 113] width 28 height 21
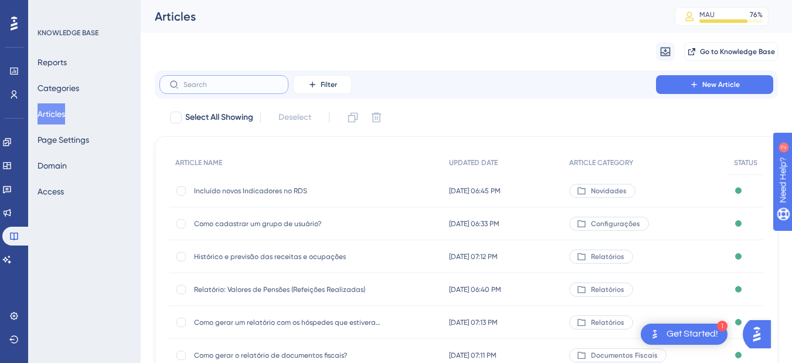
click at [222, 83] on input "text" at bounding box center [231, 84] width 95 height 8
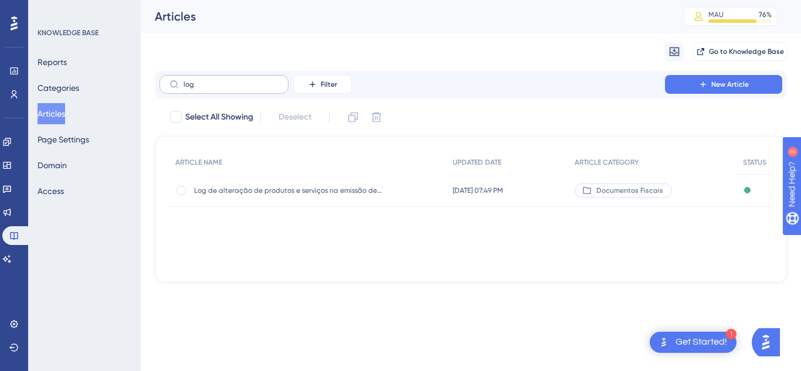
click at [231, 79] on label "log" at bounding box center [224, 84] width 129 height 19
click at [231, 80] on input "log" at bounding box center [231, 84] width 95 height 8
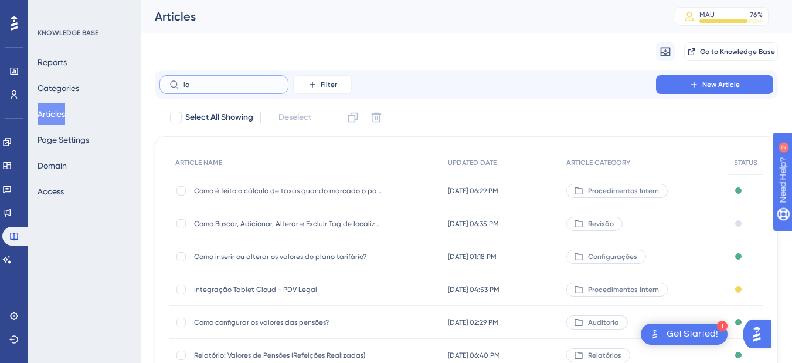
type input "l"
type input "hio"
checkbox input "true"
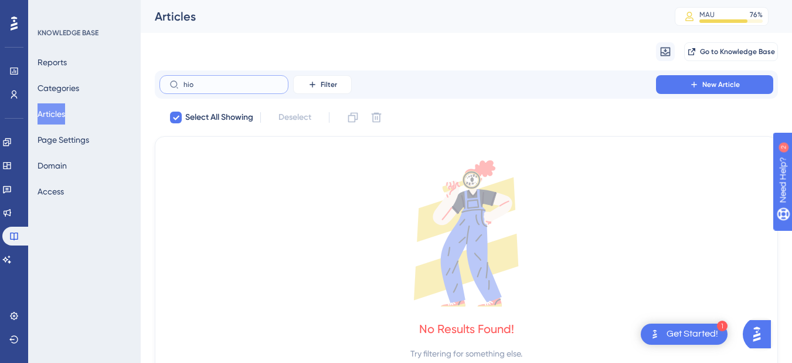
type input "hi"
checkbox input "false"
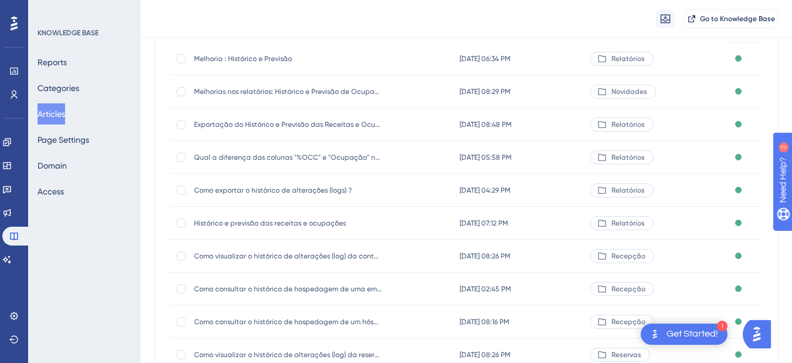
scroll to position [211, 0]
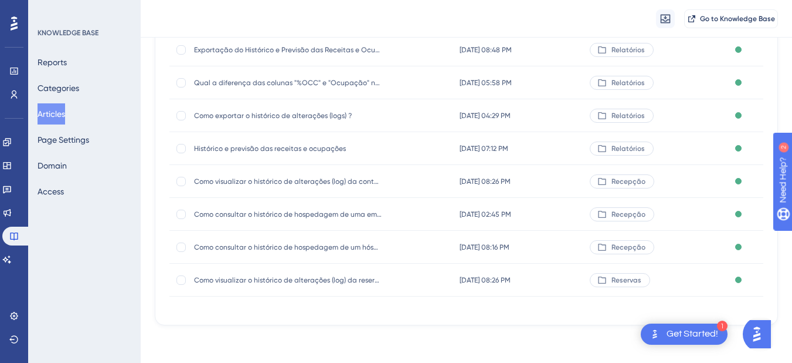
type input "hist"
click at [287, 113] on span "Como exportar o histórico de alterações (logs) ?" at bounding box center [288, 115] width 188 height 9
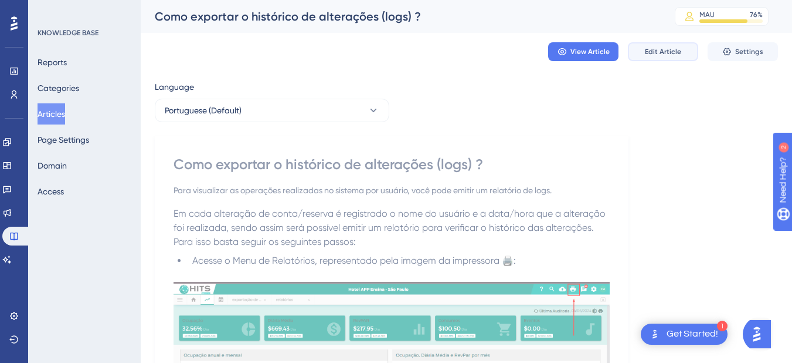
click at [668, 52] on span "Edit Article" at bounding box center [663, 51] width 36 height 9
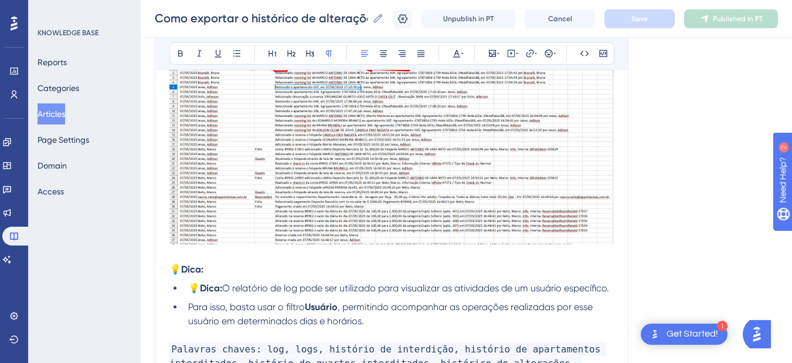
scroll to position [2930, 0]
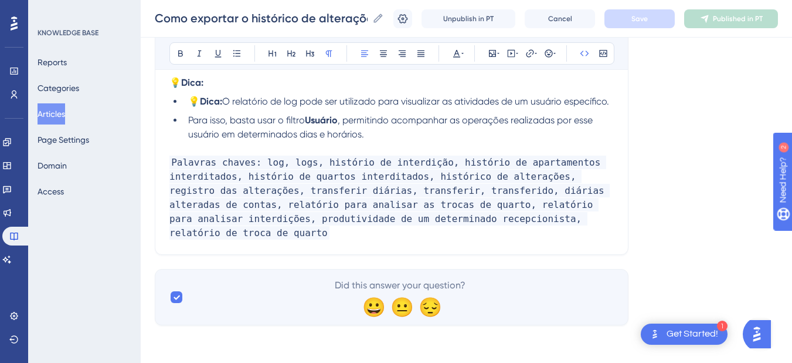
click at [570, 233] on p "Palavras chaves: log, logs, histório de interdição, histório de apartamentos in…" at bounding box center [392, 197] width 445 height 84
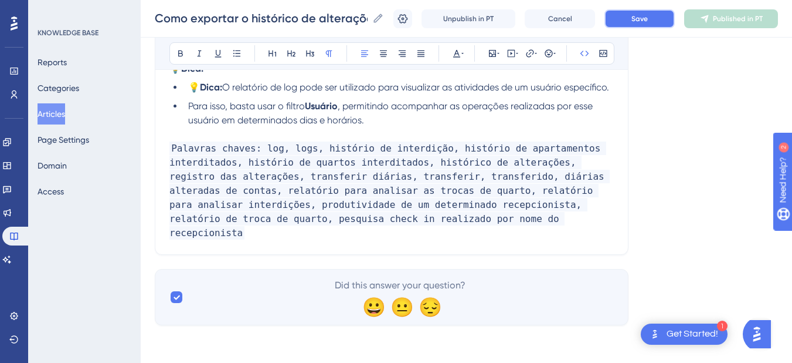
click at [648, 20] on span "Save" at bounding box center [640, 18] width 16 height 9
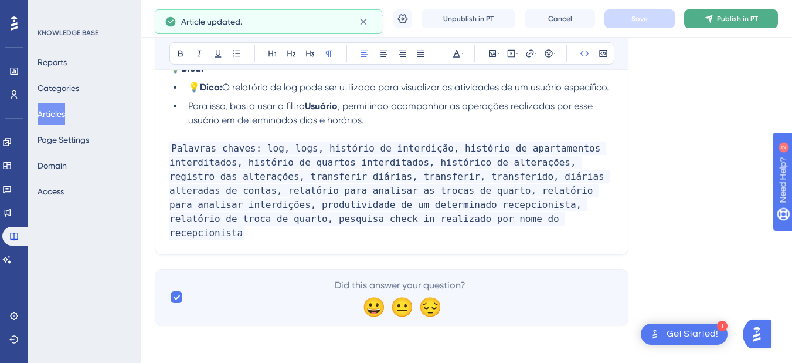
click at [727, 21] on span "Publish in PT" at bounding box center [737, 18] width 41 height 9
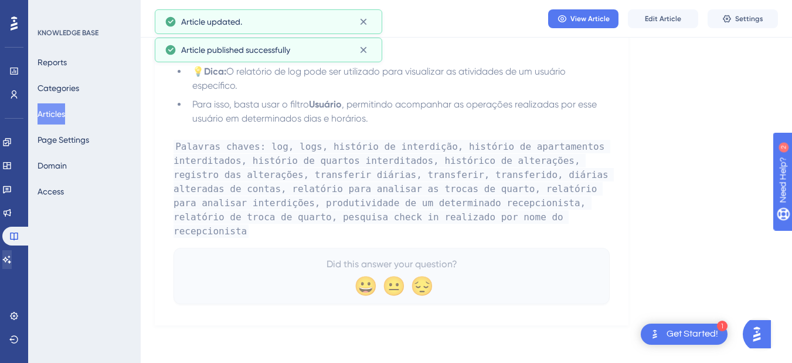
scroll to position [2881, 0]
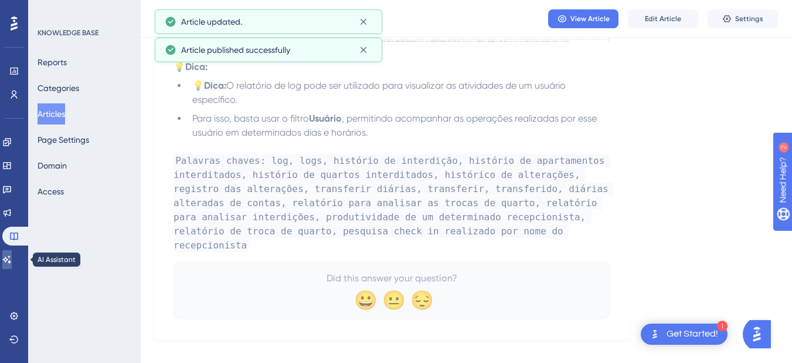
drag, startPoint x: 15, startPoint y: 264, endPoint x: 24, endPoint y: 258, distance: 10.6
click at [12, 264] on link at bounding box center [6, 259] width 9 height 19
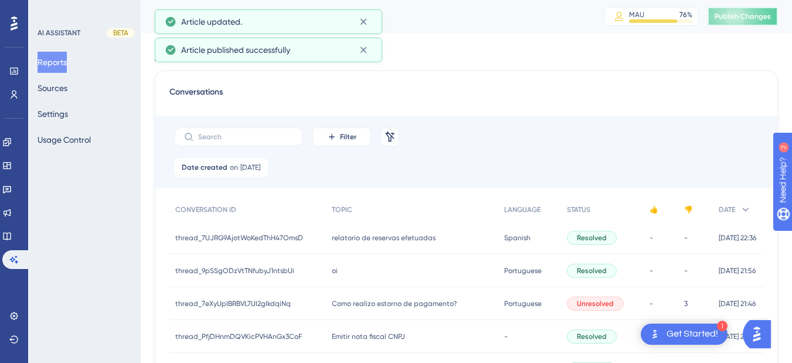
click at [746, 22] on button "Publish Changes" at bounding box center [743, 16] width 70 height 19
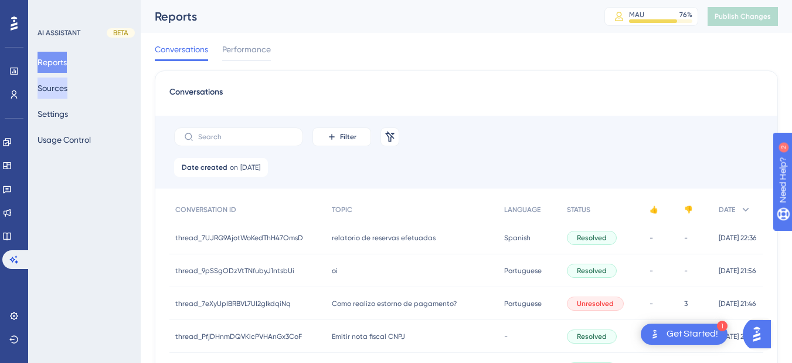
click at [67, 90] on button "Sources" at bounding box center [53, 87] width 30 height 21
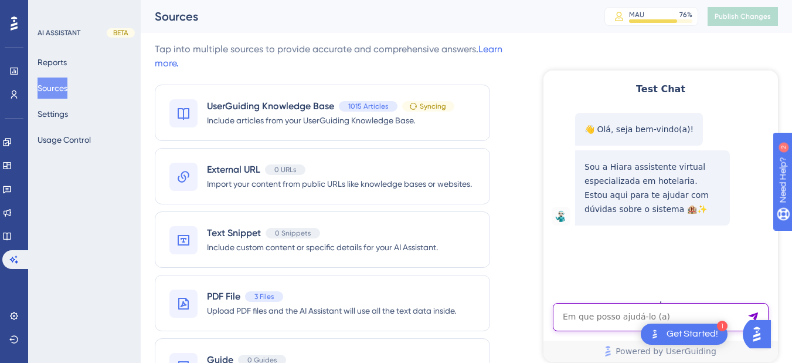
click at [609, 326] on textarea "AI Assistant Text Input" at bounding box center [661, 317] width 216 height 28
paste textarea "pesquisa check in realizado por nome do recepcionista?"
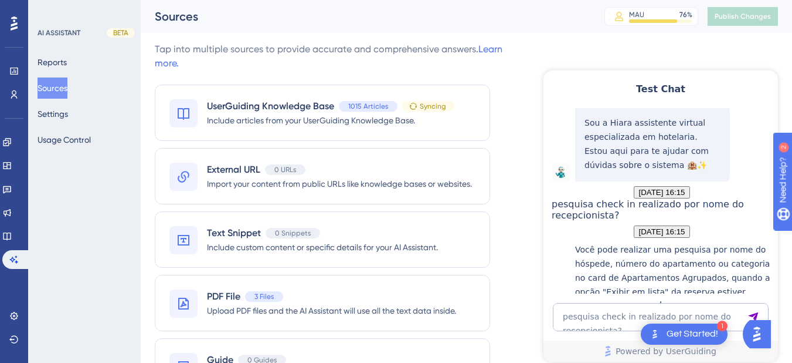
scroll to position [181, 0]
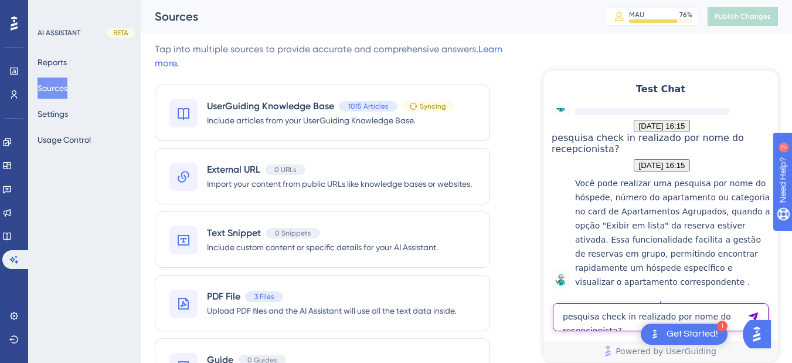
click at [611, 321] on textarea "pesquisa check in realizado por nome do recepcionista?" at bounding box center [661, 317] width 216 height 28
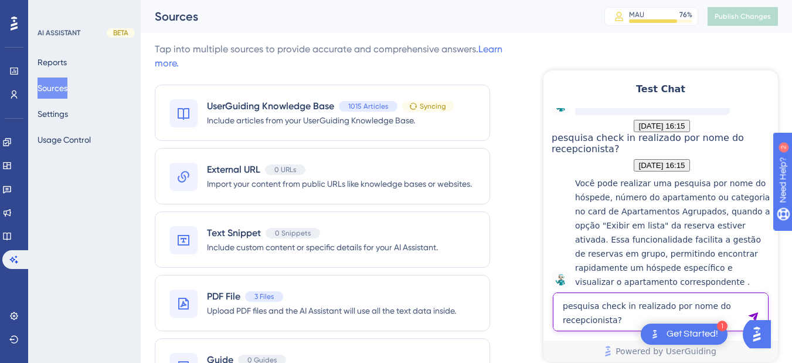
click at [566, 308] on textarea "pesquisa check in realizado por nome do recepcionista?" at bounding box center [661, 311] width 216 height 39
click at [562, 307] on textarea "pesquisa check in realizado por nome do recepcionista?" at bounding box center [661, 311] width 216 height 39
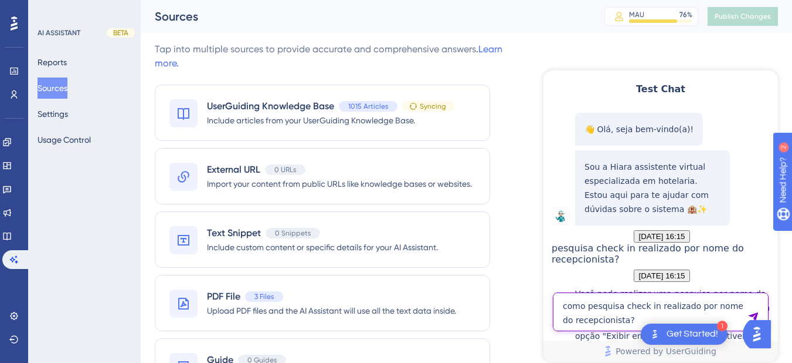
type textarea "como pesquisa check in realizado por nome do recepcionista?"
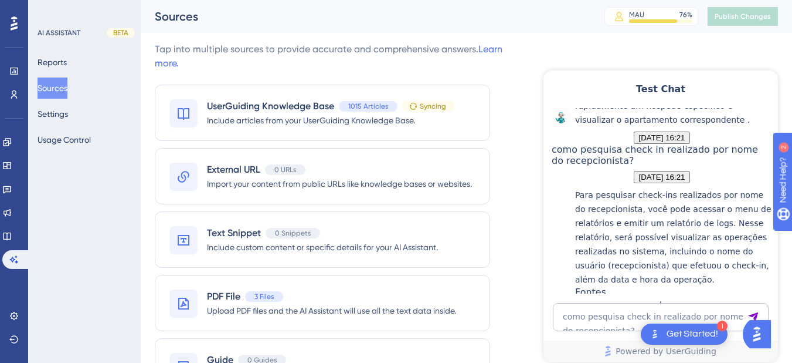
scroll to position [463, 0]
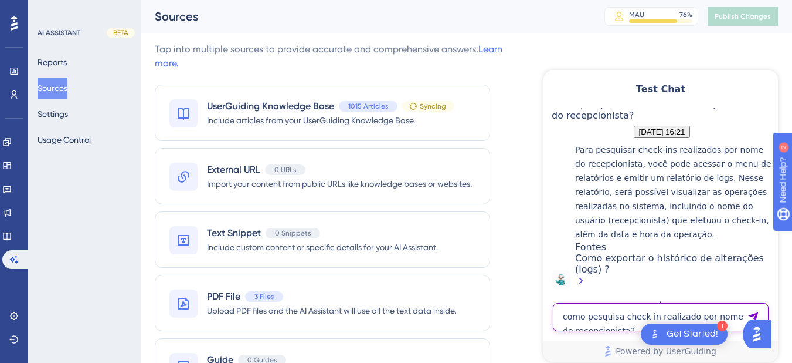
click at [611, 325] on textarea "como pesquisa check in realizado por nome do recepcionista?" at bounding box center [661, 317] width 216 height 28
paste textarea "pesquisa check in realizado por nome do recepcionista?"
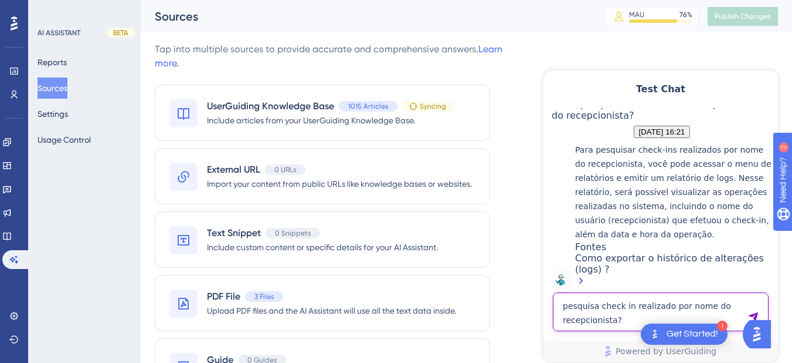
type textarea "pesquisa check in realizado por nome do recepcionista?"
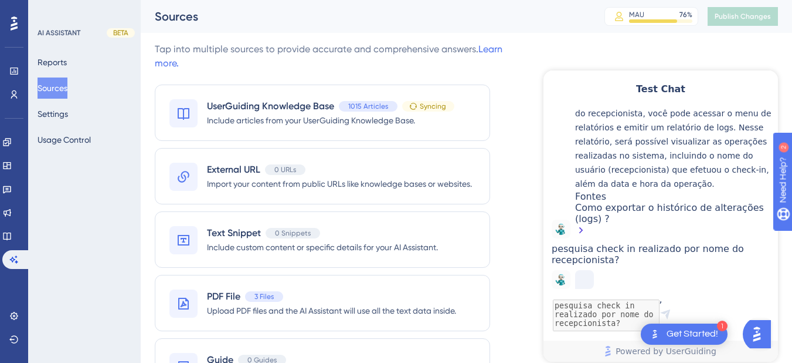
scroll to position [418, 0]
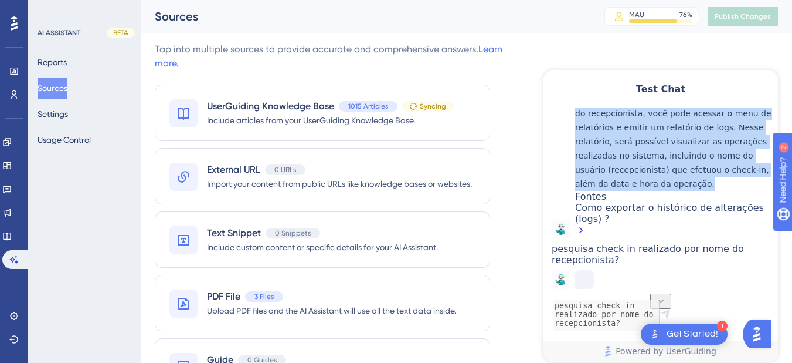
drag, startPoint x: 666, startPoint y: 246, endPoint x: 583, endPoint y: 184, distance: 103.8
click at [583, 184] on div "Para pesquisar check-ins realizados por nome do recepcionista, você pode acessa…" at bounding box center [673, 165] width 197 height 146
copy p "Para pesquisar check-ins realizados por nome do recepcionista, você pode acessa…"
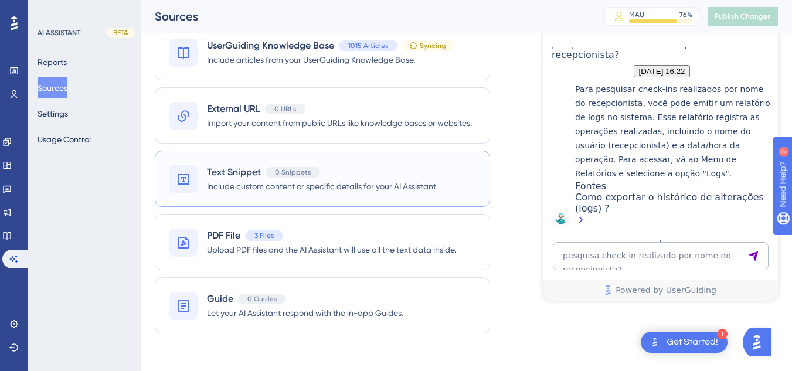
scroll to position [746, 0]
drag, startPoint x: 15, startPoint y: 244, endPoint x: 36, endPoint y: 184, distance: 63.4
click at [12, 244] on link at bounding box center [6, 235] width 9 height 19
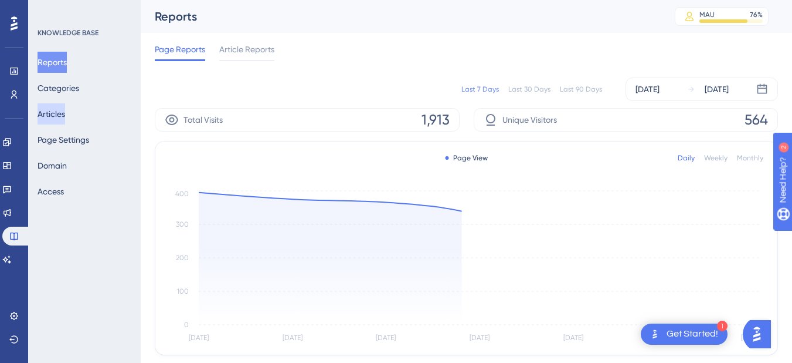
click at [65, 113] on button "Articles" at bounding box center [52, 113] width 28 height 21
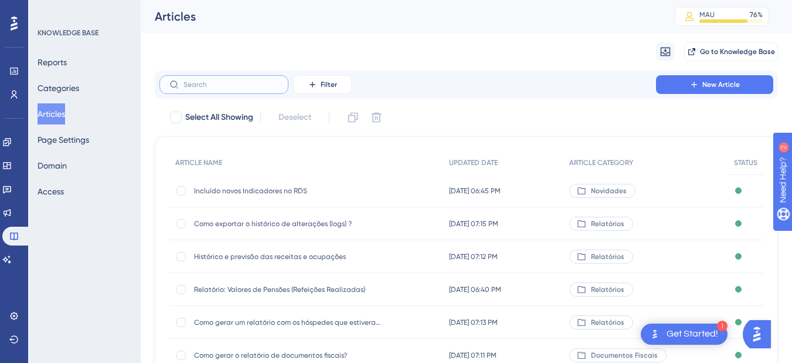
click at [209, 87] on input "text" at bounding box center [231, 84] width 95 height 8
click at [215, 79] on label at bounding box center [224, 84] width 129 height 19
click at [215, 80] on input "text" at bounding box center [231, 84] width 95 height 8
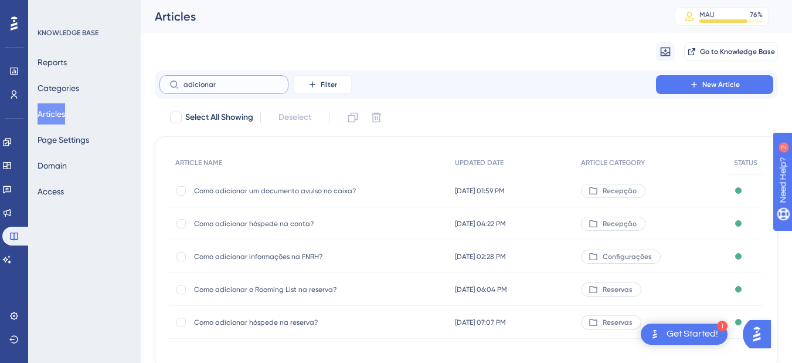
type input "adicionar"
click at [277, 227] on span "Como adicionar hóspede na conta?" at bounding box center [288, 223] width 188 height 9
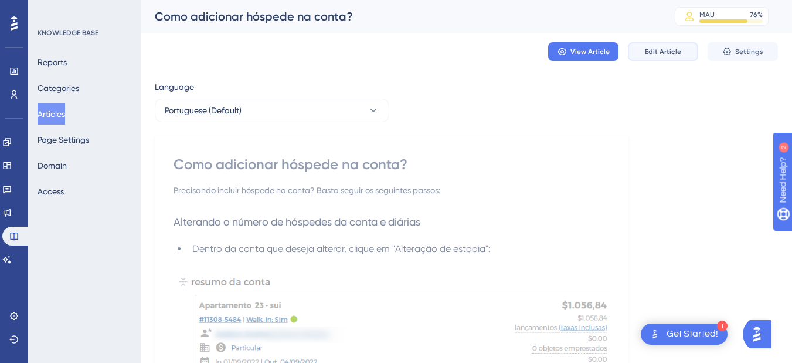
click at [648, 48] on span "Edit Article" at bounding box center [663, 51] width 36 height 9
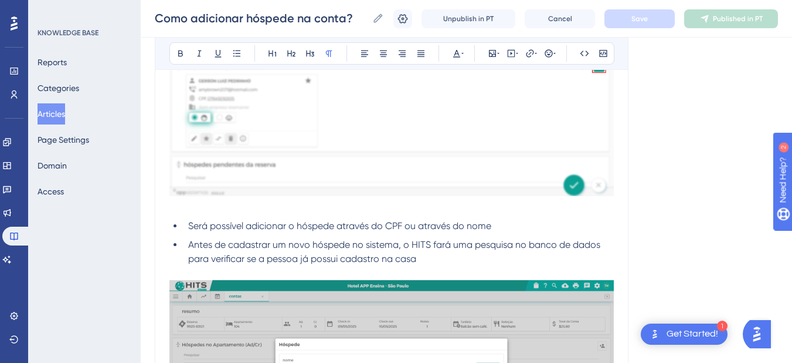
scroll to position [2153, 0]
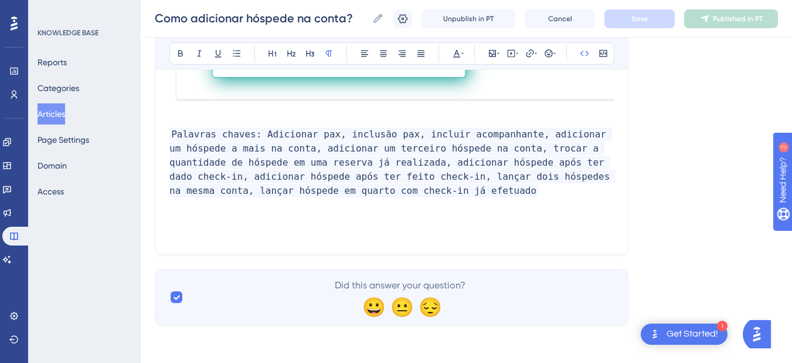
click at [424, 191] on p "Palavras chaves: Adicionar pax, inclusão pax, incluir acompanhante, adicionar u…" at bounding box center [392, 162] width 445 height 70
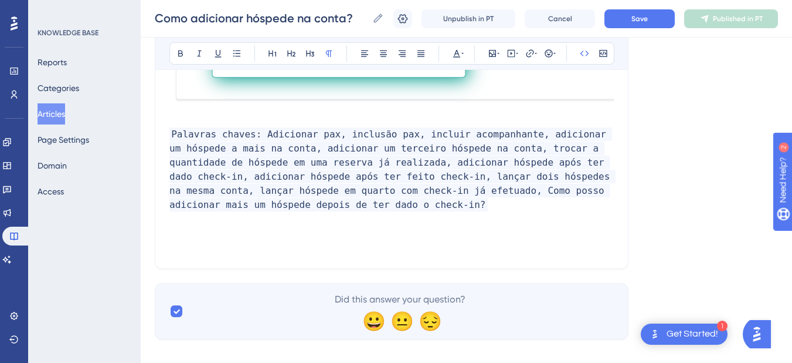
drag, startPoint x: 401, startPoint y: 193, endPoint x: 458, endPoint y: 191, distance: 56.4
click at [401, 194] on span "Palavras chaves: Adicionar pax, inclusão pax, incluir acompanhante, adicionar u…" at bounding box center [393, 169] width 446 height 84
click at [360, 205] on p "Palavras chaves: Adicionar pax, inclusão pax, incluir acompanhante, adicionar u…" at bounding box center [392, 169] width 445 height 84
click at [250, 206] on span "Palavras chaves: Adicionar pax, inclusão pax, incluir acompanhante, adicionar u…" at bounding box center [393, 169] width 446 height 84
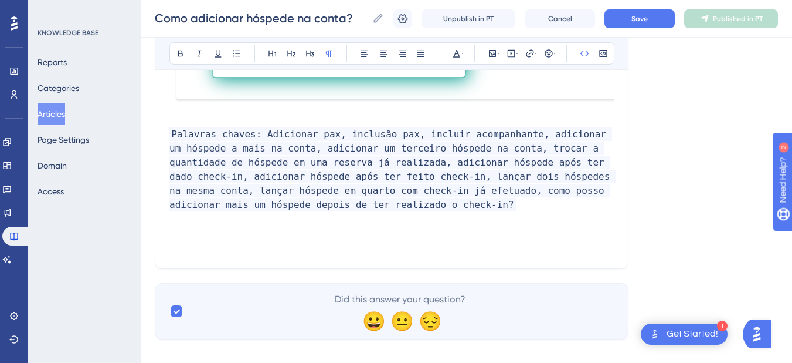
click at [382, 207] on p "Palavras chaves: Adicionar pax, inclusão pax, incluir acompanhante, adicionar u…" at bounding box center [392, 169] width 445 height 84
click at [389, 201] on p "Palavras chaves: Adicionar pax, inclusão pax, incluir acompanhante, adicionar u…" at bounding box center [392, 169] width 445 height 84
click at [657, 21] on button "Save" at bounding box center [640, 18] width 70 height 19
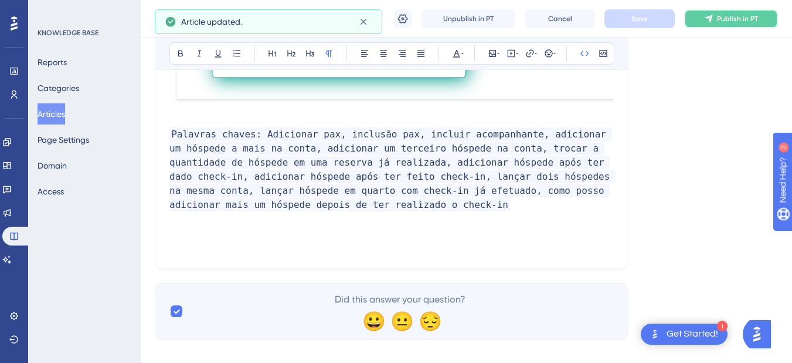
click at [713, 21] on icon at bounding box center [708, 18] width 9 height 9
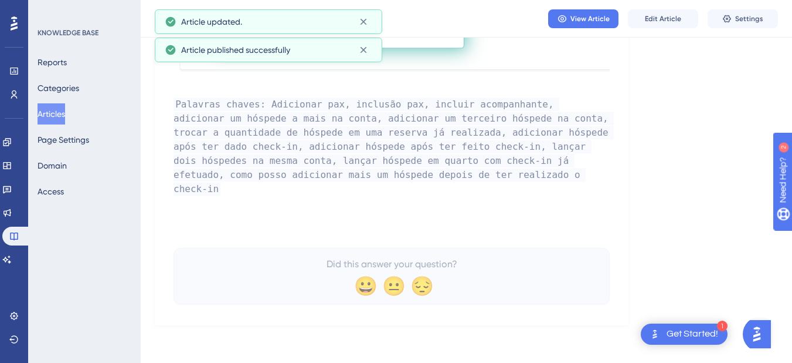
scroll to position [2097, 0]
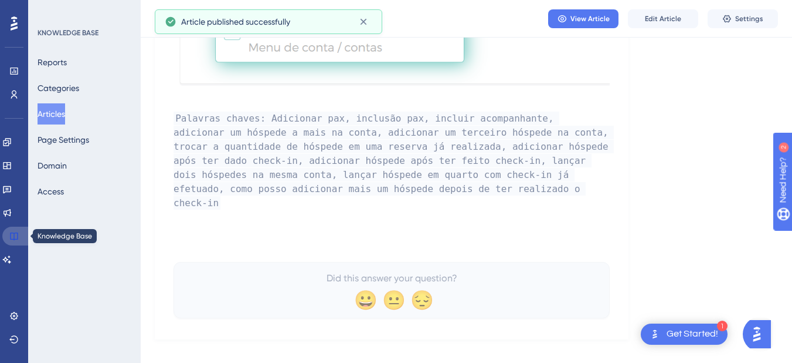
click at [18, 235] on icon at bounding box center [14, 236] width 8 height 8
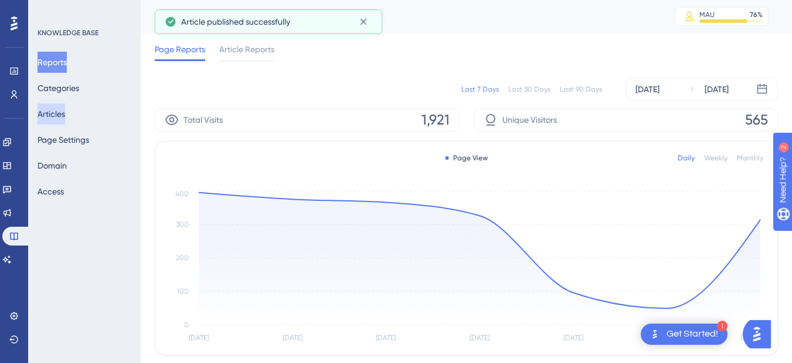
click at [56, 115] on button "Articles" at bounding box center [52, 113] width 28 height 21
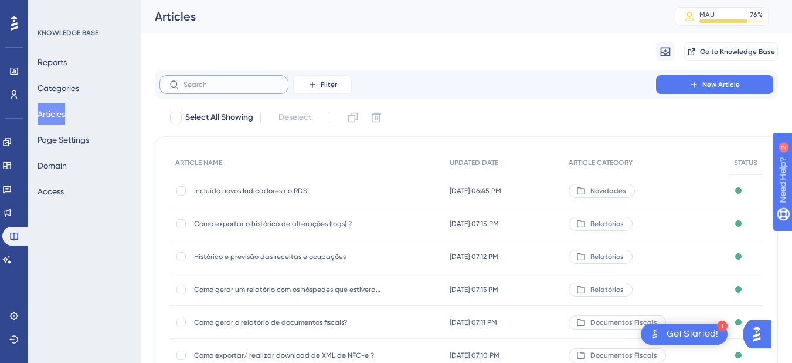
click at [225, 86] on input "text" at bounding box center [231, 84] width 95 height 8
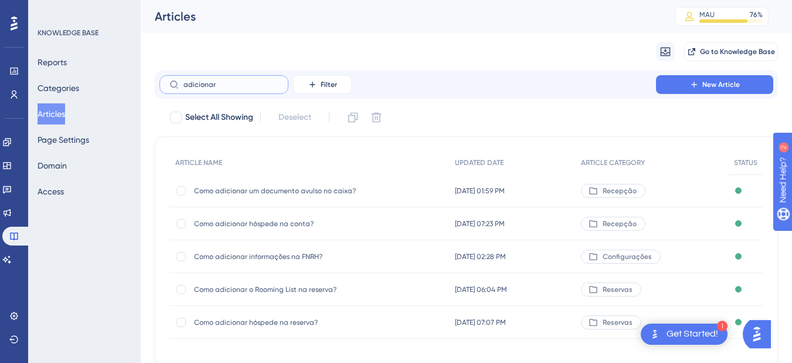
type input "adicionar"
click at [258, 223] on span "Como adicionar hóspede na conta?" at bounding box center [288, 223] width 188 height 9
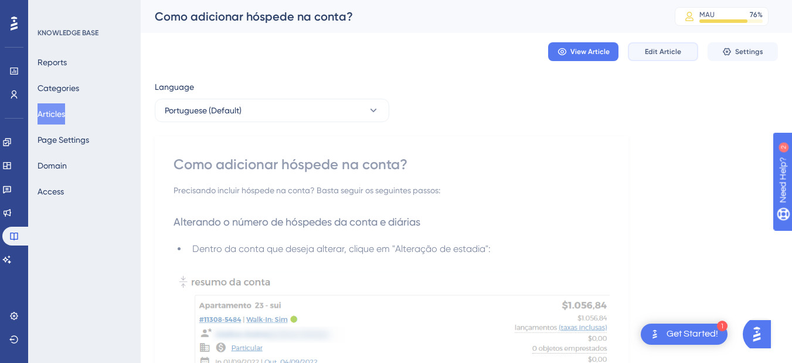
click at [662, 47] on span "Edit Article" at bounding box center [663, 51] width 36 height 9
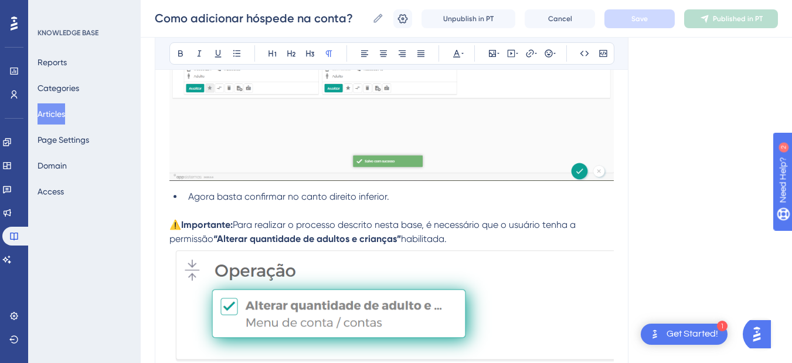
scroll to position [2167, 0]
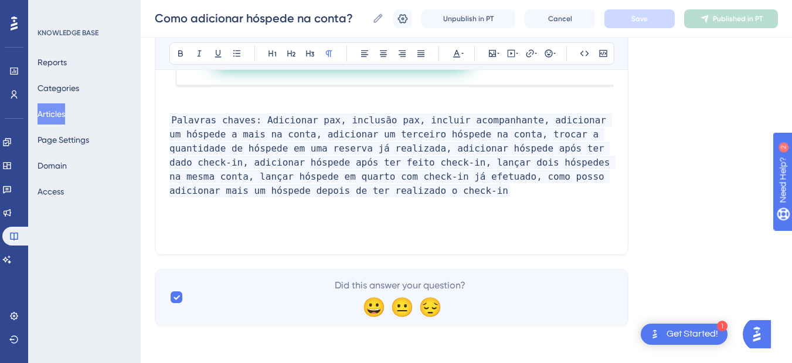
click at [203, 103] on p "​" at bounding box center [392, 106] width 445 height 14
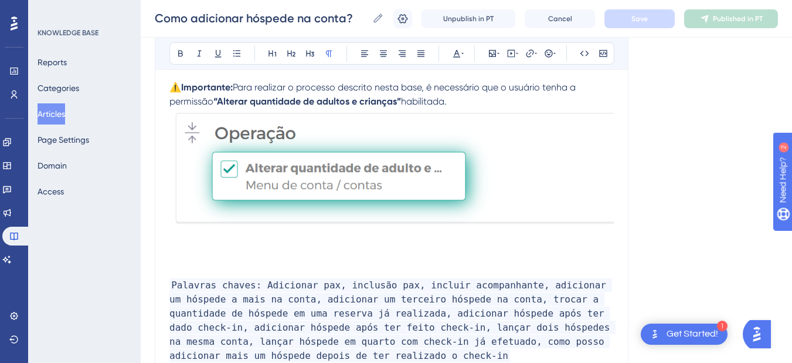
scroll to position [1894, 0]
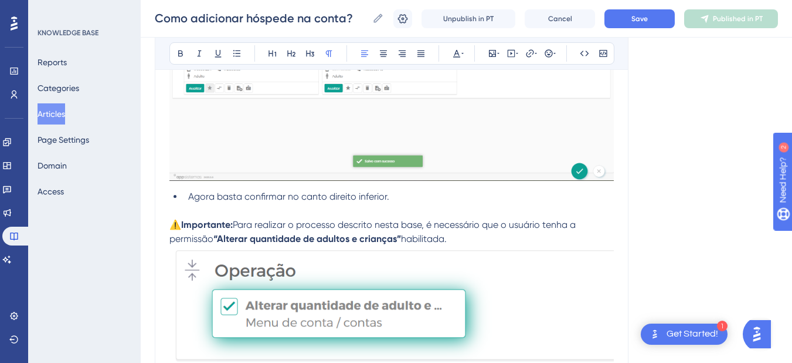
click at [239, 224] on span "Para realizar o processo descrito nesta base, é necessário que o usuário tenha …" at bounding box center [374, 231] width 409 height 25
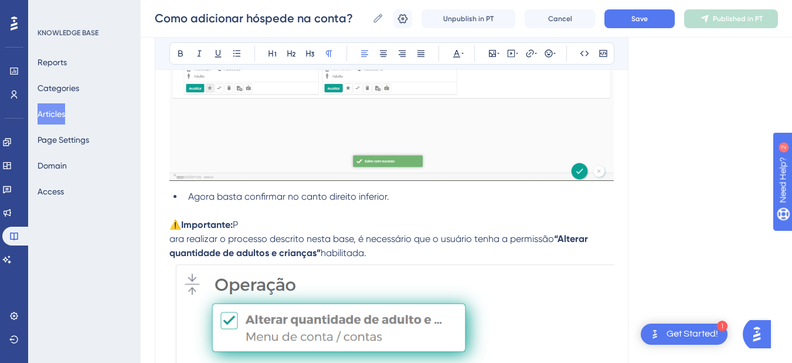
drag, startPoint x: 381, startPoint y: 251, endPoint x: 164, endPoint y: 239, distance: 216.8
click at [233, 224] on strong "Importante:" at bounding box center [207, 224] width 52 height 11
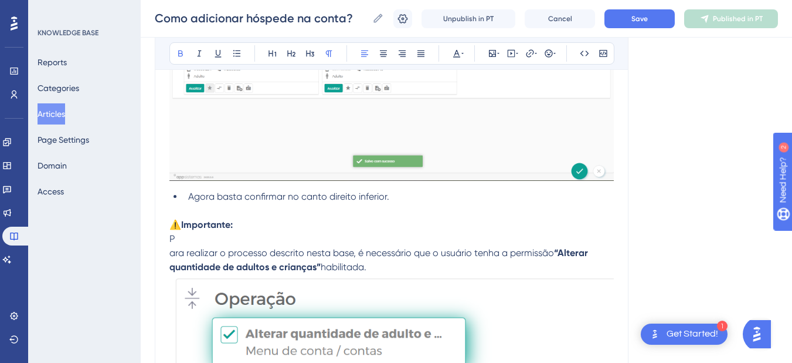
click at [171, 253] on span "ara realizar o processo descrito nesta base, é necessário que o usuário tenha a…" at bounding box center [362, 252] width 385 height 11
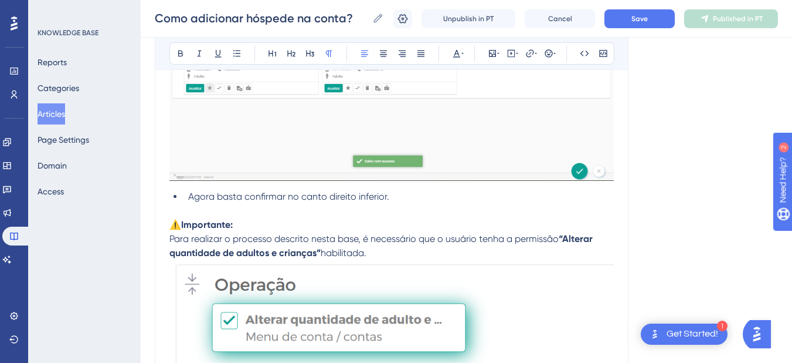
drag, startPoint x: 358, startPoint y: 253, endPoint x: 161, endPoint y: 241, distance: 198.1
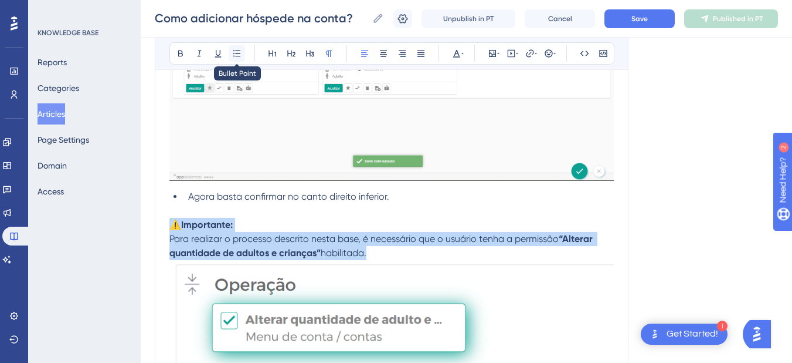
click at [233, 52] on icon at bounding box center [236, 53] width 9 height 9
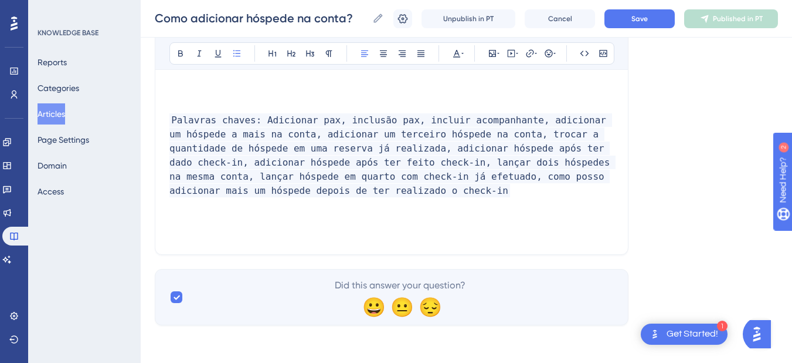
scroll to position [2078, 0]
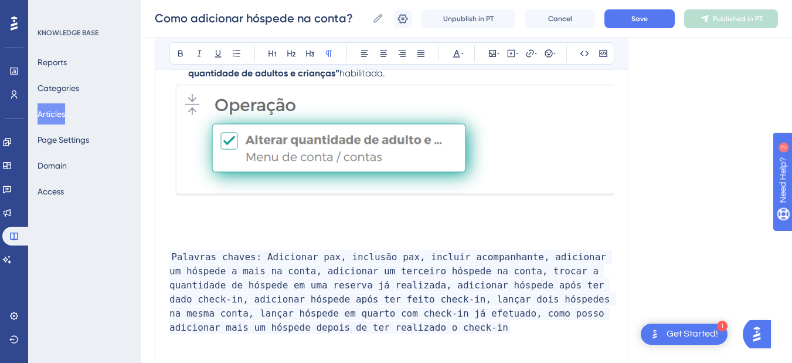
click at [205, 231] on p at bounding box center [392, 229] width 445 height 14
click at [205, 225] on p at bounding box center [392, 229] width 445 height 14
click at [205, 225] on span "Para adicionar mais um hóspede na conta" at bounding box center [261, 228] width 182 height 11
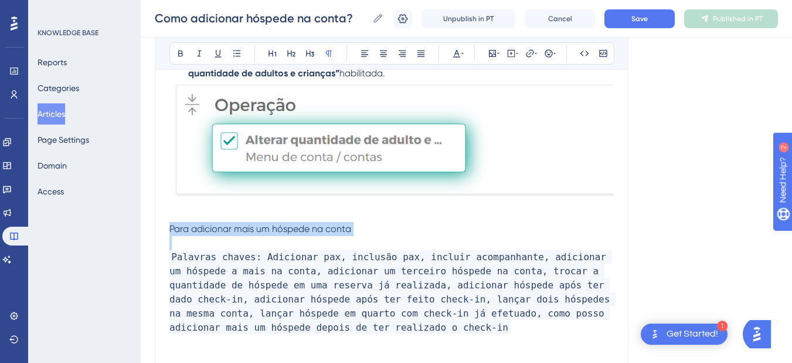
click at [205, 225] on span "Para adicionar mais um hóspede na conta" at bounding box center [261, 228] width 182 height 11
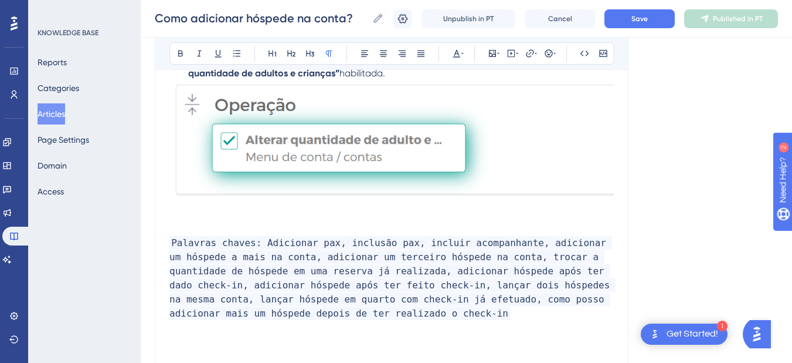
click at [659, 7] on div "Como adicionar hóspede na conta? Como adicionar hóspede na conta? Unpublish in …" at bounding box center [467, 19] width 652 height 38
click at [648, 14] on span "Save" at bounding box center [640, 18] width 16 height 9
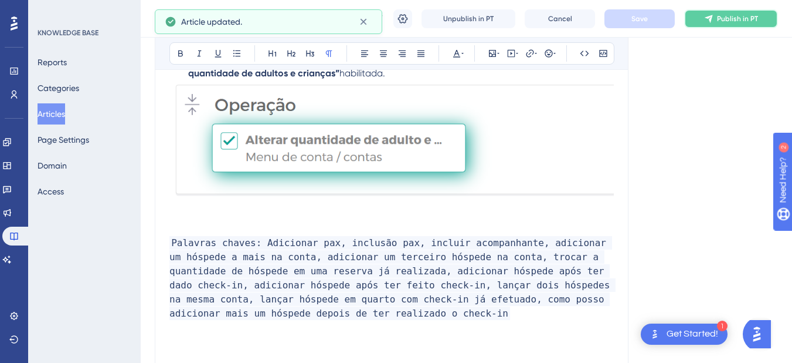
click at [728, 19] on span "Publish in PT" at bounding box center [737, 18] width 41 height 9
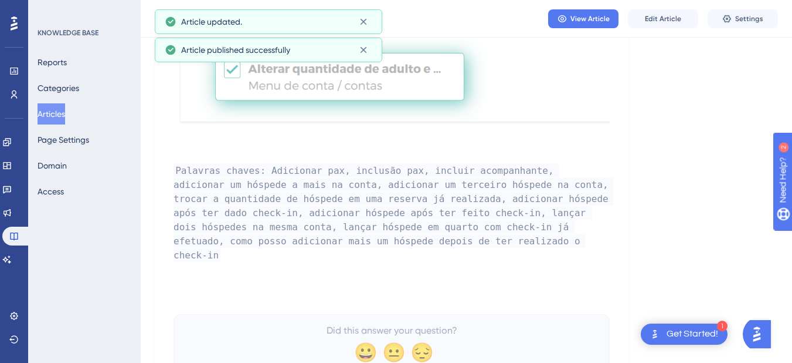
click at [61, 113] on button "Articles" at bounding box center [52, 113] width 28 height 21
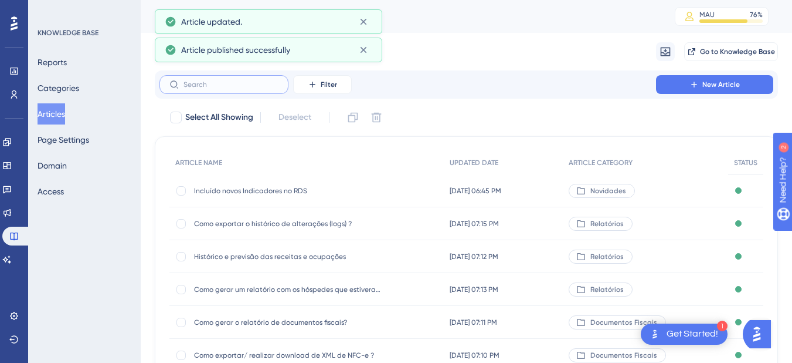
click at [210, 86] on input "text" at bounding box center [231, 84] width 95 height 8
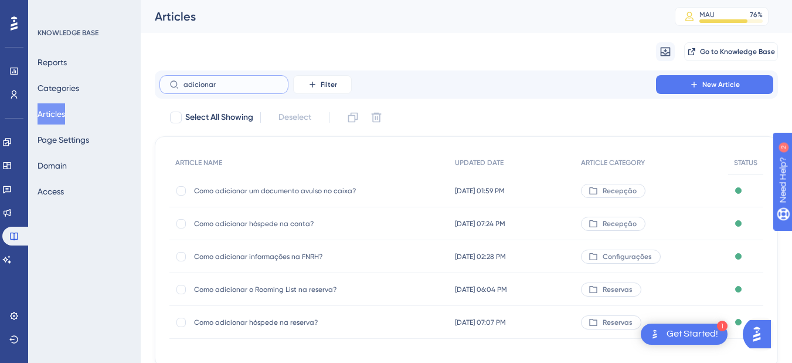
type input "adicionar"
click at [286, 315] on div "Como adicionar hóspede na reserva? Como adicionar hóspede na reserva?" at bounding box center [288, 322] width 188 height 33
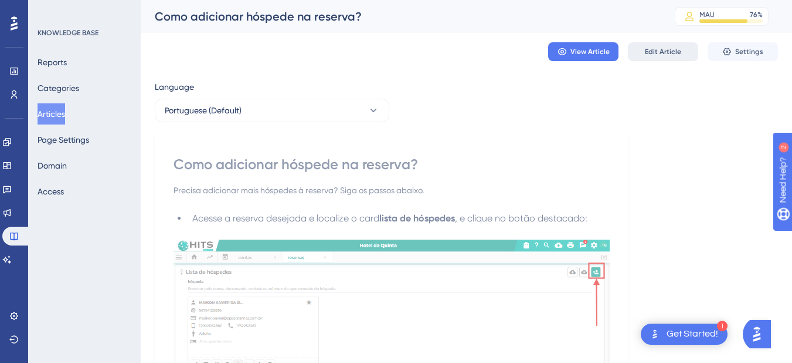
click at [663, 51] on span "Edit Article" at bounding box center [663, 51] width 36 height 9
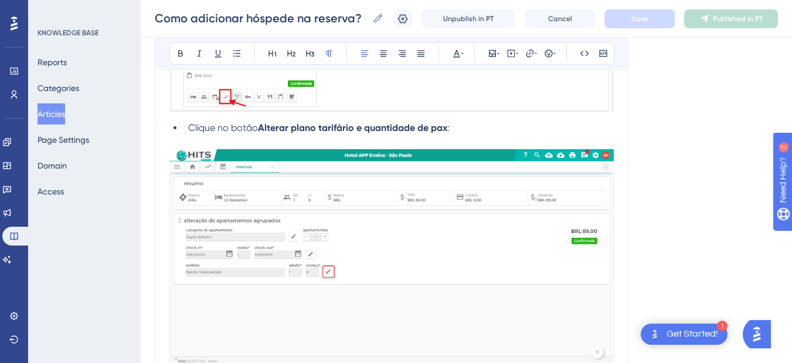
scroll to position [1720, 0]
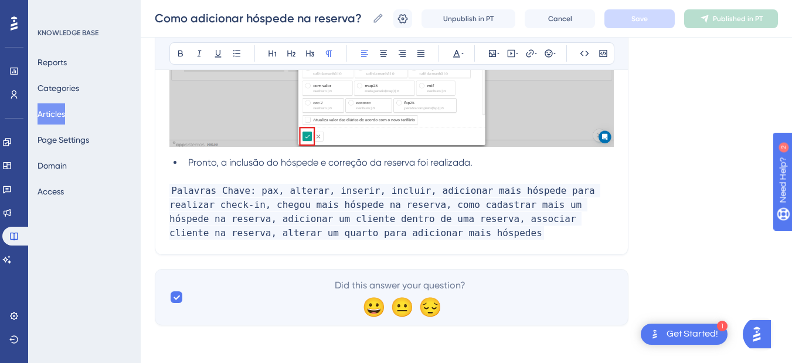
click at [486, 162] on li "Pronto, a inclusão do hóspede e correção da reserva foi realizada." at bounding box center [399, 162] width 431 height 14
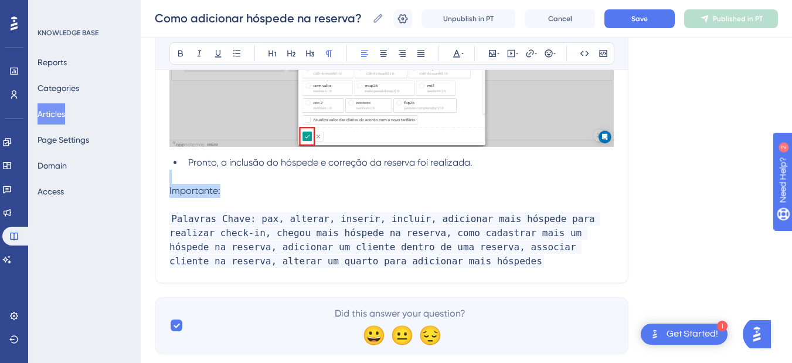
drag, startPoint x: 226, startPoint y: 195, endPoint x: 121, endPoint y: 181, distance: 106.5
click at [184, 52] on icon at bounding box center [180, 53] width 9 height 9
click at [190, 187] on strong "Importante:" at bounding box center [196, 190] width 52 height 11
click at [171, 189] on strong "Importante:" at bounding box center [196, 190] width 52 height 11
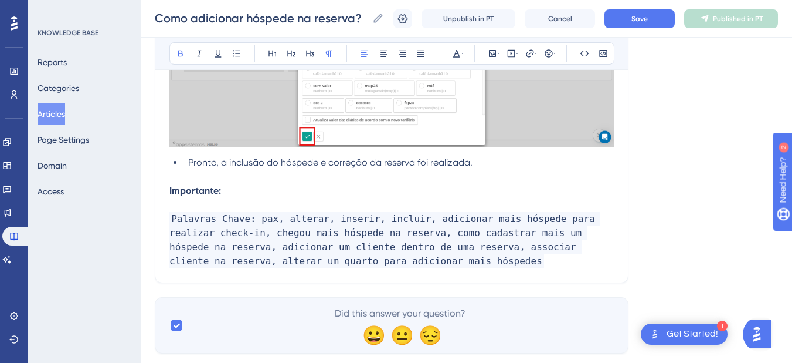
click at [171, 192] on strong "Importante:" at bounding box center [196, 190] width 52 height 11
click at [551, 51] on icon at bounding box center [548, 53] width 9 height 9
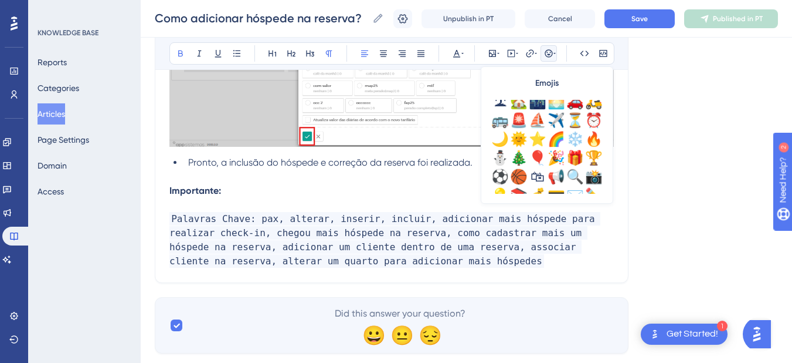
scroll to position [353, 0]
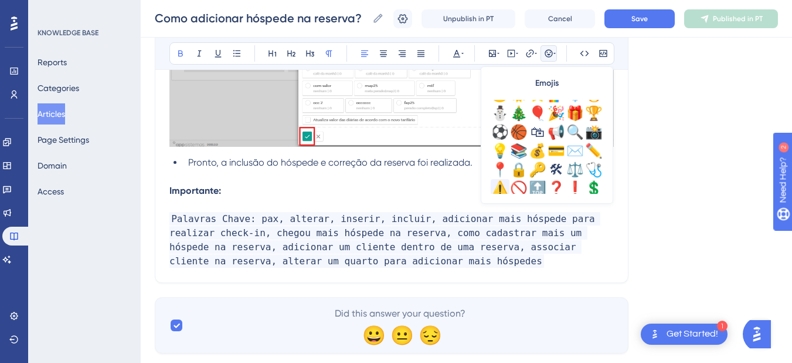
click at [497, 185] on div "⚠️" at bounding box center [500, 188] width 19 height 19
drag, startPoint x: 290, startPoint y: 188, endPoint x: 429, endPoint y: 210, distance: 140.7
click at [292, 188] on p "⚠️ Importante:" at bounding box center [392, 191] width 445 height 14
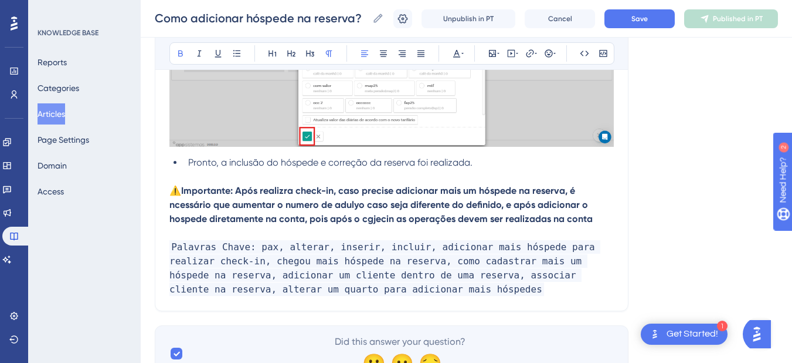
click at [476, 191] on strong "Importante: Após realizra check-in, caso precise adicionar mais um hóspede na r…" at bounding box center [382, 204] width 424 height 39
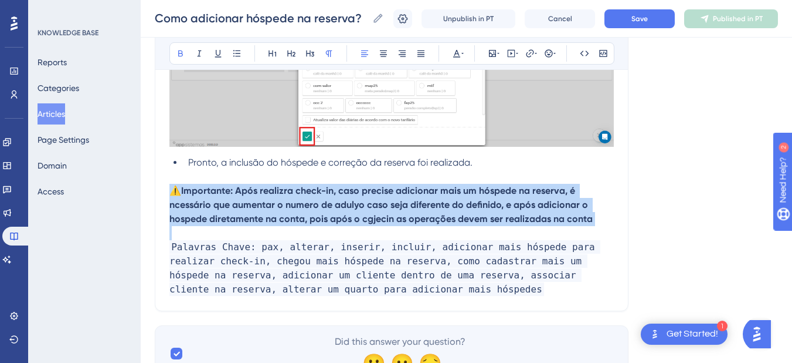
click at [476, 191] on strong "Importante: Após realizra check-in, caso precise adicionar mais um hóspede na r…" at bounding box center [382, 204] width 424 height 39
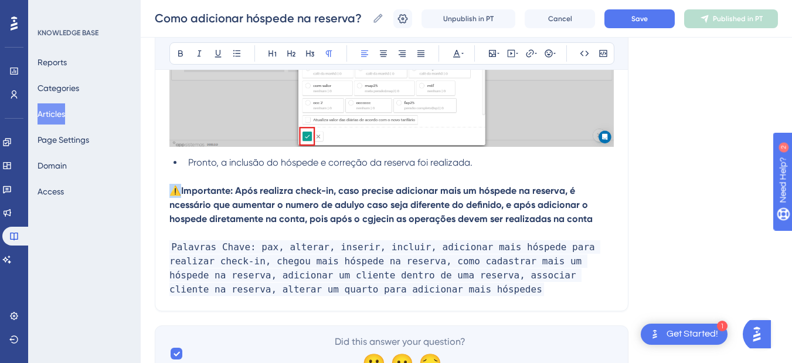
copy span "⚠️"
click at [273, 192] on strong "Importante: Após realizra check-in, caso precise adicionar mais um hóspede na r…" at bounding box center [382, 204] width 424 height 39
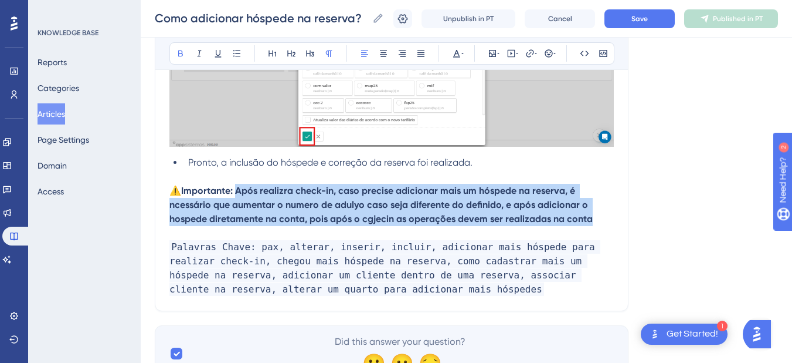
drag, startPoint x: 253, startPoint y: 195, endPoint x: 606, endPoint y: 217, distance: 353.8
click at [606, 217] on p "⚠️ Importante: Após realizra check-in, caso precise adicionar mais um hóspede n…" at bounding box center [392, 205] width 445 height 42
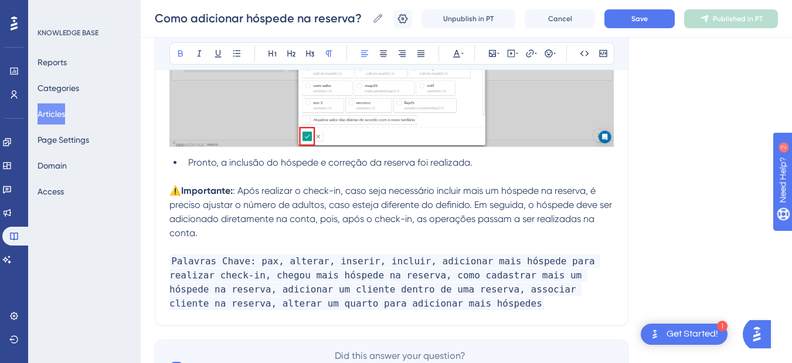
click at [243, 190] on span ": Após realizar o check-in, caso seja necessário incluir mais um hóspede na res…" at bounding box center [392, 211] width 445 height 53
click at [242, 190] on span ": Após realizar o check-in, caso seja necessário incluir mais um hóspede na res…" at bounding box center [392, 211] width 445 height 53
click at [239, 191] on span ": Após realizar o check-in, caso seja necessário incluir mais um hóspede na res…" at bounding box center [392, 211] width 445 height 53
click at [279, 239] on p "⚠️ Importante: Após realizar o check-in, caso seja necessário incluir mais um h…" at bounding box center [392, 212] width 445 height 56
drag, startPoint x: 214, startPoint y: 231, endPoint x: 241, endPoint y: 190, distance: 49.0
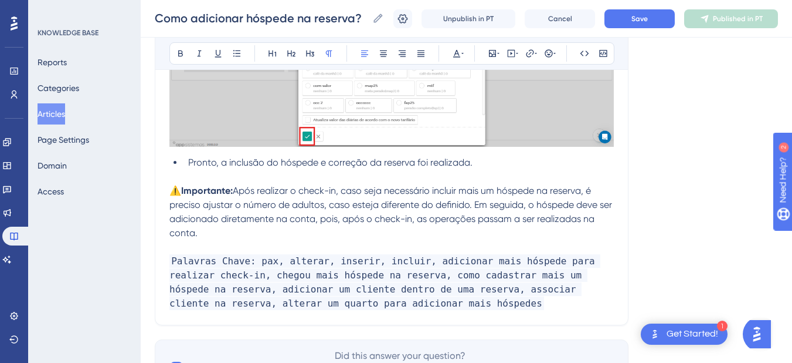
click at [241, 190] on p "⚠️ Importante: Após realizar o check-in, caso seja necessário incluir mais um h…" at bounding box center [392, 212] width 445 height 56
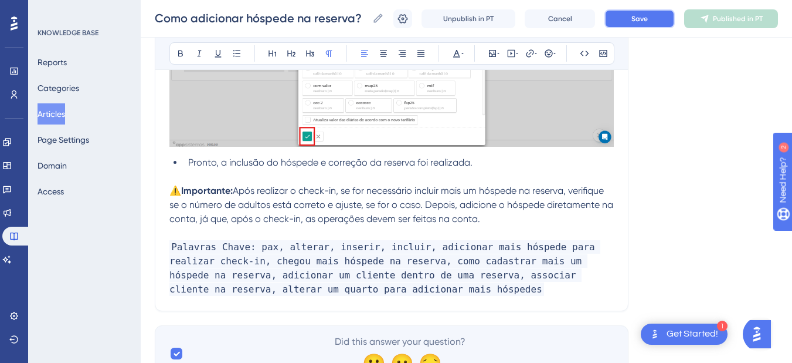
click at [643, 16] on span "Save" at bounding box center [640, 18] width 16 height 9
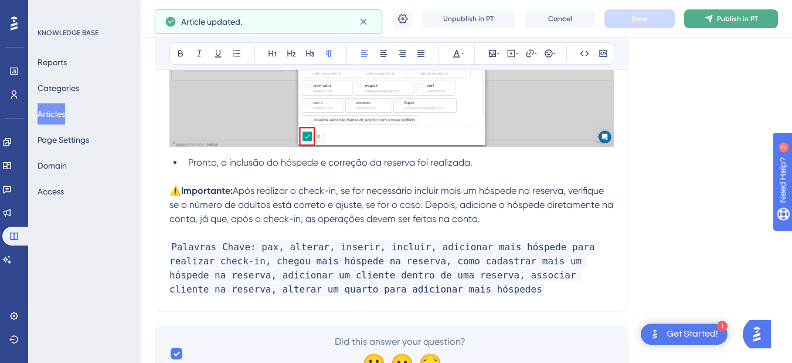
click at [714, 18] on icon at bounding box center [708, 18] width 9 height 9
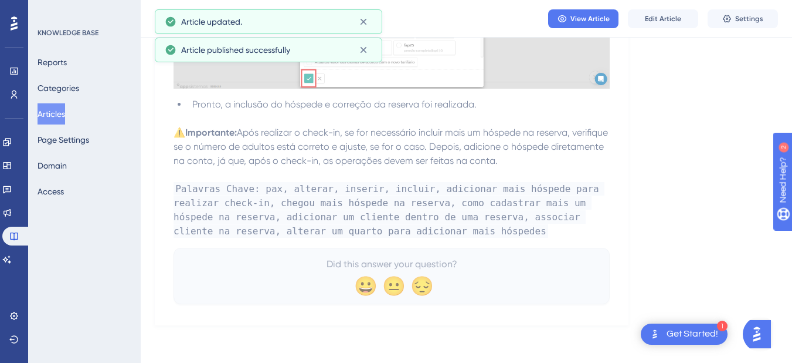
scroll to position [1708, 0]
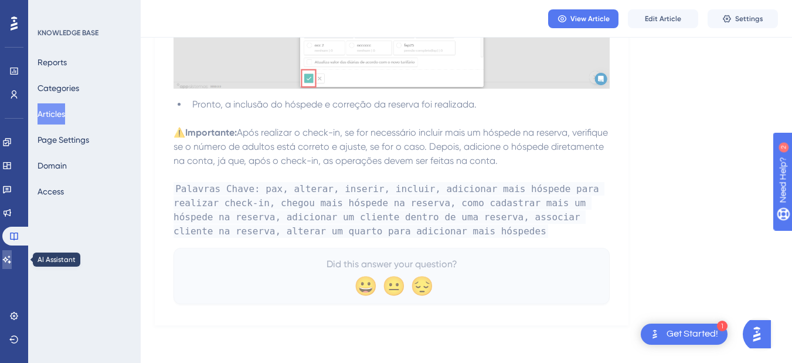
click at [12, 263] on link at bounding box center [6, 259] width 9 height 19
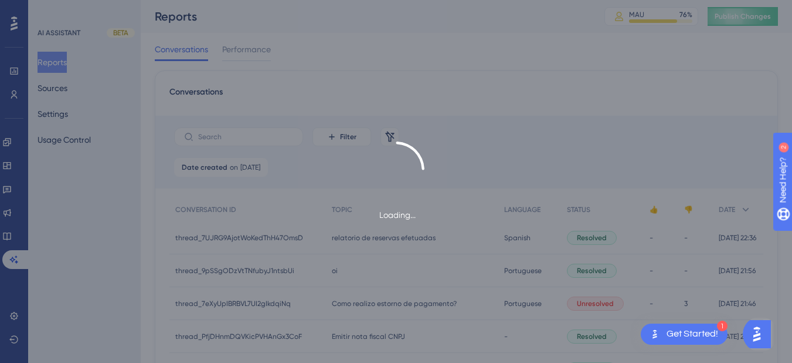
click at [747, 20] on div "Loading..." at bounding box center [396, 181] width 792 height 363
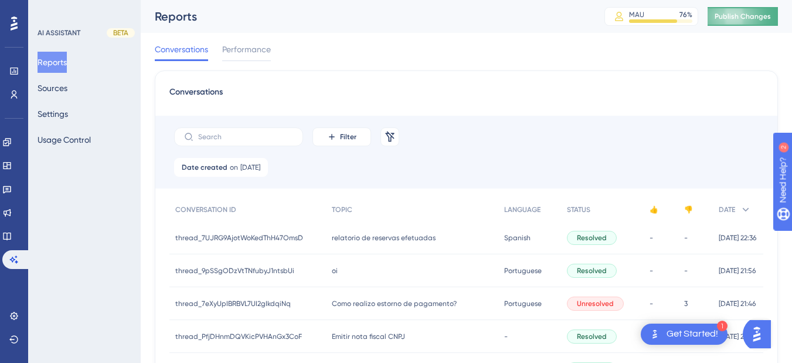
click at [768, 23] on button "Publish Changes" at bounding box center [743, 16] width 70 height 19
click at [49, 87] on button "Sources" at bounding box center [53, 87] width 30 height 21
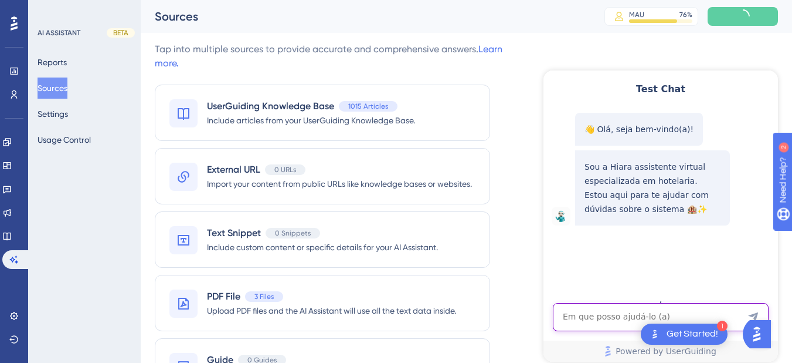
click at [575, 329] on textarea "AI Assistant Text Input" at bounding box center [661, 317] width 216 height 28
paste textarea "Como posso adicionar mais um hóspede depois de ter dado o check-in?"
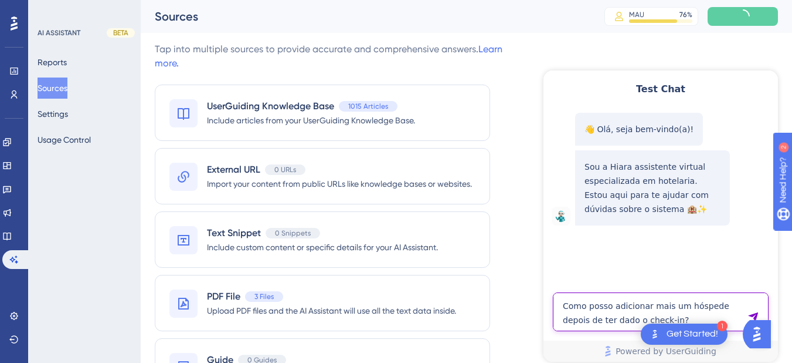
type textarea "Como posso adicionar mais um hóspede depois de ter dado o check-in?"
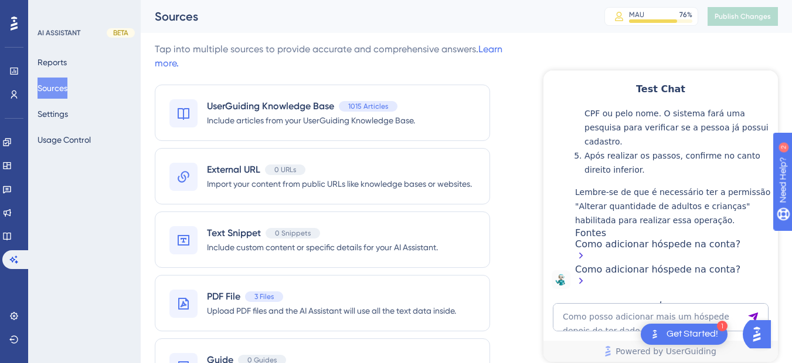
scroll to position [240, 0]
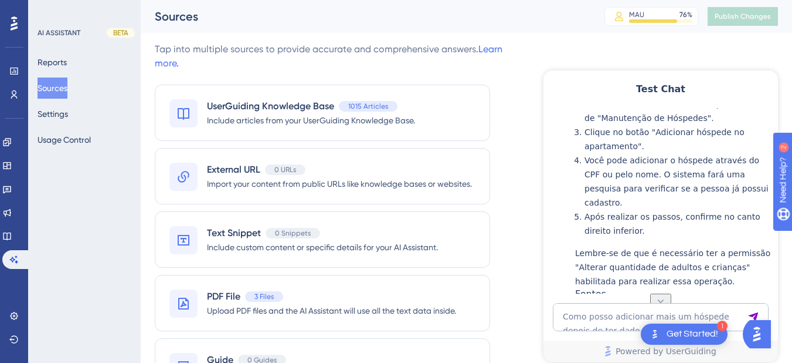
click at [609, 334] on div "Como posso adicionar mais um hóspede depois de ter dado o check-in? Powered by …" at bounding box center [661, 332] width 235 height 59
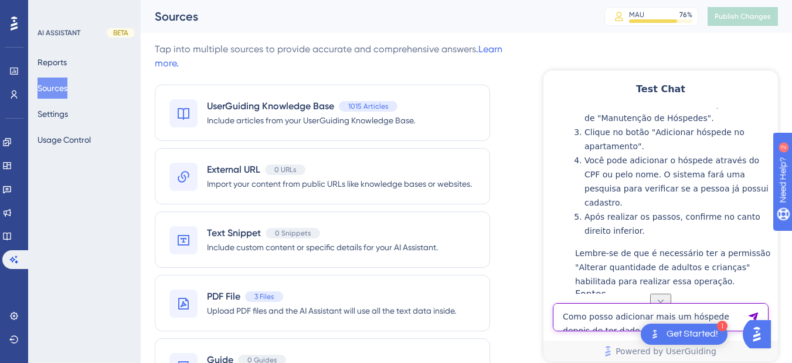
click at [608, 325] on textarea "Como posso adicionar mais um hóspede depois de ter dado o check-in?" at bounding box center [661, 317] width 216 height 28
paste textarea "Como adicionar mais um hóspede na reserva, após ele já ter feito o check-in?"
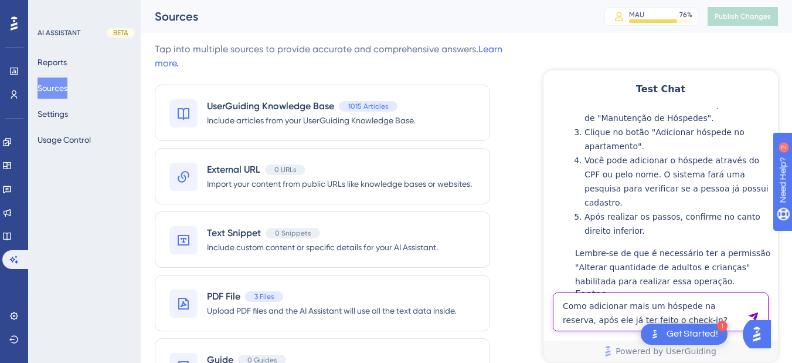
type textarea "Como adicionar mais um hóspede na reserva, após ele já ter feito o check-in?"
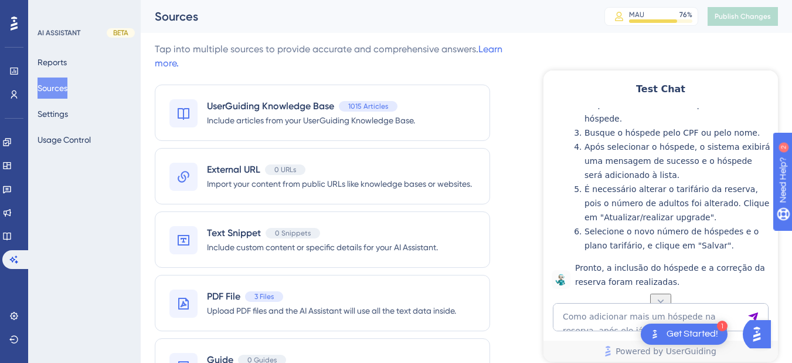
scroll to position [518, 0]
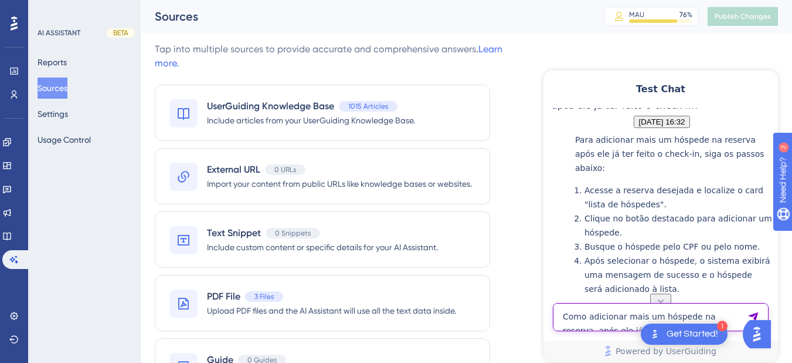
click at [595, 320] on textarea "Como adicionar mais um hóspede na reserva, após ele já ter feito o check-in?" at bounding box center [661, 317] width 216 height 28
type textarea "mas ele ja fez o check-in"
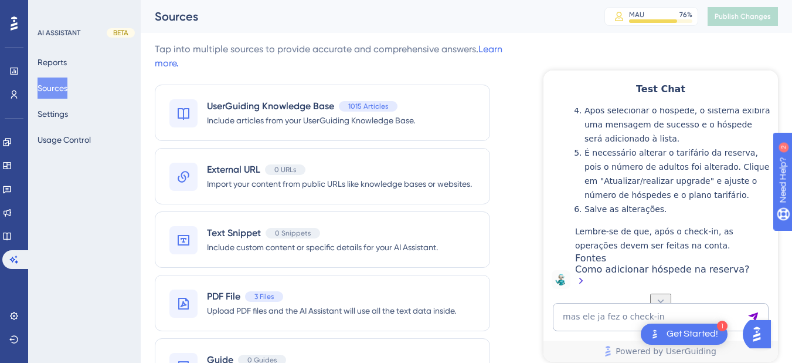
scroll to position [930, 0]
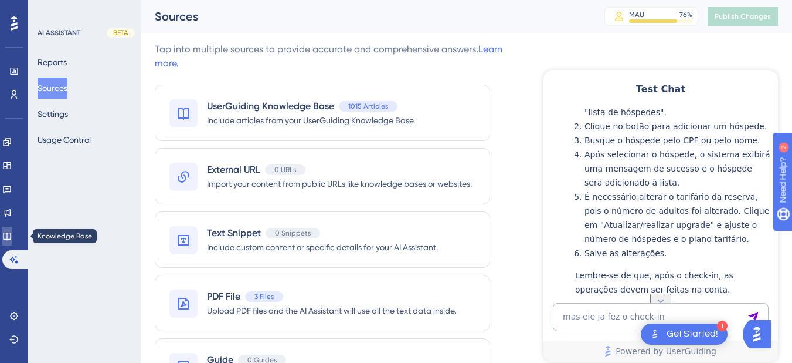
click at [12, 238] on icon at bounding box center [6, 235] width 9 height 9
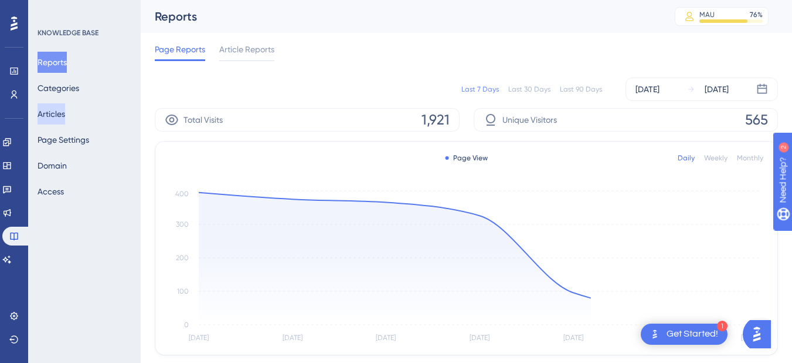
click at [60, 107] on button "Articles" at bounding box center [52, 113] width 28 height 21
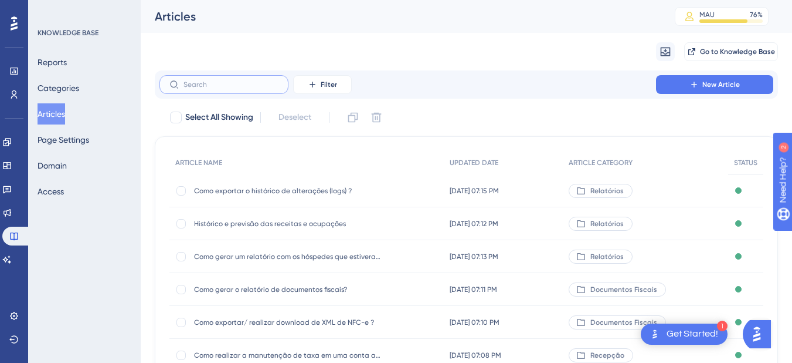
click at [241, 84] on input "text" at bounding box center [231, 84] width 95 height 8
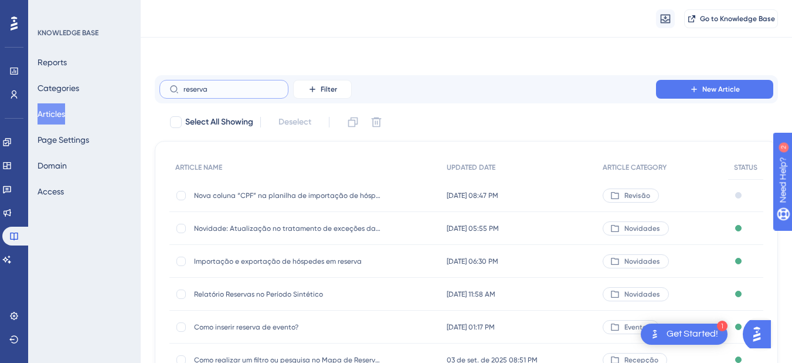
scroll to position [137, 0]
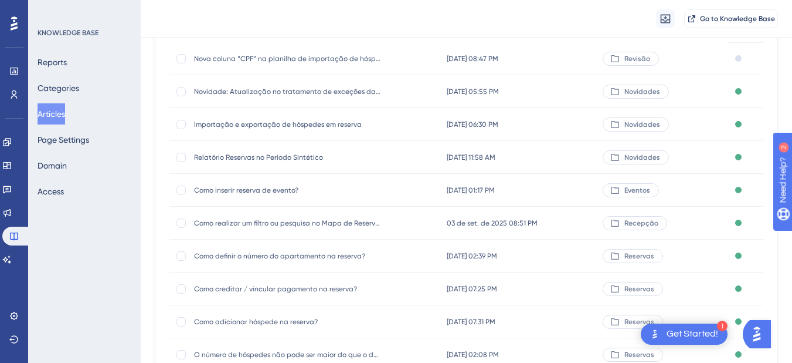
type input "reserva"
click at [307, 326] on div "Como adicionar hóspede na reserva? Como adicionar hóspede na reserva?" at bounding box center [288, 321] width 188 height 33
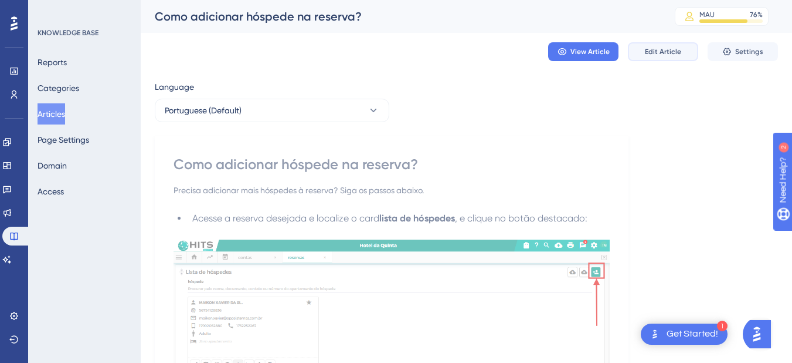
click at [650, 51] on span "Edit Article" at bounding box center [663, 51] width 36 height 9
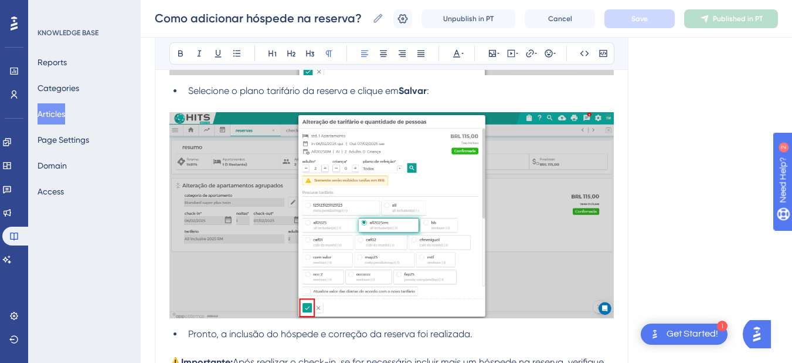
scroll to position [1776, 0]
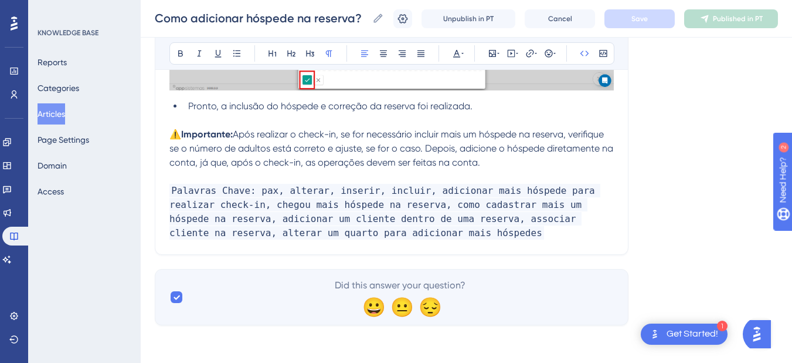
click at [382, 238] on p "Palavras Chave: pax, alterar, inserir, incluir, adicionar mais hóspede para rea…" at bounding box center [392, 212] width 445 height 56
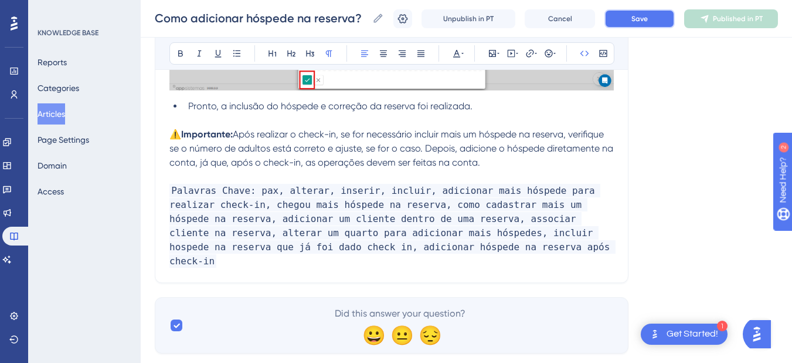
click at [632, 25] on button "Save" at bounding box center [640, 18] width 70 height 19
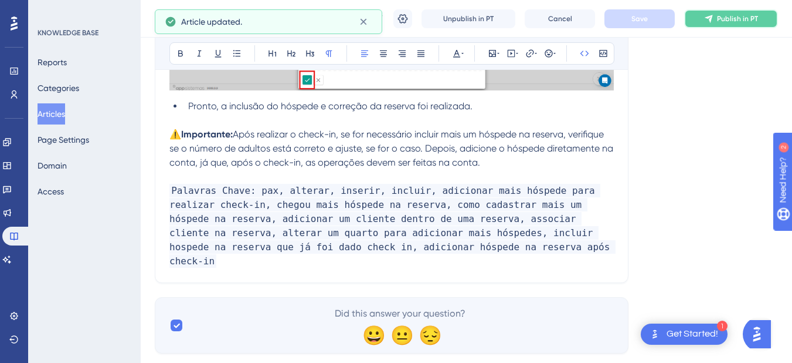
click at [731, 21] on span "Publish in PT" at bounding box center [737, 18] width 41 height 9
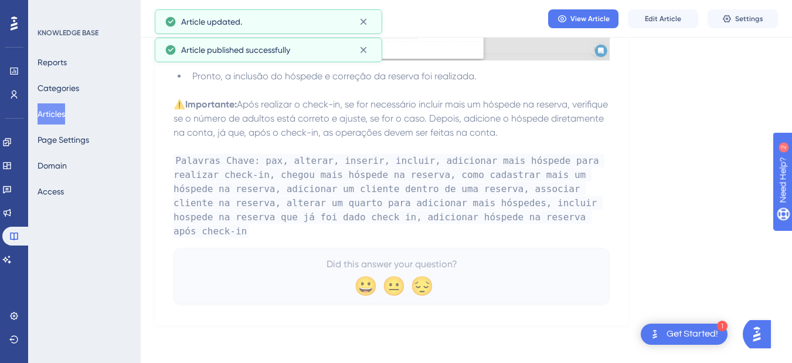
scroll to position [1722, 0]
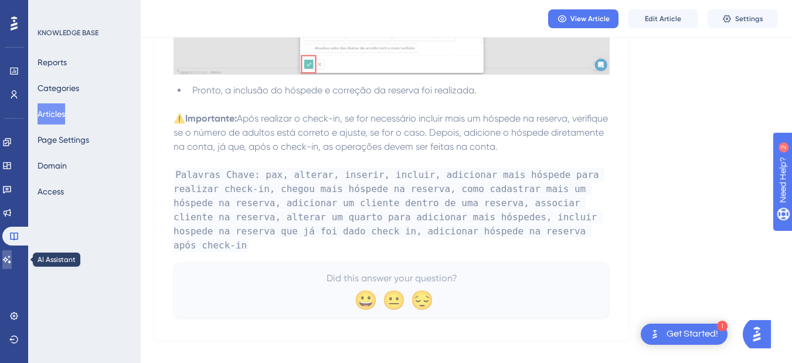
click at [12, 265] on link at bounding box center [6, 259] width 9 height 19
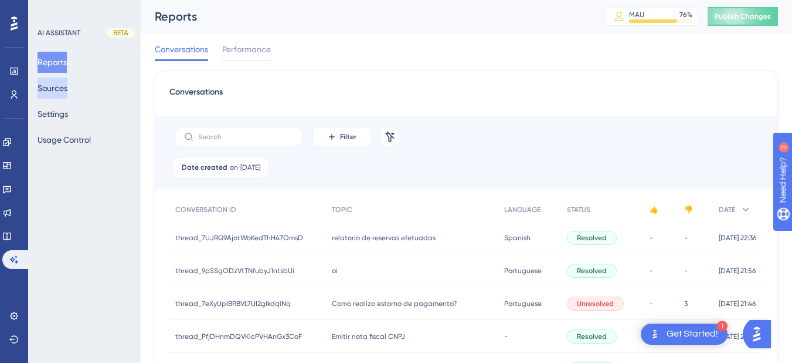
click at [60, 89] on button "Sources" at bounding box center [53, 87] width 30 height 21
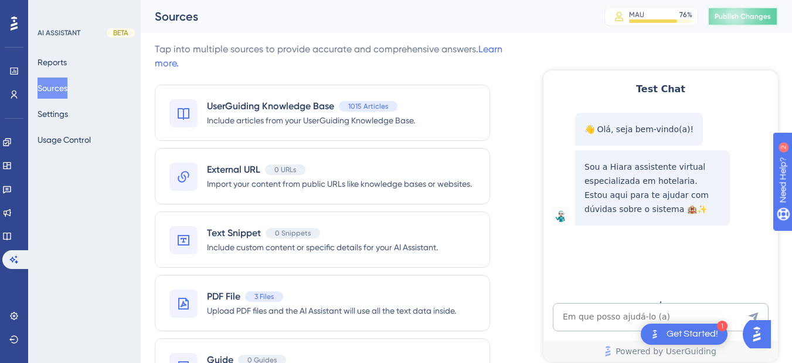
click at [751, 11] on button "Publish Changes" at bounding box center [743, 16] width 70 height 19
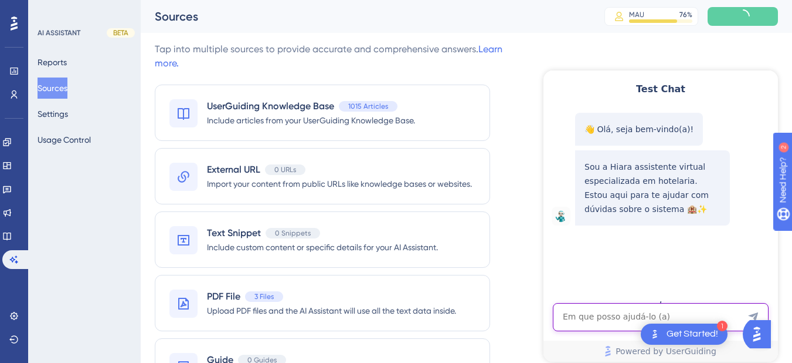
click at [599, 319] on textarea "AI Assistant Text Input" at bounding box center [661, 317] width 216 height 28
paste textarea "Onde encontro REV PAR e a diária média do mês de Julho?"
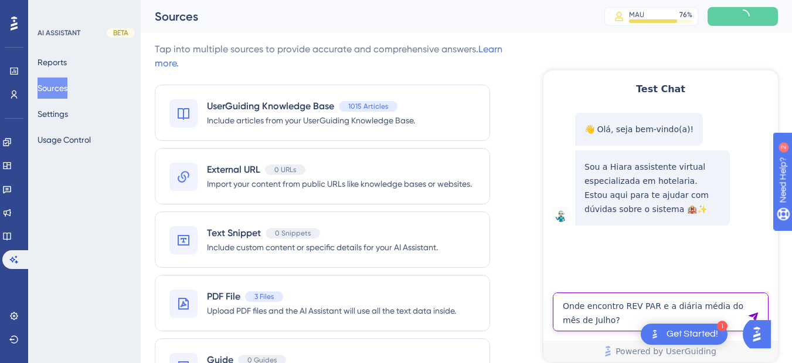
type textarea "Onde encontro REV PAR e a diária média do mês de Julho?"
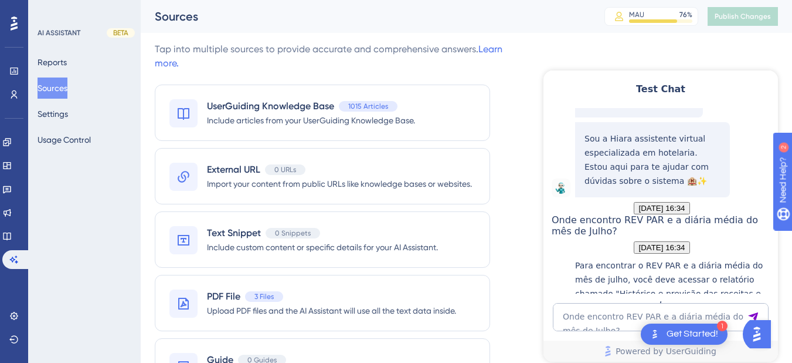
scroll to position [219, 0]
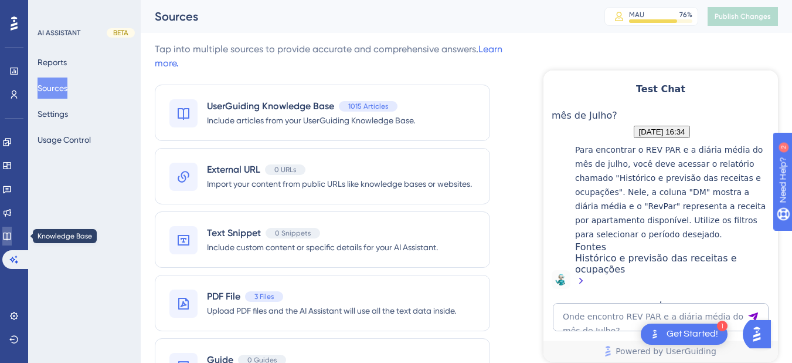
click at [12, 237] on icon at bounding box center [6, 235] width 9 height 9
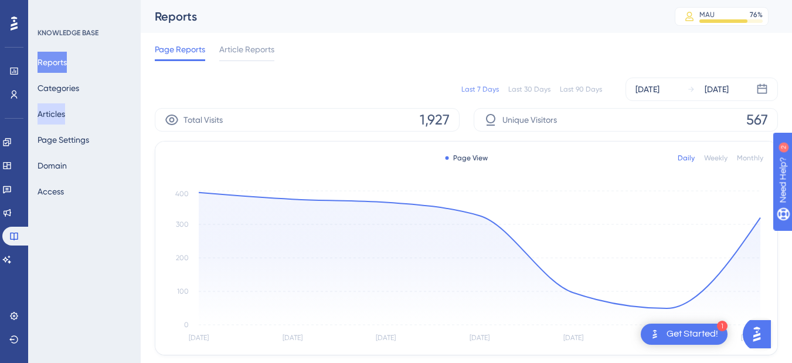
click at [65, 118] on button "Articles" at bounding box center [52, 113] width 28 height 21
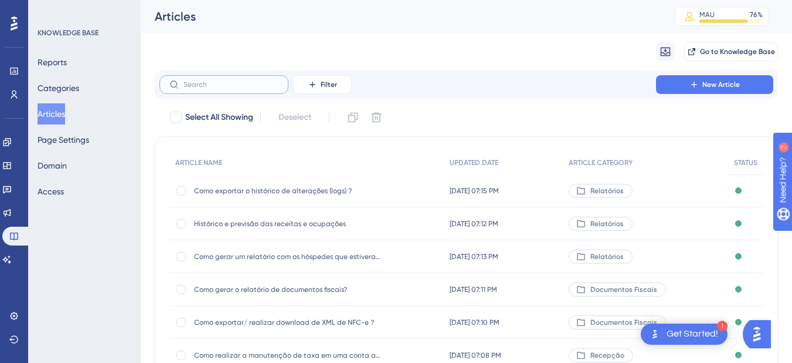
click at [196, 82] on input "text" at bounding box center [231, 84] width 95 height 8
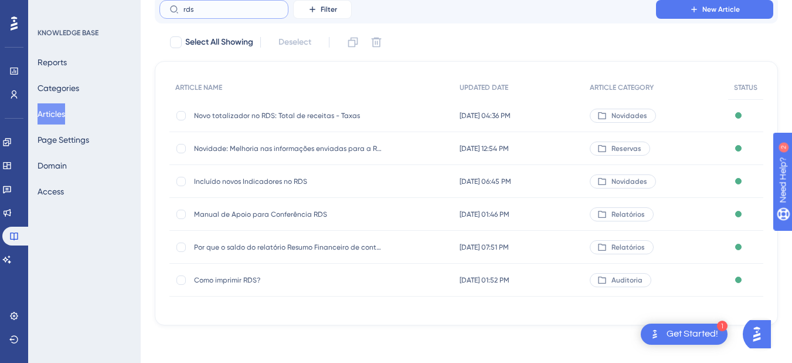
scroll to position [80, 0]
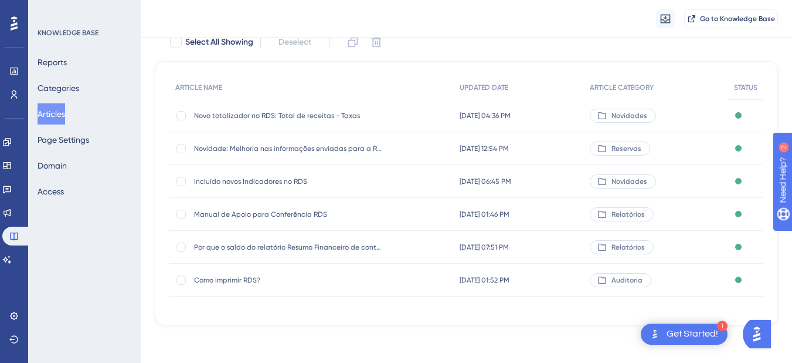
type input "rds"
click at [242, 280] on span "Como imprimir RDS?" at bounding box center [288, 279] width 188 height 9
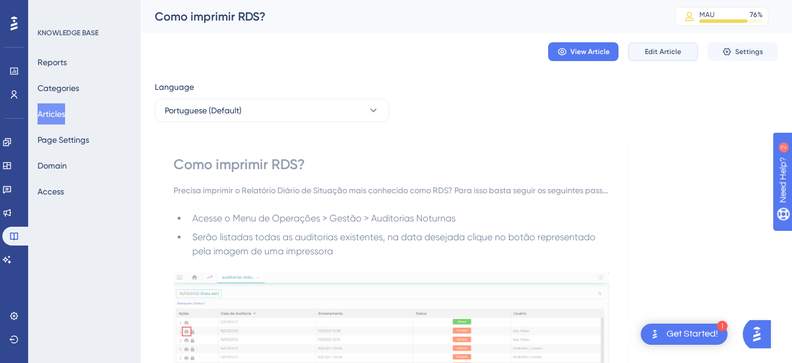
click at [665, 49] on span "Edit Article" at bounding box center [663, 51] width 36 height 9
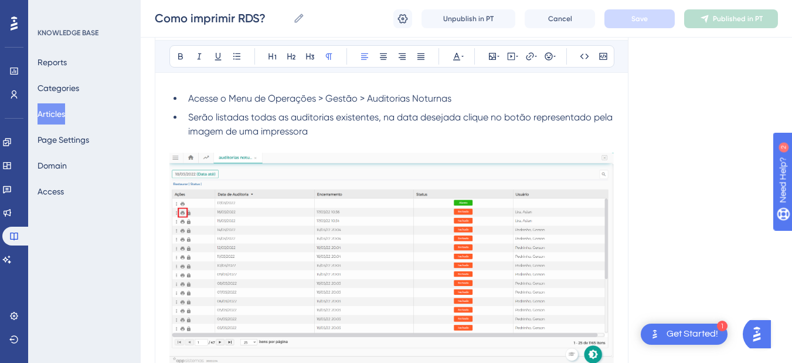
scroll to position [493, 0]
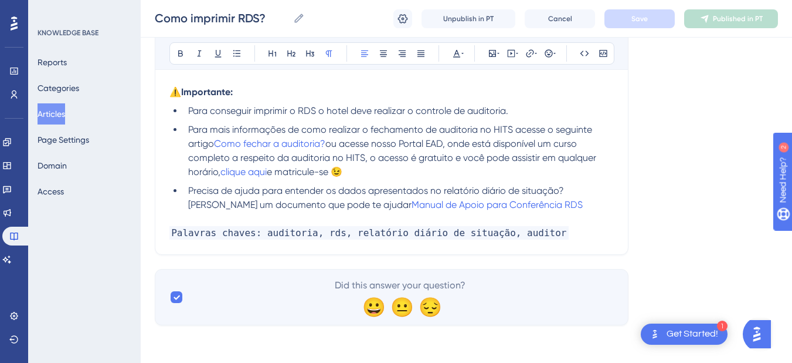
click at [551, 236] on p "Palavras chaves: auditoria, rds, relatório diário de situação, auditor" at bounding box center [392, 233] width 445 height 14
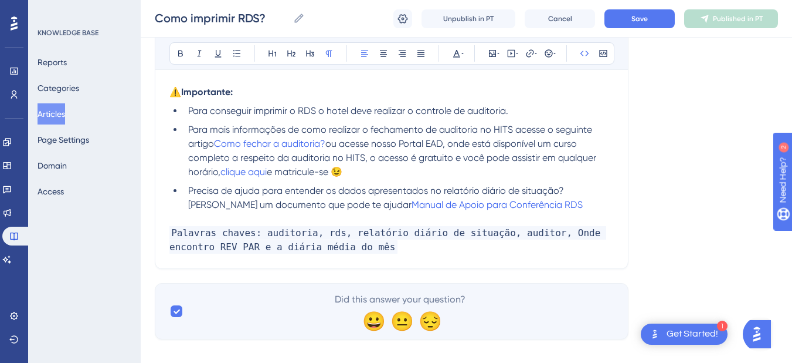
click at [549, 232] on span "Palavras chaves: auditoria, rds, relatório diário de situação, auditor, Onde en…" at bounding box center [388, 240] width 437 height 28
click at [631, 25] on button "Save" at bounding box center [640, 18] width 70 height 19
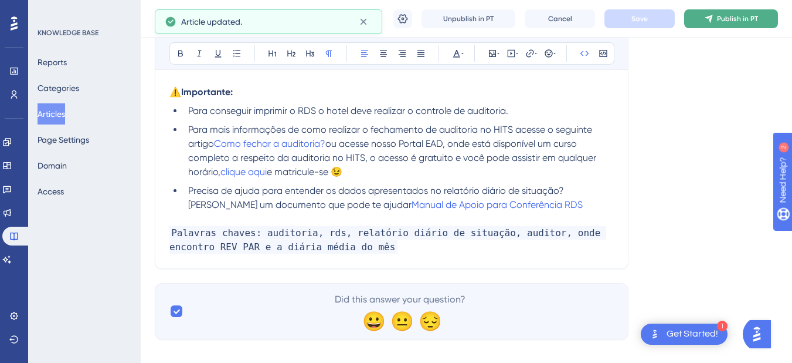
click at [714, 22] on button "Publish in PT" at bounding box center [732, 18] width 94 height 19
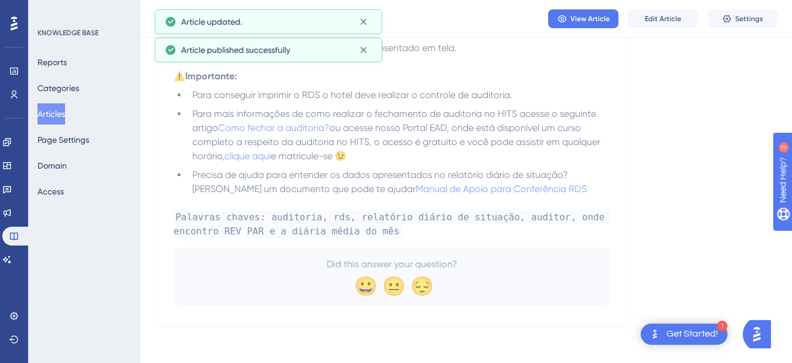
scroll to position [458, 0]
click at [7, 267] on link at bounding box center [6, 259] width 9 height 19
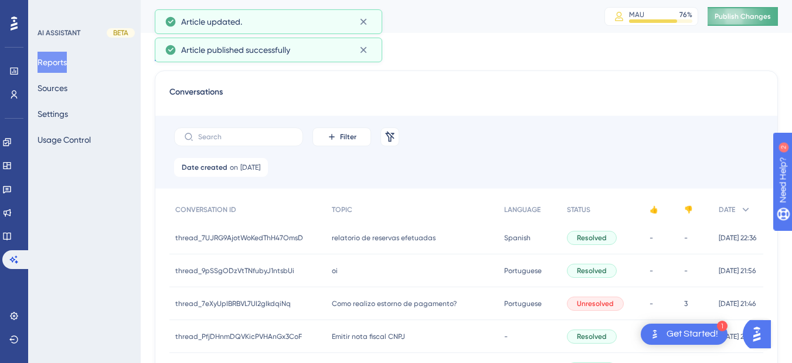
click at [751, 18] on span "Publish Changes" at bounding box center [743, 16] width 56 height 9
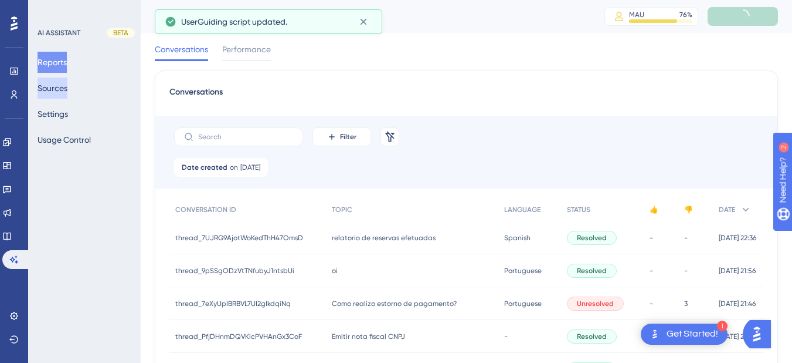
click at [62, 91] on button "Sources" at bounding box center [53, 87] width 30 height 21
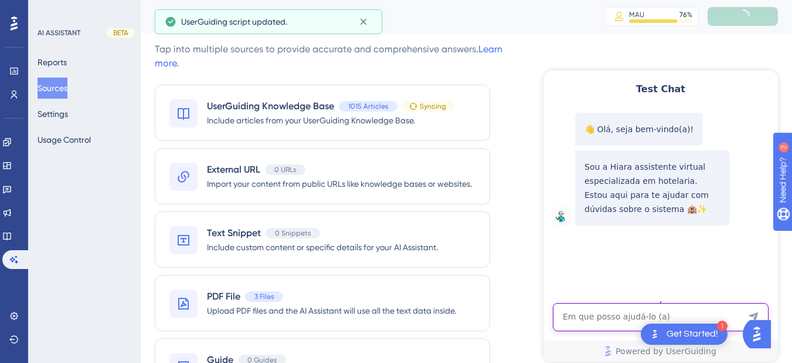
click at [656, 323] on textarea "AI Assistant Text Input" at bounding box center [661, 317] width 216 height 28
paste textarea "Onde encontro REV PAR e a diária média do mês de Julho?"
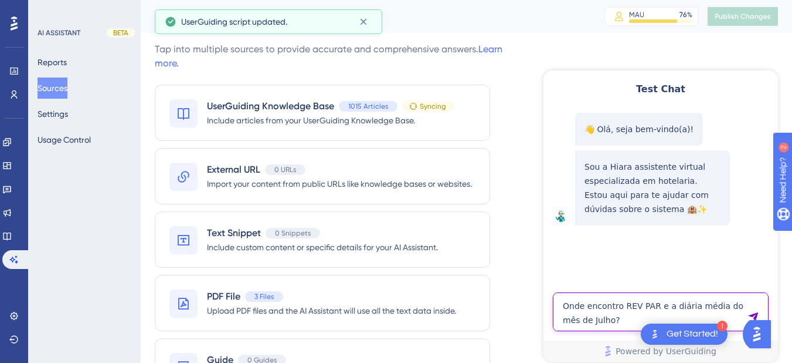
type textarea "Onde encontro REV PAR e a diária média do mês de Julho?"
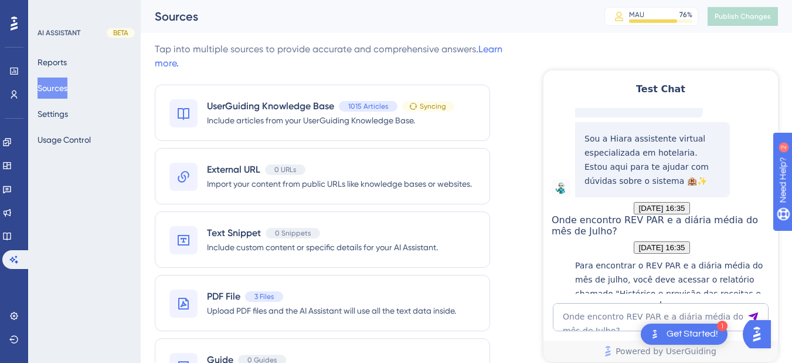
scroll to position [233, 0]
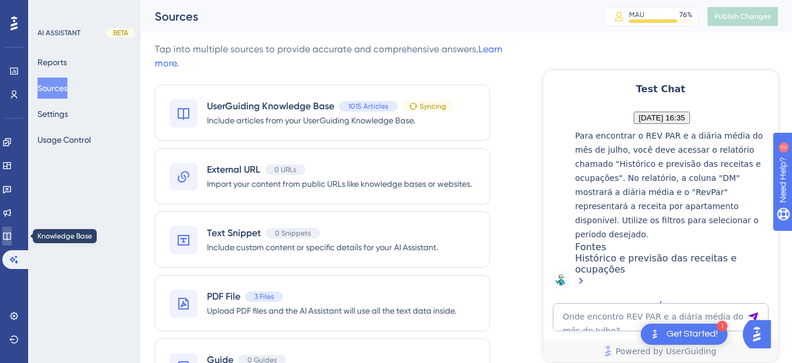
click at [12, 233] on icon at bounding box center [6, 235] width 9 height 9
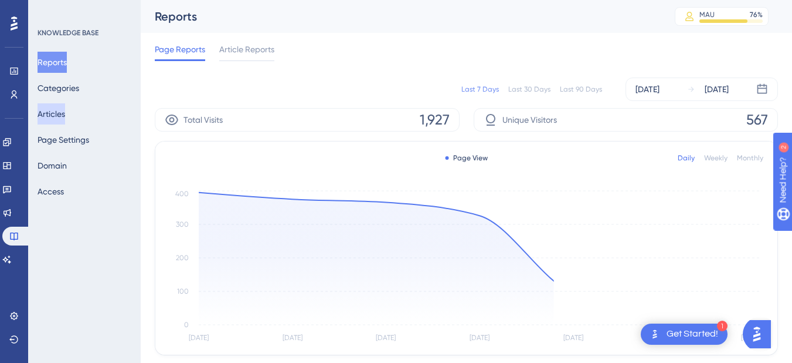
click at [57, 113] on button "Articles" at bounding box center [52, 113] width 28 height 21
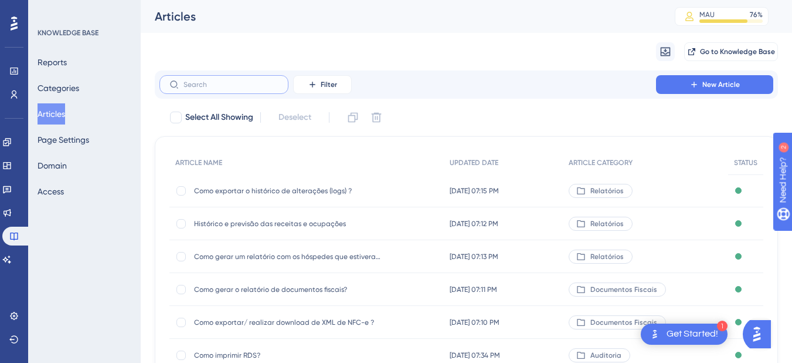
click at [210, 85] on input "text" at bounding box center [231, 84] width 95 height 8
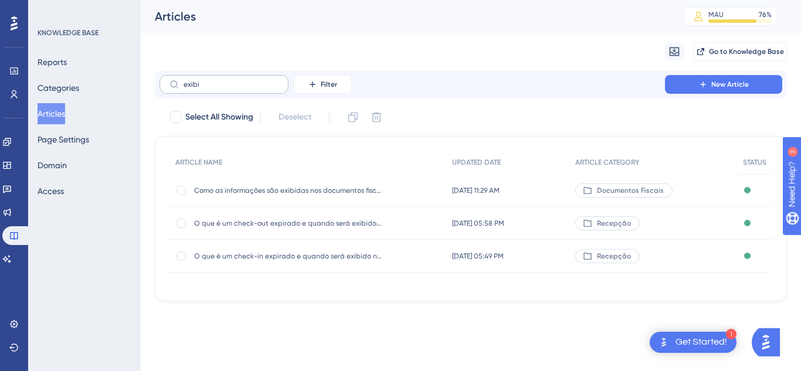
click at [206, 76] on label "exibi" at bounding box center [224, 84] width 129 height 19
click at [206, 80] on input "exibi" at bounding box center [231, 84] width 95 height 8
drag, startPoint x: 204, startPoint y: 83, endPoint x: 170, endPoint y: 86, distance: 34.7
click at [170, 86] on label "exibi" at bounding box center [224, 84] width 129 height 19
click at [236, 86] on input "exibi" at bounding box center [231, 84] width 95 height 8
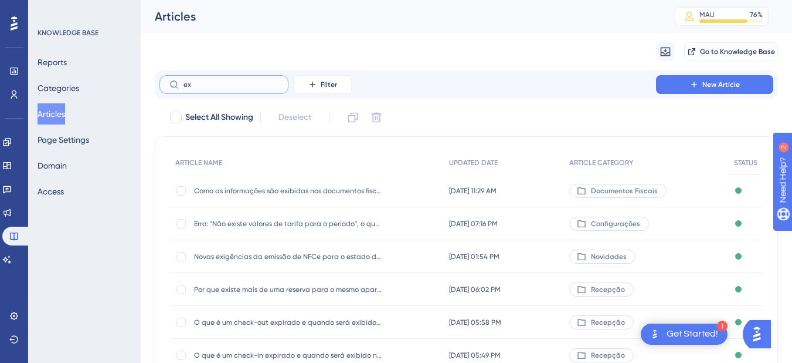
type input "e"
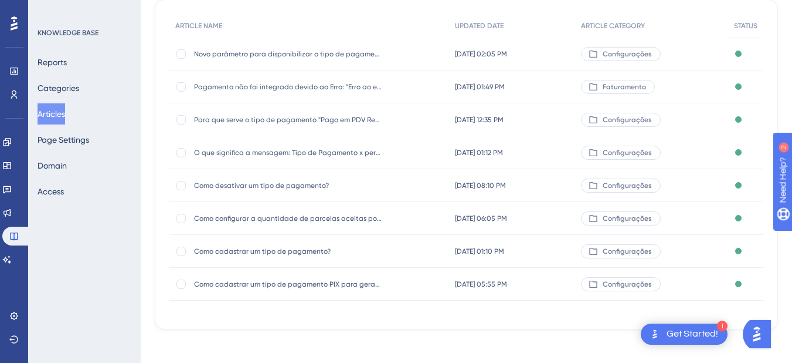
scroll to position [145, 0]
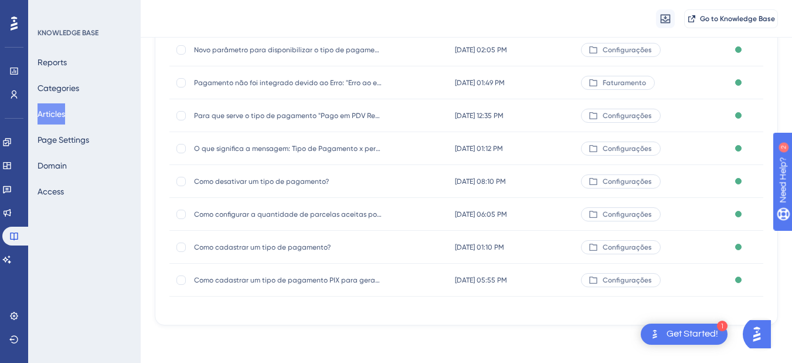
type input "tipo de pa"
click at [256, 245] on span "Como cadastrar um tipo de pagamento?" at bounding box center [288, 246] width 188 height 9
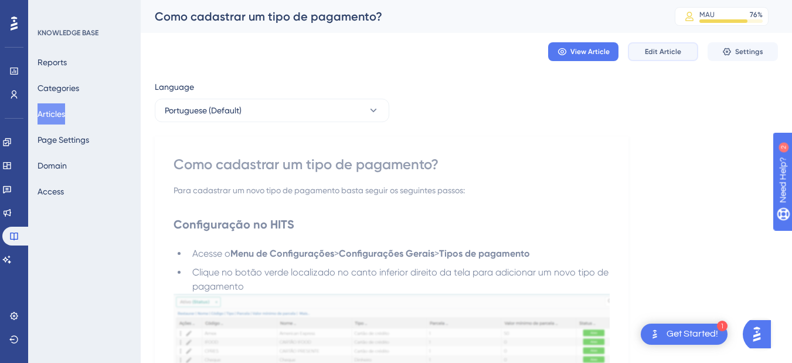
click at [664, 46] on button "Edit Article" at bounding box center [663, 51] width 70 height 19
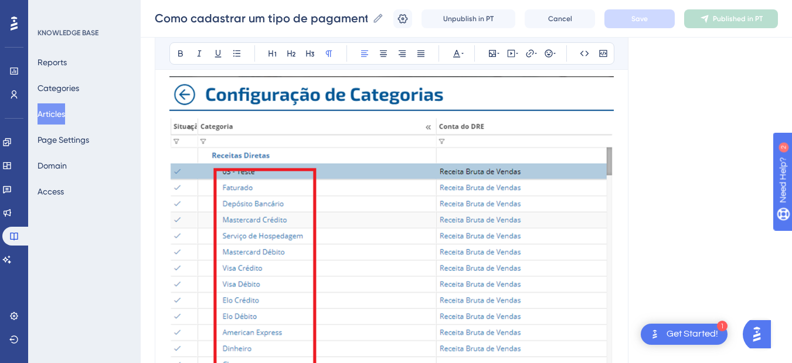
scroll to position [3138, 0]
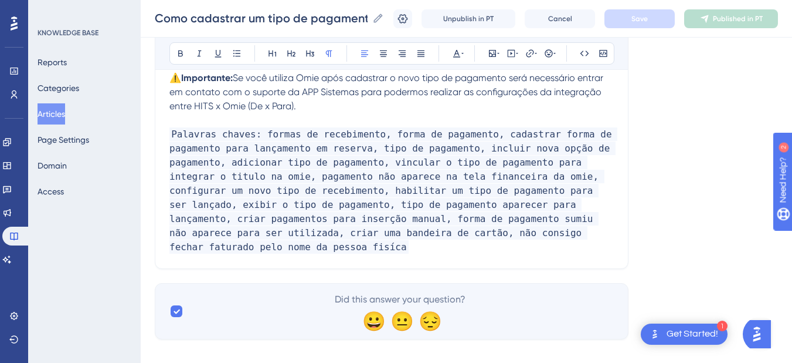
click at [529, 236] on p "Palavras chaves: formas de recebimento, forma de pagamento, cadastrar forma de …" at bounding box center [392, 190] width 445 height 127
click at [512, 234] on p "Palavras chaves: formas de recebimento, forma de pagamento, cadastrar forma de …" at bounding box center [392, 190] width 445 height 127
click at [57, 116] on button "Articles" at bounding box center [52, 113] width 28 height 21
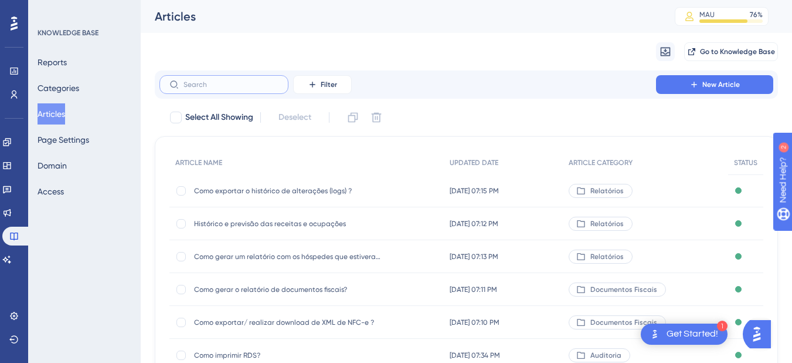
click at [206, 86] on input "text" at bounding box center [231, 84] width 95 height 8
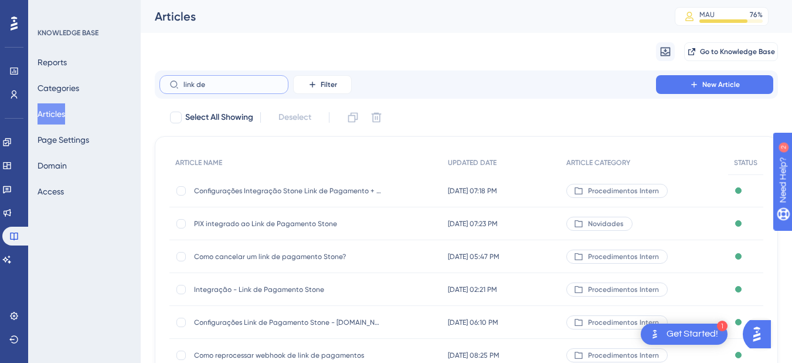
scroll to position [137, 0]
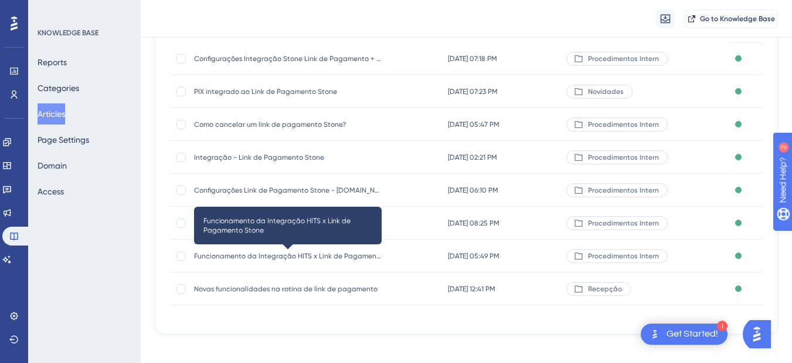
type input "link de"
click at [287, 258] on span "Funcionamento da Integração HITS x Link de Pagamento Stone" at bounding box center [288, 255] width 188 height 9
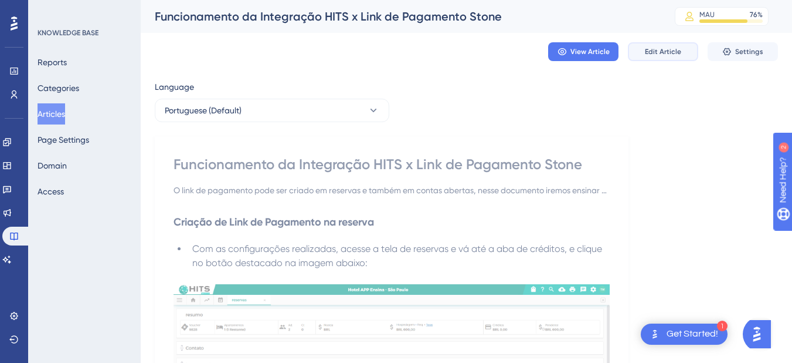
click at [657, 50] on span "Edit Article" at bounding box center [663, 51] width 36 height 9
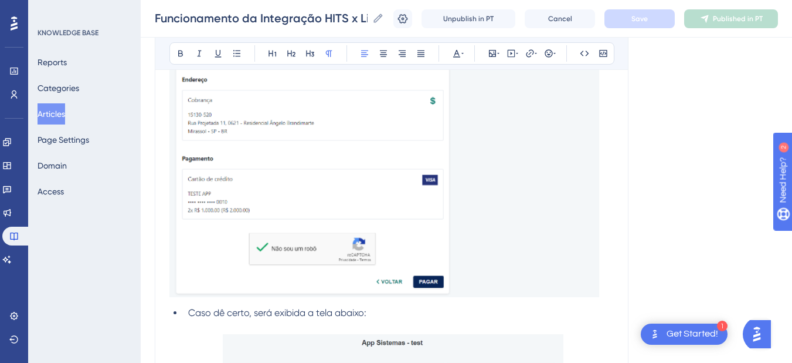
scroll to position [6089, 0]
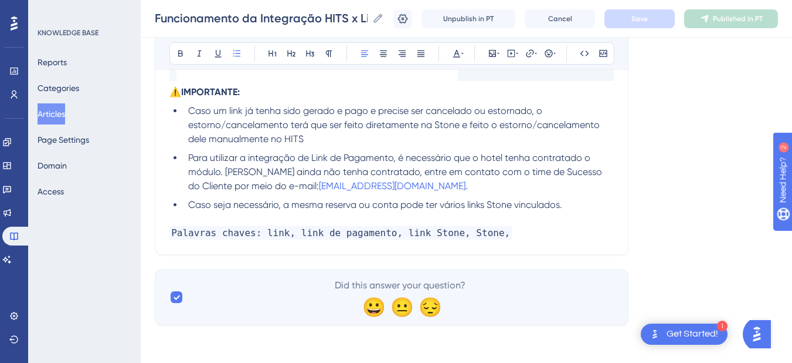
click at [583, 204] on li "Caso seja necessário, a mesma reserva ou conta pode ter vários links Stone vinc…" at bounding box center [399, 205] width 431 height 14
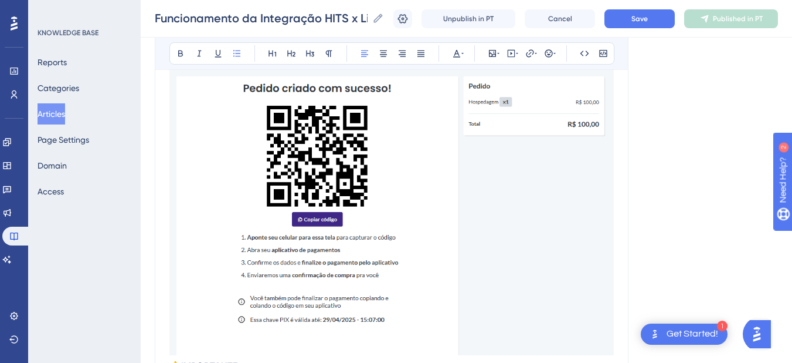
scroll to position [6108, 0]
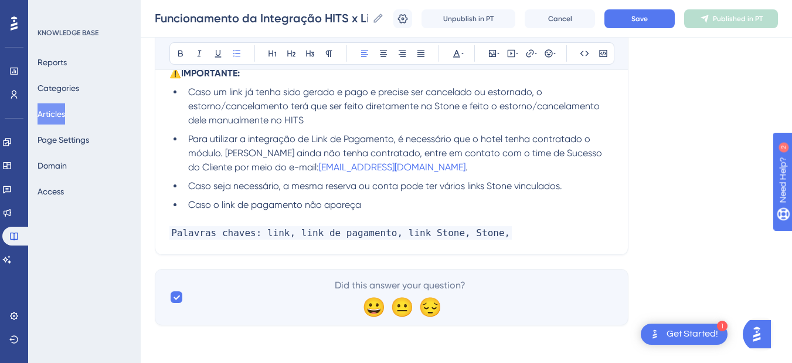
click at [372, 204] on li "Caso o link de pagamento não apareça" at bounding box center [399, 205] width 431 height 14
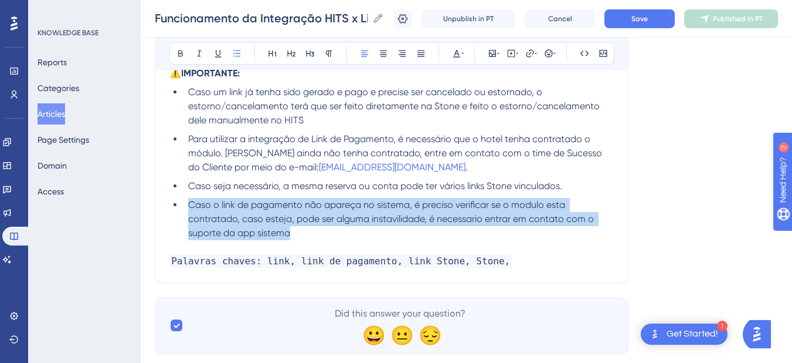
drag, startPoint x: 305, startPoint y: 236, endPoint x: 185, endPoint y: 206, distance: 123.9
click at [185, 206] on li "Caso o link de pagamento não apareça no sistema, é preciso verificar se o modul…" at bounding box center [399, 219] width 431 height 42
copy span "Caso o link de pagamento não apareça no sistema, é preciso verificar se o modul…"
click at [408, 206] on span "Caso o link de pagamento não apareça no sistema, é preciso verificar se o modul…" at bounding box center [392, 218] width 408 height 39
drag, startPoint x: 270, startPoint y: 228, endPoint x: 184, endPoint y: 209, distance: 88.1
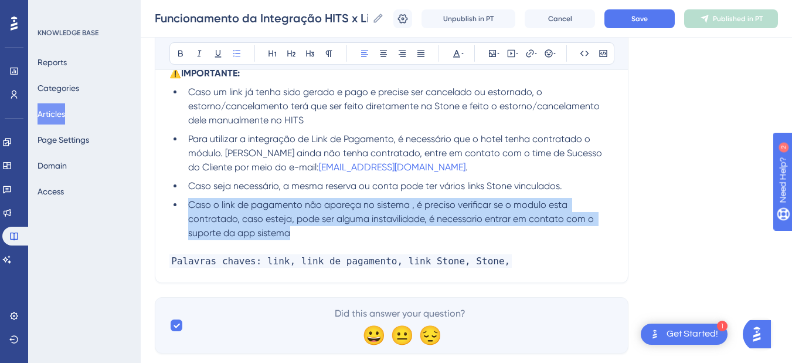
click at [184, 209] on li "Caso o link de pagamento não apareça no sistema , é preciso verificar se o modu…" at bounding box center [399, 219] width 431 height 42
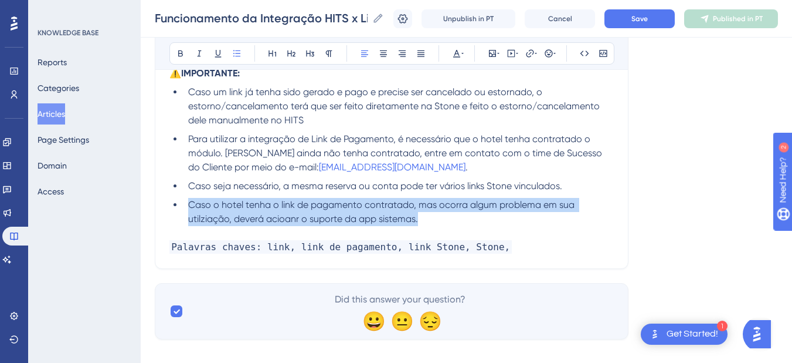
drag, startPoint x: 453, startPoint y: 220, endPoint x: 165, endPoint y: 204, distance: 288.5
copy span "Caso o hotel tenha o link de pagamento contratado, mas ocorra algum problema em…"
click at [443, 216] on li "Caso o hotel tenha o link de pagamento contratado, mas ocorra algum problema em…" at bounding box center [399, 212] width 431 height 28
drag, startPoint x: 432, startPoint y: 220, endPoint x: 177, endPoint y: 203, distance: 255.1
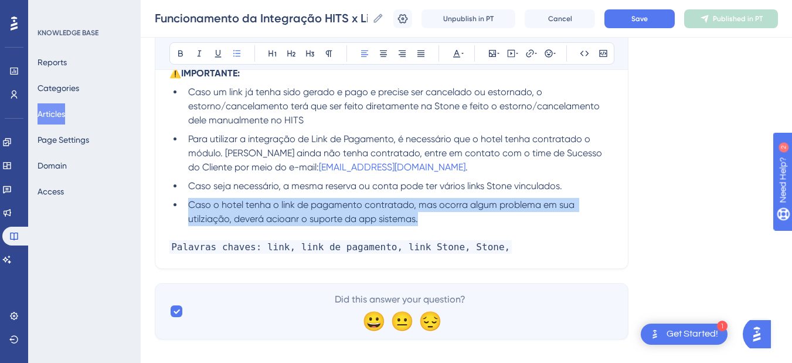
click at [178, 204] on ul "Caso um link já tenha sido gerado e pago e precise ser cancelado ou estornado, …" at bounding box center [392, 155] width 445 height 141
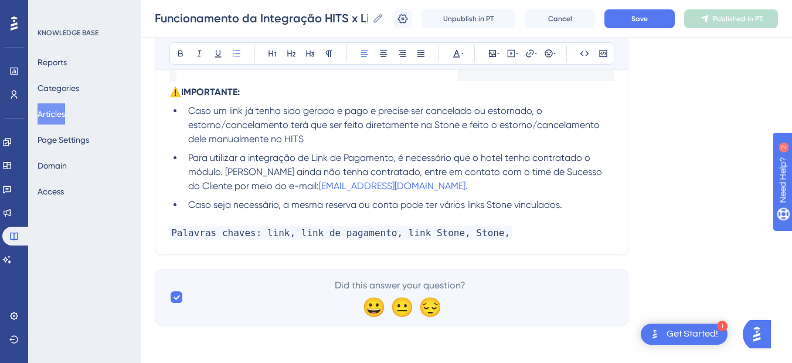
scroll to position [6089, 0]
click at [520, 231] on p "Palavras chaves: link, link de pagamento, link Stone, Stone," at bounding box center [392, 233] width 445 height 14
click at [535, 233] on p "Palavras chaves: link, link de pagamento, link Stone, Stone," at bounding box center [392, 233] width 445 height 14
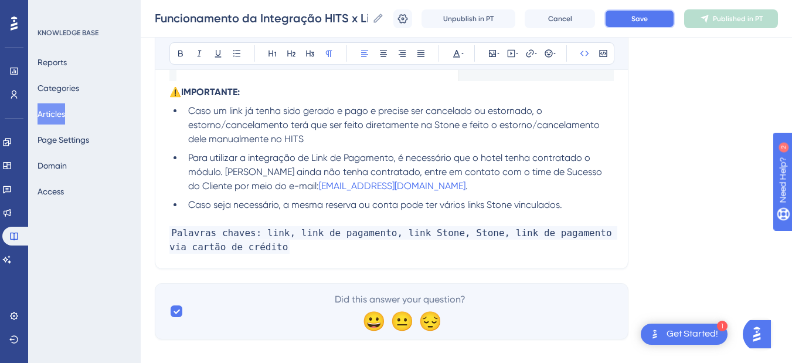
click at [648, 24] on button "Save" at bounding box center [640, 18] width 70 height 19
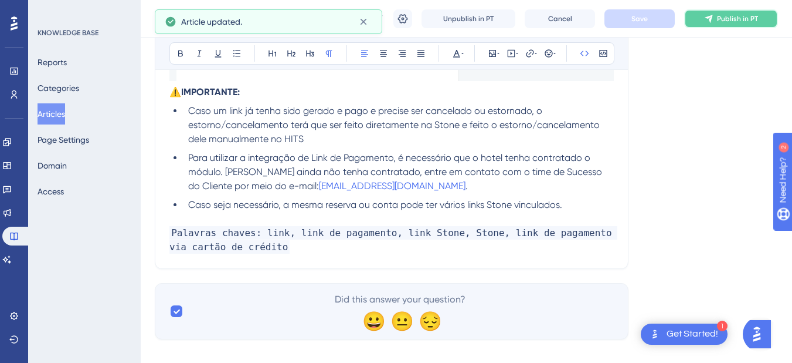
click at [714, 18] on icon at bounding box center [708, 18] width 9 height 9
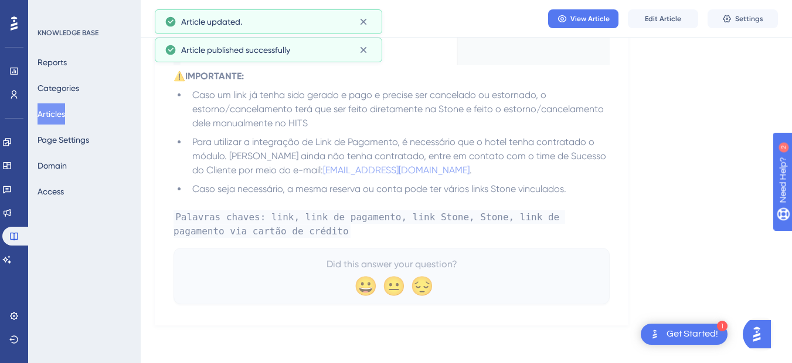
scroll to position [6023, 0]
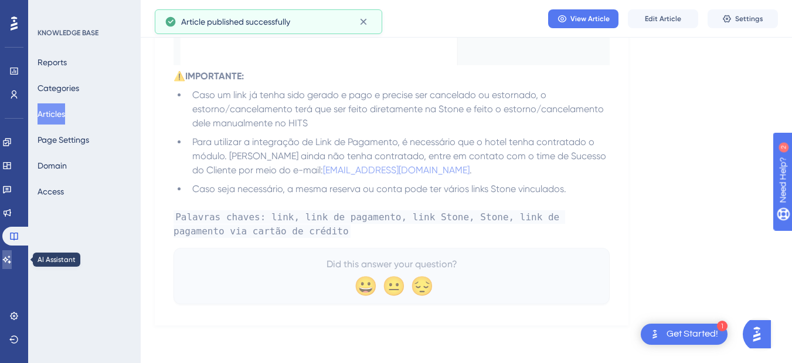
drag, startPoint x: 11, startPoint y: 266, endPoint x: 20, endPoint y: 237, distance: 30.6
click at [11, 266] on link at bounding box center [6, 259] width 9 height 19
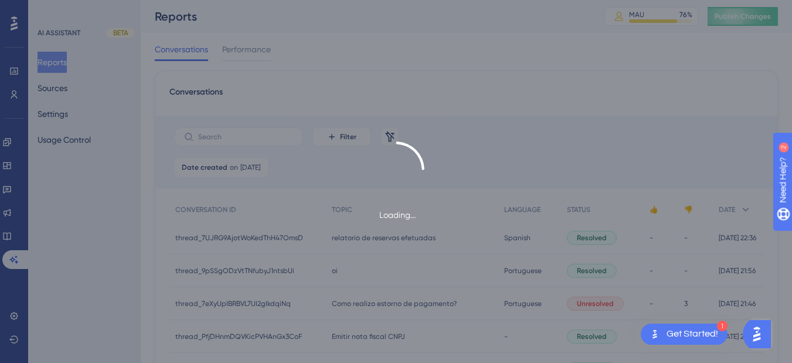
click at [57, 93] on div "Loading..." at bounding box center [396, 181] width 792 height 363
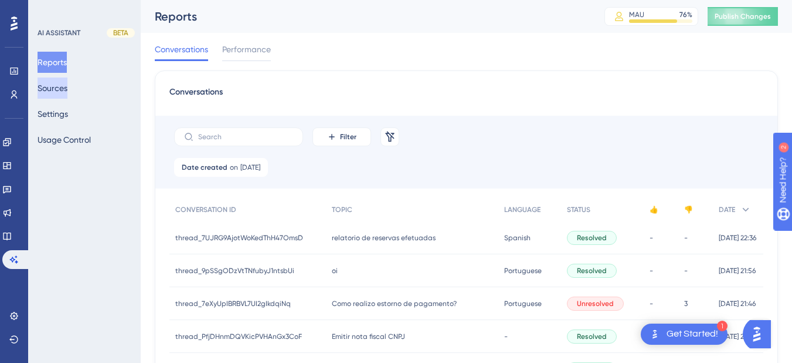
click at [49, 84] on button "Sources" at bounding box center [53, 87] width 30 height 21
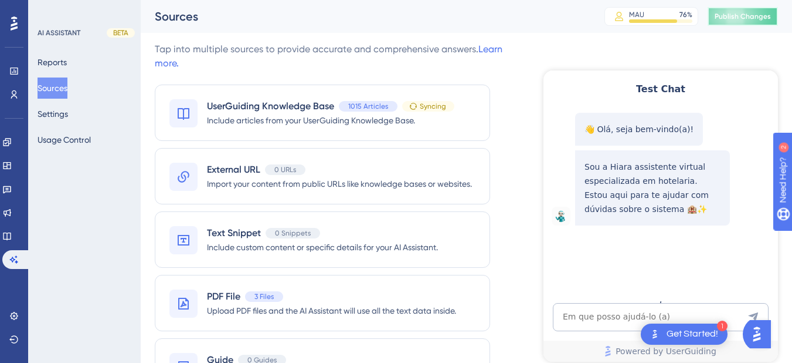
click at [756, 21] on button "Publish Changes" at bounding box center [743, 16] width 70 height 19
click at [287, 306] on span "Upload PDF files and the AI Assistant will use all the text data inside." at bounding box center [331, 310] width 249 height 14
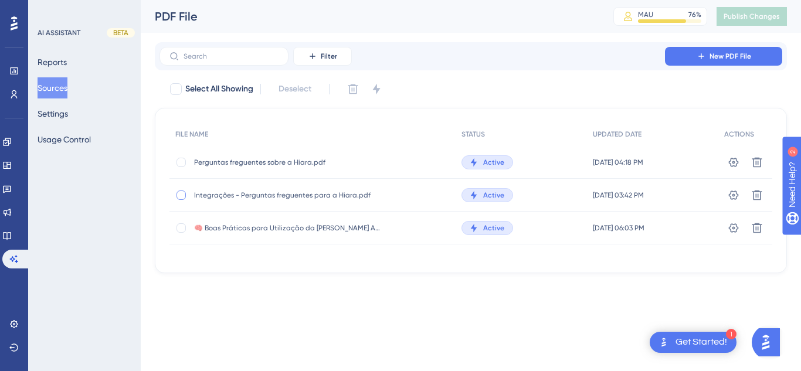
click at [181, 195] on div at bounding box center [181, 195] width 9 height 9
checkbox input "true"
click at [354, 87] on icon at bounding box center [353, 89] width 12 height 12
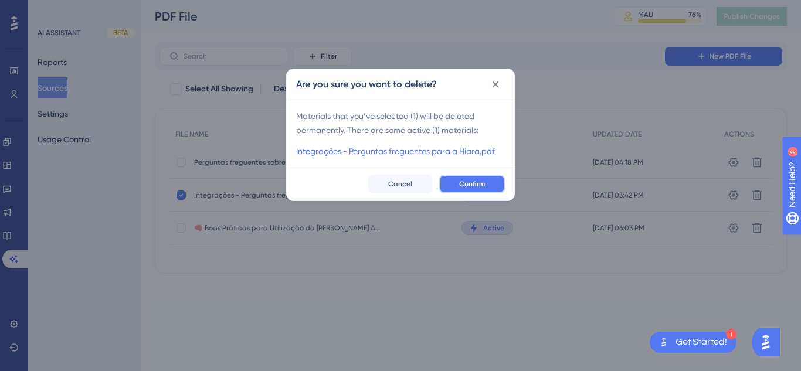
click at [480, 187] on span "Confirm" at bounding box center [472, 183] width 26 height 9
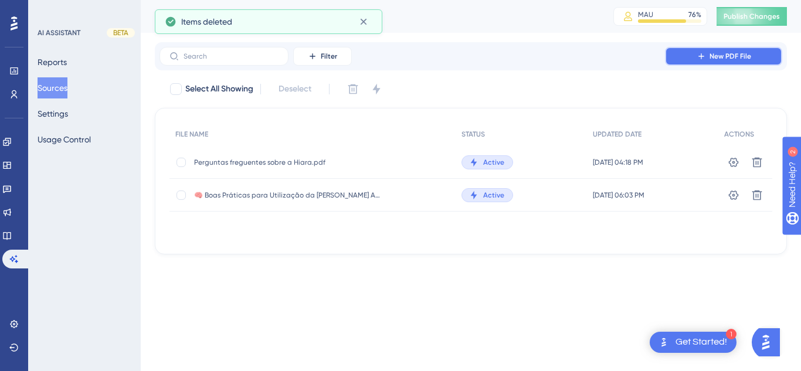
click at [693, 50] on button "New PDF File" at bounding box center [723, 56] width 117 height 19
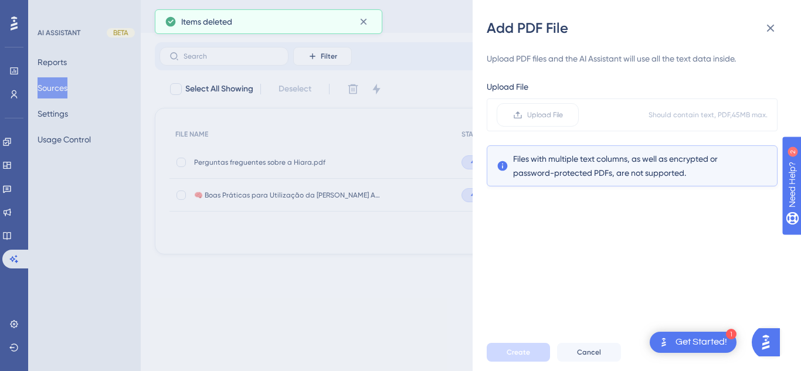
click at [534, 114] on span "Upload File" at bounding box center [545, 114] width 36 height 9
click at [563, 115] on input "Upload File" at bounding box center [563, 115] width 0 height 0
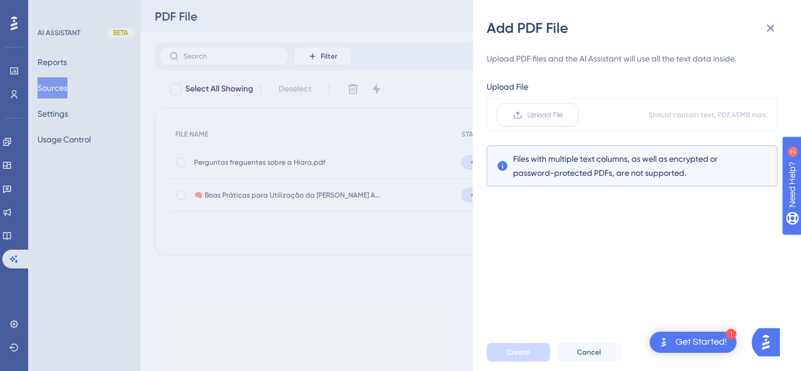
click at [535, 111] on span "Upload File" at bounding box center [545, 114] width 36 height 9
click at [563, 115] on input "Upload File" at bounding box center [563, 115] width 0 height 0
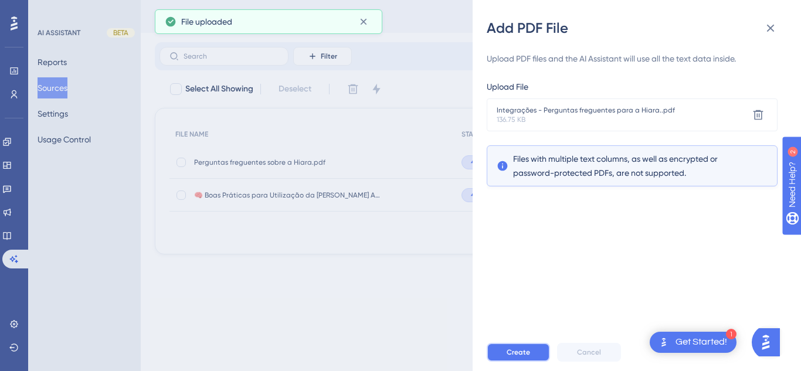
click at [531, 359] on button "Create" at bounding box center [518, 352] width 63 height 19
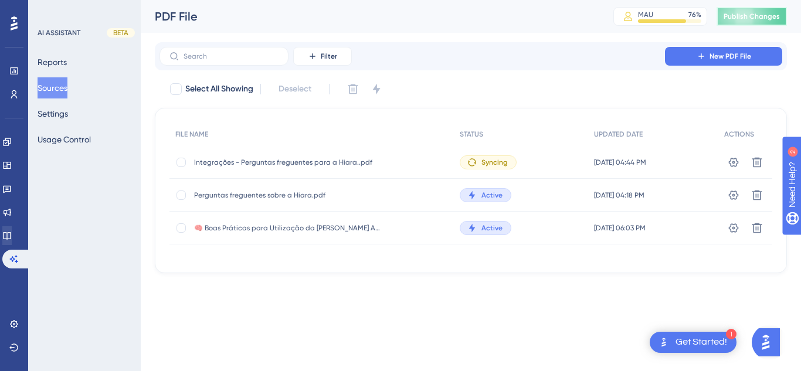
drag, startPoint x: 753, startPoint y: 10, endPoint x: 7, endPoint y: 241, distance: 781.1
click at [753, 10] on button "Publish Changes" at bounding box center [752, 16] width 70 height 19
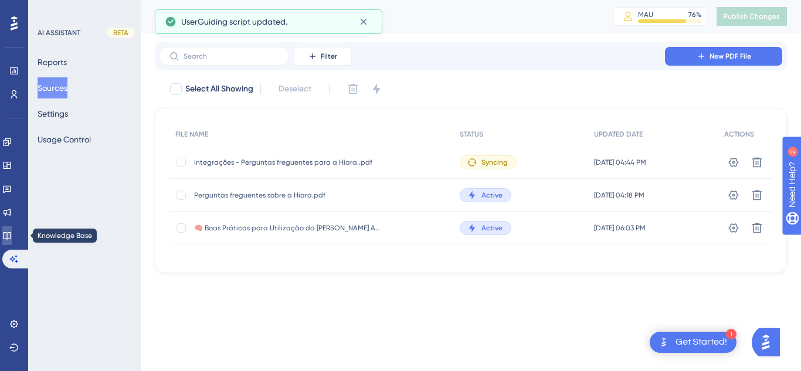
drag, startPoint x: 9, startPoint y: 232, endPoint x: 38, endPoint y: 232, distance: 28.2
click at [9, 232] on icon at bounding box center [6, 235] width 9 height 9
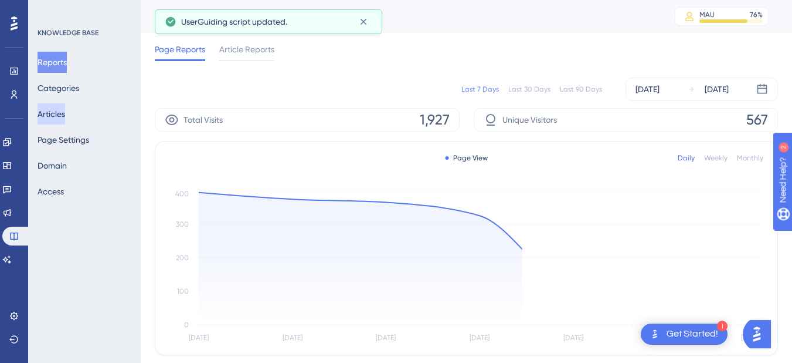
click at [65, 114] on button "Articles" at bounding box center [52, 113] width 28 height 21
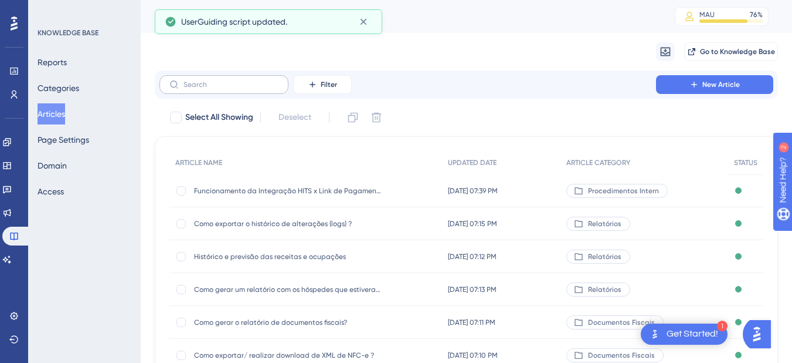
click at [201, 77] on label at bounding box center [224, 84] width 129 height 19
click at [201, 80] on input "text" at bounding box center [231, 84] width 95 height 8
paste input "Como emitir documento fiscal em conta aberta"
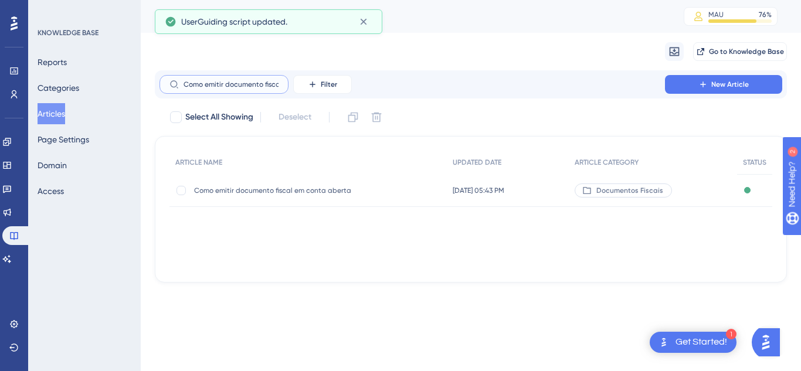
scroll to position [0, 58]
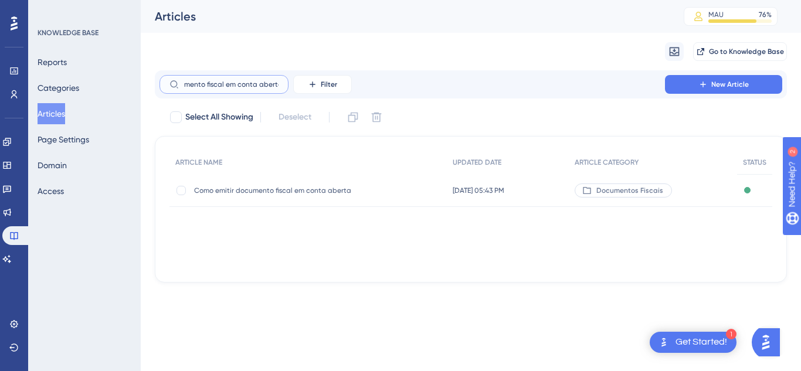
type input "Como emitir documento fiscal em conta aberta"
click at [275, 194] on span "Como emitir documento fiscal em conta aberta" at bounding box center [288, 190] width 188 height 9
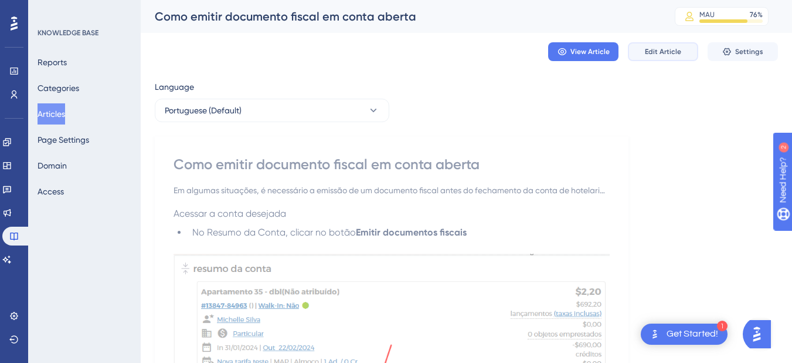
click at [672, 53] on span "Edit Article" at bounding box center [663, 51] width 36 height 9
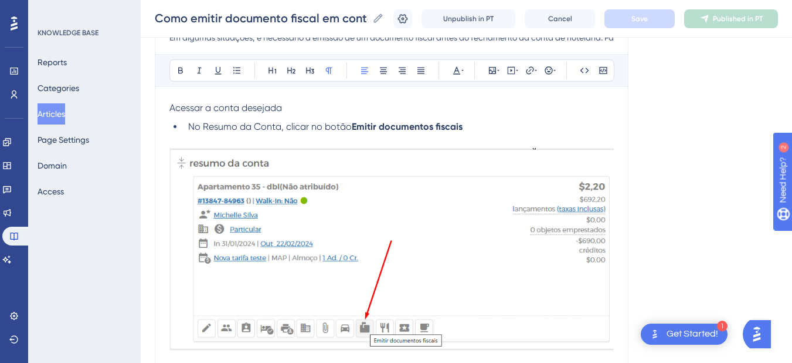
scroll to position [826, 0]
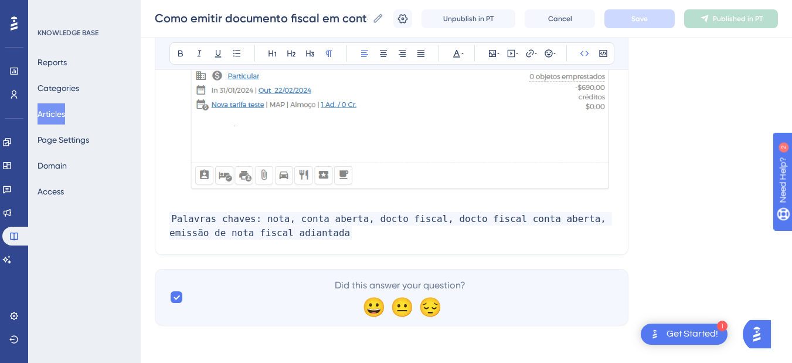
click at [305, 232] on p "Palavras chaves: nota, conta aberta, docto fiscal, docto fiscal conta aberta, e…" at bounding box center [392, 226] width 445 height 28
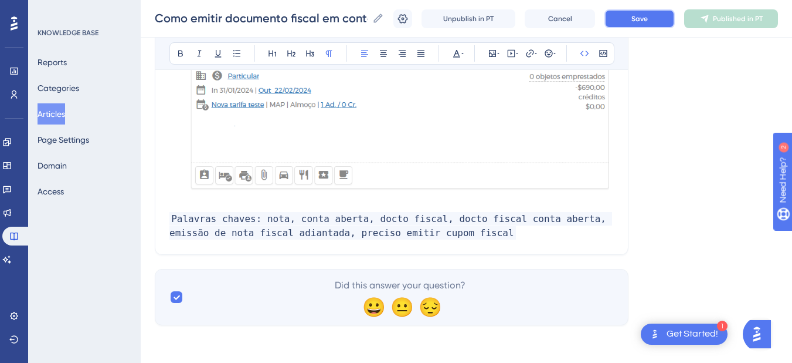
click at [641, 13] on button "Save" at bounding box center [640, 18] width 70 height 19
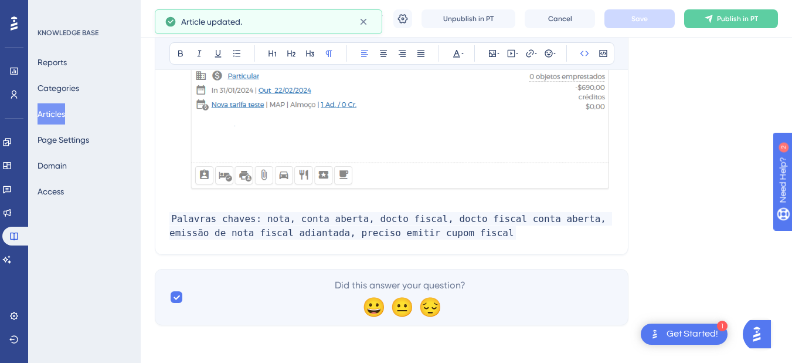
click at [490, 233] on p "Palavras chaves: nota, conta aberta, docto fiscal, docto fiscal conta aberta, e…" at bounding box center [392, 226] width 445 height 28
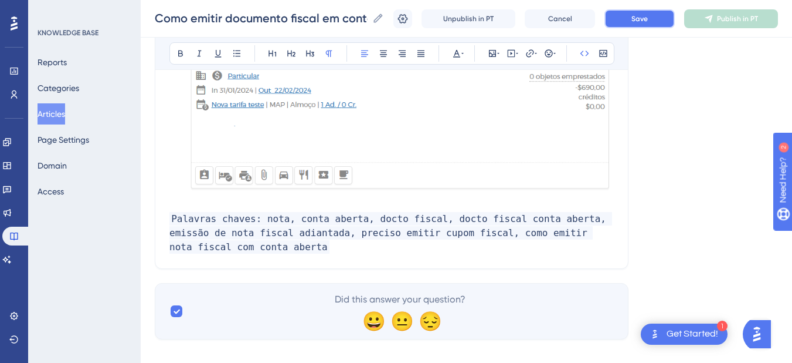
click at [669, 9] on button "Save" at bounding box center [640, 18] width 70 height 19
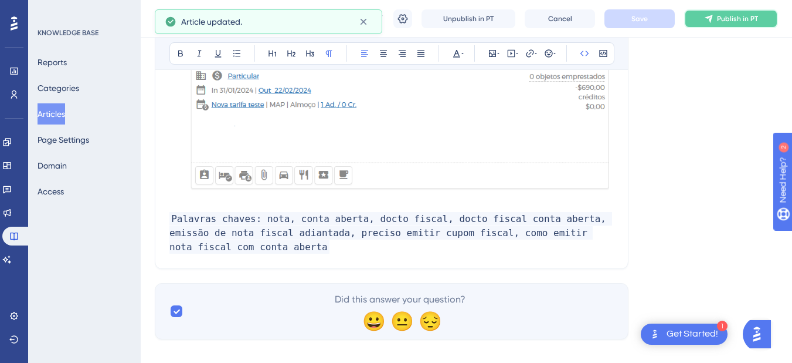
click at [723, 16] on button "Publish in PT" at bounding box center [732, 18] width 94 height 19
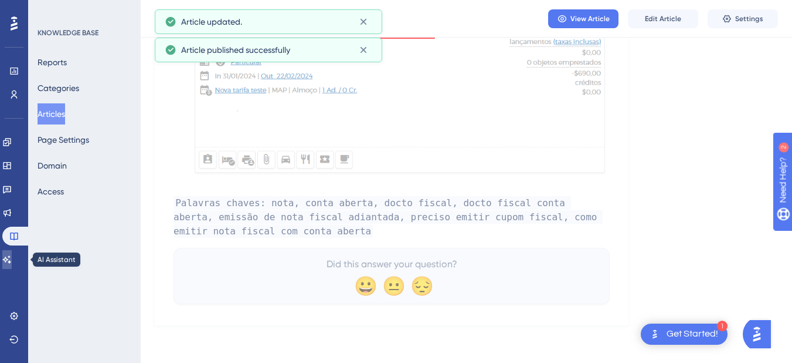
click at [12, 266] on link at bounding box center [6, 259] width 9 height 19
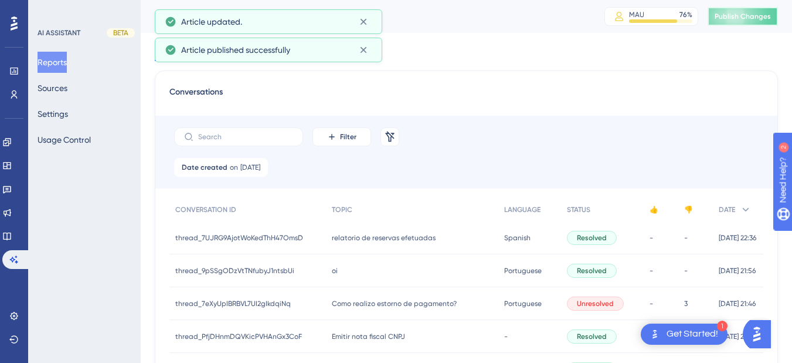
click at [757, 18] on span "Publish Changes" at bounding box center [743, 16] width 56 height 9
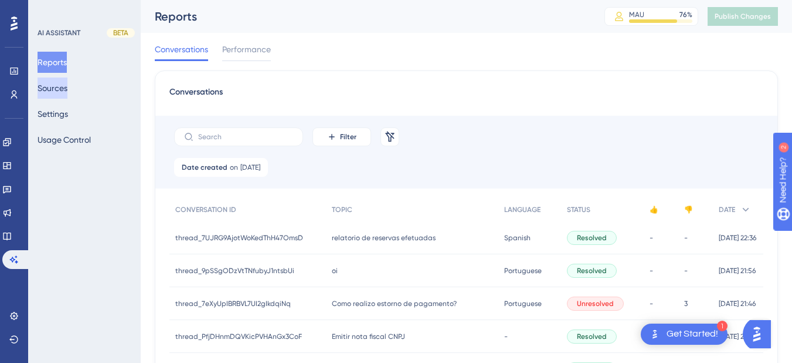
click at [67, 87] on button "Sources" at bounding box center [53, 87] width 30 height 21
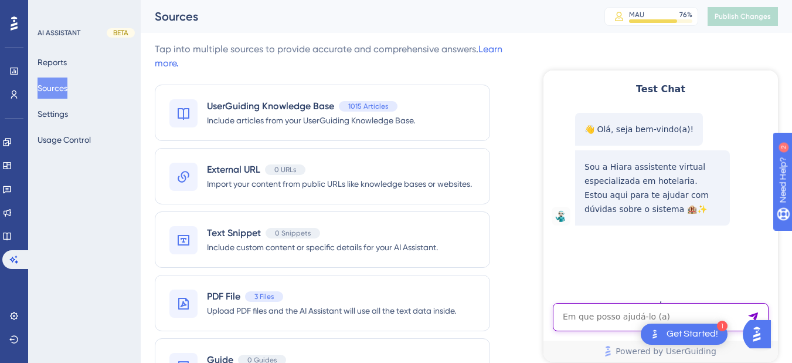
click at [615, 315] on textarea "AI Assistant Text Input" at bounding box center [661, 317] width 216 height 28
paste textarea "Bom dia, preciso emitir um cupom fiscal com o Global: 38315-65479, mas não esto…"
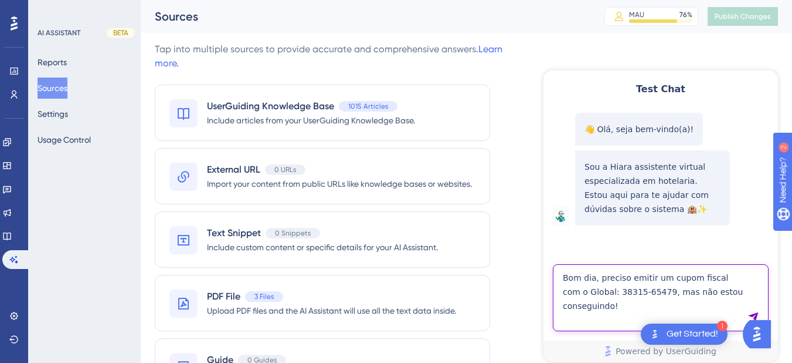
type textarea "Bom dia, preciso emitir um cupom fiscal com o Global: 38315-65479, mas não esto…"
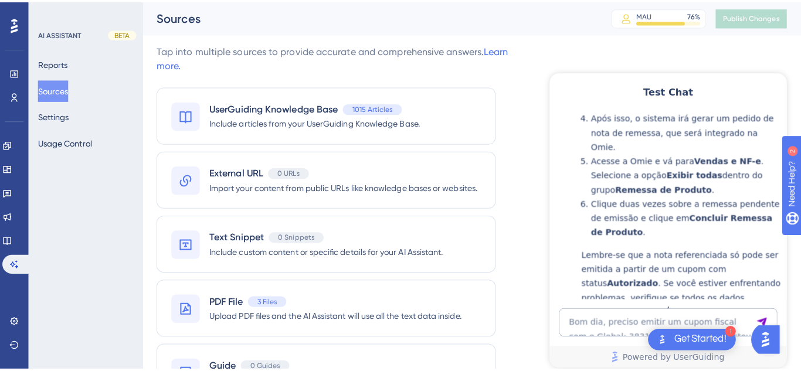
scroll to position [461, 0]
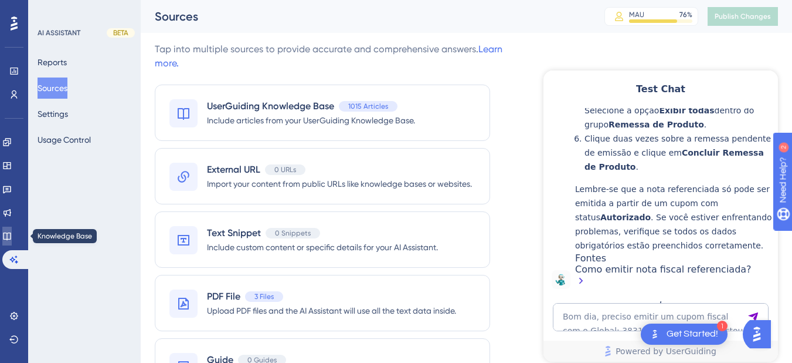
click at [12, 236] on link at bounding box center [6, 235] width 9 height 19
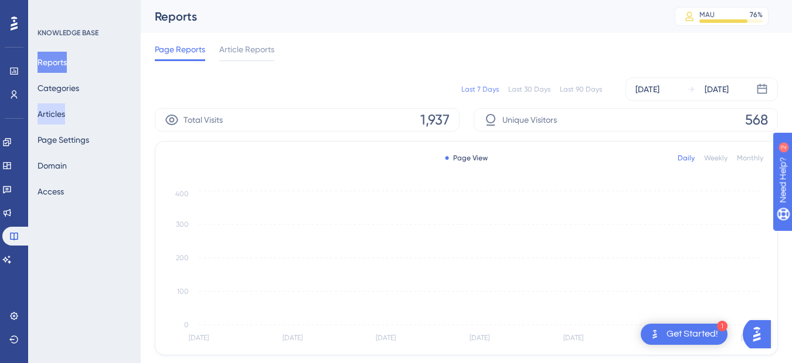
click at [62, 116] on button "Articles" at bounding box center [52, 113] width 28 height 21
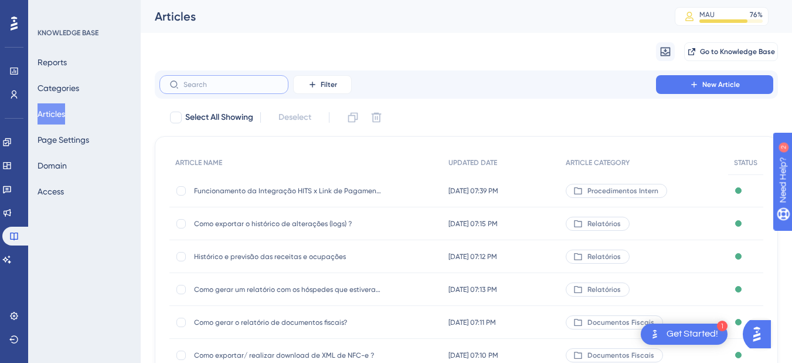
click at [196, 81] on input "text" at bounding box center [231, 84] width 95 height 8
paste input "Como corrigir nota com erro de CPF Inválido?"
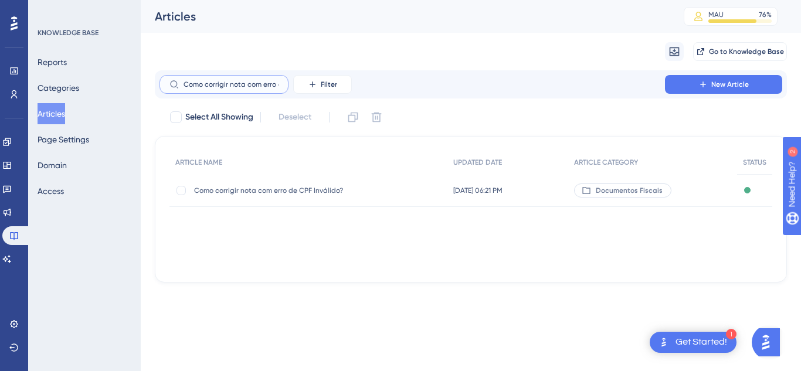
scroll to position [0, 51]
type input "Como corrigir nota com erro de CPF Inválido?"
click at [304, 195] on div "Como corrigir nota com erro de CPF Inválido? Como corrigir nota com erro de CPF…" at bounding box center [288, 190] width 188 height 33
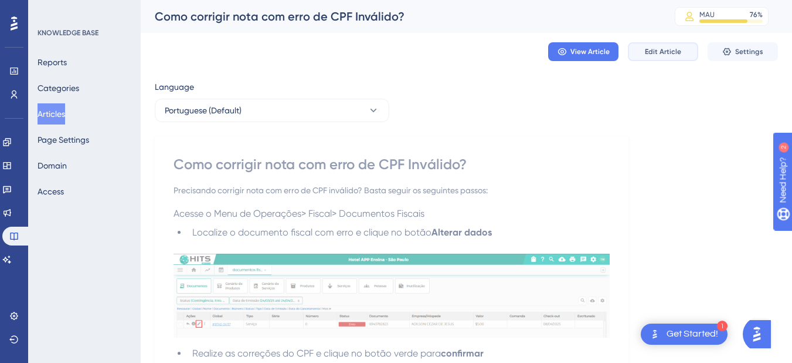
click at [685, 49] on button "Edit Article" at bounding box center [663, 51] width 70 height 19
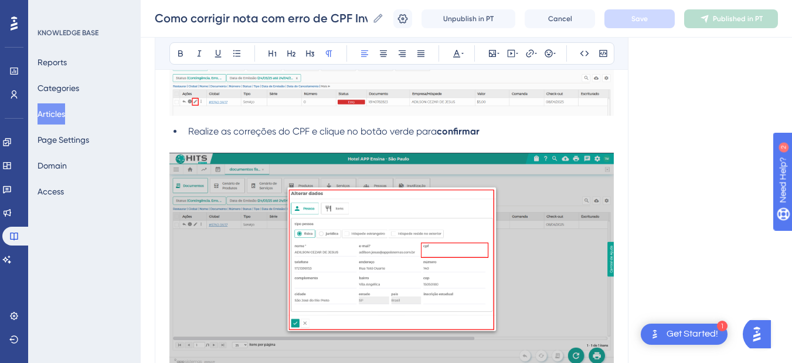
scroll to position [671, 0]
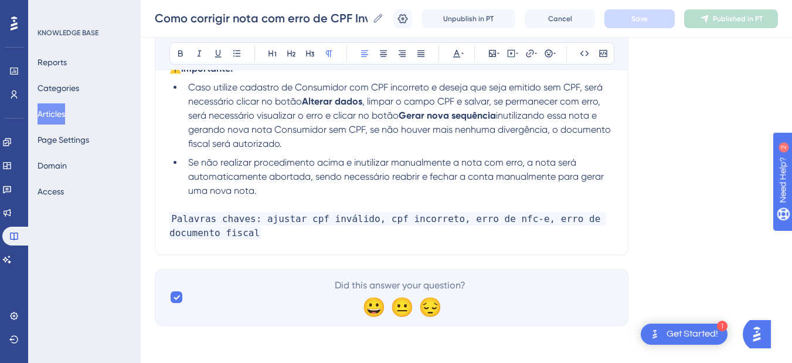
click at [288, 222] on span "Palavras chaves: ajustar cpf inválido, cpf incorreto, erro de nfc-e, erro de do…" at bounding box center [388, 226] width 437 height 28
click at [277, 236] on p "Palavras chaves: ajustar cpf inválido, cpf incorreto, erro de nfc-e, erro de do…" at bounding box center [392, 226] width 445 height 28
click at [299, 236] on p "Palavras chaves: ajustar cpf inválido, cpf incorreto, erro de nfc-e, erro de do…" at bounding box center [392, 226] width 445 height 28
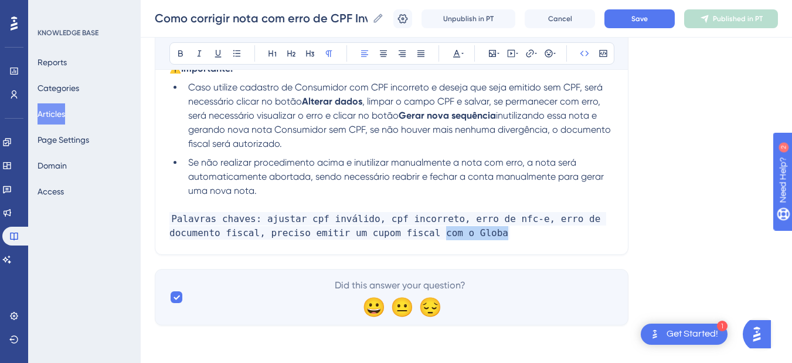
drag, startPoint x: 422, startPoint y: 234, endPoint x: 514, endPoint y: 232, distance: 91.5
click at [514, 232] on p "Palavras chaves: ajustar cpf inválido, cpf incorreto, erro de nfc-e, erro de do…" at bounding box center [392, 226] width 445 height 28
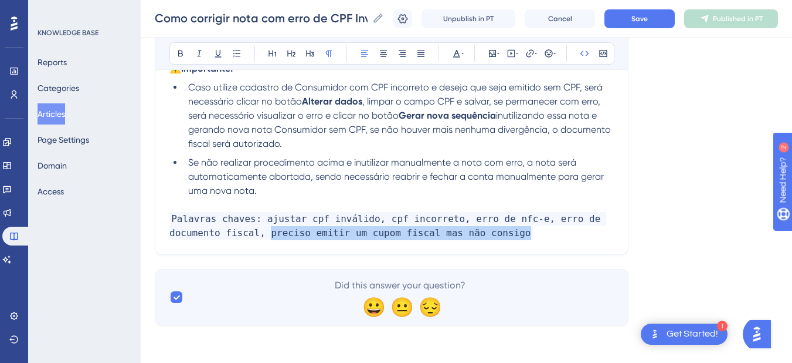
drag, startPoint x: 512, startPoint y: 232, endPoint x: 260, endPoint y: 232, distance: 251.6
click at [260, 232] on p "Palavras chaves: ajustar cpf inválido, cpf incorreto, erro de nfc-e, erro de do…" at bounding box center [392, 226] width 445 height 28
click at [645, 25] on button "Save" at bounding box center [640, 18] width 70 height 19
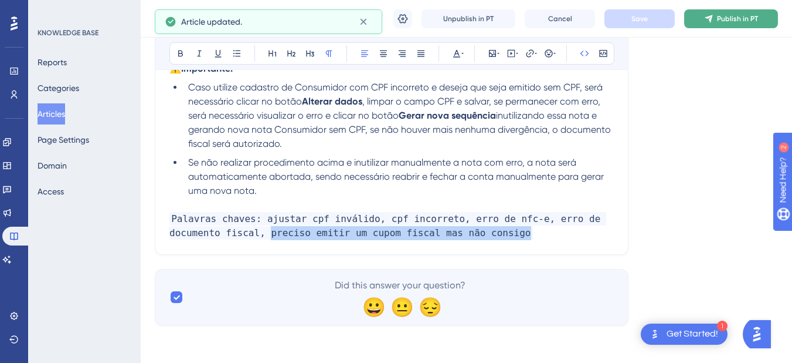
click at [712, 20] on button "Publish in PT" at bounding box center [732, 18] width 94 height 19
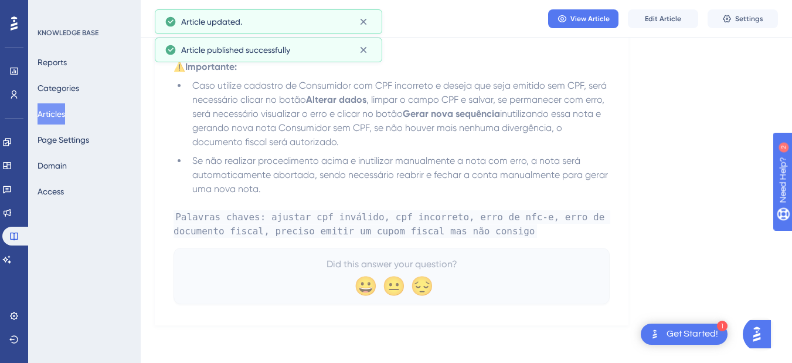
click at [57, 112] on button "Articles" at bounding box center [52, 113] width 28 height 21
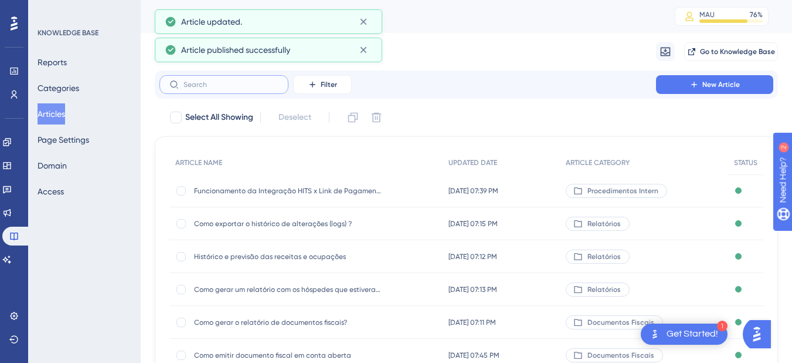
click at [201, 83] on input "text" at bounding box center [231, 84] width 95 height 8
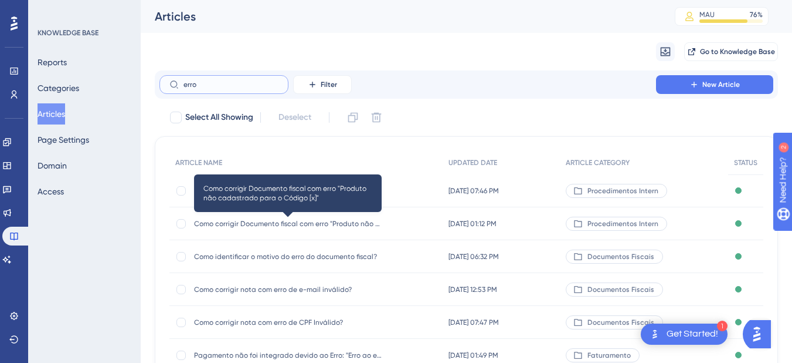
type input "erro"
click at [273, 219] on span "Como corrigir Documento fiscal com erro "Produto não cadastrado para o Código […" at bounding box center [288, 223] width 188 height 9
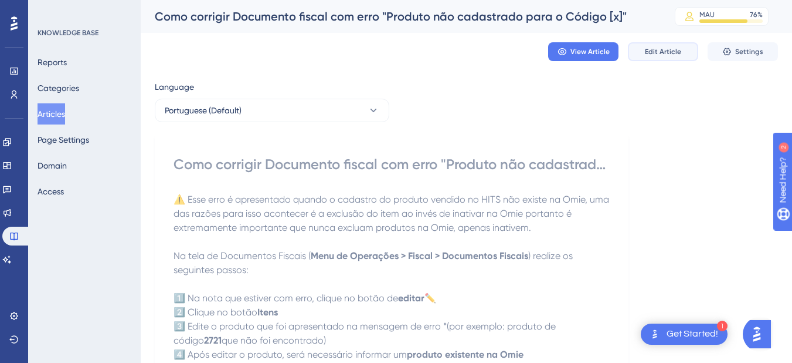
click at [660, 48] on span "Edit Article" at bounding box center [663, 51] width 36 height 9
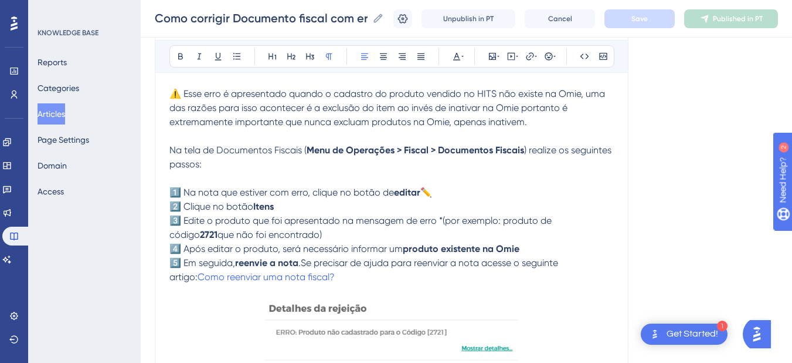
scroll to position [519, 0]
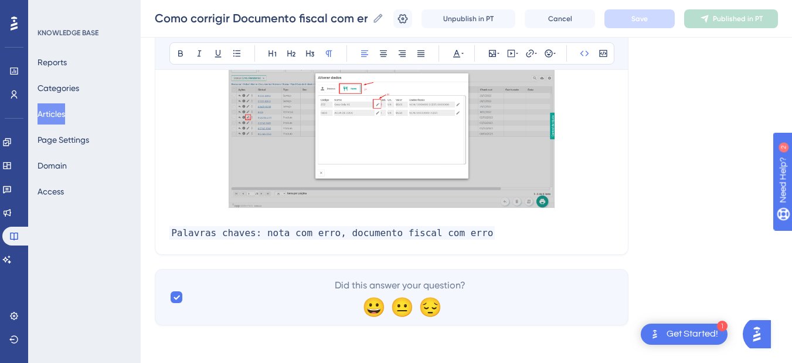
click at [490, 226] on p "Palavras chaves: nota com erro, documento fiscal com erro" at bounding box center [392, 233] width 445 height 14
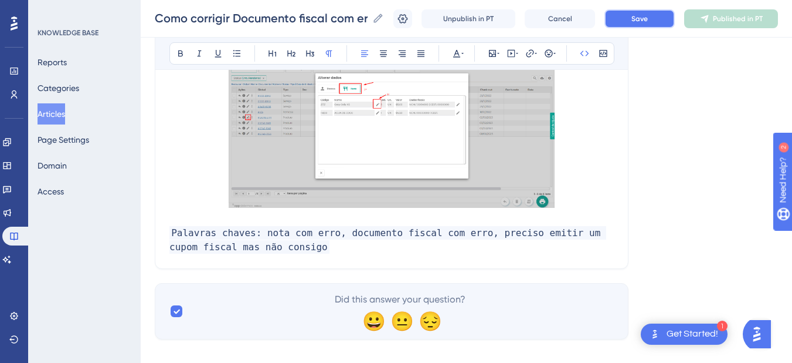
click at [649, 27] on button "Save" at bounding box center [640, 18] width 70 height 19
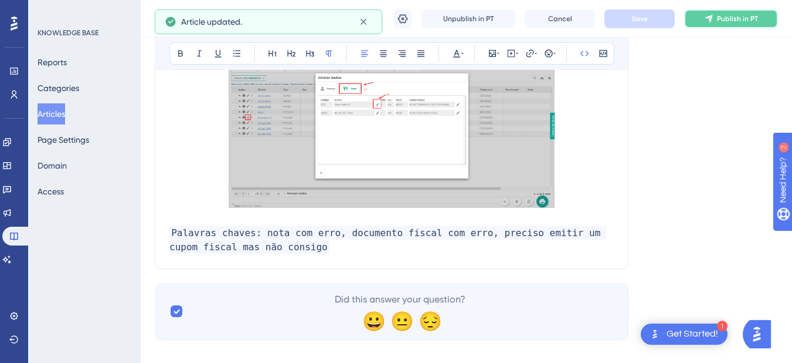
click at [737, 24] on button "Publish in PT" at bounding box center [732, 18] width 94 height 19
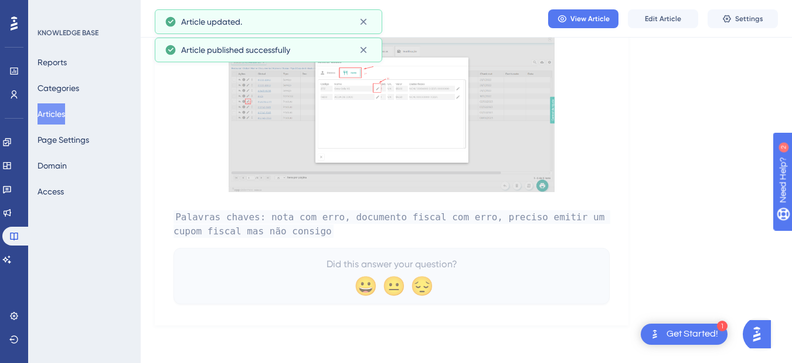
drag, startPoint x: 57, startPoint y: 117, endPoint x: 214, endPoint y: 69, distance: 164.6
click at [57, 117] on button "Articles" at bounding box center [52, 113] width 28 height 21
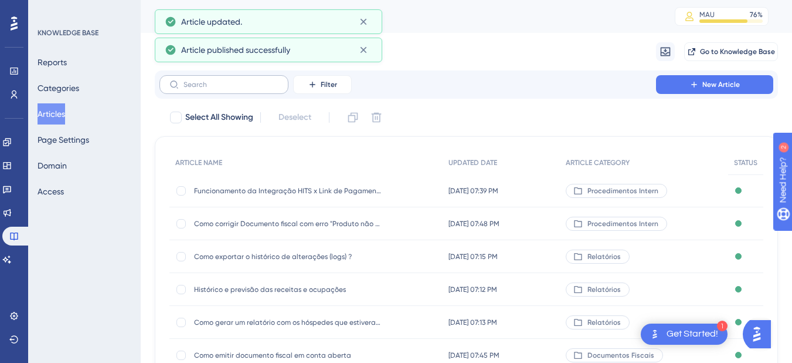
click at [198, 80] on label at bounding box center [224, 84] width 129 height 19
click at [198, 80] on input "text" at bounding box center [231, 84] width 95 height 8
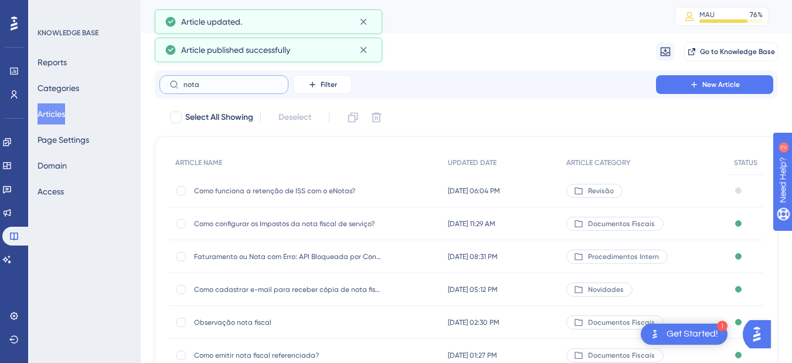
type input "nota e"
checkbox input "true"
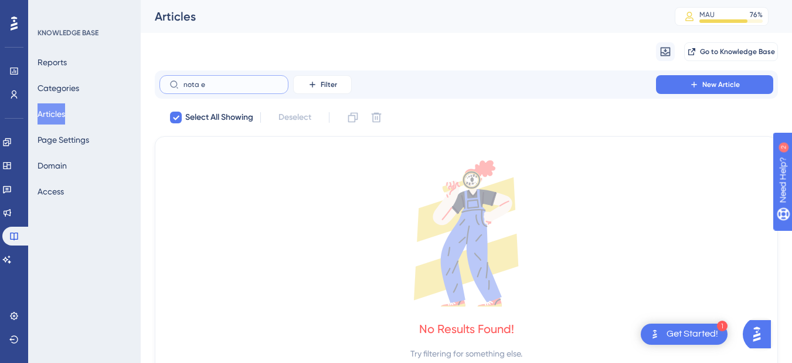
type input "nota"
checkbox input "false"
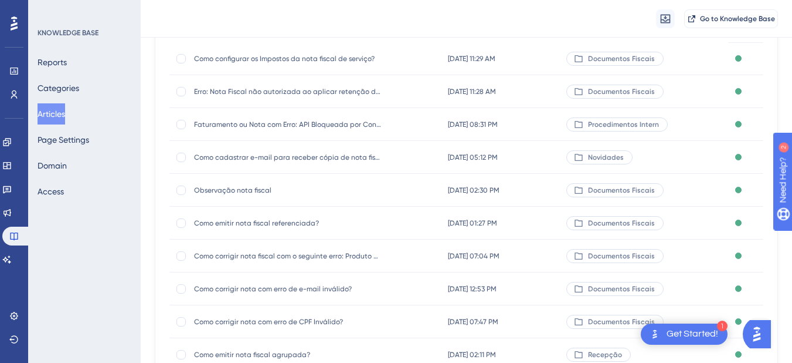
scroll to position [235, 0]
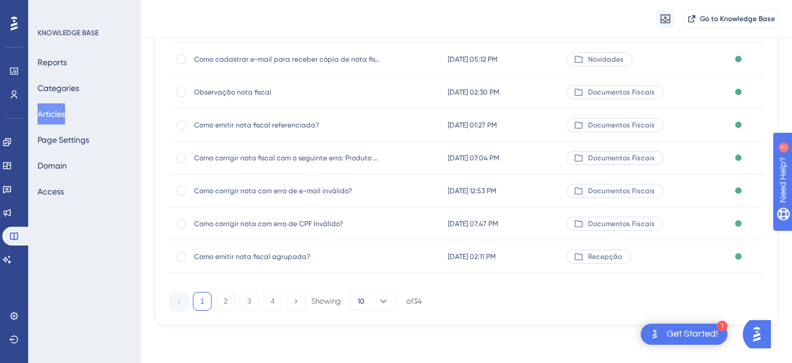
type input "nota"
click at [260, 192] on span "Como corrigir nota com erro de e-mail inválido?" at bounding box center [288, 190] width 188 height 9
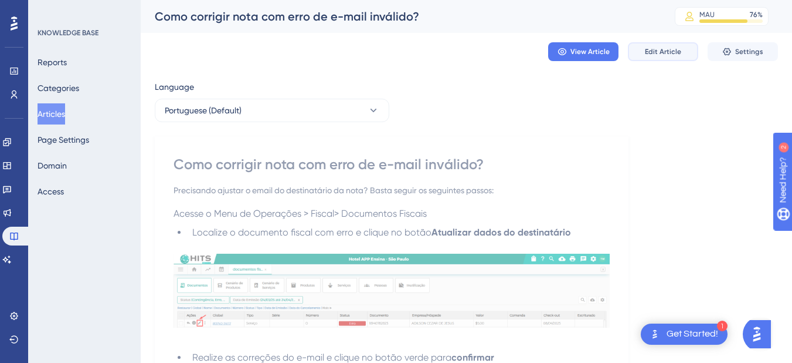
click at [672, 55] on span "Edit Article" at bounding box center [663, 51] width 36 height 9
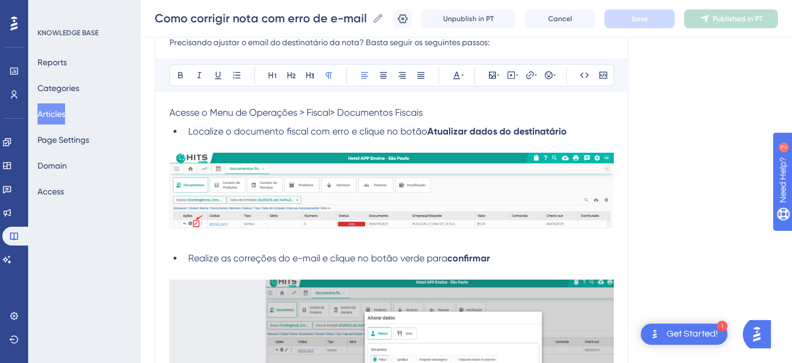
scroll to position [740, 0]
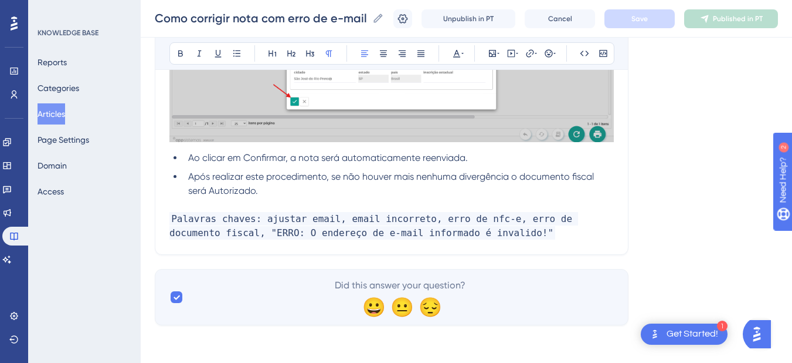
click at [499, 233] on p "Palavras chaves: ajustar email, email incorreto, erro de nfc-e, erro de documen…" at bounding box center [392, 226] width 445 height 28
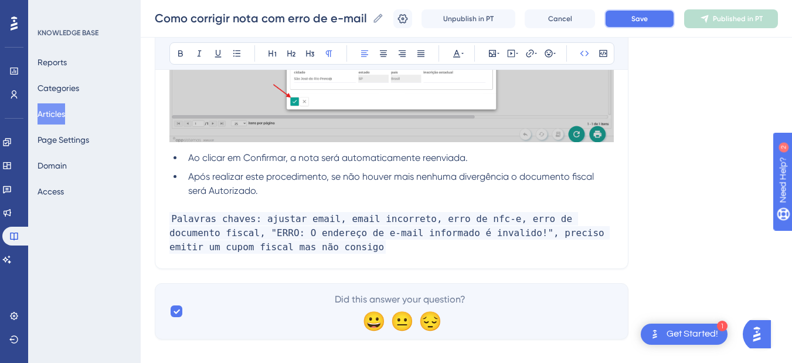
click at [648, 15] on span "Save" at bounding box center [640, 18] width 16 height 9
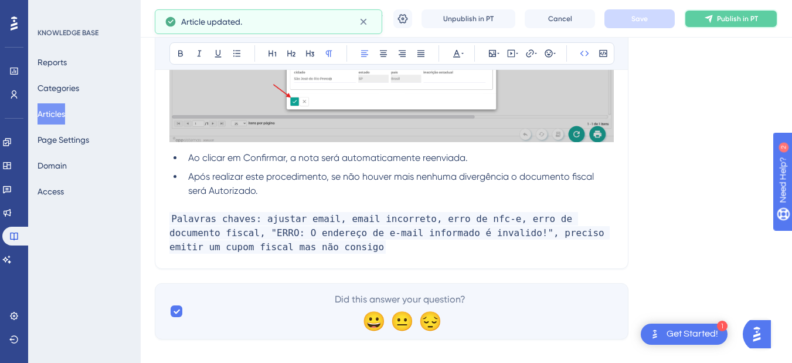
click at [731, 19] on span "Publish in PT" at bounding box center [737, 18] width 41 height 9
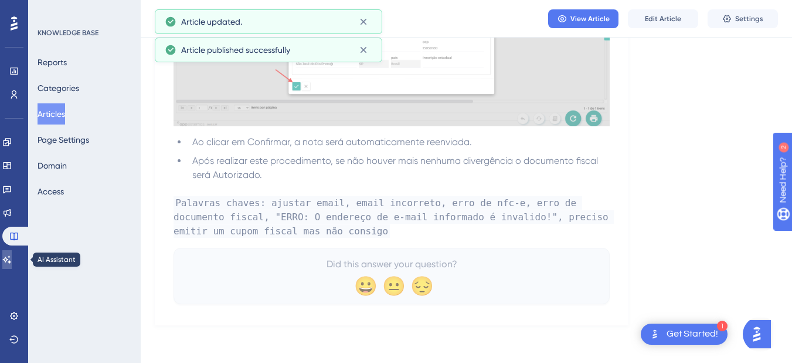
drag, startPoint x: 13, startPoint y: 263, endPoint x: 26, endPoint y: 260, distance: 12.7
click at [12, 263] on icon at bounding box center [6, 259] width 9 height 9
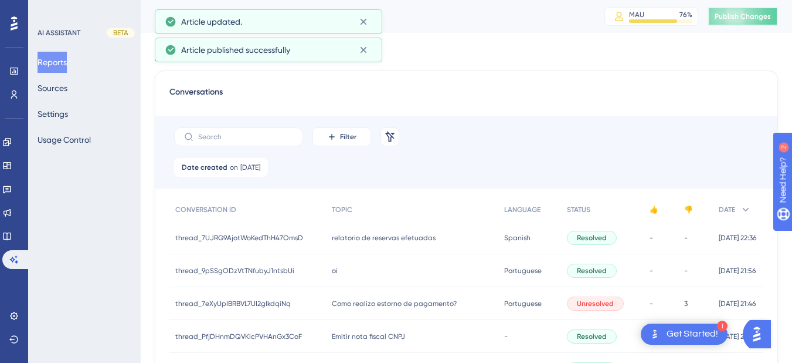
click at [750, 18] on span "Publish Changes" at bounding box center [743, 16] width 56 height 9
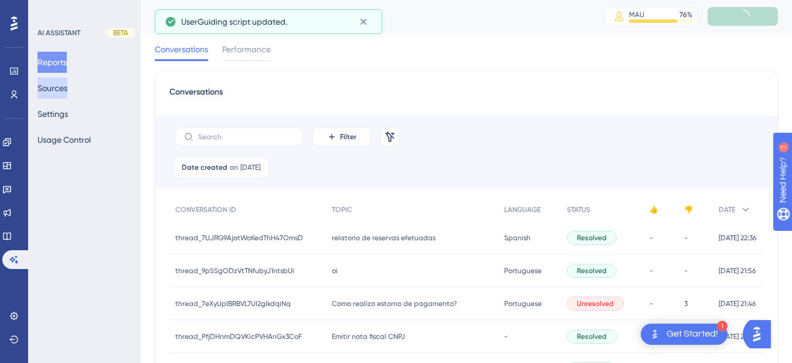
click at [64, 87] on button "Sources" at bounding box center [53, 87] width 30 height 21
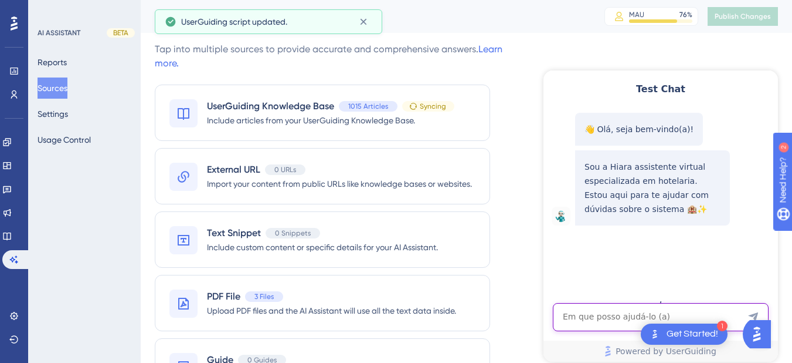
click at [621, 319] on textarea "AI Assistant Text Input" at bounding box center [661, 317] width 216 height 28
paste textarea "Bom dia, preciso emitir um cupom fiscal com o Global: 38315-65479, mas não esto…"
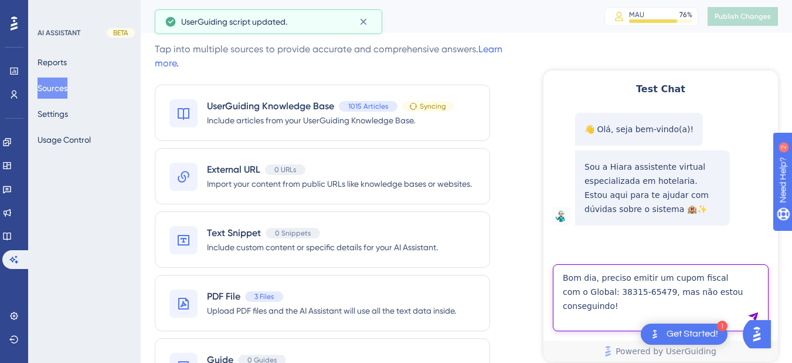
type textarea "Bom dia, preciso emitir um cupom fiscal com o Global: 38315-65479, mas não esto…"
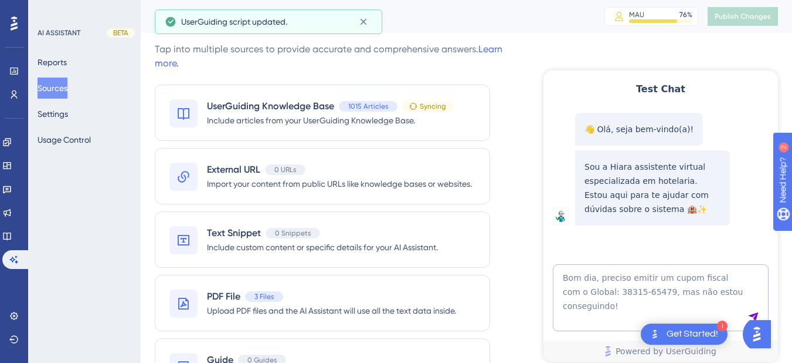
scroll to position [42, 0]
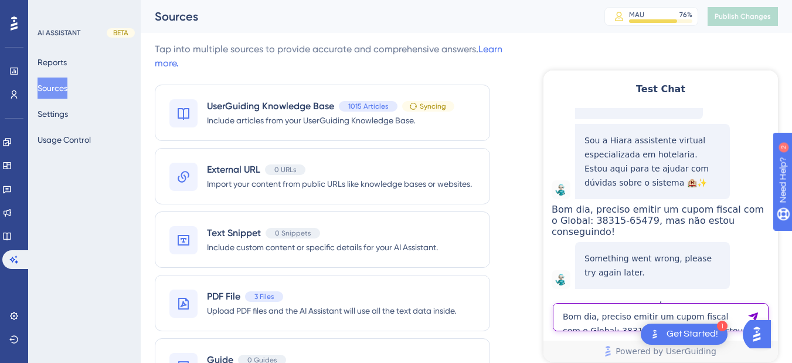
click at [617, 326] on textarea "Bom dia, preciso emitir um cupom fiscal com o Global: 38315-65479, mas não esto…" at bounding box center [661, 317] width 216 height 28
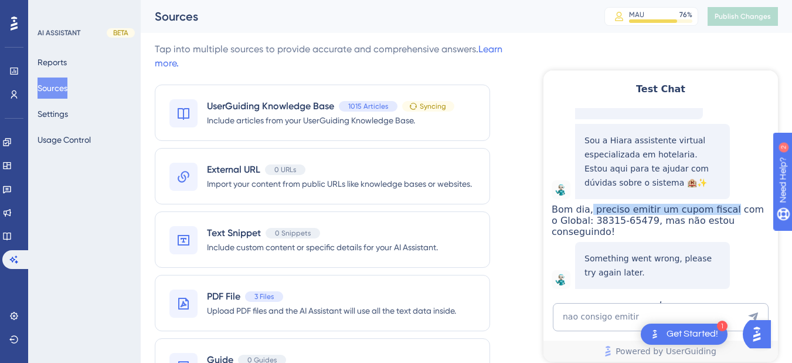
drag, startPoint x: 656, startPoint y: 209, endPoint x: 643, endPoint y: 226, distance: 21.4
click at [643, 226] on span "Bom dia, preciso emitir um cupom fiscal com o Global: 38315-65479, mas não esto…" at bounding box center [658, 220] width 212 height 33
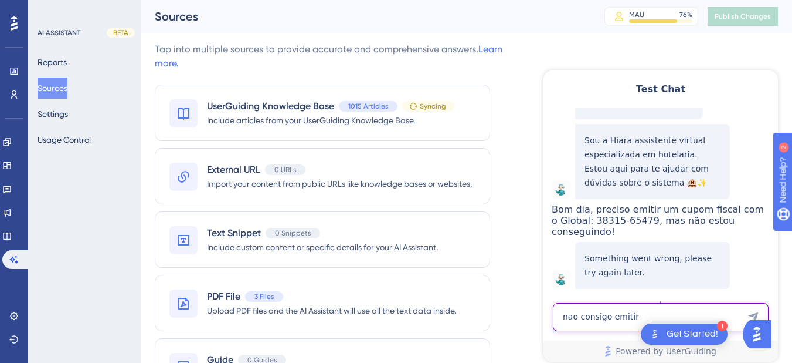
click at [593, 310] on textarea "nao consigo emitir" at bounding box center [661, 317] width 216 height 28
click at [598, 311] on textarea "nao consigo emitir" at bounding box center [661, 317] width 216 height 28
paste textarea "preciso emitir um cupom fiscal"
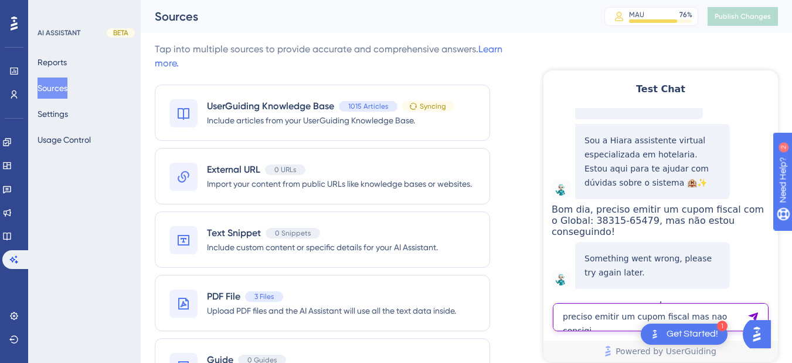
type textarea "preciso emitir um cupom fiscal mas nao consigi"
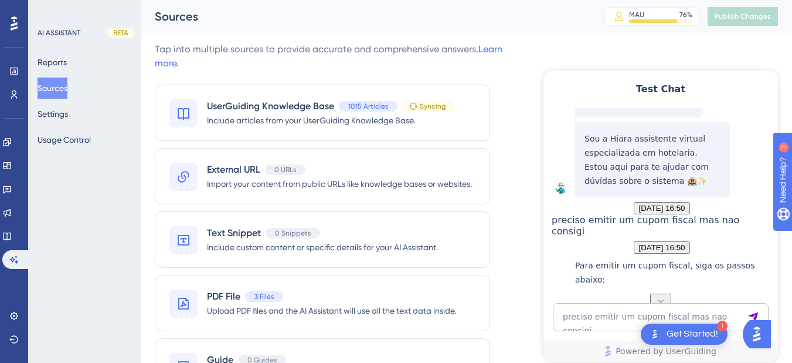
scroll to position [320, 0]
